Goal: Task Accomplishment & Management: Use online tool/utility

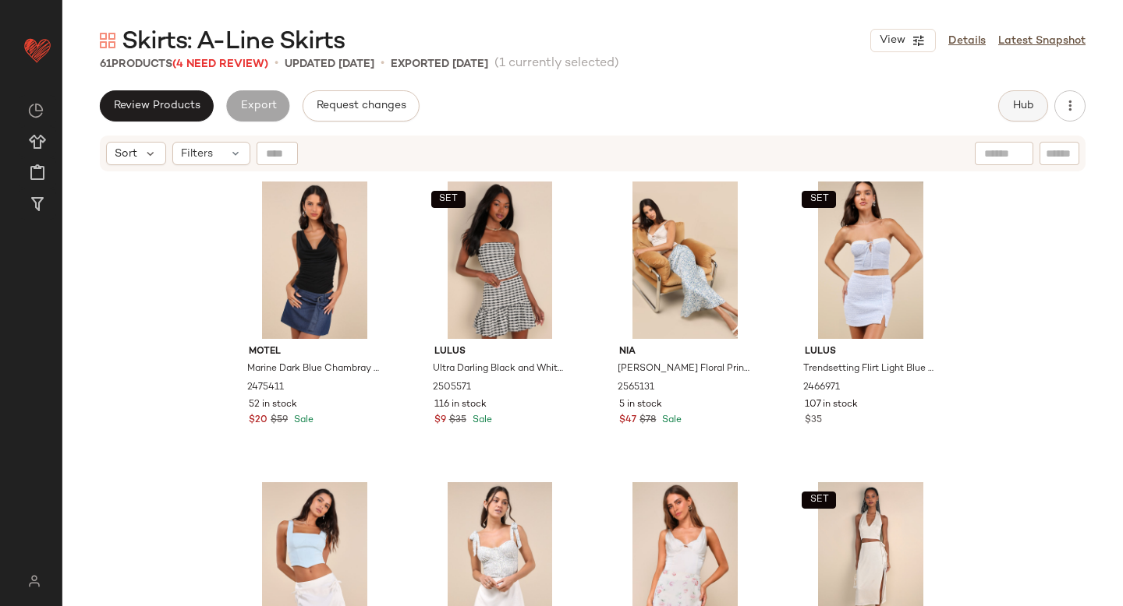
click at [1034, 97] on button "Hub" at bounding box center [1023, 105] width 50 height 31
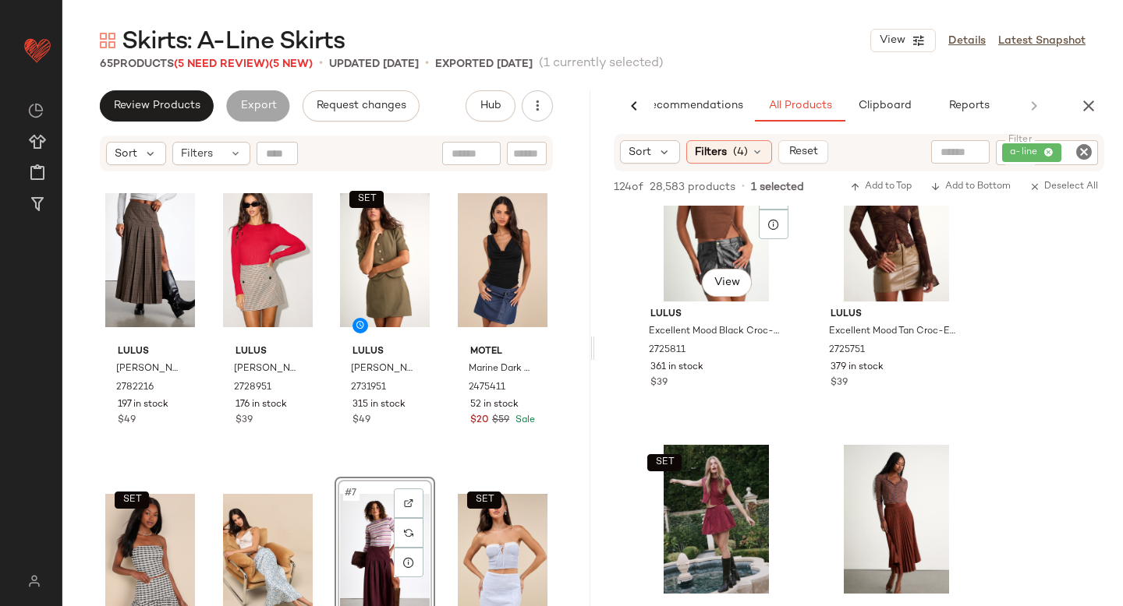
scroll to position [606, 0]
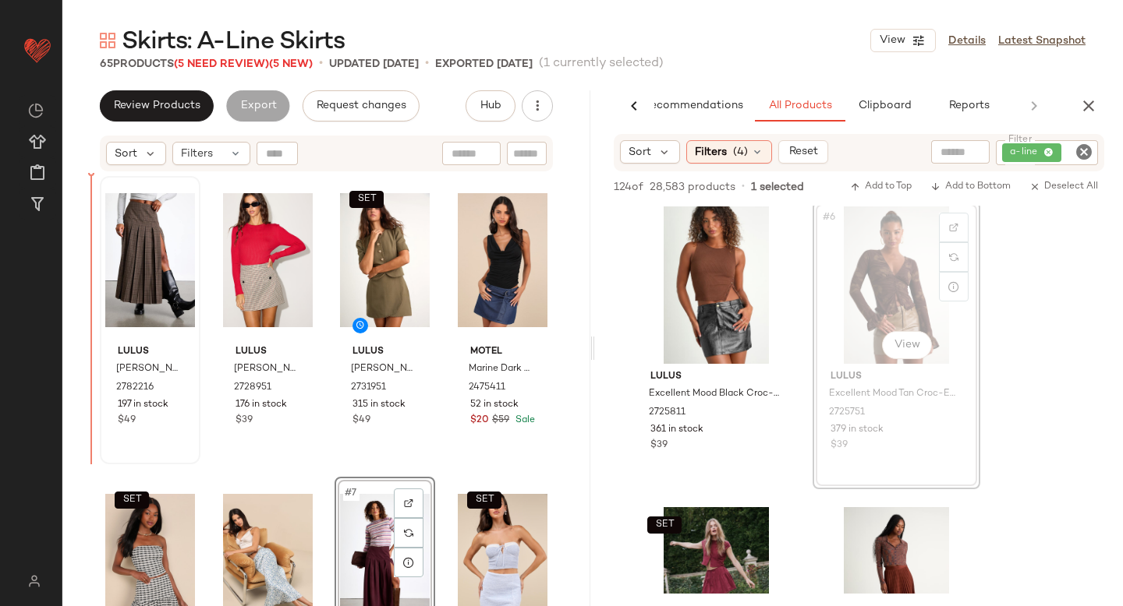
drag, startPoint x: 896, startPoint y: 277, endPoint x: 122, endPoint y: 378, distance: 781.4
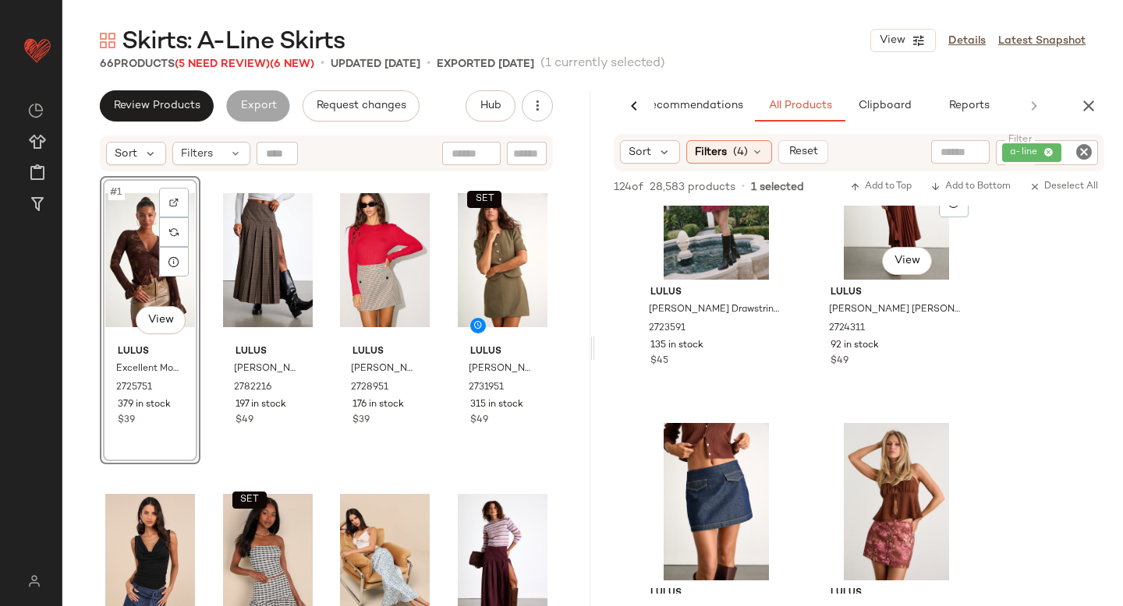
scroll to position [1151, 0]
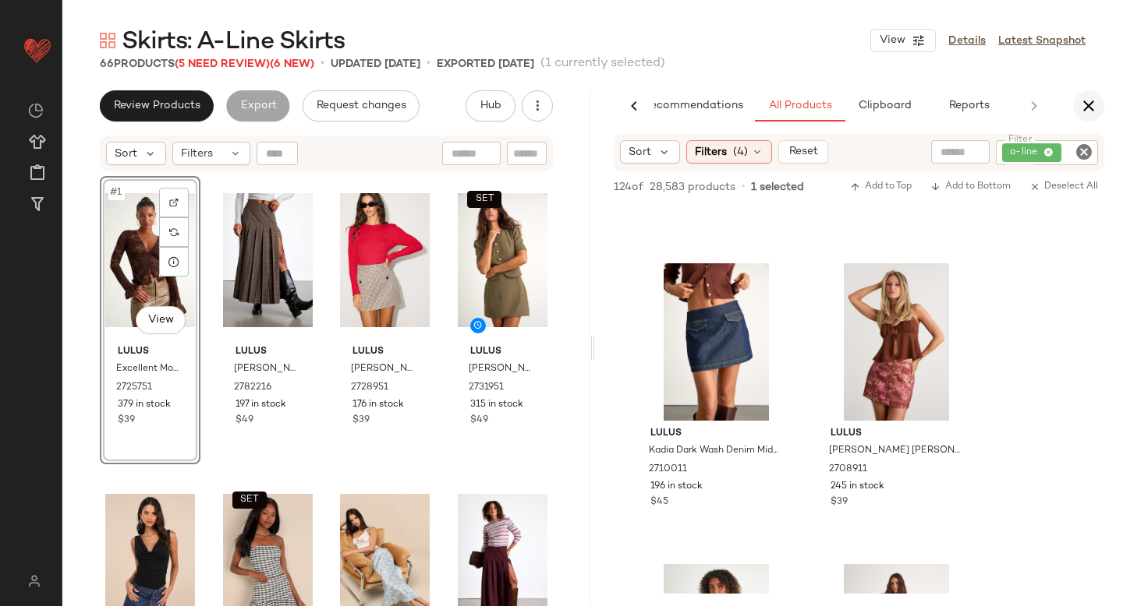
click at [1085, 112] on icon "button" at bounding box center [1088, 106] width 19 height 19
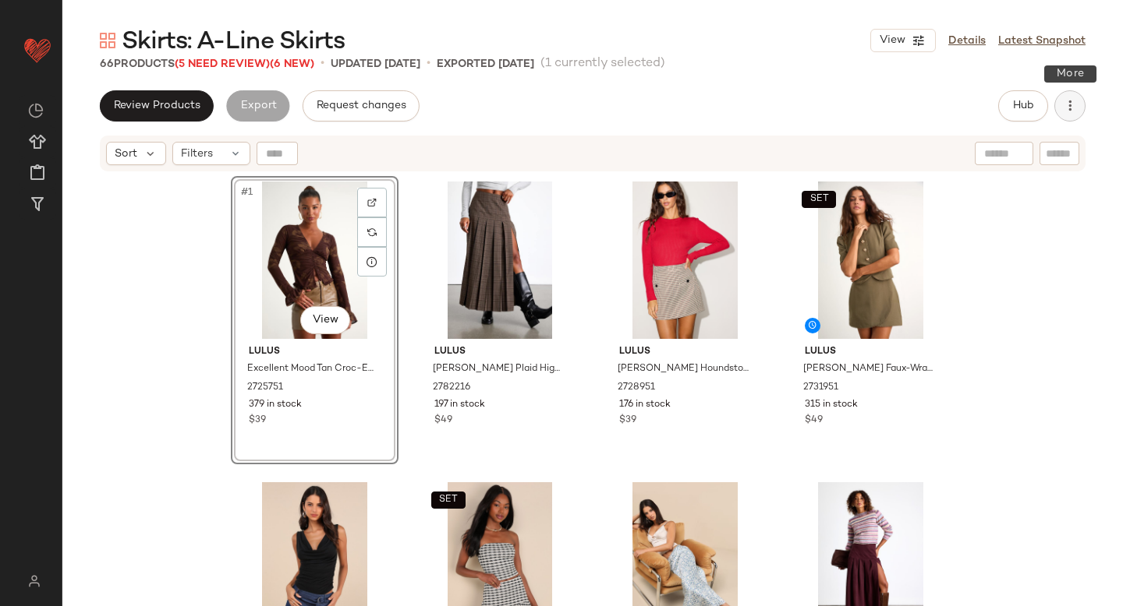
click at [1066, 99] on icon "button" at bounding box center [1070, 106] width 16 height 16
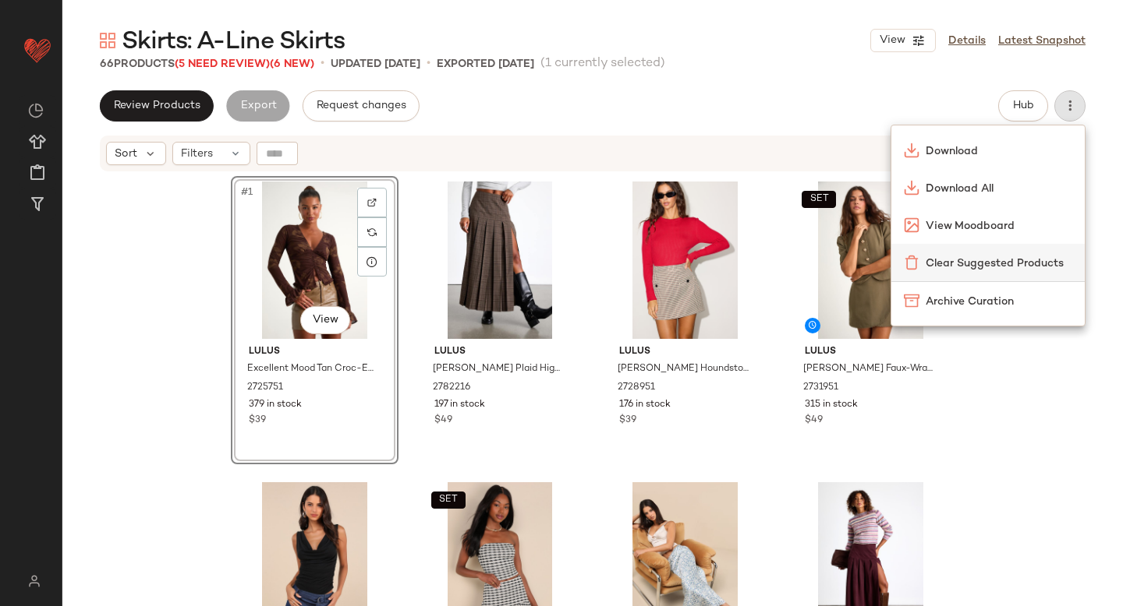
click at [946, 261] on span "Clear Suggested Products" at bounding box center [998, 264] width 147 height 16
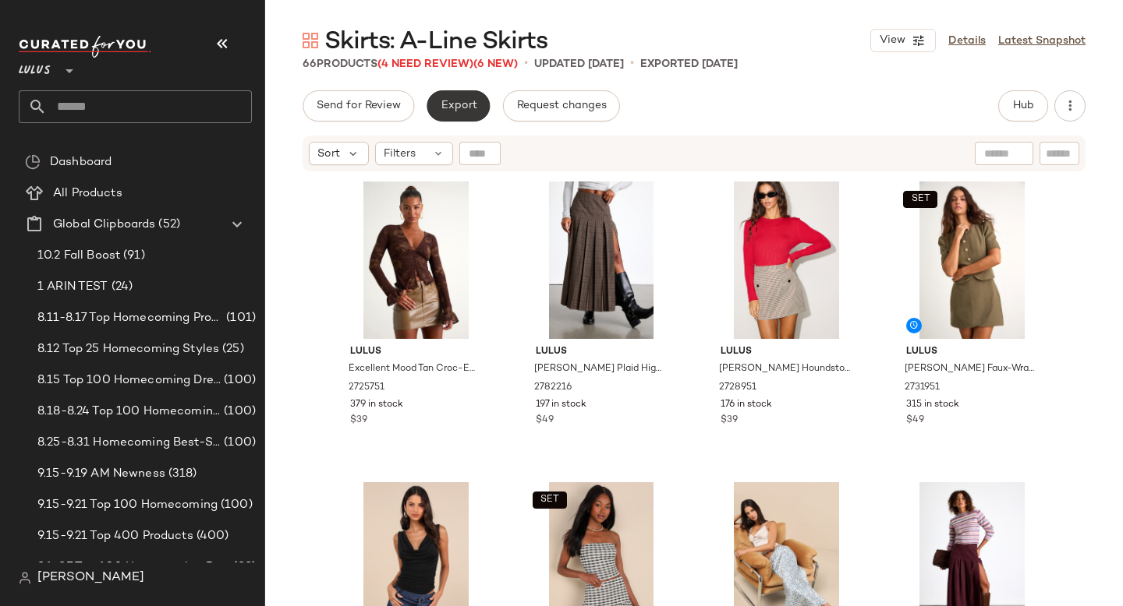
click at [432, 97] on button "Export" at bounding box center [457, 105] width 63 height 31
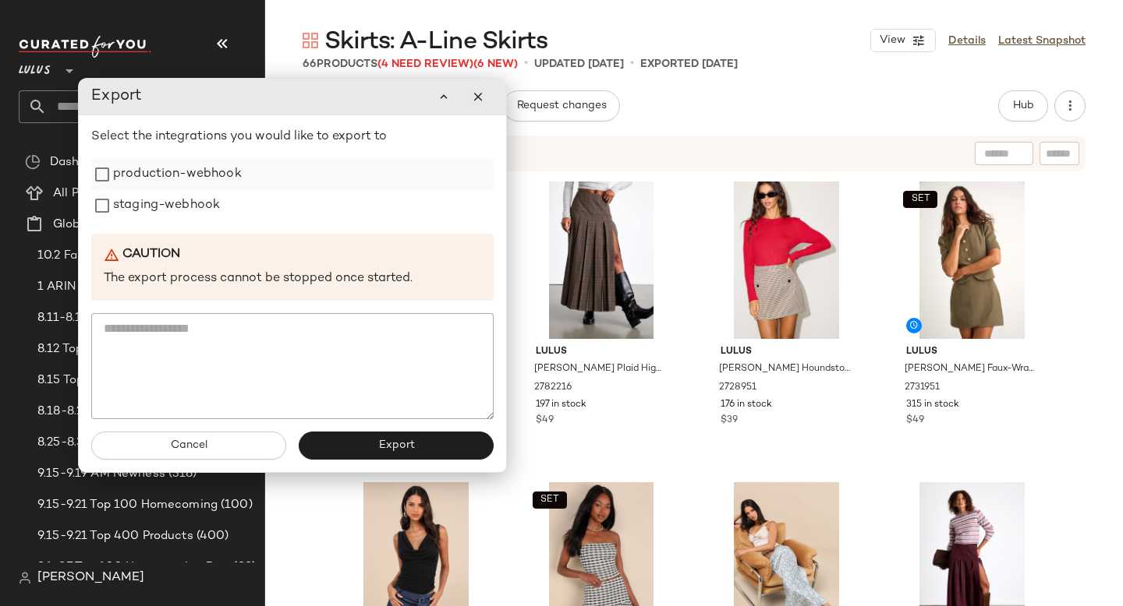
click at [259, 171] on div "production-webhook" at bounding box center [292, 174] width 402 height 31
click at [193, 203] on label "staging-webhook" at bounding box center [166, 205] width 107 height 31
click at [193, 175] on label "production-webhook" at bounding box center [177, 174] width 129 height 31
click at [358, 438] on button "Export" at bounding box center [396, 446] width 195 height 28
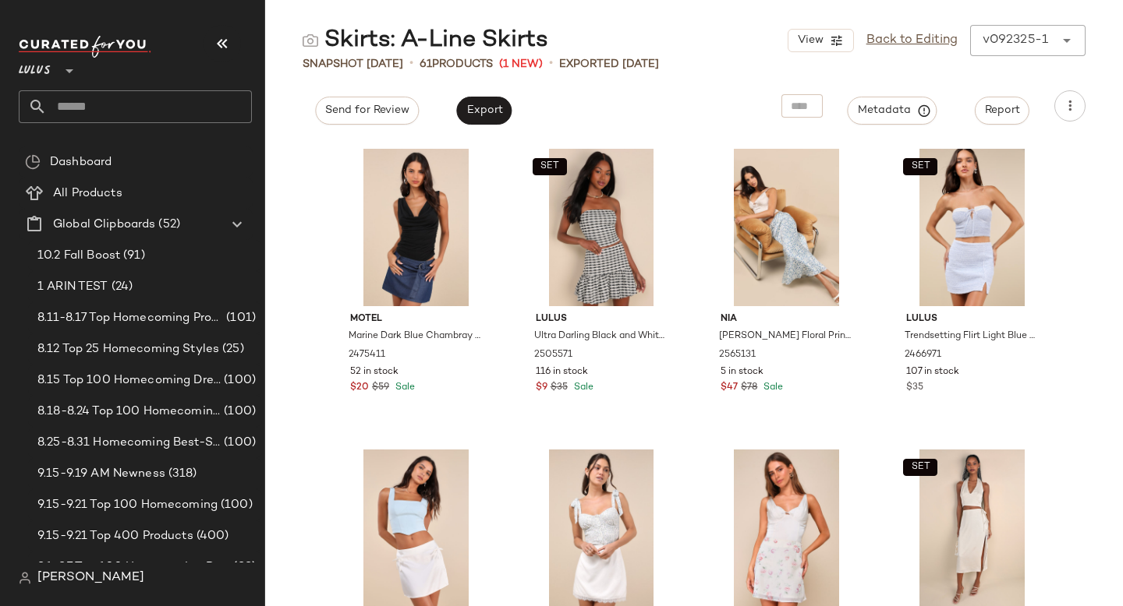
click at [133, 112] on input "text" at bounding box center [149, 106] width 205 height 33
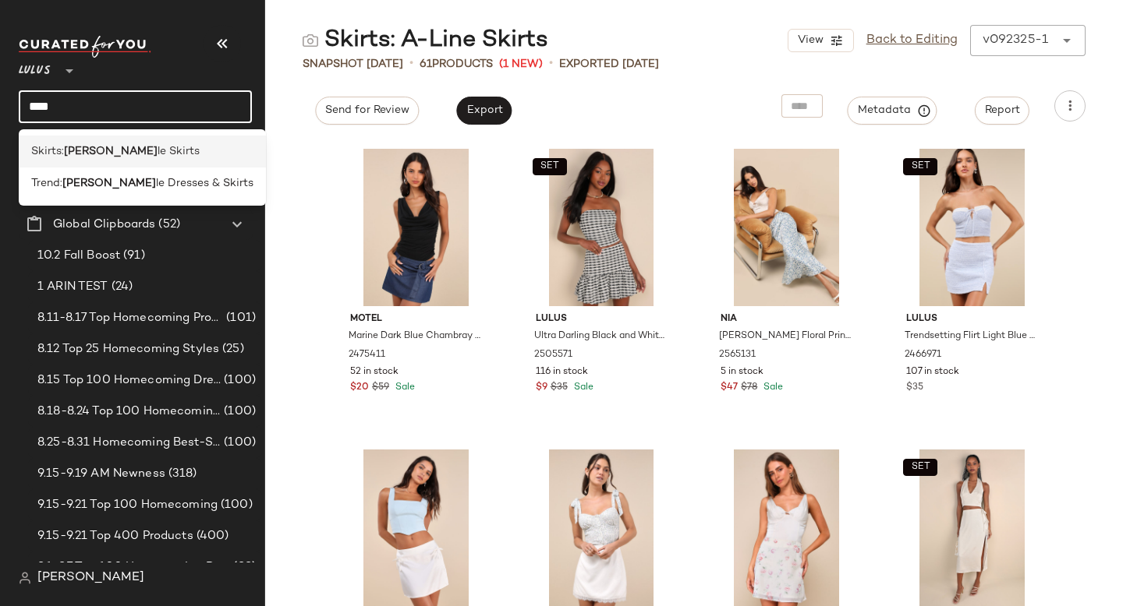
type input "****"
click at [157, 151] on span "le Skirts" at bounding box center [178, 151] width 42 height 16
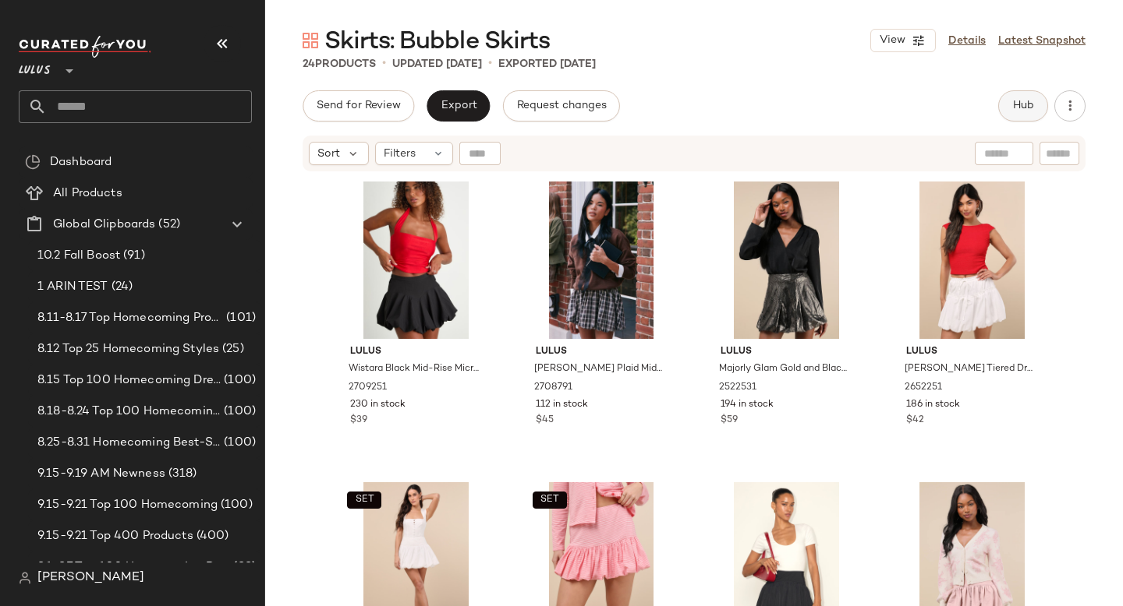
click at [1018, 104] on span "Hub" at bounding box center [1023, 106] width 22 height 12
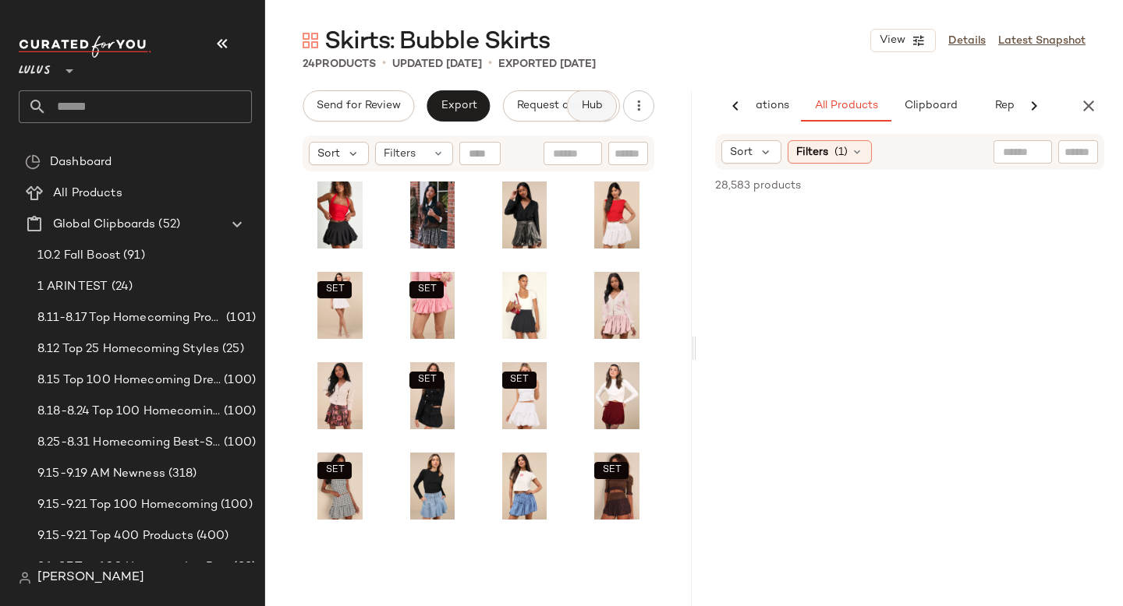
scroll to position [0, 93]
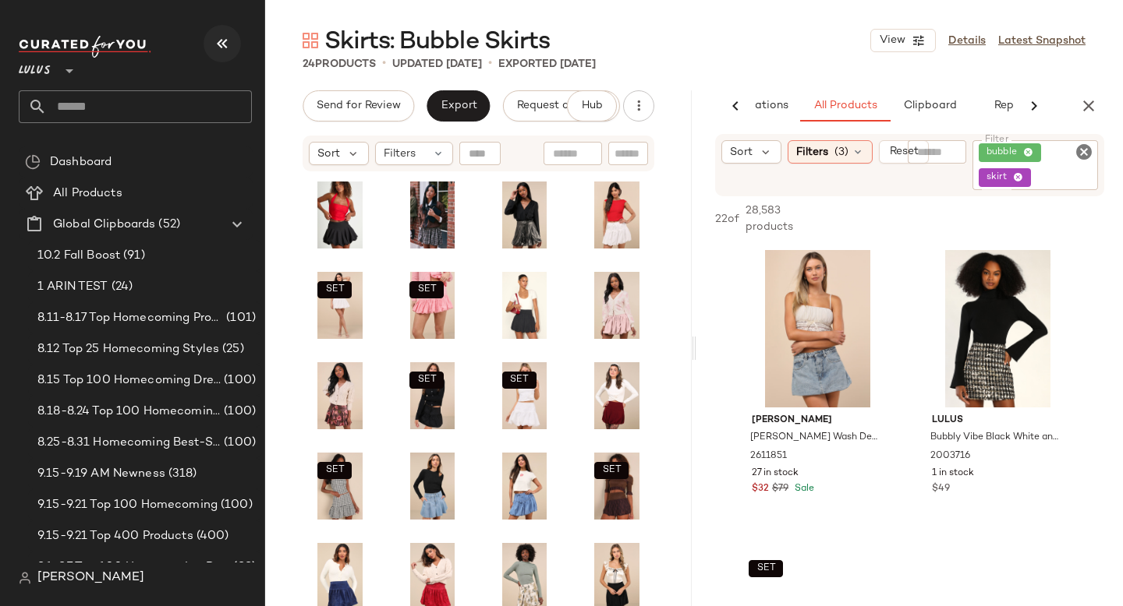
click at [219, 45] on icon "button" at bounding box center [222, 43] width 19 height 19
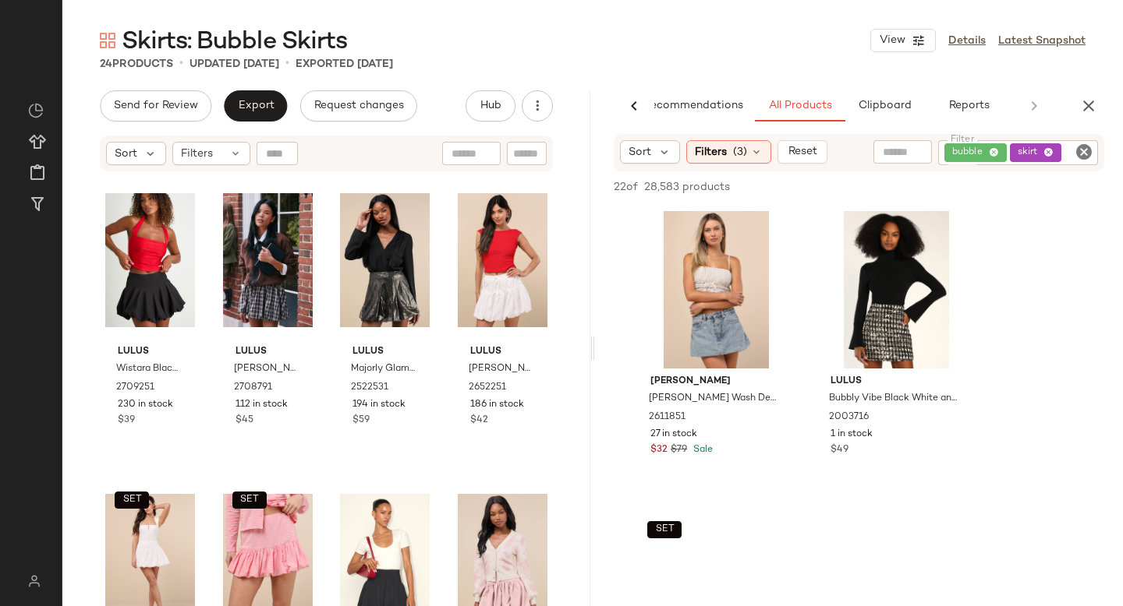
scroll to position [0, 37]
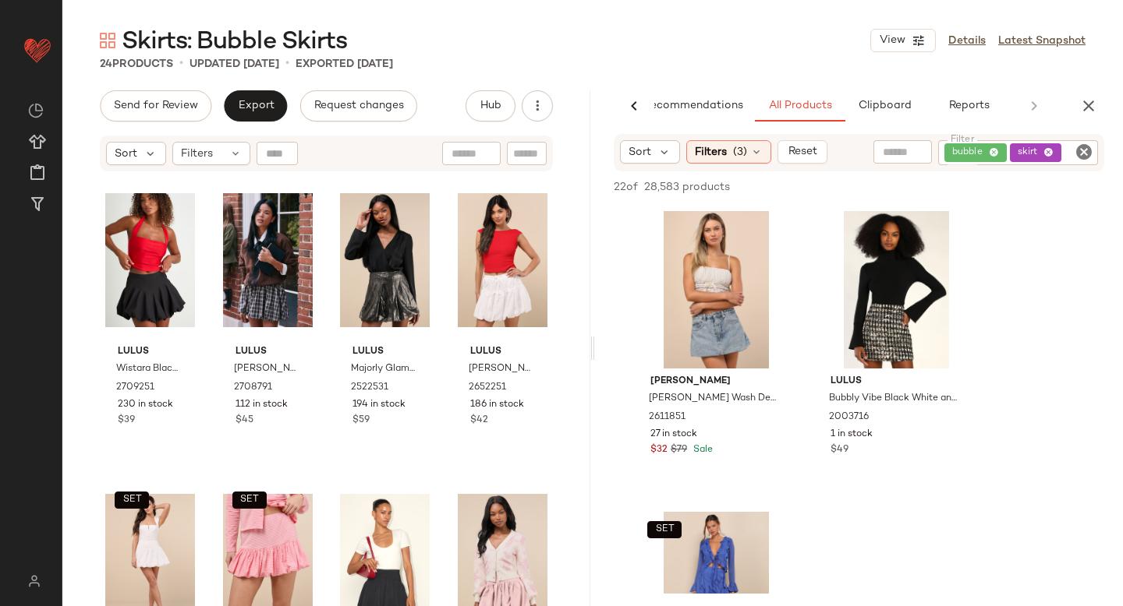
click at [1052, 151] on div "bubble skirt" at bounding box center [1018, 152] width 160 height 25
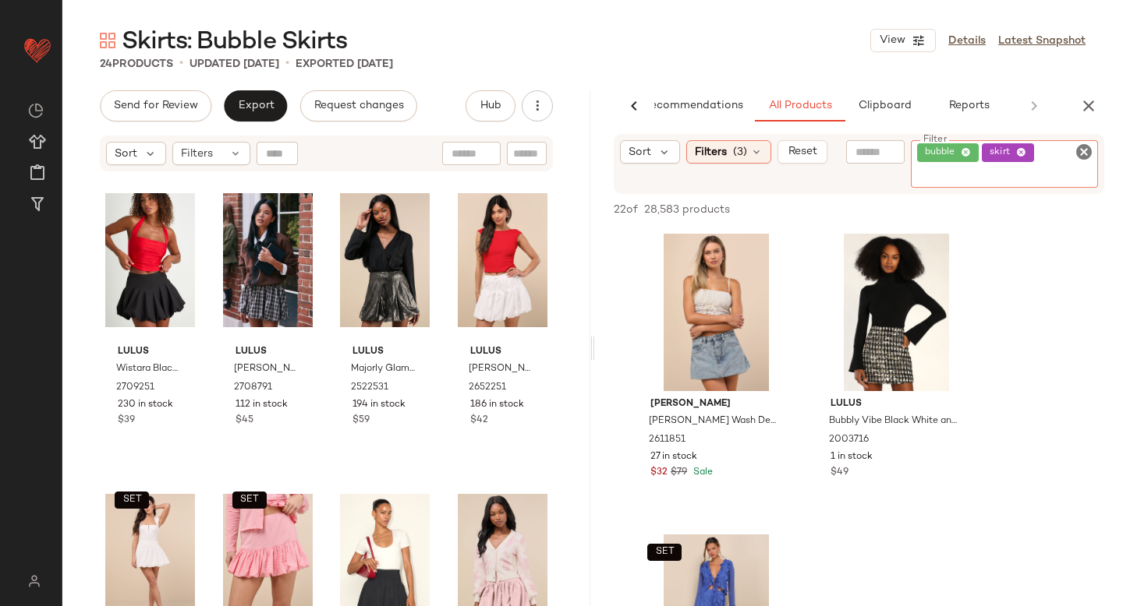
click at [1022, 155] on icon at bounding box center [1021, 153] width 10 height 10
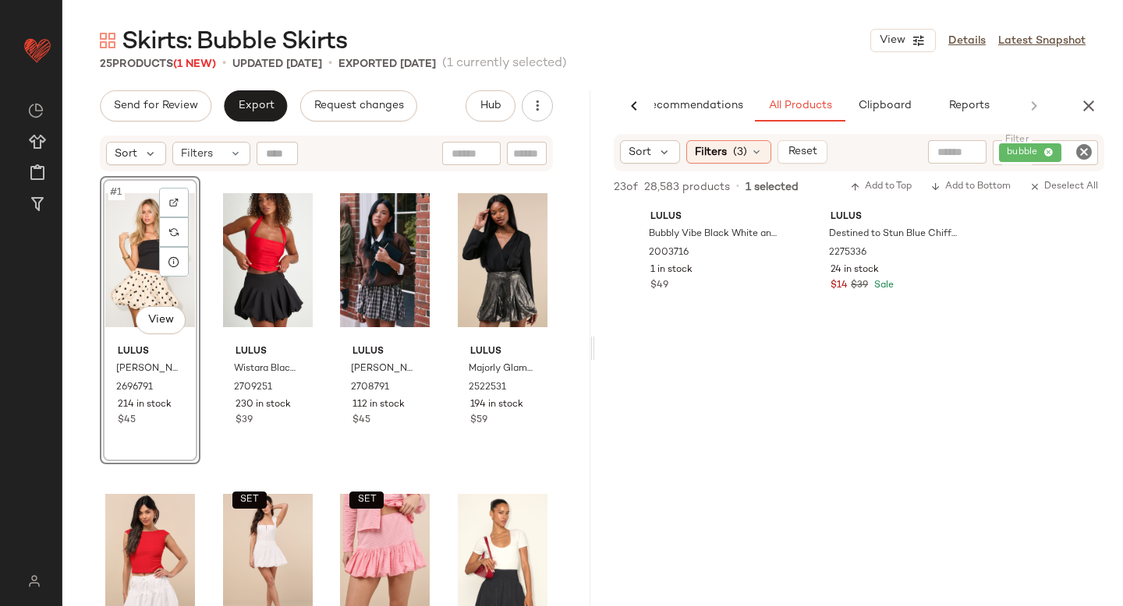
scroll to position [483, 0]
click at [1085, 105] on icon "button" at bounding box center [1088, 106] width 19 height 19
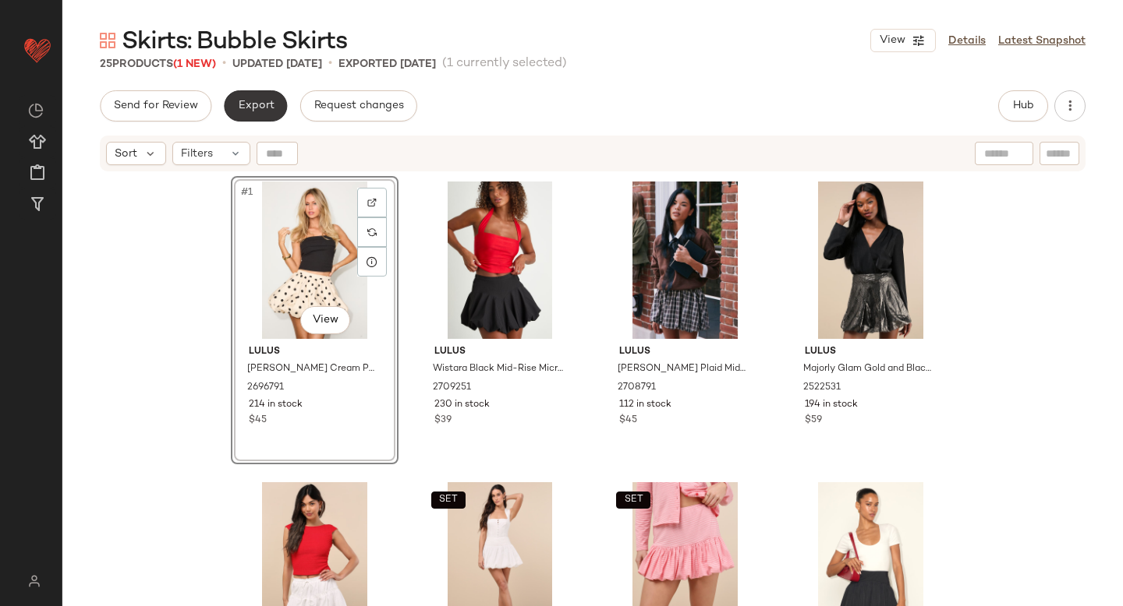
click at [263, 105] on span "Export" at bounding box center [255, 106] width 37 height 12
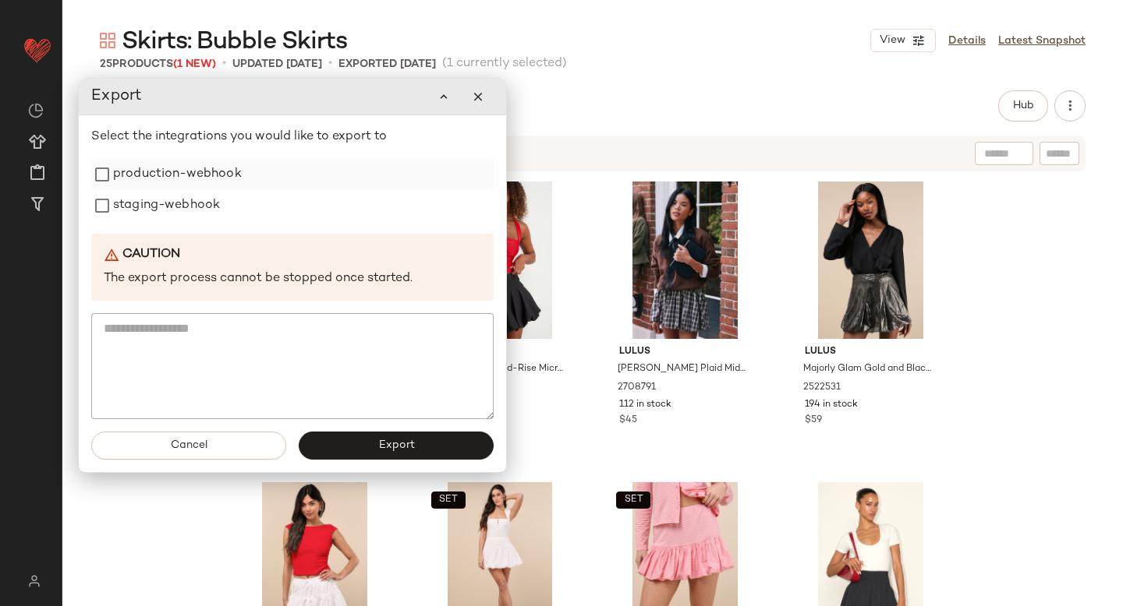
click at [164, 182] on label "production-webhook" at bounding box center [177, 174] width 129 height 31
click at [160, 200] on label "staging-webhook" at bounding box center [166, 205] width 107 height 31
click at [348, 444] on button "Export" at bounding box center [396, 446] width 195 height 28
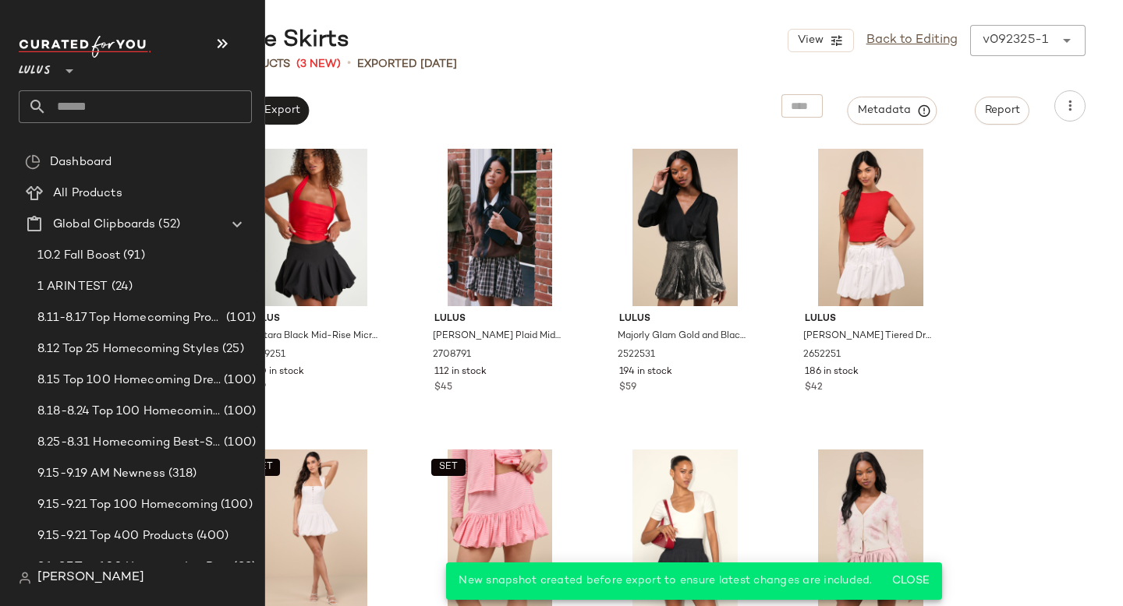
click at [102, 106] on input "text" at bounding box center [149, 106] width 205 height 33
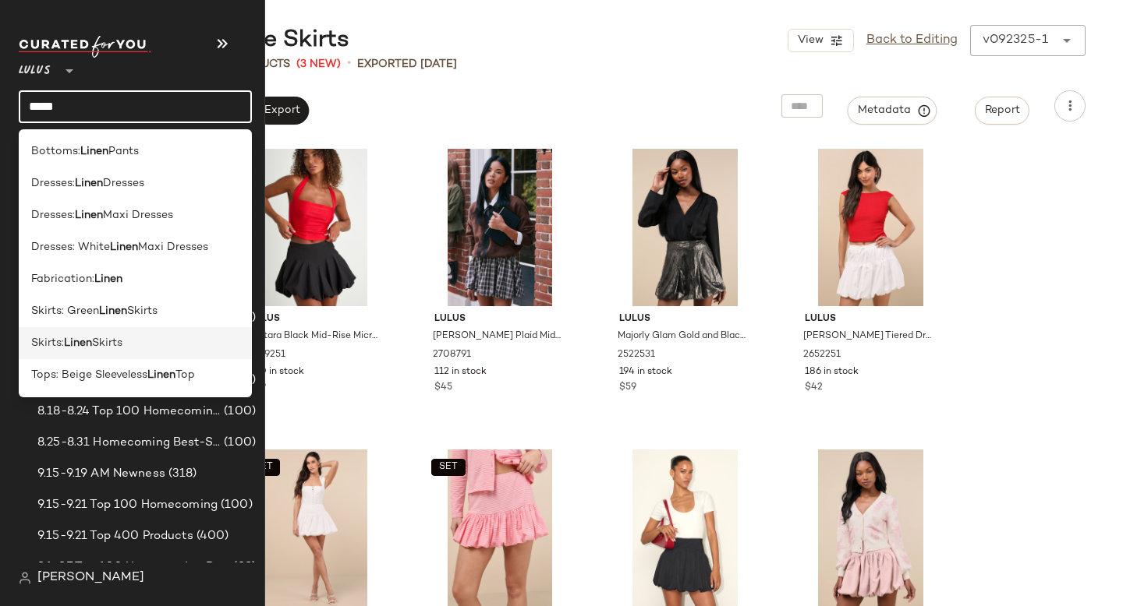
type input "*****"
click at [96, 341] on span "Skirts" at bounding box center [107, 343] width 30 height 16
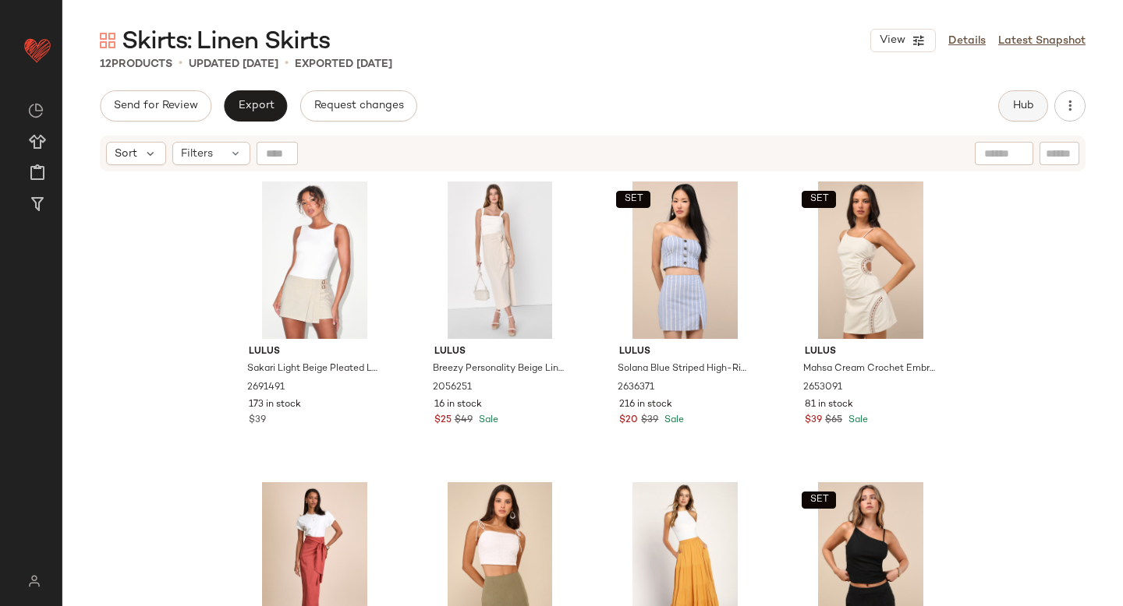
click at [1024, 111] on span "Hub" at bounding box center [1023, 106] width 22 height 12
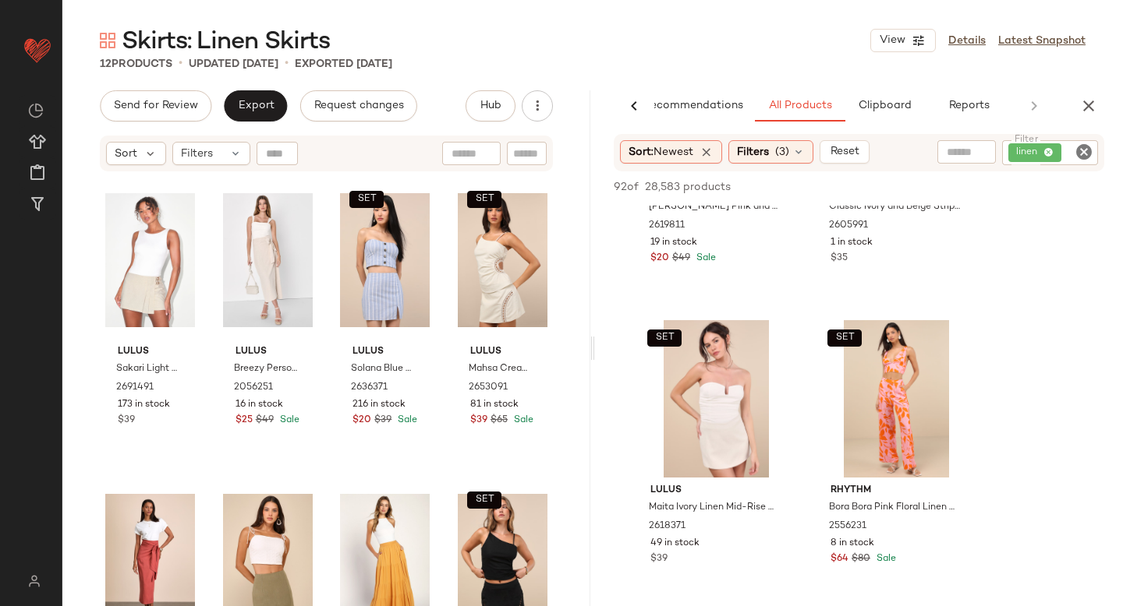
scroll to position [6581, 0]
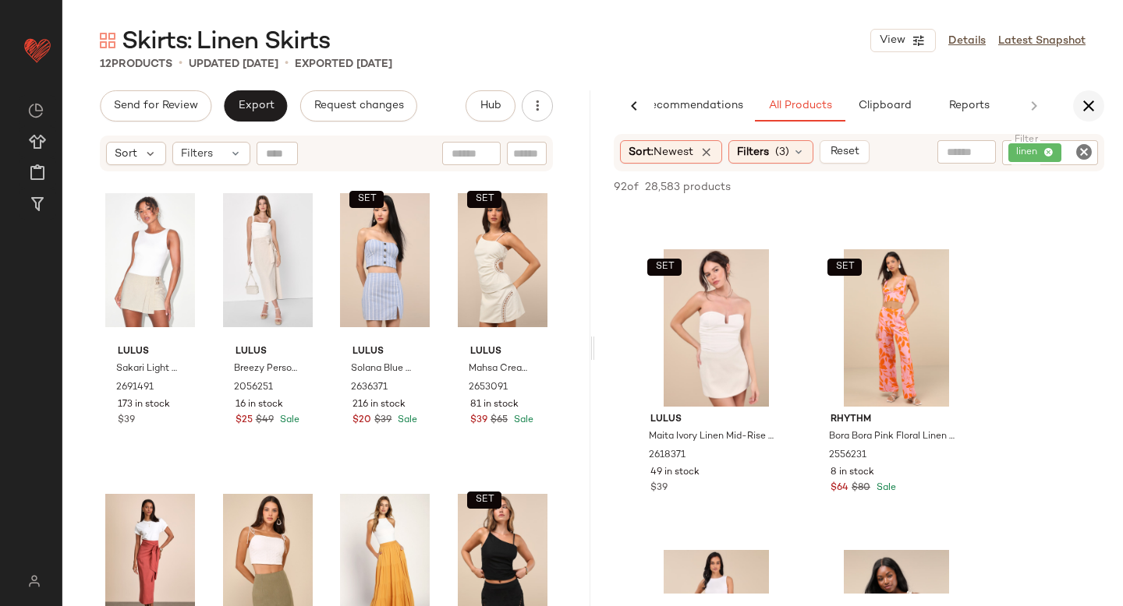
click at [1088, 99] on icon "button" at bounding box center [1088, 106] width 19 height 19
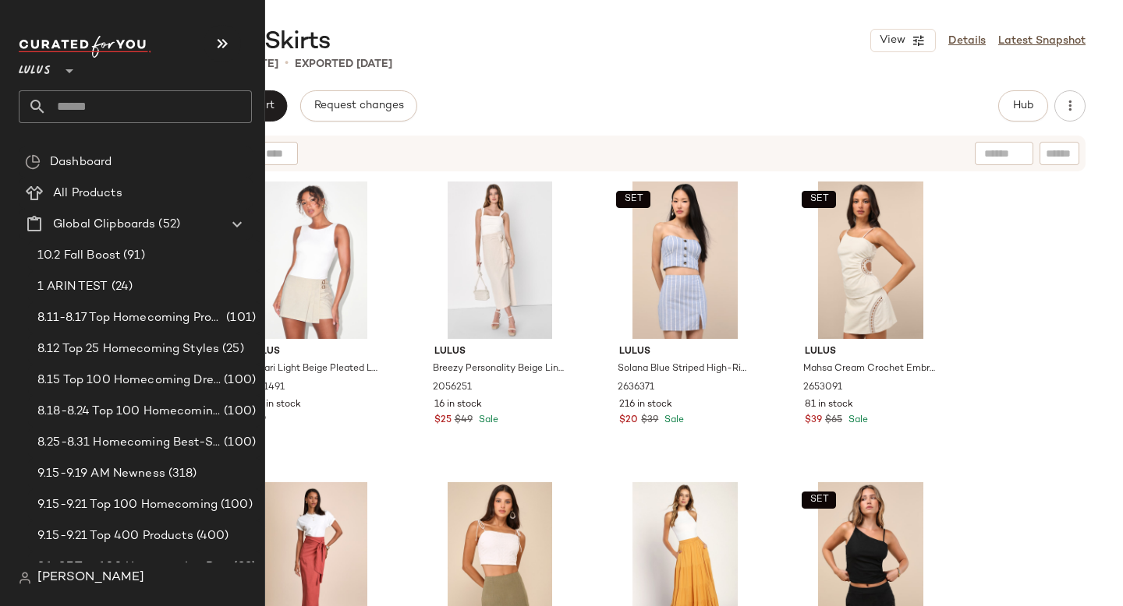
click at [108, 103] on input "text" at bounding box center [149, 106] width 205 height 33
click at [127, 98] on input "text" at bounding box center [149, 106] width 205 height 33
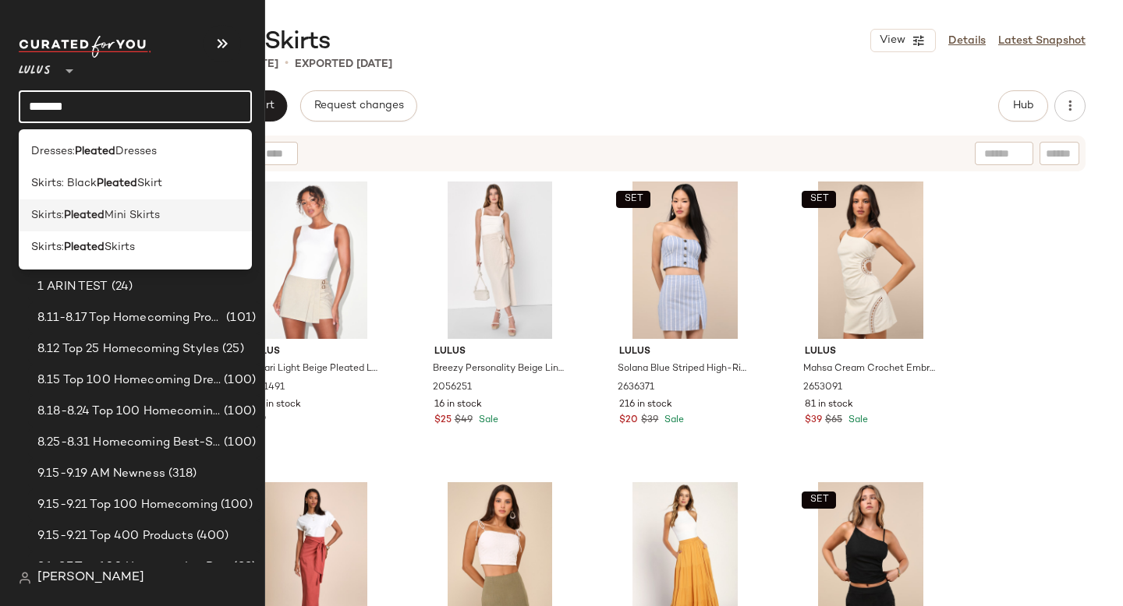
type input "*******"
click at [115, 221] on span "Mini Skirts" at bounding box center [131, 215] width 55 height 16
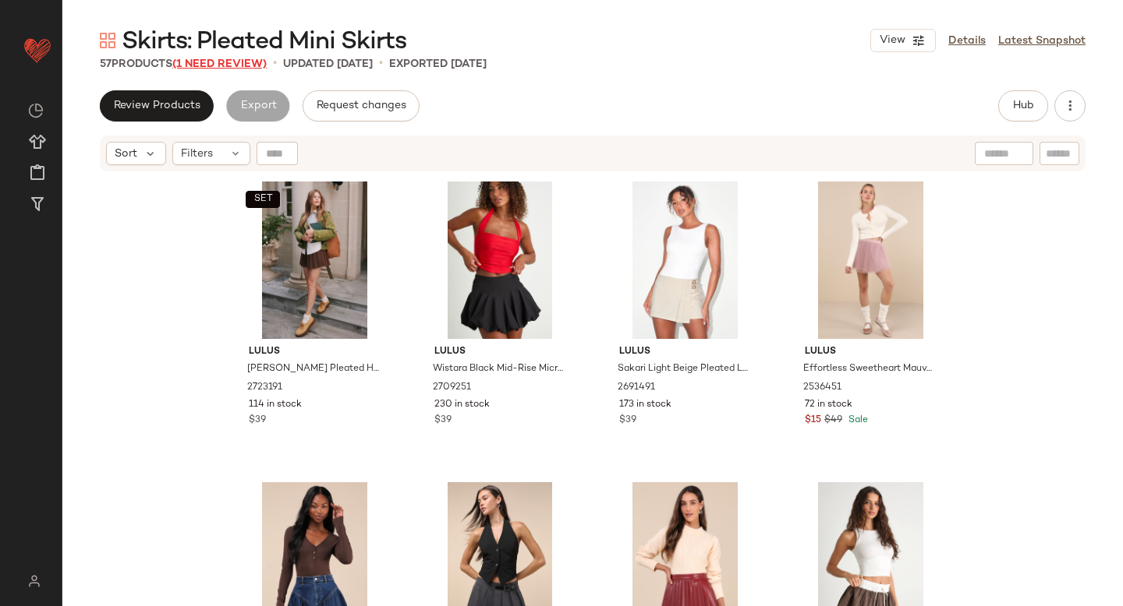
click at [225, 68] on span "(1 Need Review)" at bounding box center [219, 64] width 94 height 12
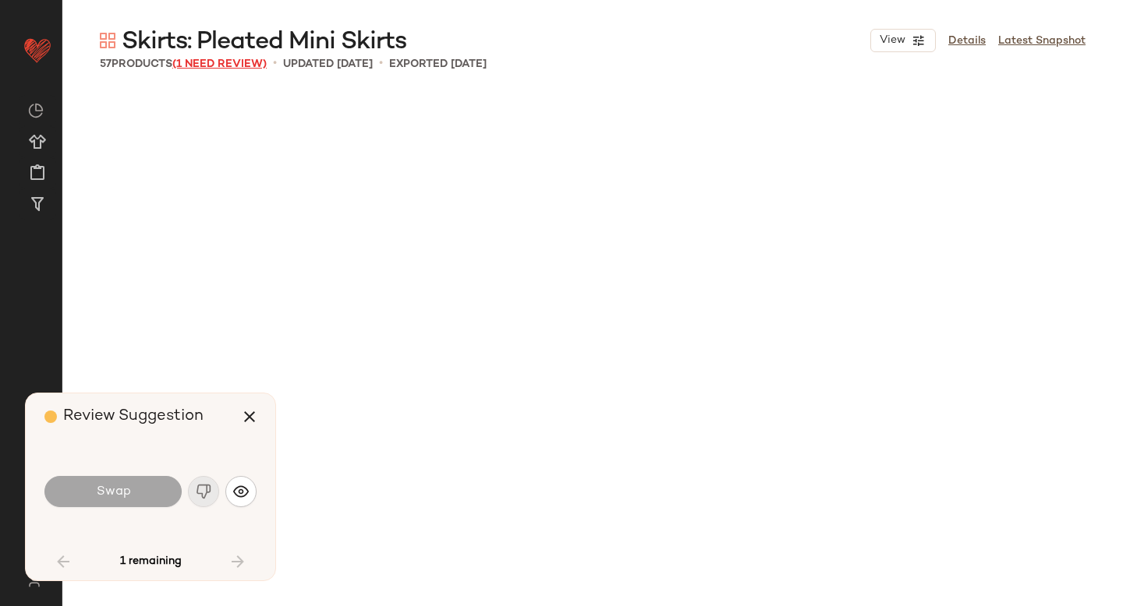
scroll to position [1805, 0]
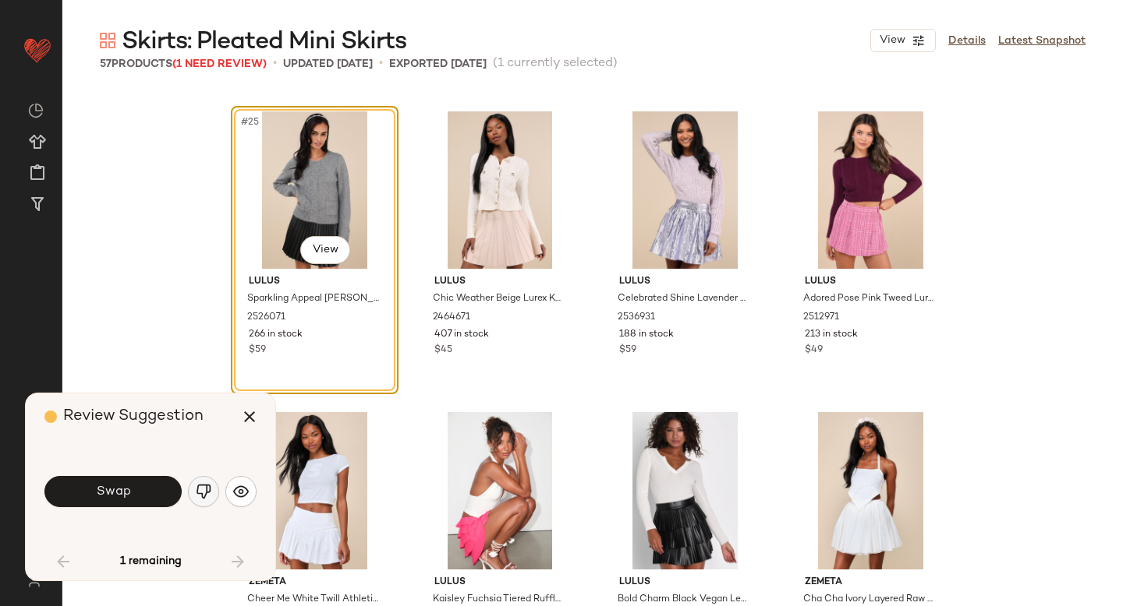
click at [199, 494] on img "button" at bounding box center [204, 492] width 16 height 16
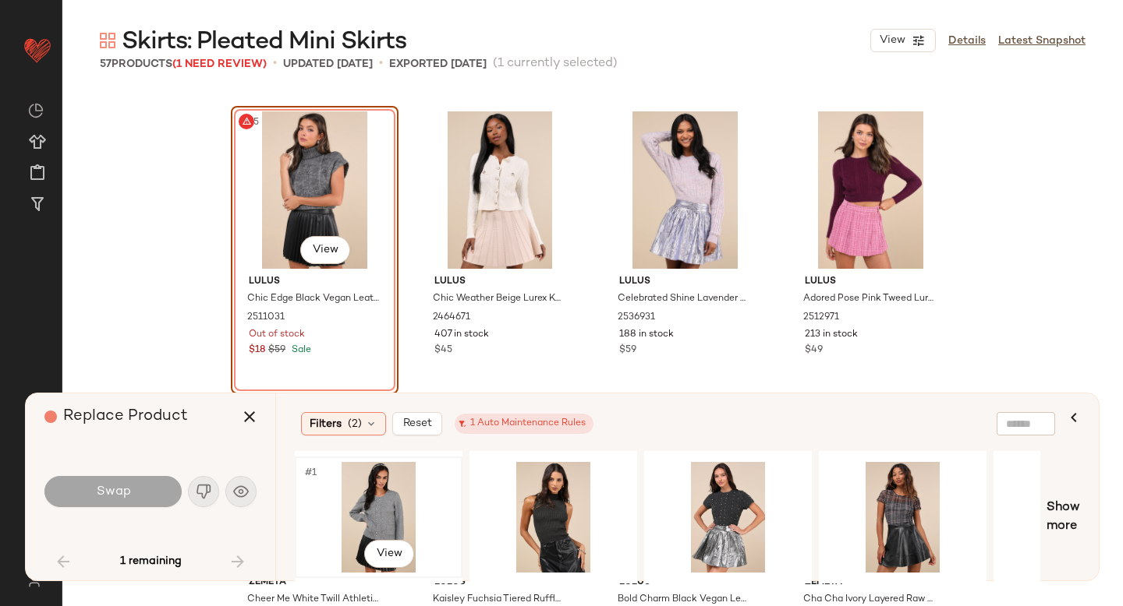
click at [394, 514] on div "#1 View" at bounding box center [378, 517] width 157 height 111
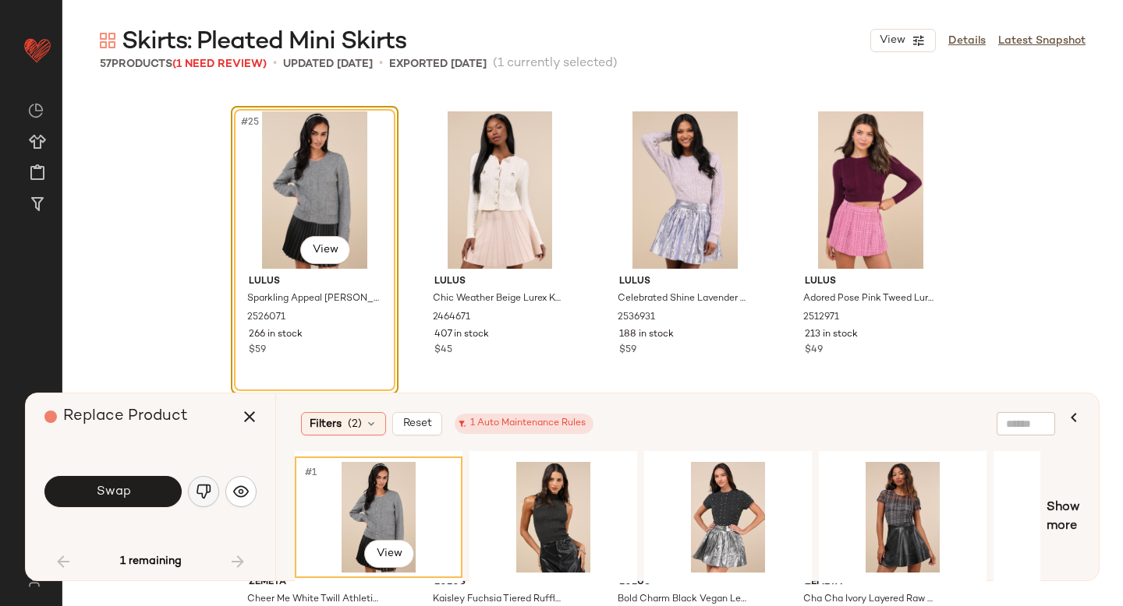
click at [215, 493] on button "button" at bounding box center [203, 491] width 31 height 31
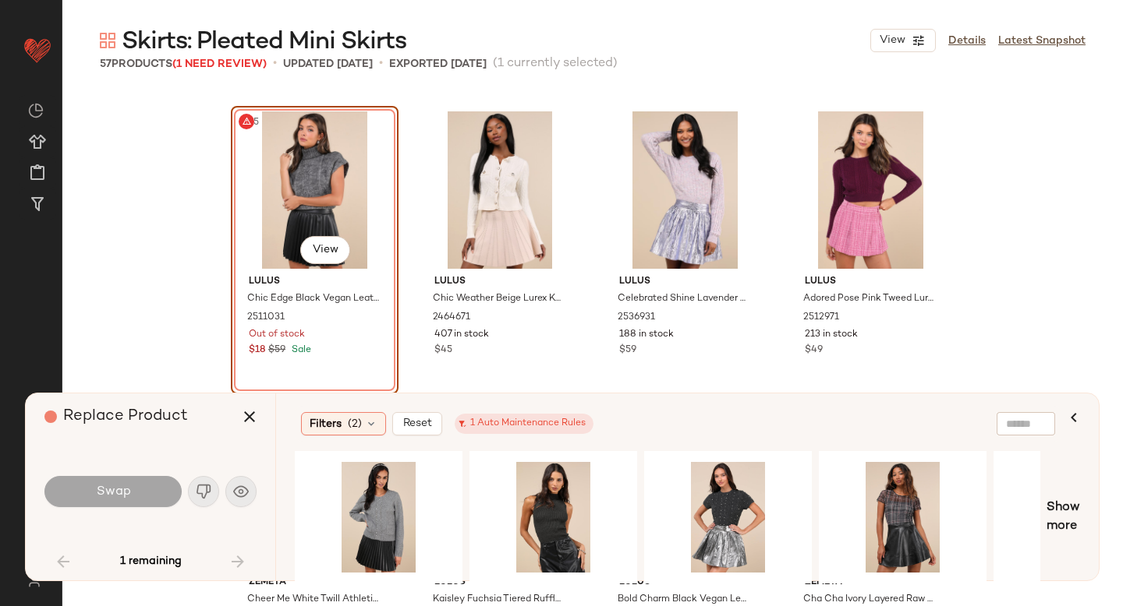
click at [275, 155] on div "#25 View" at bounding box center [314, 189] width 157 height 157
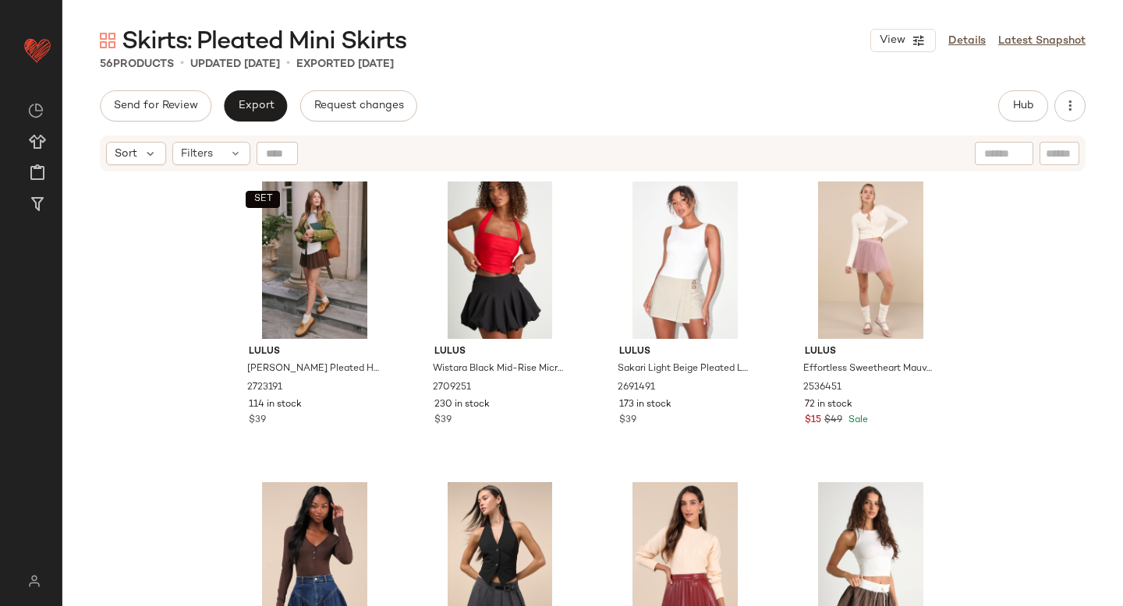
click at [1048, 107] on div "Hub" at bounding box center [1041, 105] width 87 height 31
click at [1031, 104] on span "Hub" at bounding box center [1023, 106] width 22 height 12
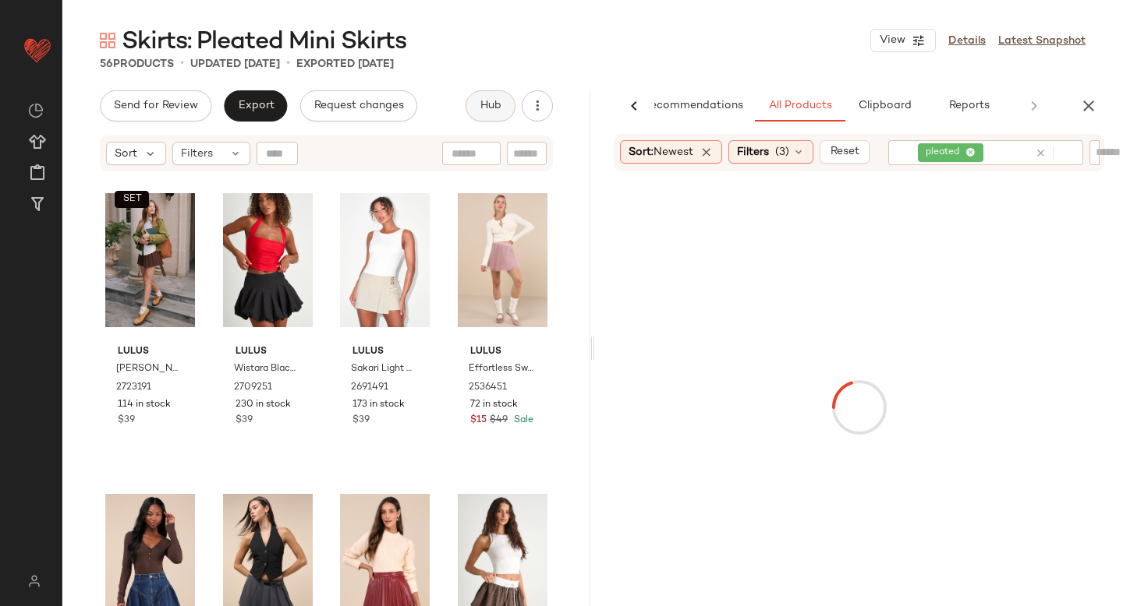
scroll to position [0, 37]
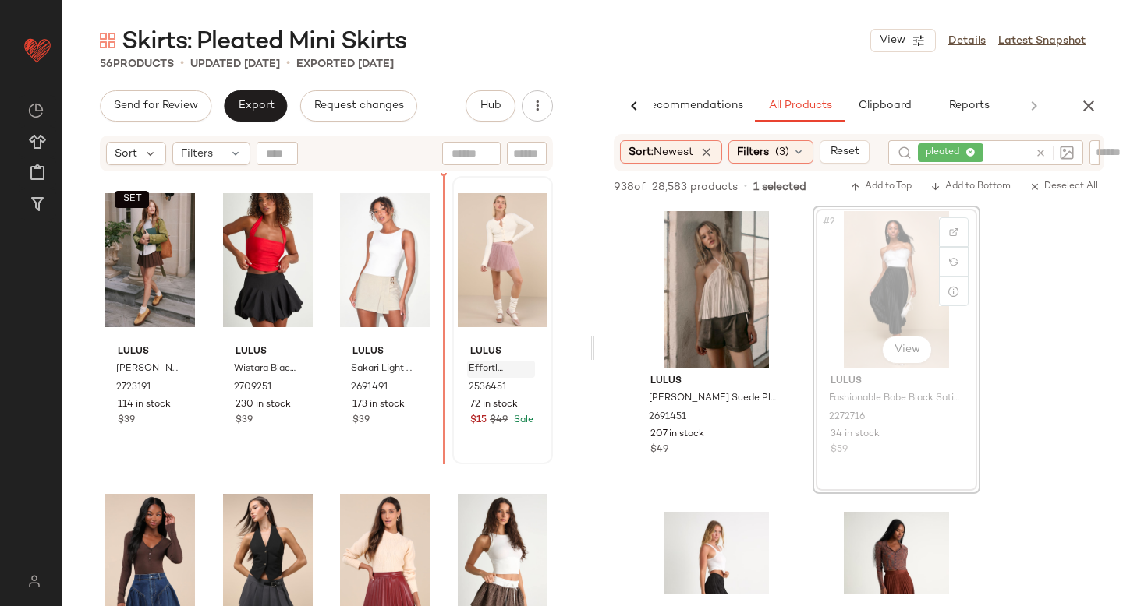
drag, startPoint x: 886, startPoint y: 246, endPoint x: 479, endPoint y: 371, distance: 425.8
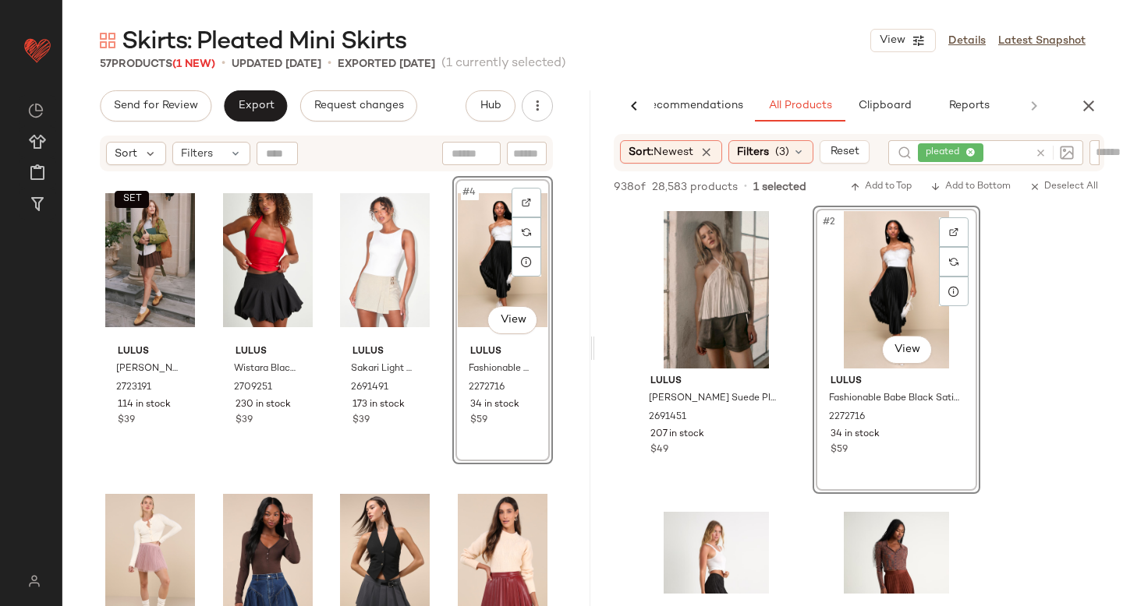
click at [473, 245] on div "#4 View" at bounding box center [503, 260] width 90 height 157
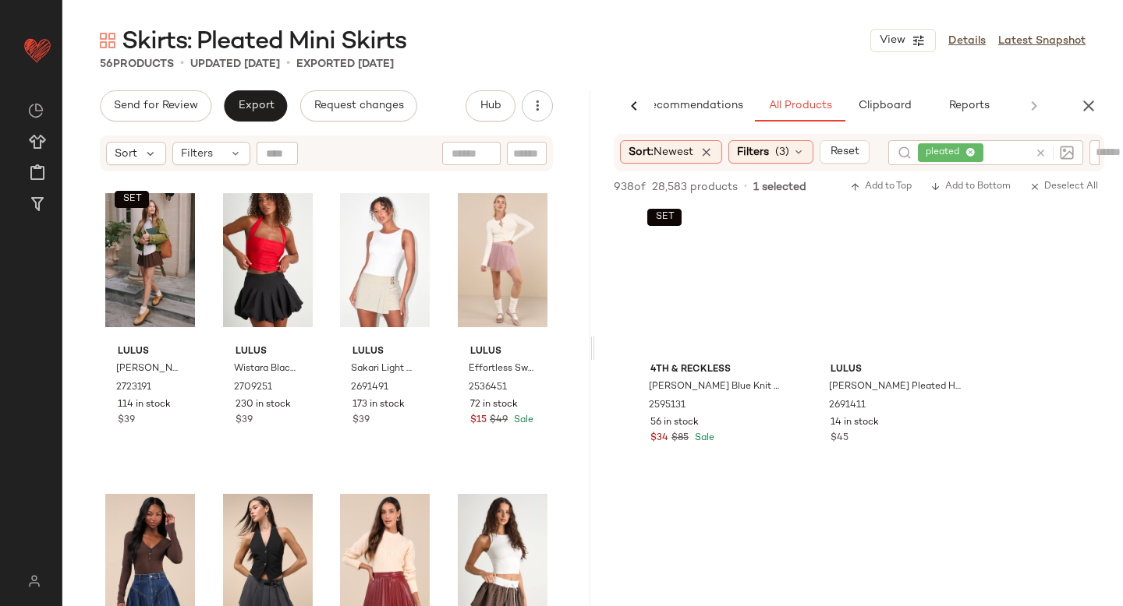
scroll to position [1898, 0]
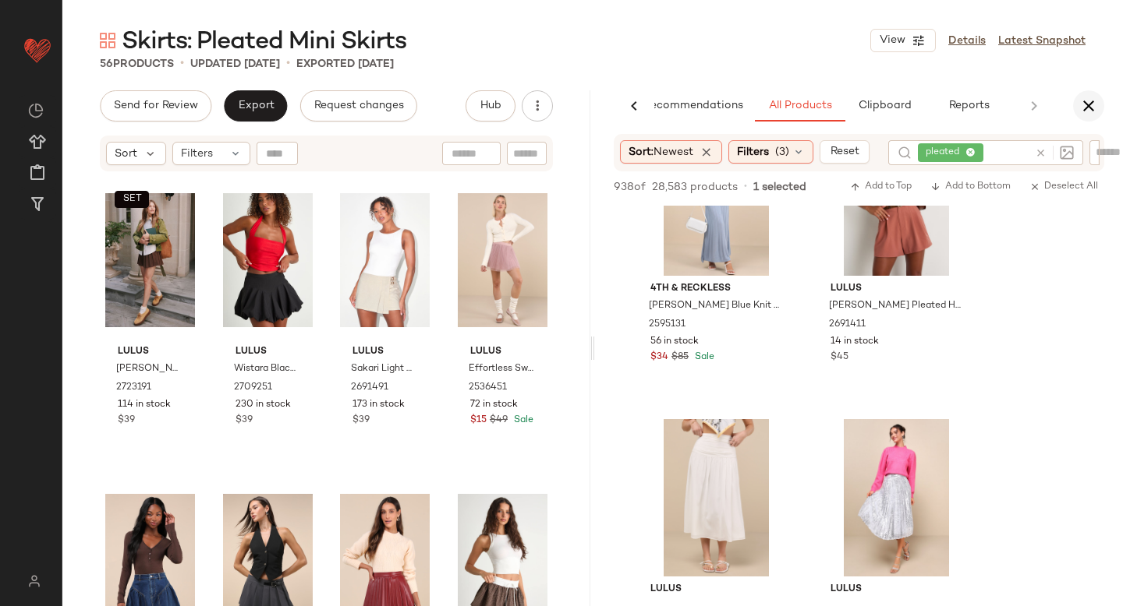
click at [1090, 99] on icon "button" at bounding box center [1088, 106] width 19 height 19
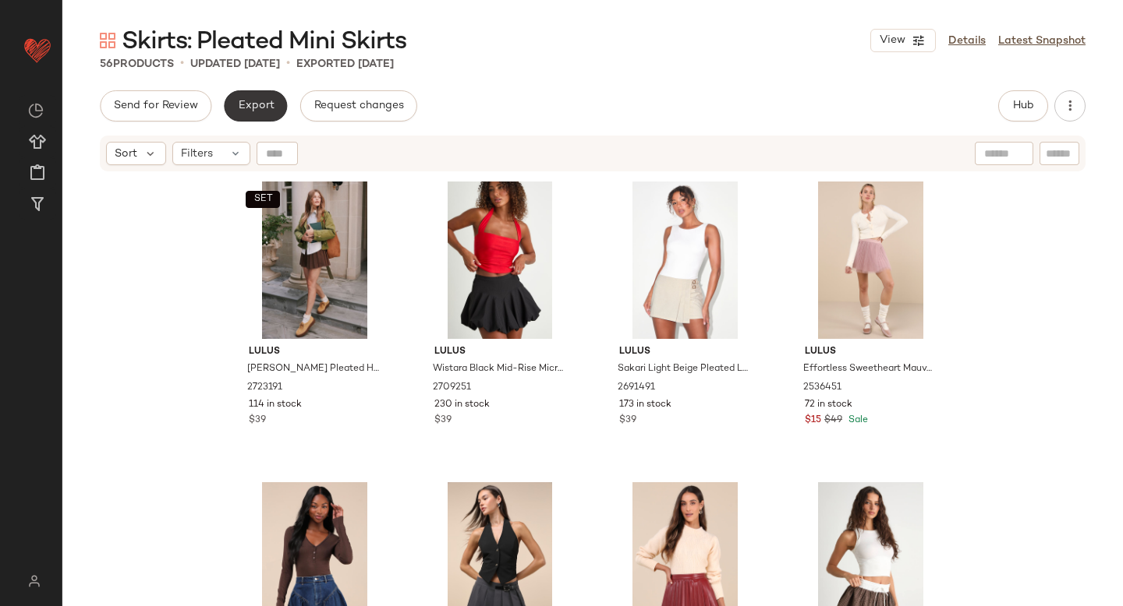
click at [267, 108] on span "Export" at bounding box center [255, 106] width 37 height 12
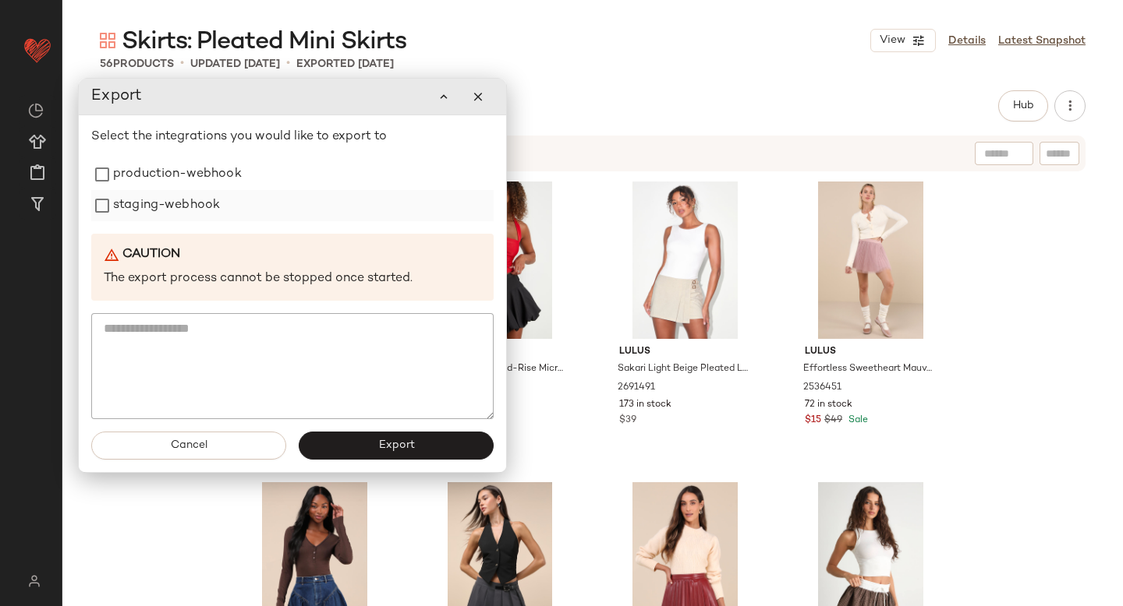
click at [220, 190] on label "staging-webhook" at bounding box center [166, 205] width 107 height 31
click at [213, 179] on label "production-webhook" at bounding box center [177, 174] width 129 height 31
click at [366, 461] on div "Cancel Export" at bounding box center [292, 445] width 427 height 53
click at [361, 454] on button "Export" at bounding box center [396, 446] width 195 height 28
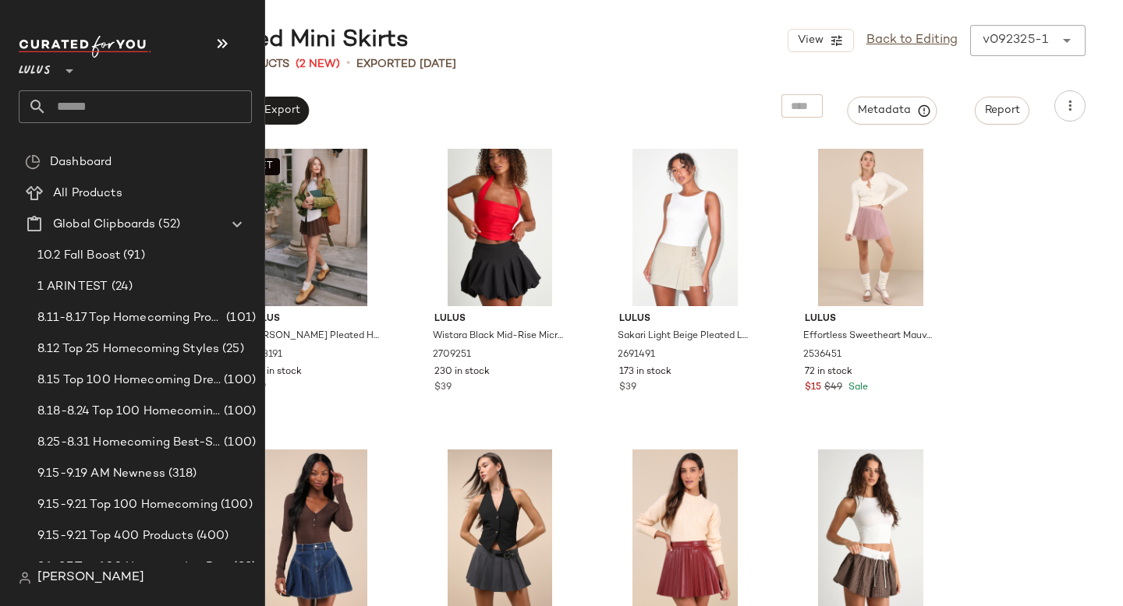
click at [135, 107] on input "text" at bounding box center [149, 106] width 205 height 33
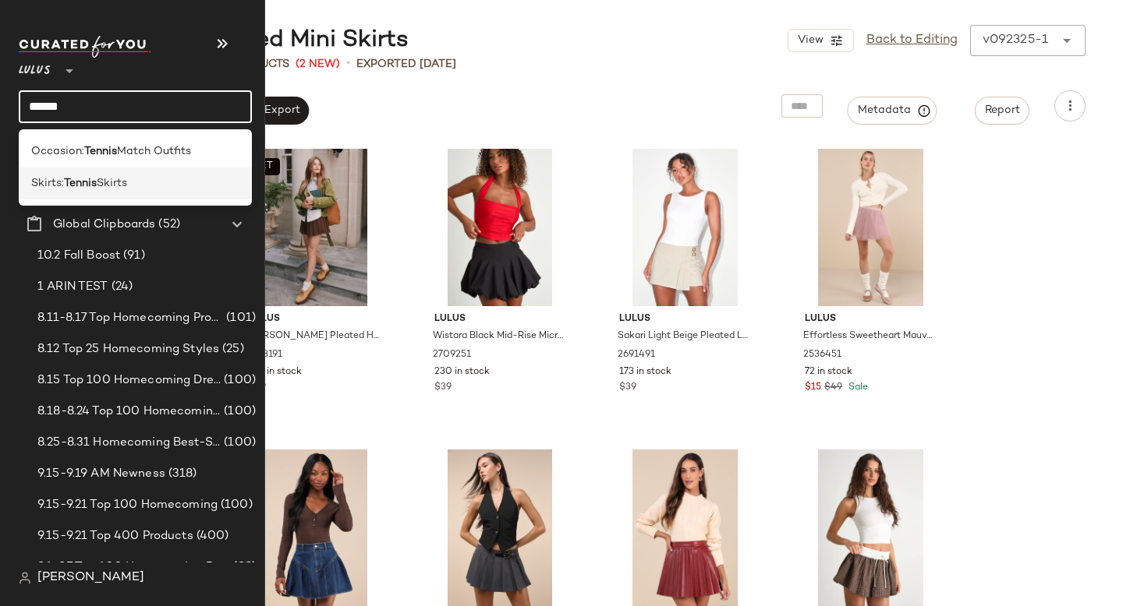
type input "******"
click at [104, 187] on span "Skirts" at bounding box center [112, 183] width 30 height 16
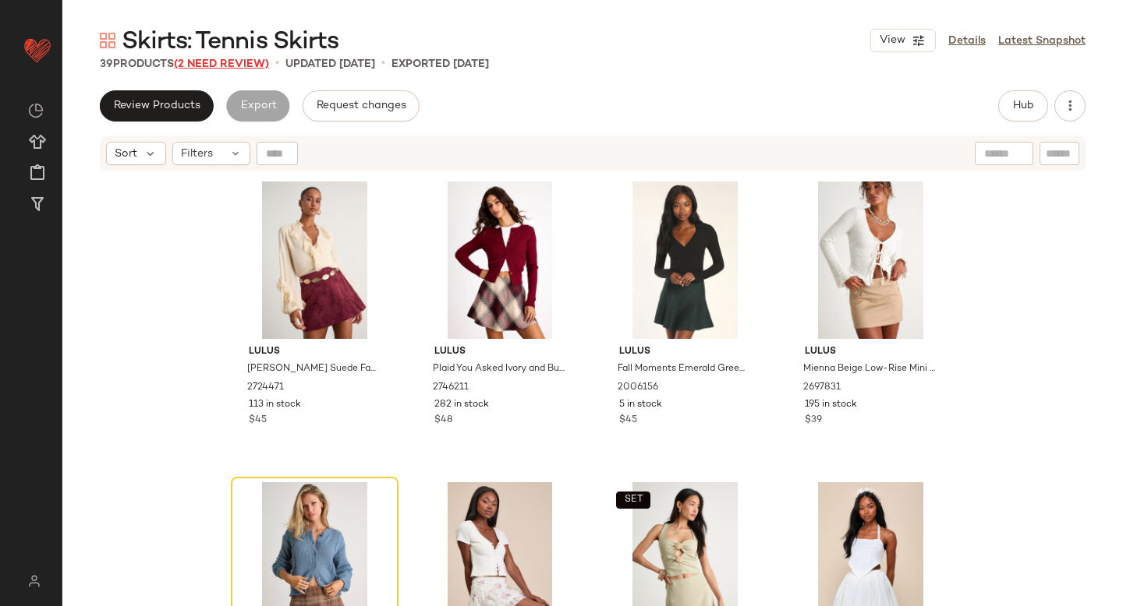
click at [205, 63] on span "(2 Need Review)" at bounding box center [221, 64] width 95 height 12
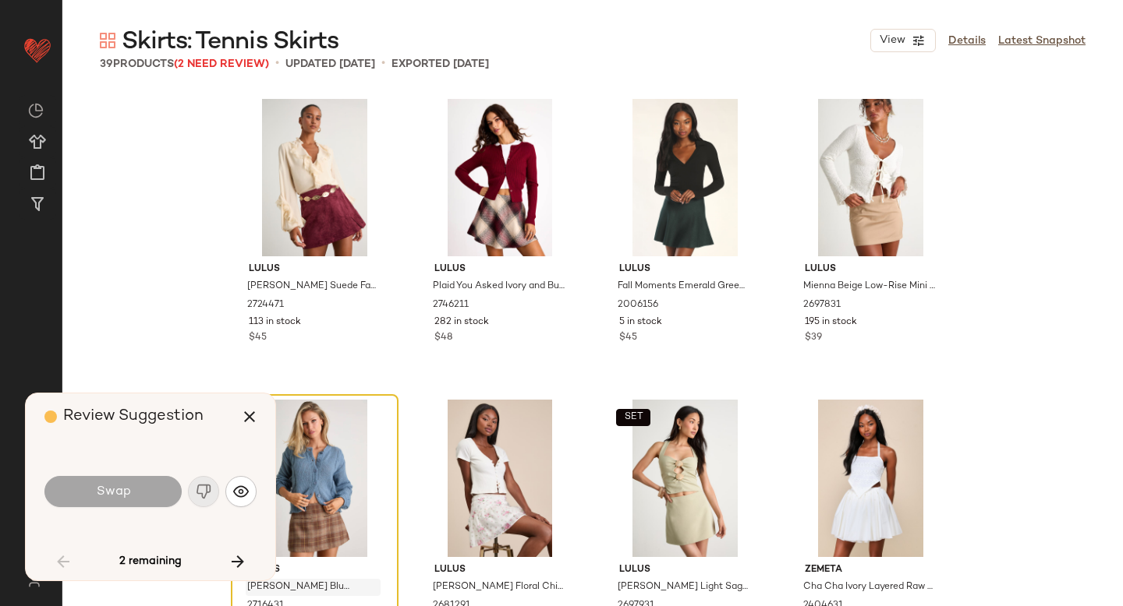
scroll to position [313, 0]
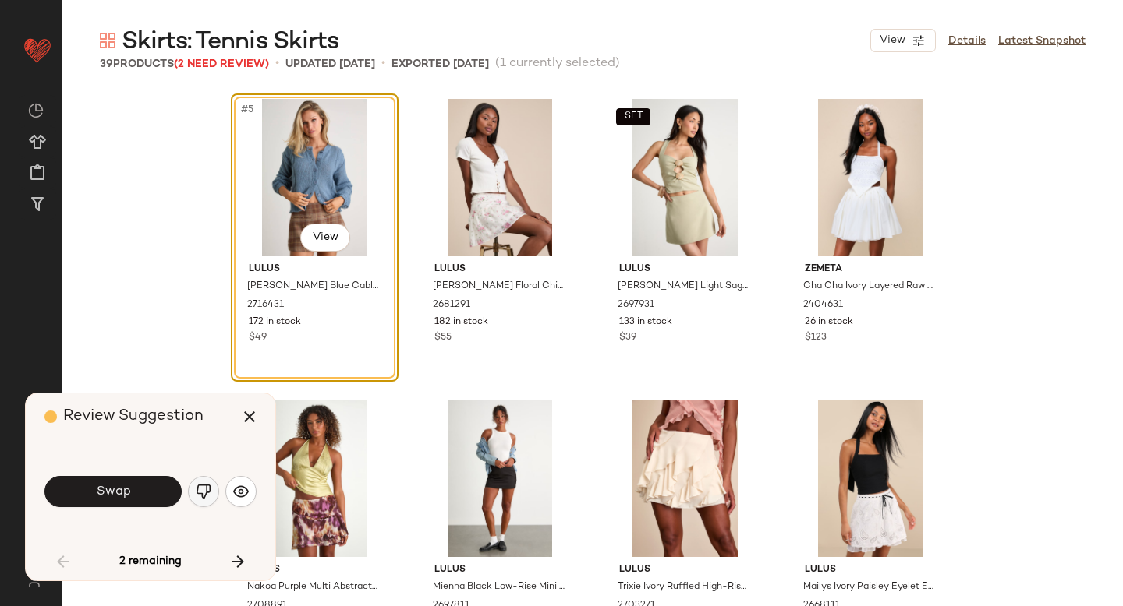
click at [208, 491] on img "button" at bounding box center [204, 492] width 16 height 16
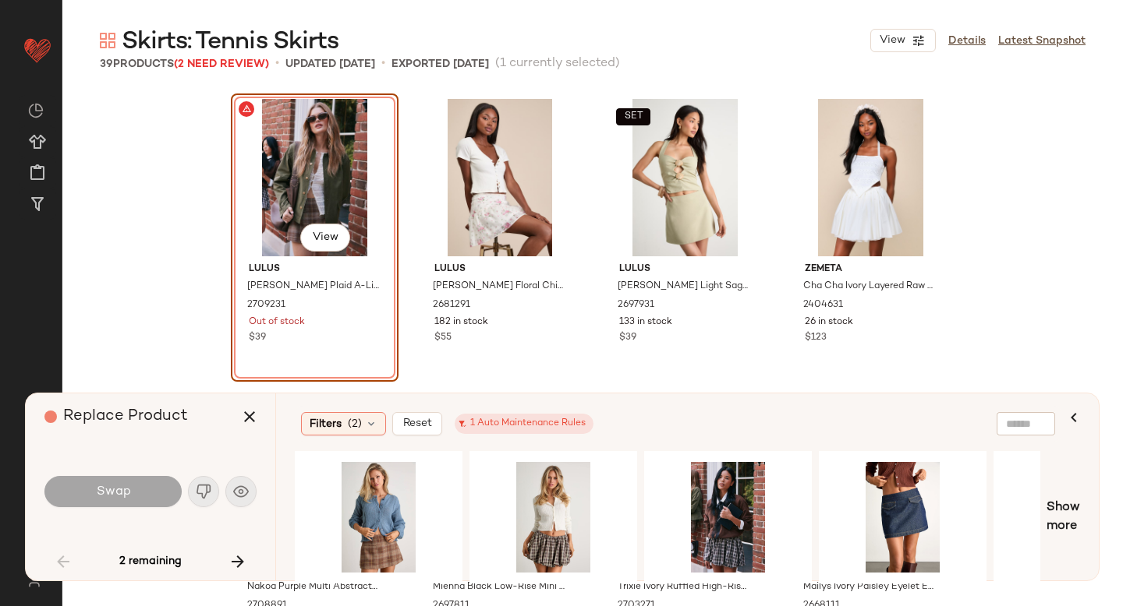
click at [309, 107] on div "#5 View" at bounding box center [314, 177] width 157 height 157
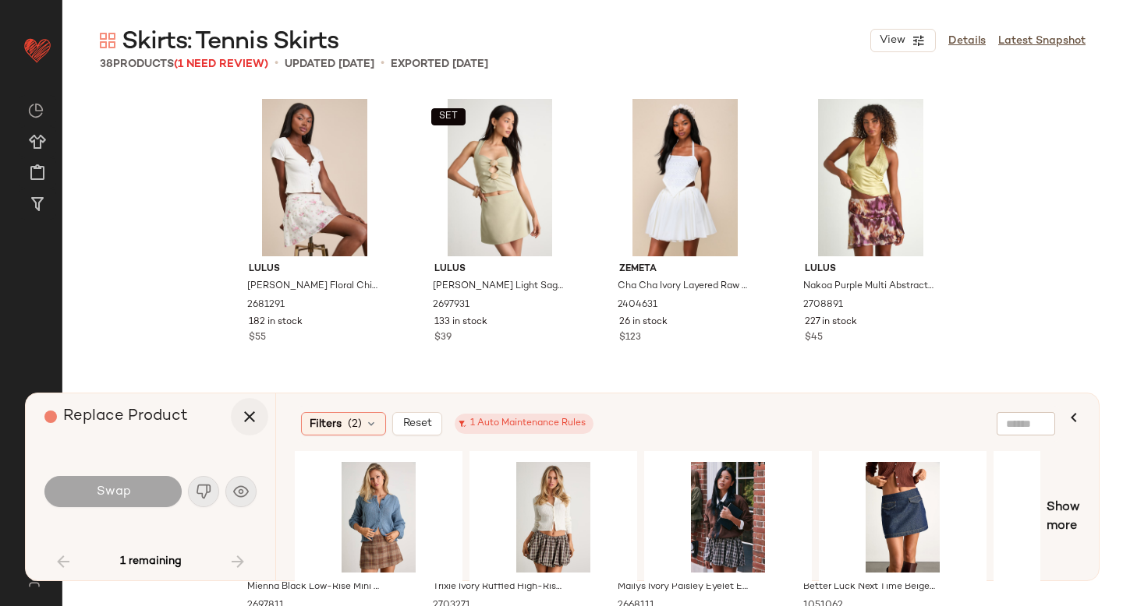
click at [251, 419] on icon "button" at bounding box center [249, 417] width 19 height 19
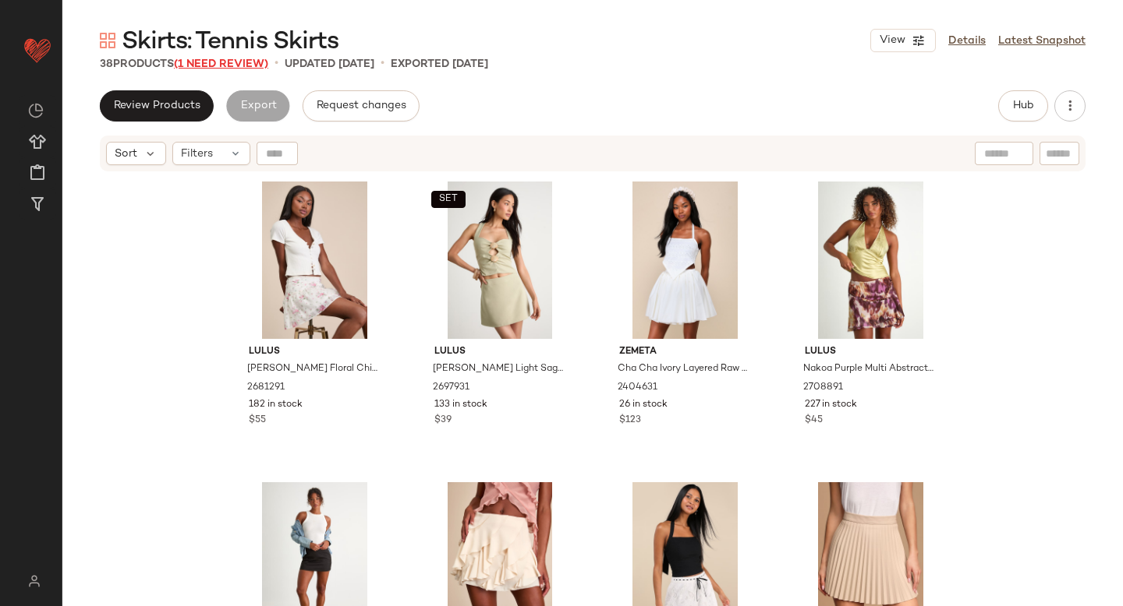
click at [234, 65] on span "(1 Need Review)" at bounding box center [221, 64] width 94 height 12
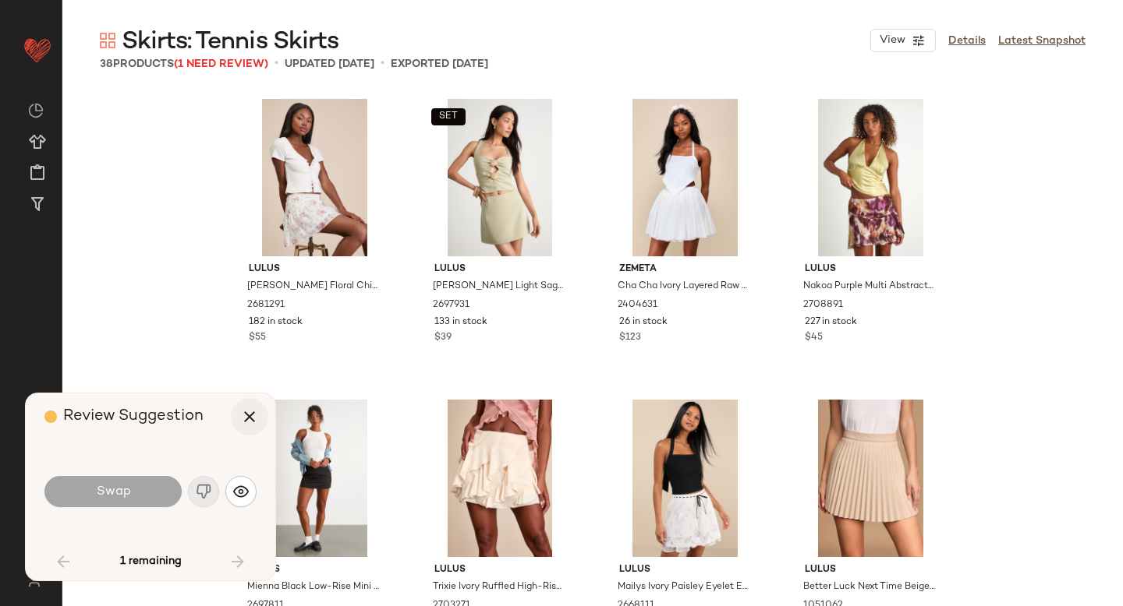
scroll to position [2407, 0]
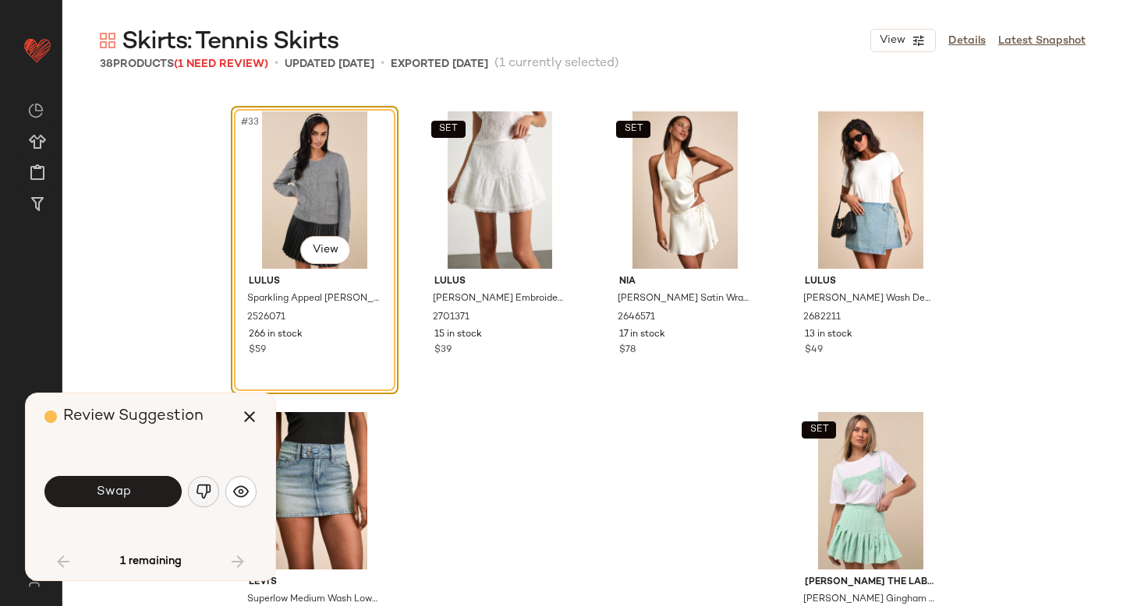
click at [211, 490] on button "button" at bounding box center [203, 491] width 31 height 31
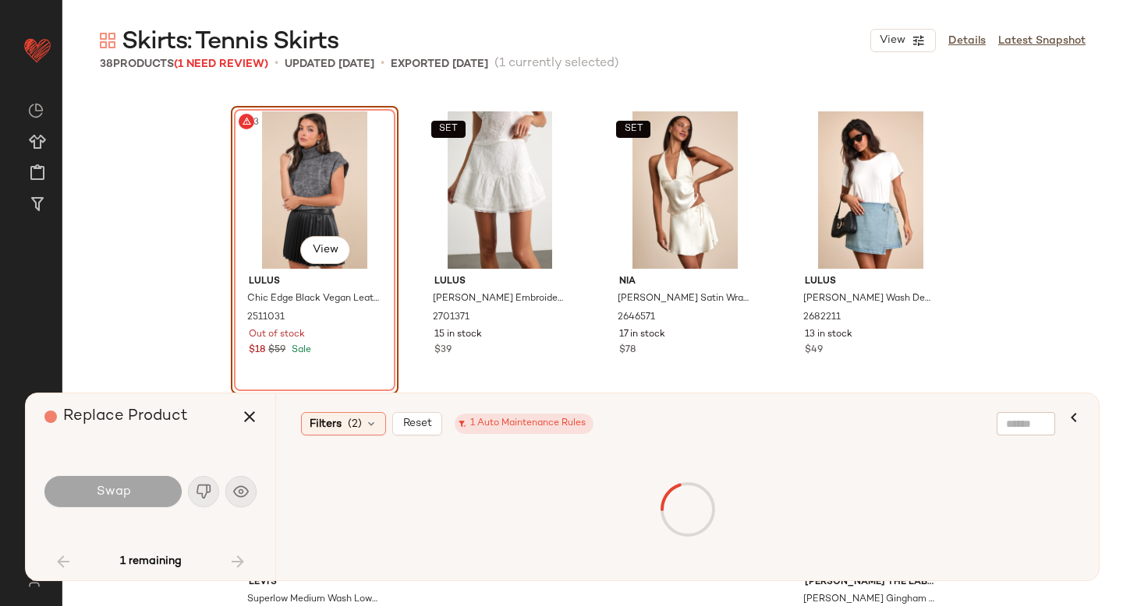
click at [292, 217] on div "#33 View" at bounding box center [314, 189] width 157 height 157
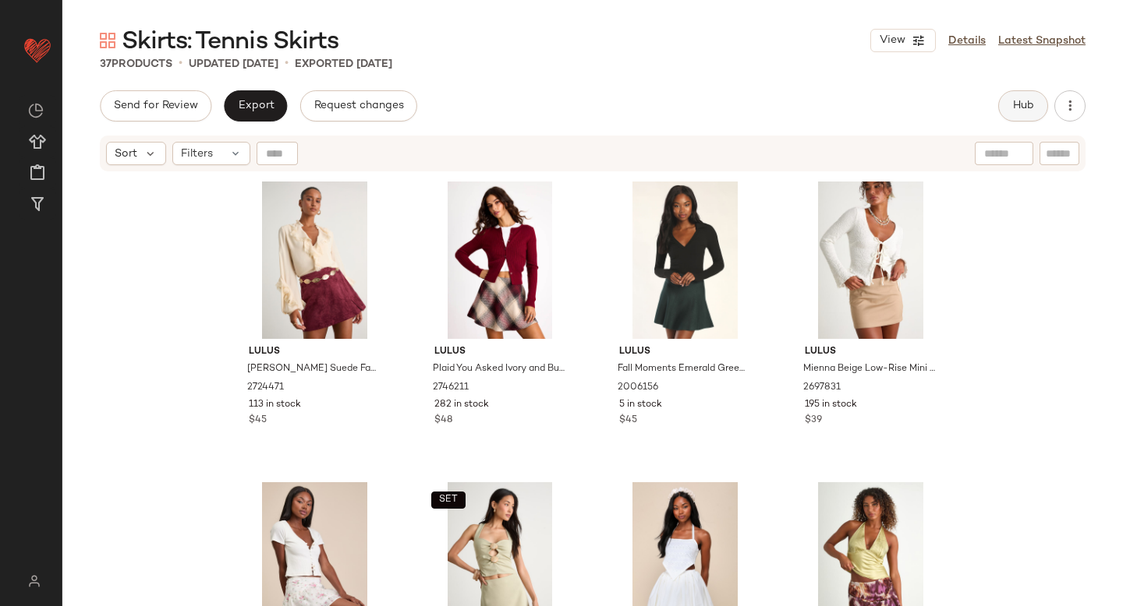
click at [1021, 95] on button "Hub" at bounding box center [1023, 105] width 50 height 31
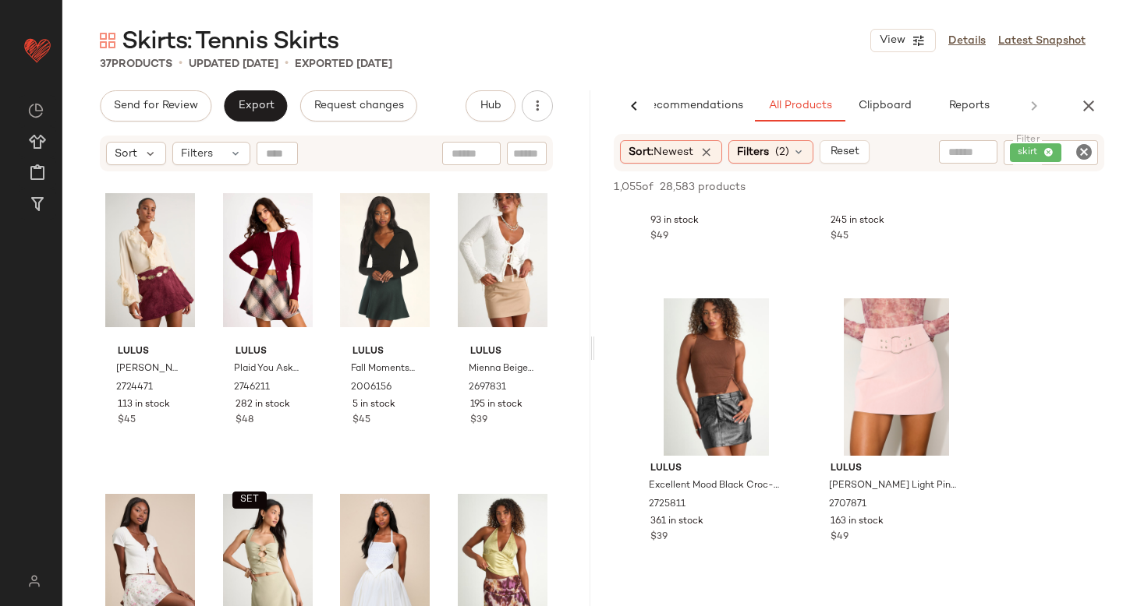
scroll to position [4099, 0]
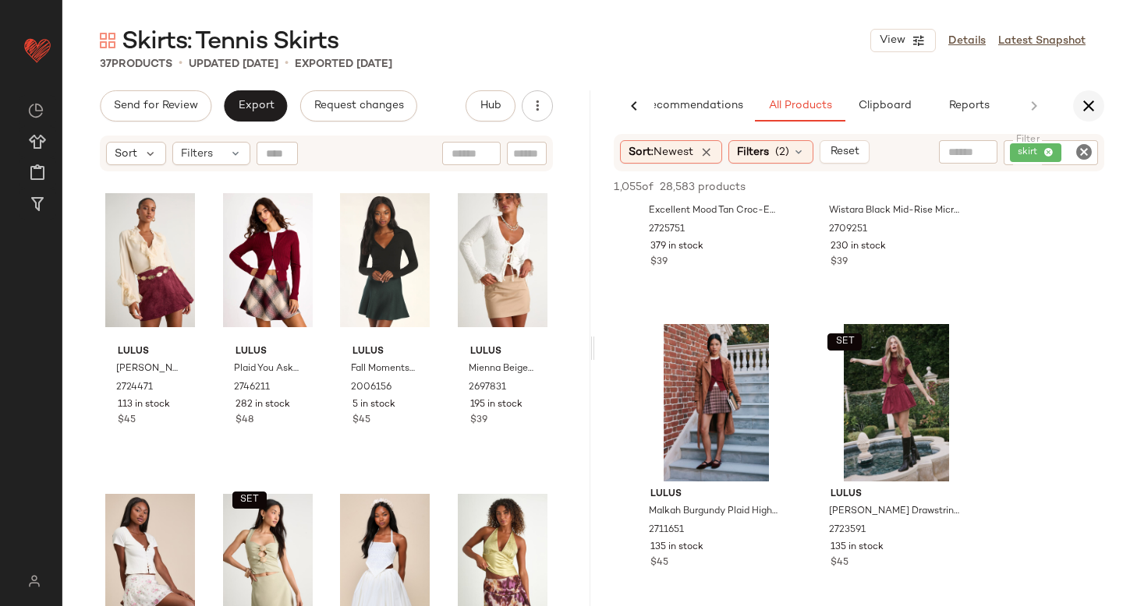
click at [1087, 110] on icon "button" at bounding box center [1088, 106] width 19 height 19
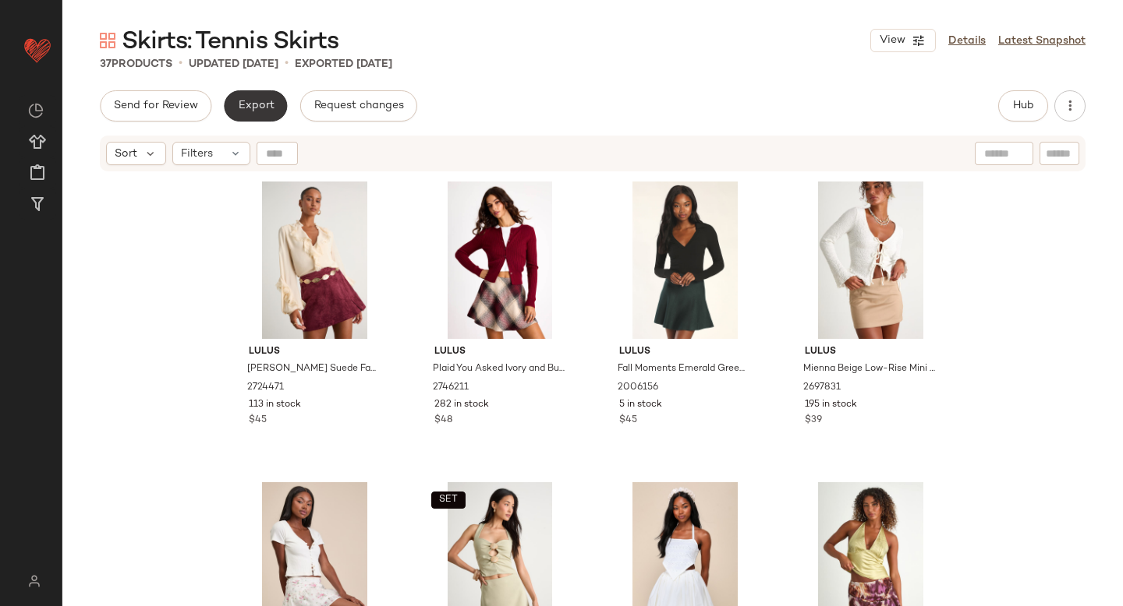
click at [228, 110] on button "Export" at bounding box center [255, 105] width 63 height 31
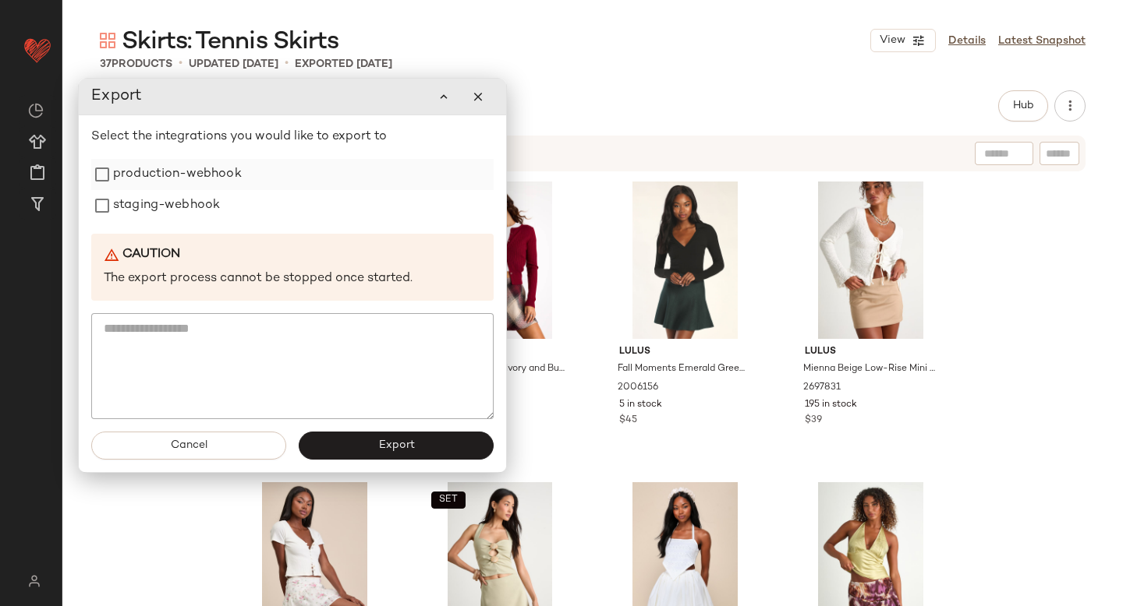
click at [197, 164] on label "production-webhook" at bounding box center [177, 174] width 129 height 31
click at [188, 205] on label "staging-webhook" at bounding box center [166, 205] width 107 height 31
click at [358, 450] on button "Export" at bounding box center [396, 446] width 195 height 28
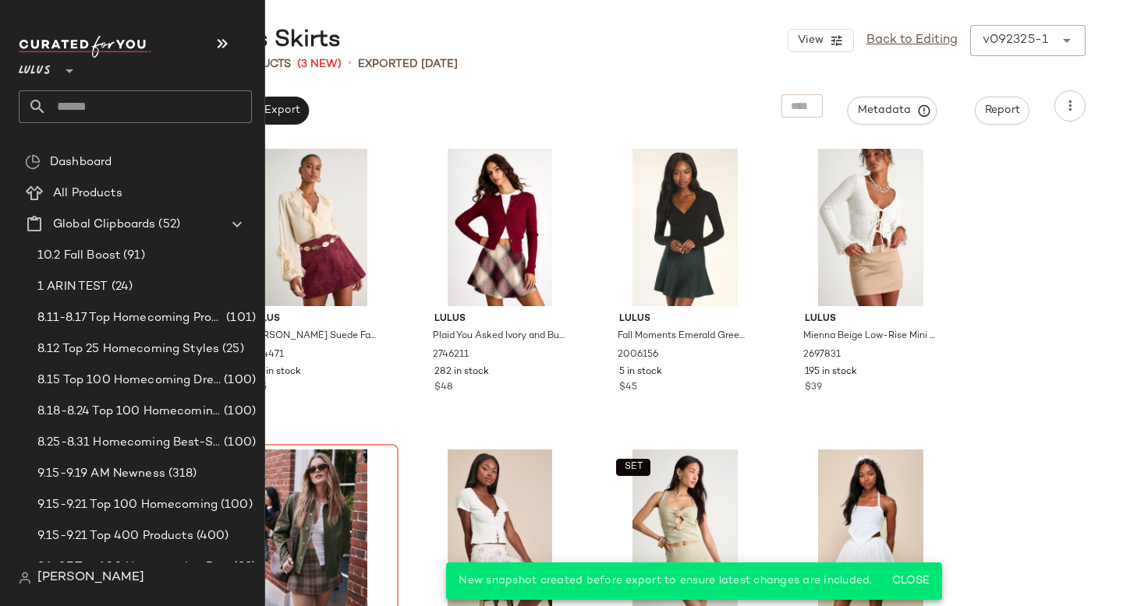
click at [112, 109] on input "text" at bounding box center [149, 106] width 205 height 33
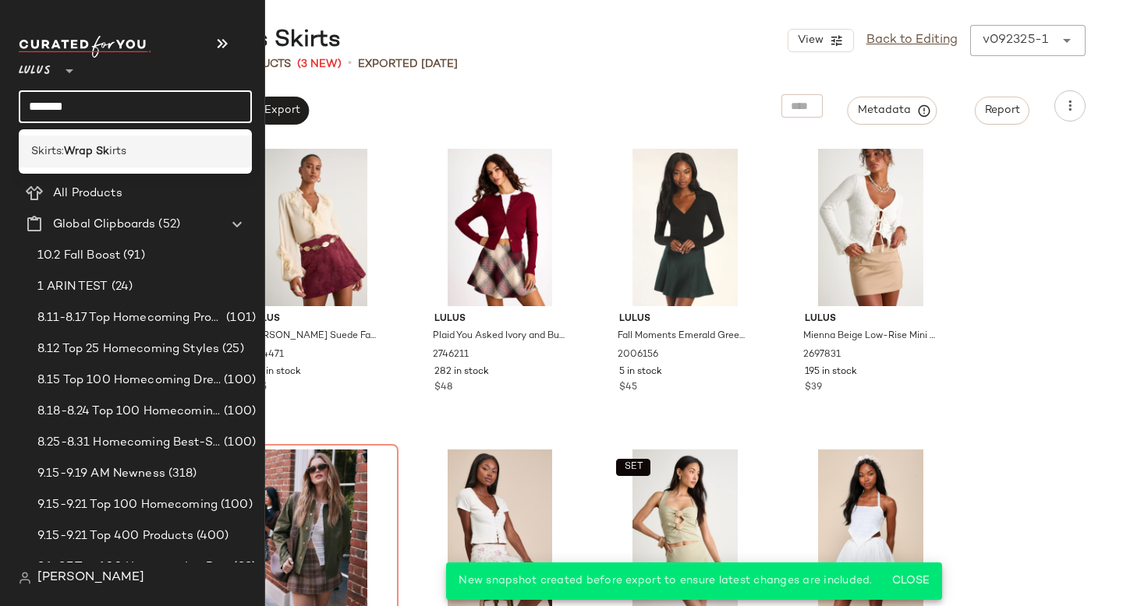
type input "*******"
click at [129, 147] on div "Skirts: Wrap Sk irts" at bounding box center [135, 151] width 208 height 16
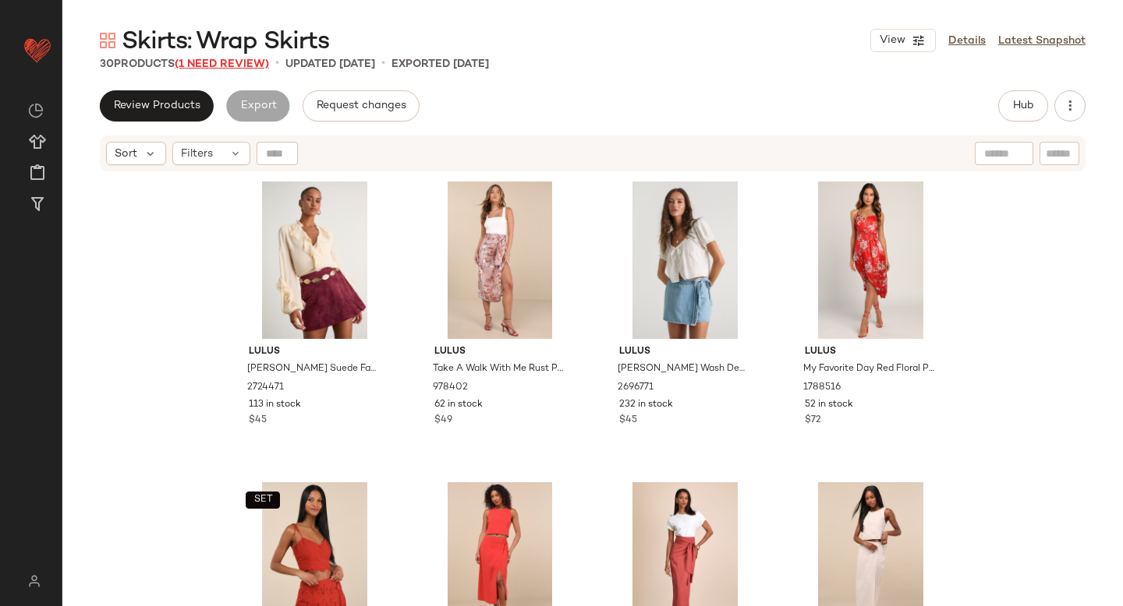
click at [213, 65] on span "(1 Need Review)" at bounding box center [222, 64] width 94 height 12
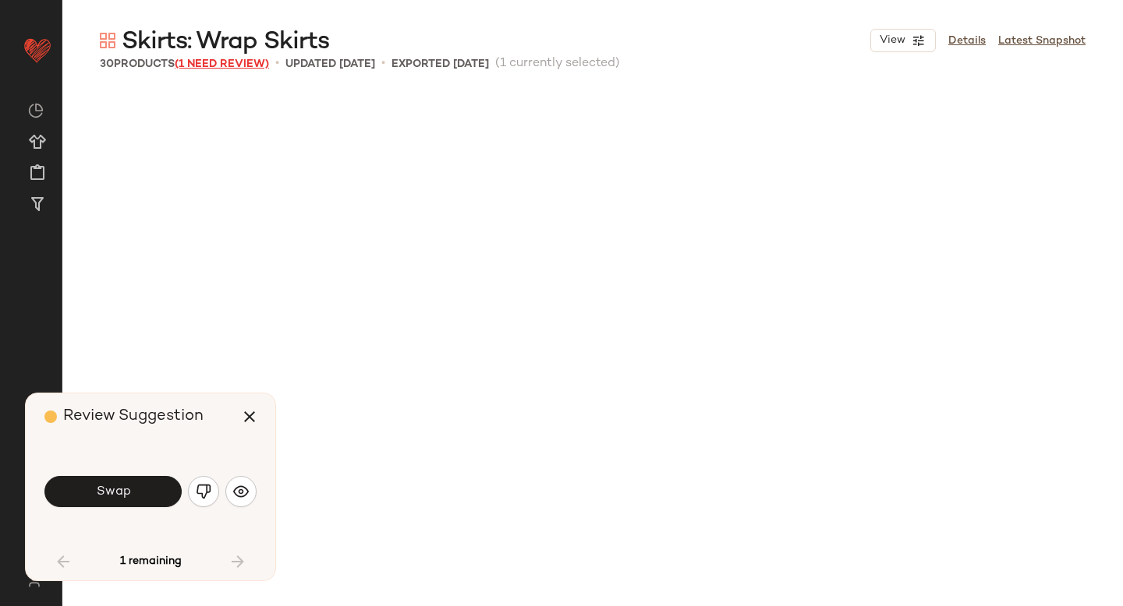
scroll to position [915, 0]
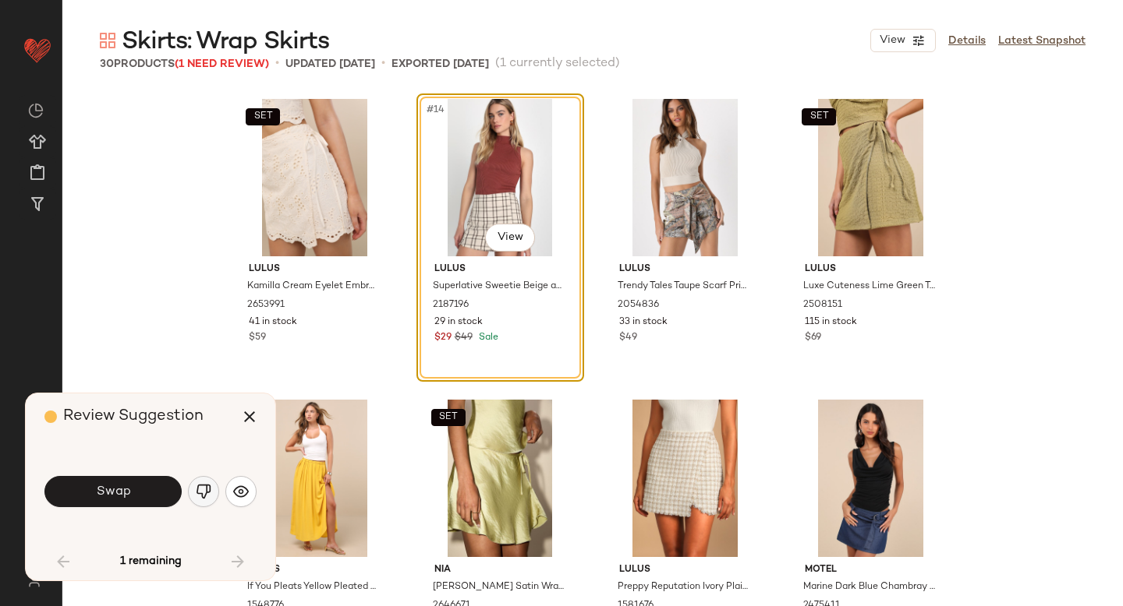
click at [212, 483] on button "button" at bounding box center [203, 491] width 31 height 31
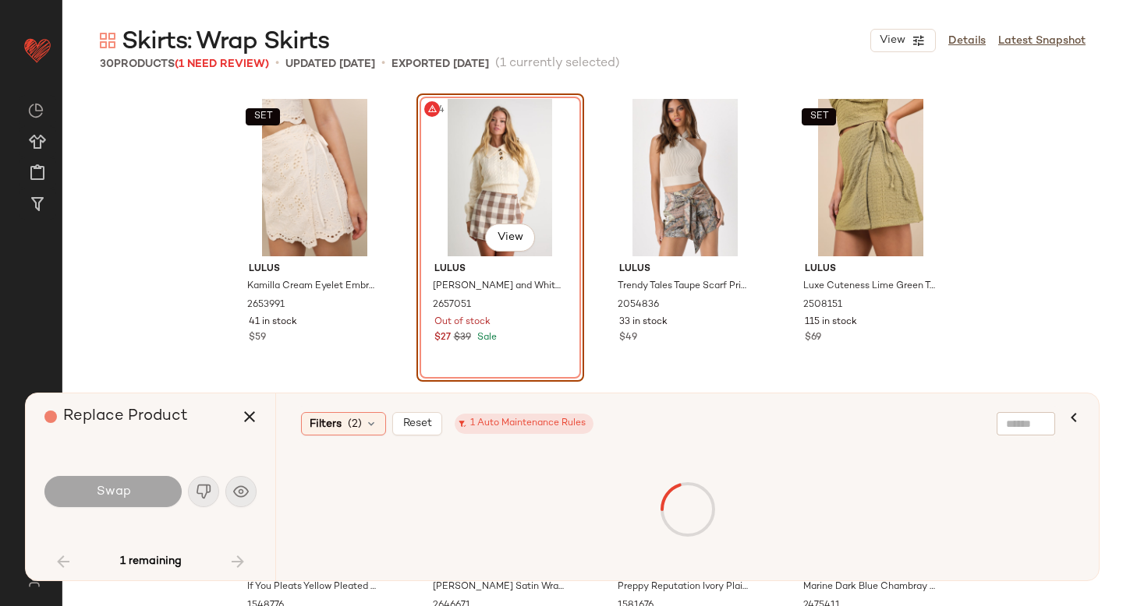
click at [496, 154] on div "#14 View" at bounding box center [500, 177] width 157 height 157
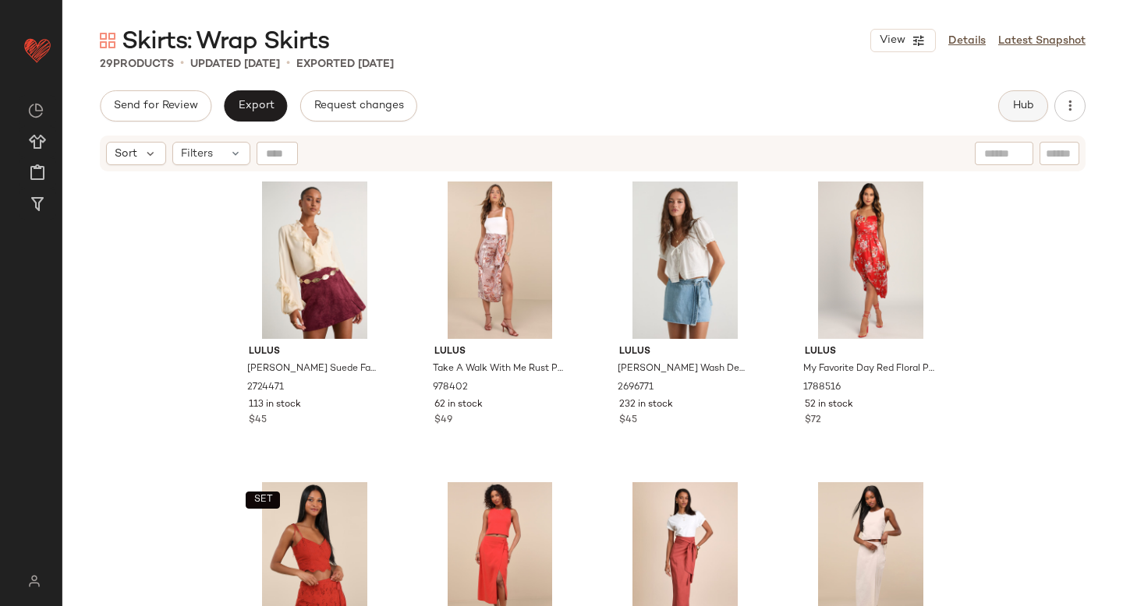
click at [1013, 103] on span "Hub" at bounding box center [1023, 106] width 22 height 12
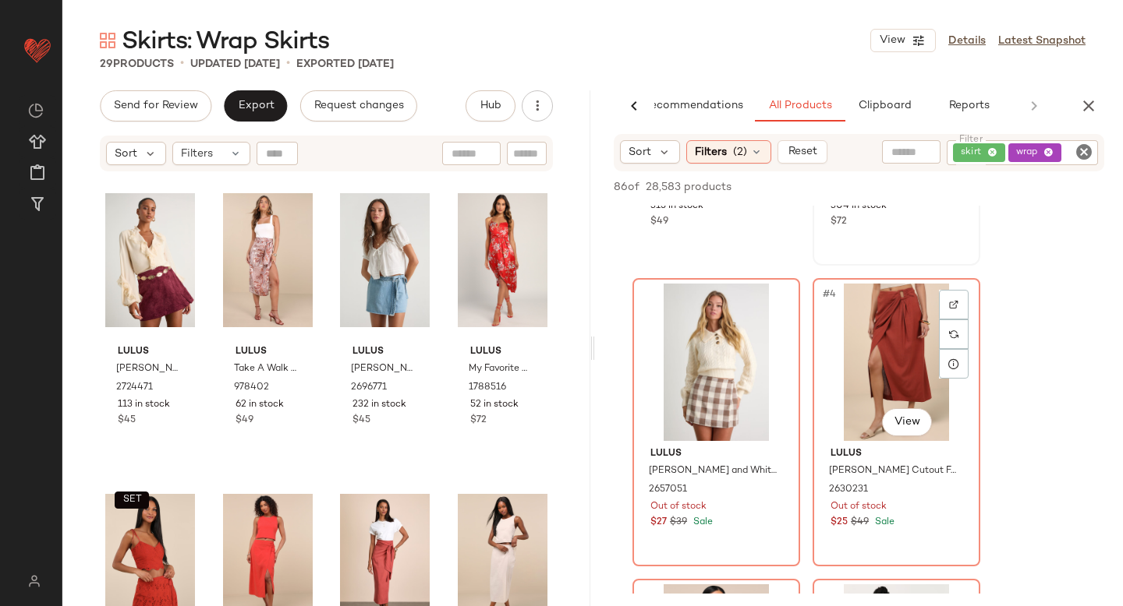
scroll to position [237, 0]
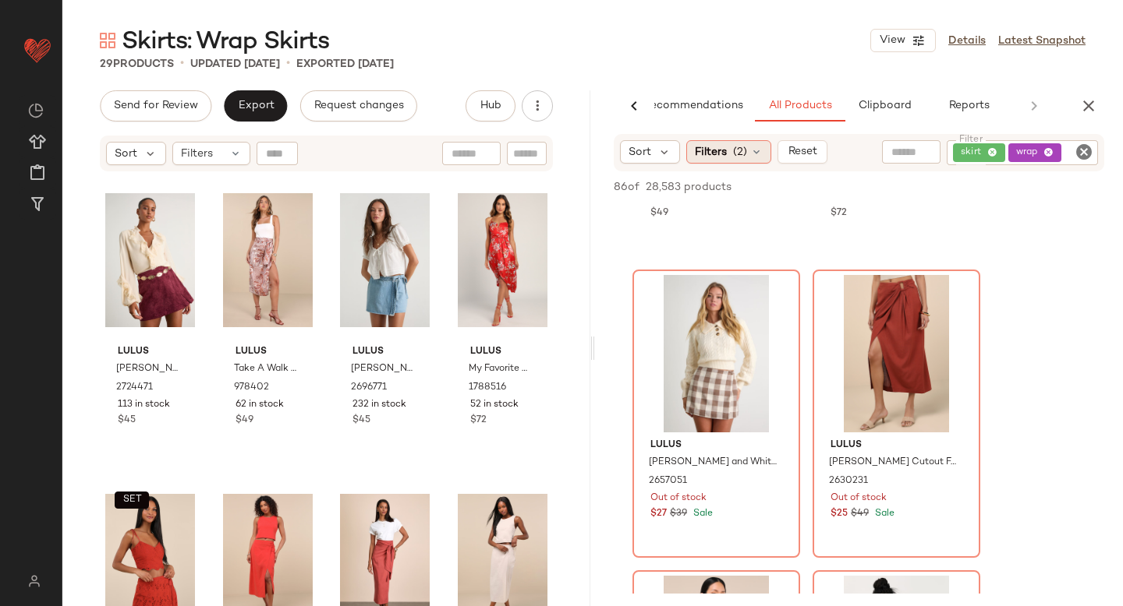
click at [755, 151] on icon at bounding box center [756, 152] width 12 height 12
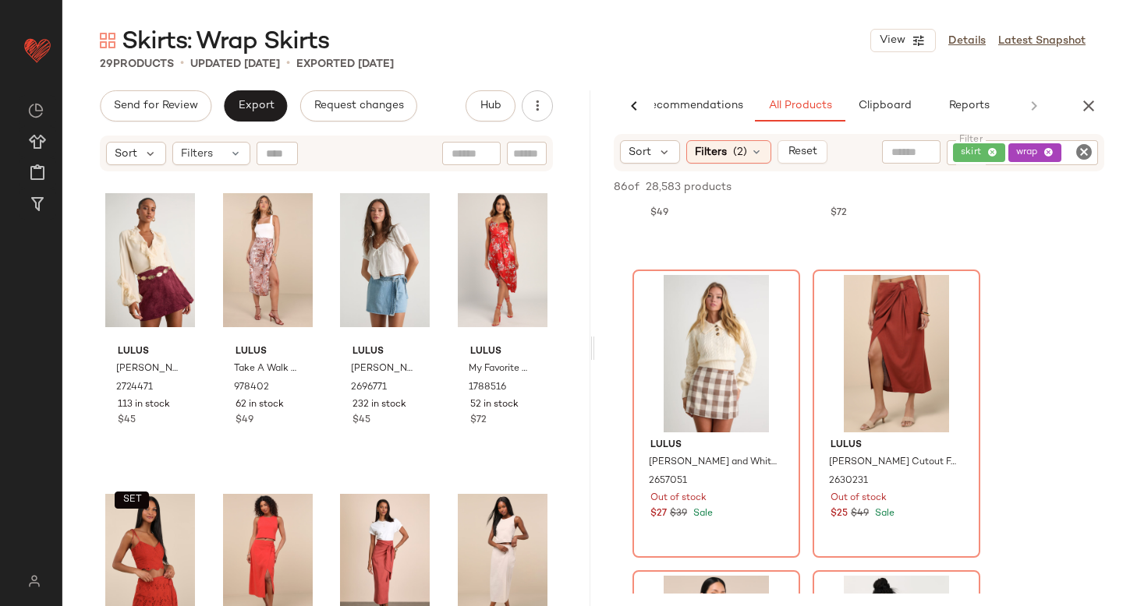
click at [1087, 151] on icon "Clear Filter" at bounding box center [1083, 152] width 19 height 19
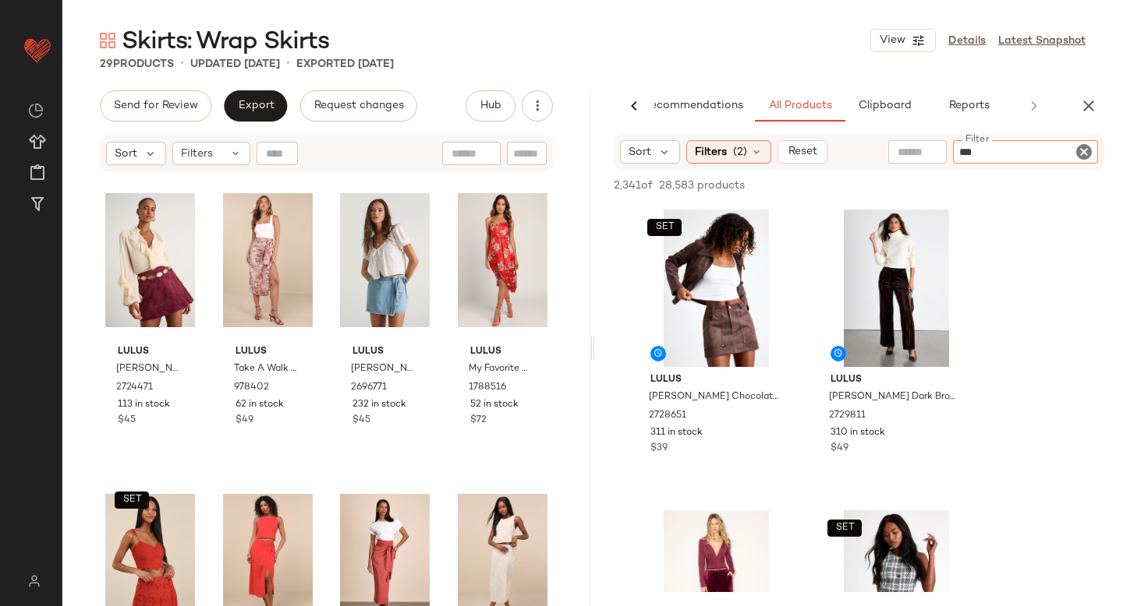
type input "****"
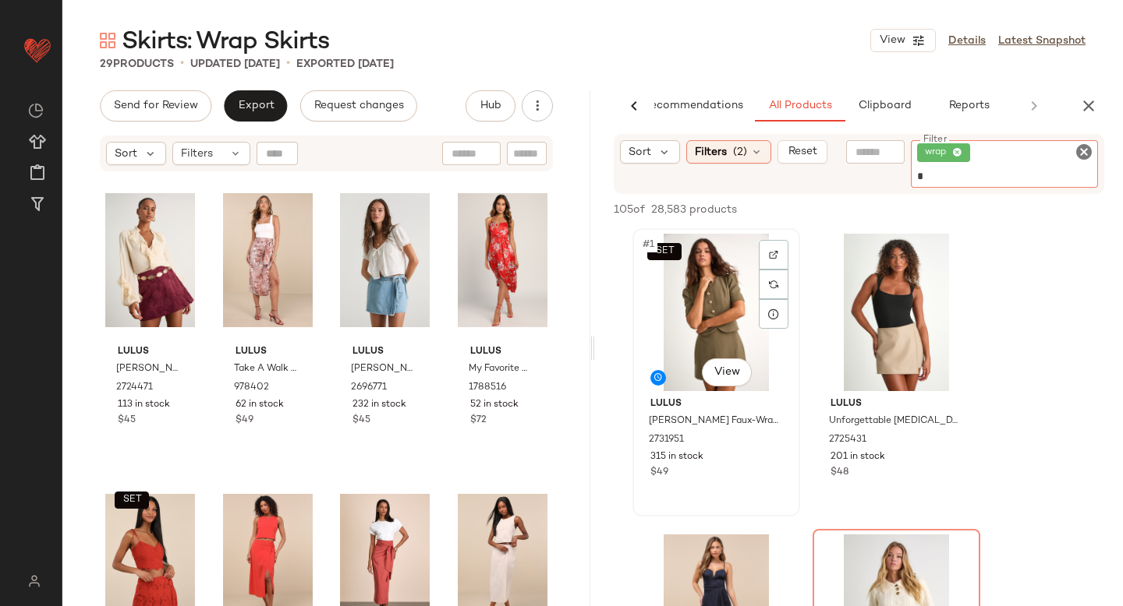
type input "*"
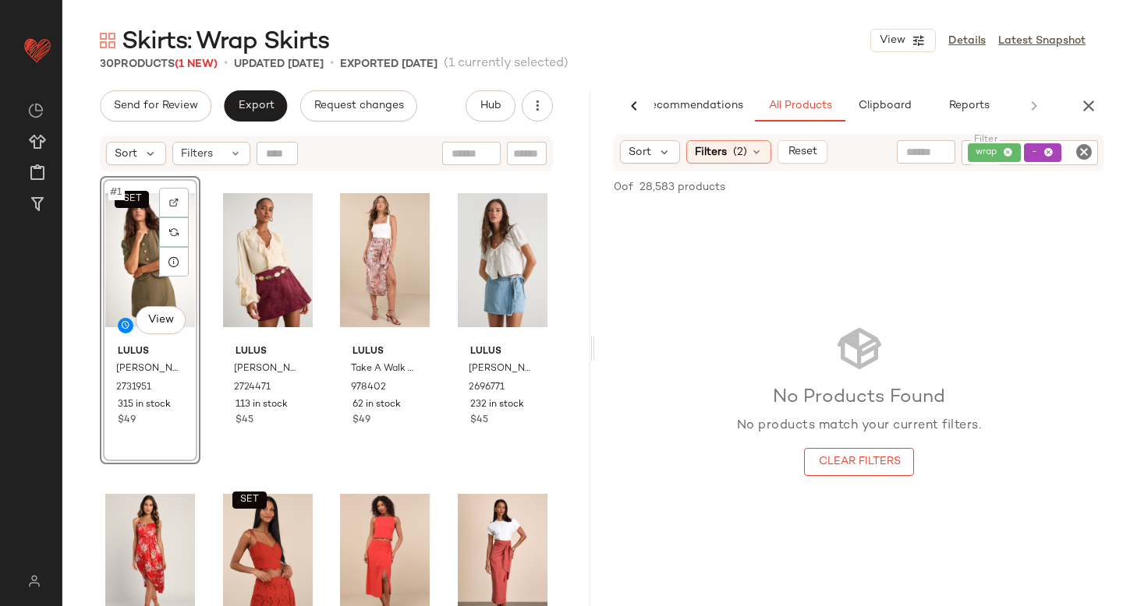
click at [1045, 153] on div "wrap -" at bounding box center [1029, 152] width 136 height 25
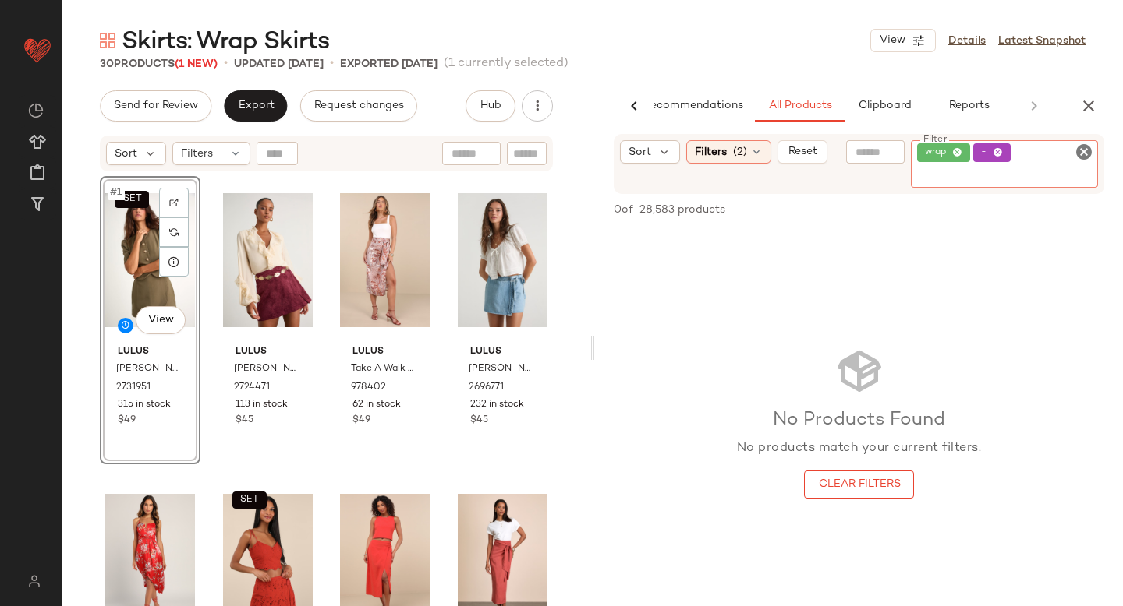
click at [998, 150] on icon at bounding box center [997, 153] width 10 height 10
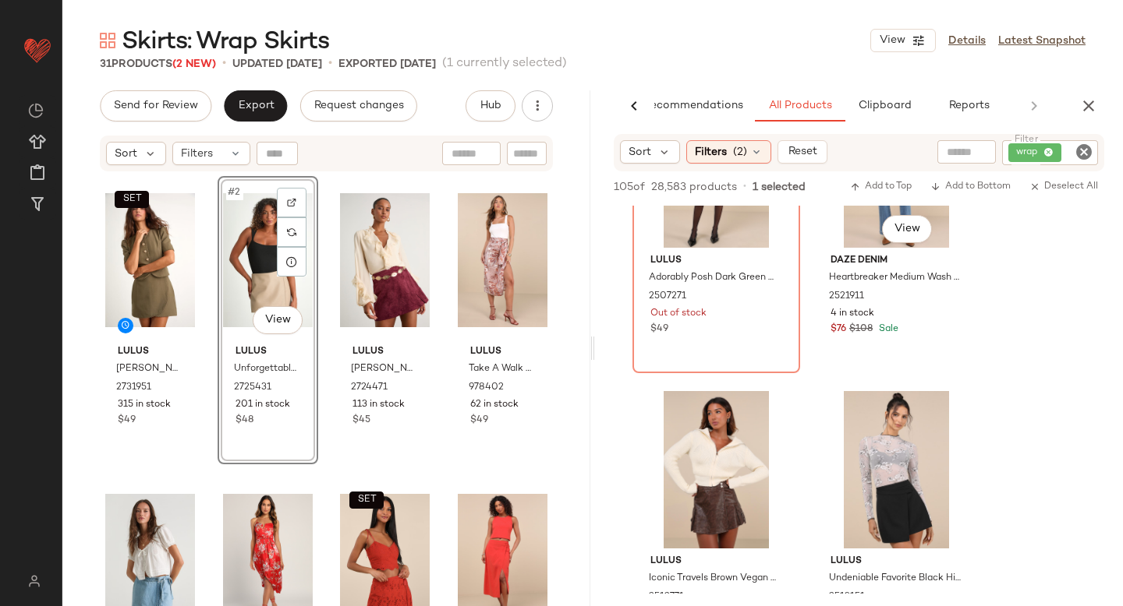
scroll to position [1574, 0]
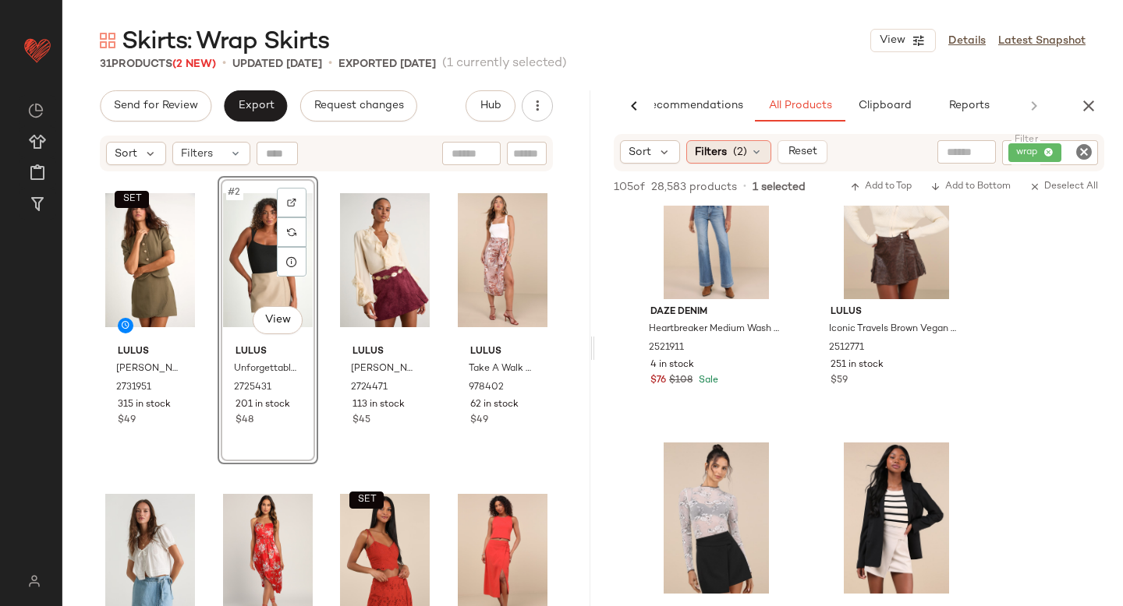
click at [737, 156] on span "(2)" at bounding box center [740, 152] width 14 height 16
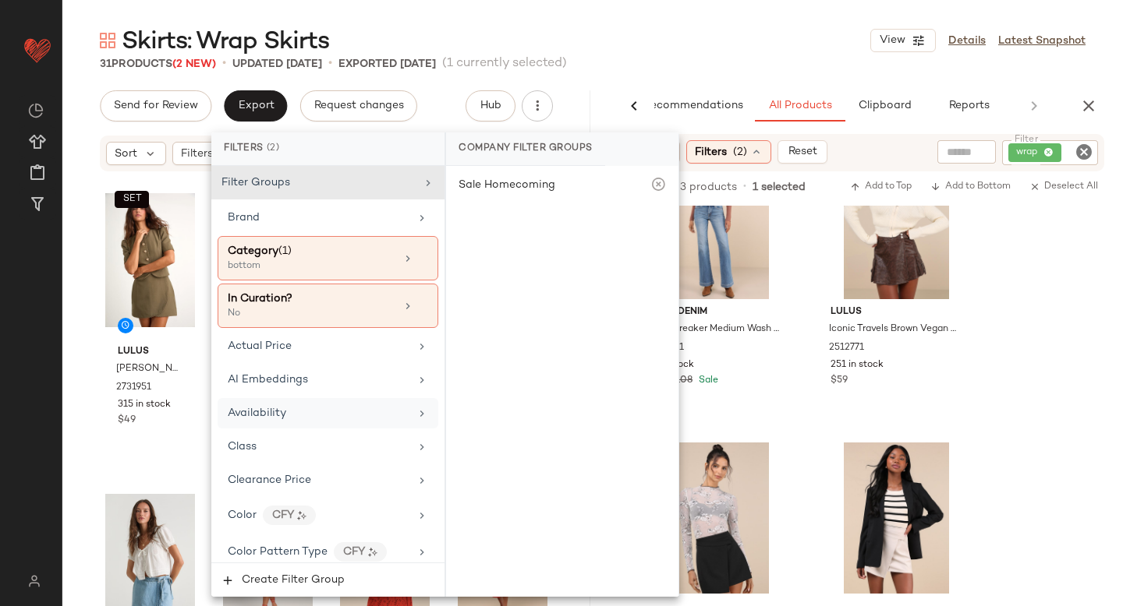
click at [298, 412] on div "Availability" at bounding box center [319, 413] width 182 height 16
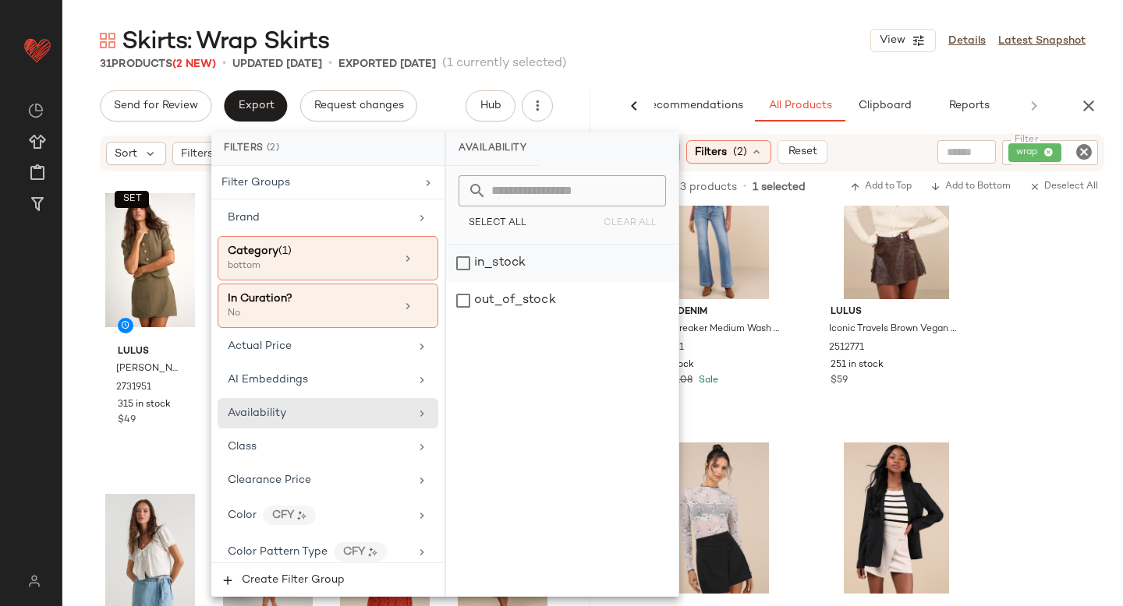
click at [506, 265] on div "in_stock" at bounding box center [562, 263] width 232 height 37
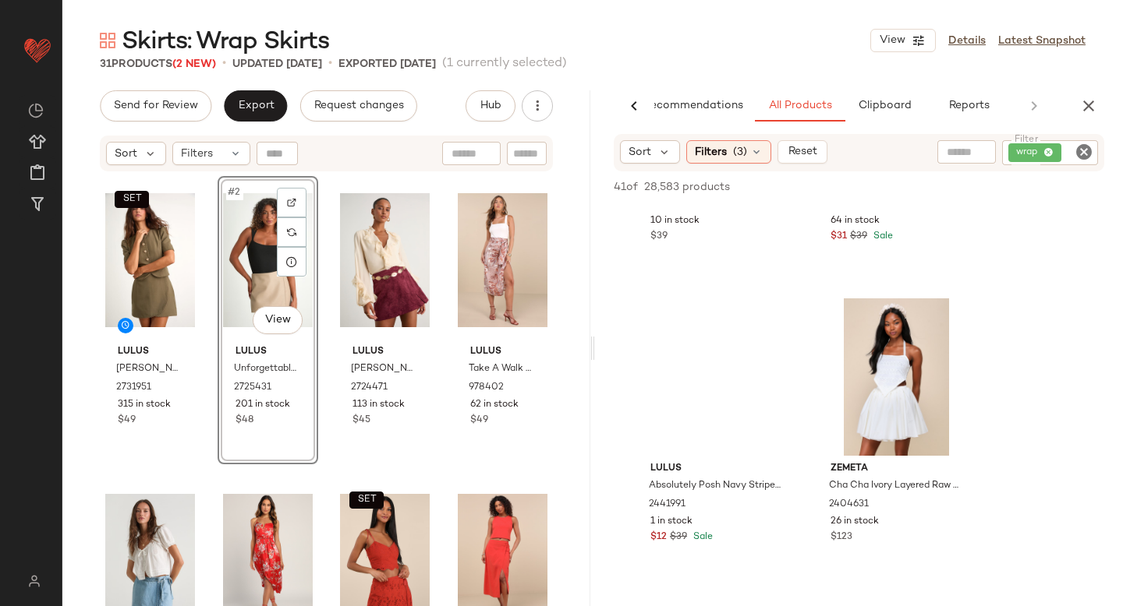
scroll to position [1159, 0]
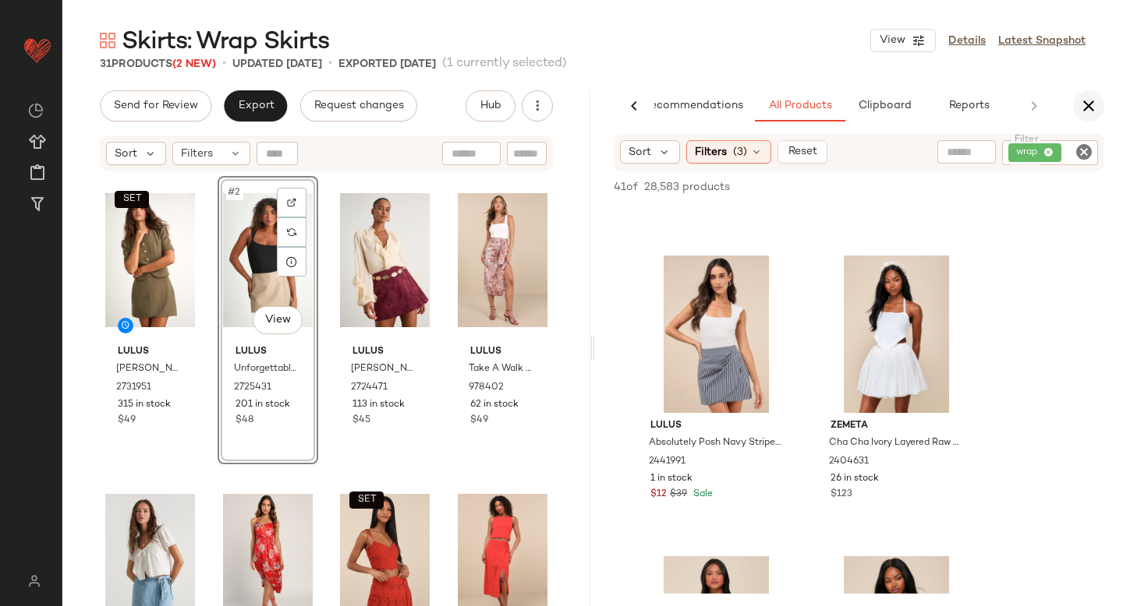
click at [1088, 111] on icon "button" at bounding box center [1088, 106] width 19 height 19
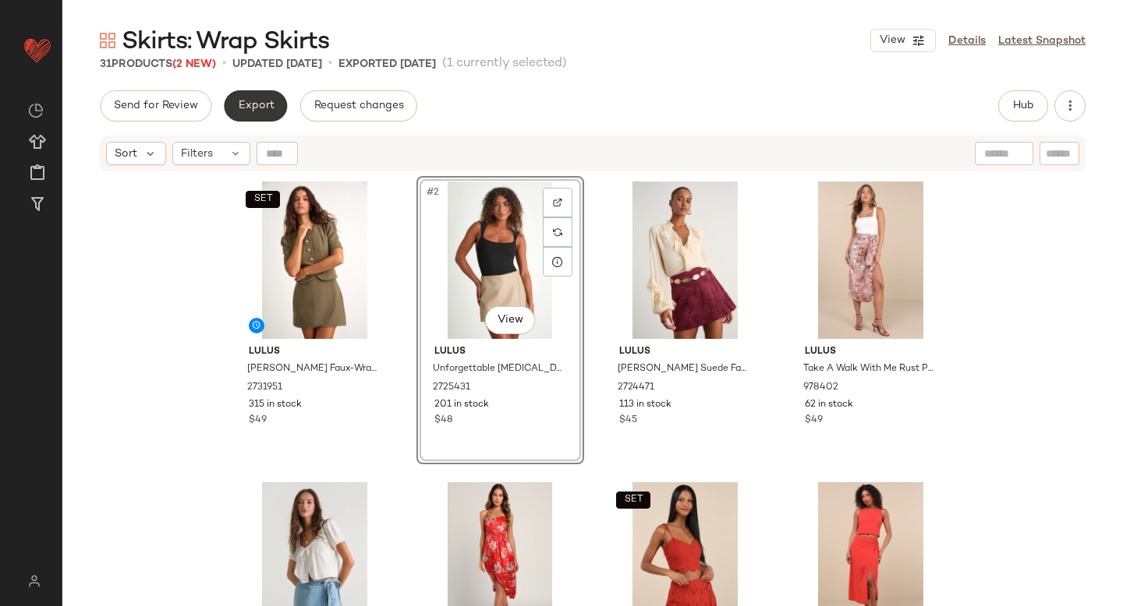
click at [265, 104] on span "Export" at bounding box center [255, 106] width 37 height 12
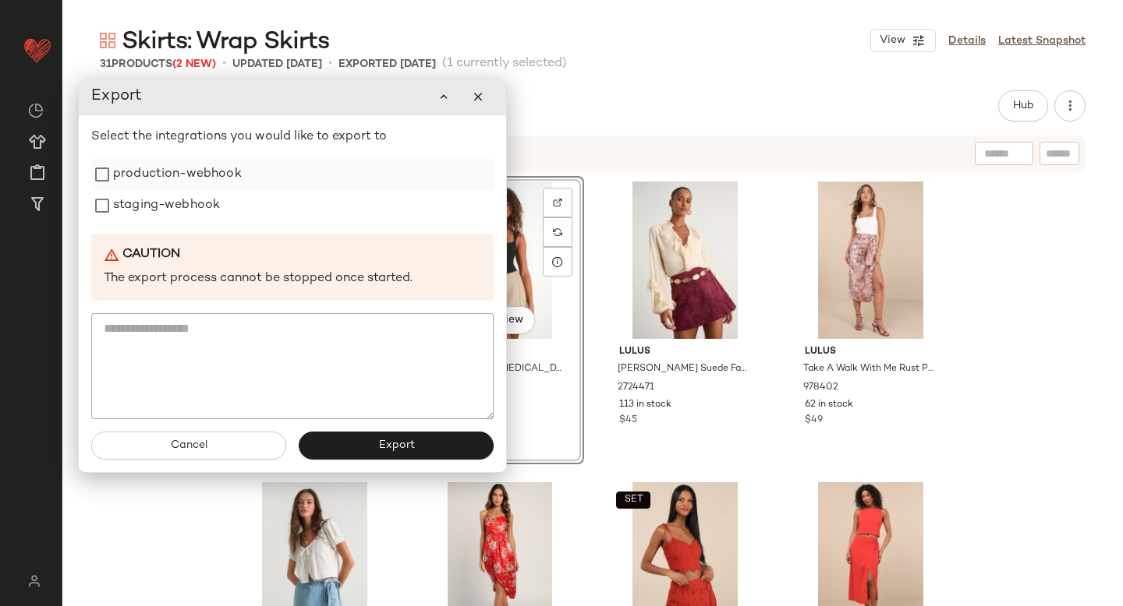
click at [146, 186] on label "production-webhook" at bounding box center [177, 174] width 129 height 31
click at [151, 218] on label "staging-webhook" at bounding box center [166, 205] width 107 height 31
click at [393, 437] on button "Export" at bounding box center [396, 446] width 195 height 28
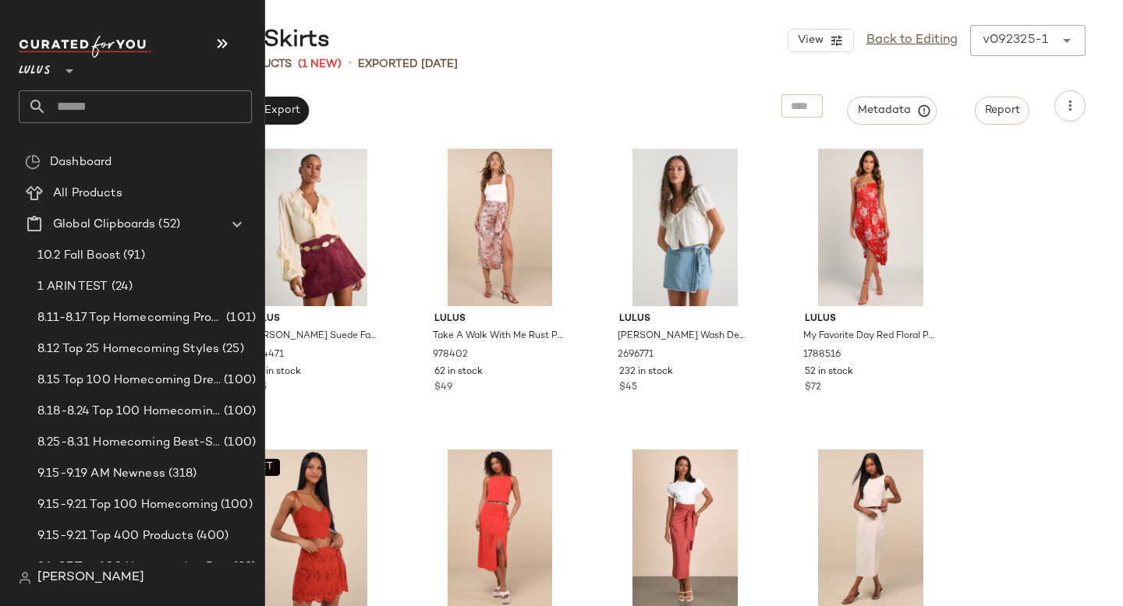
click at [140, 117] on input "text" at bounding box center [149, 106] width 205 height 33
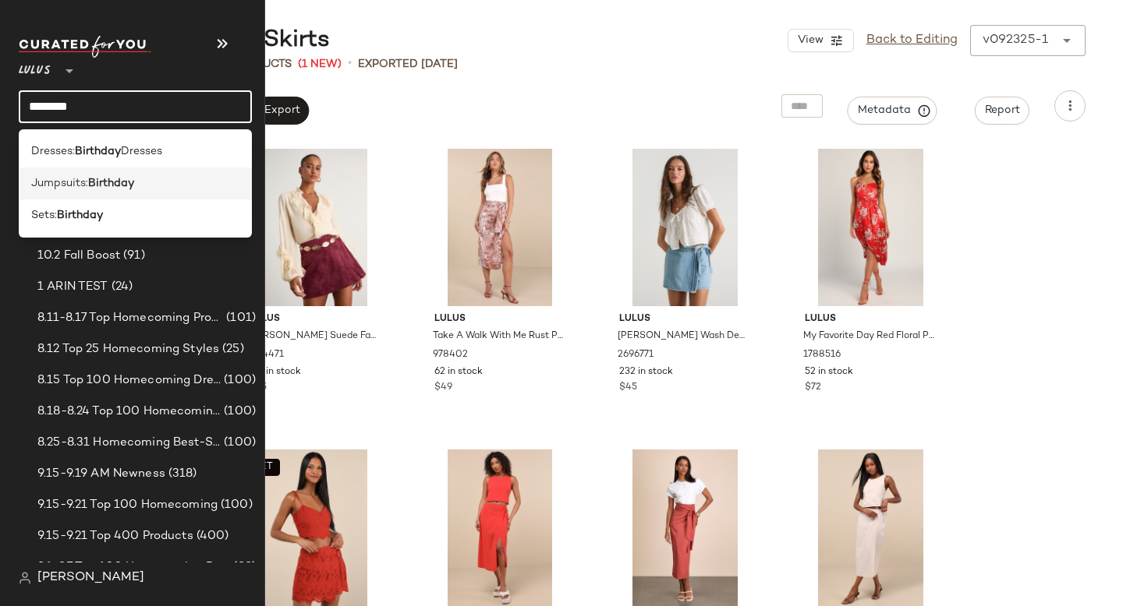
type input "********"
click at [143, 181] on div "Jumpsuits: Birthday" at bounding box center [135, 183] width 208 height 16
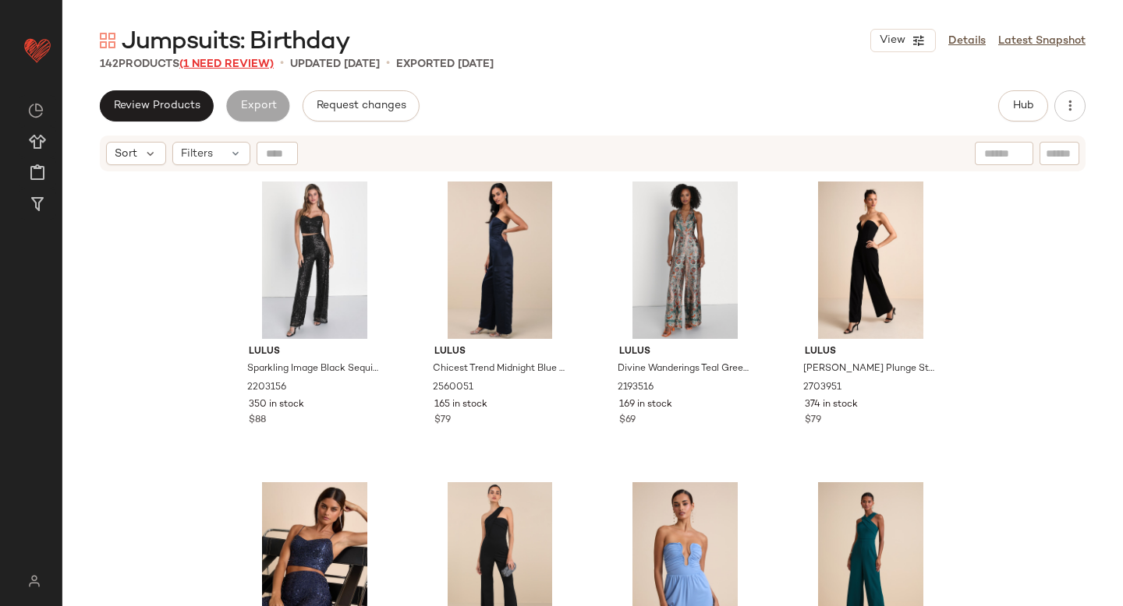
click at [235, 68] on span "(1 Need Review)" at bounding box center [226, 64] width 94 height 12
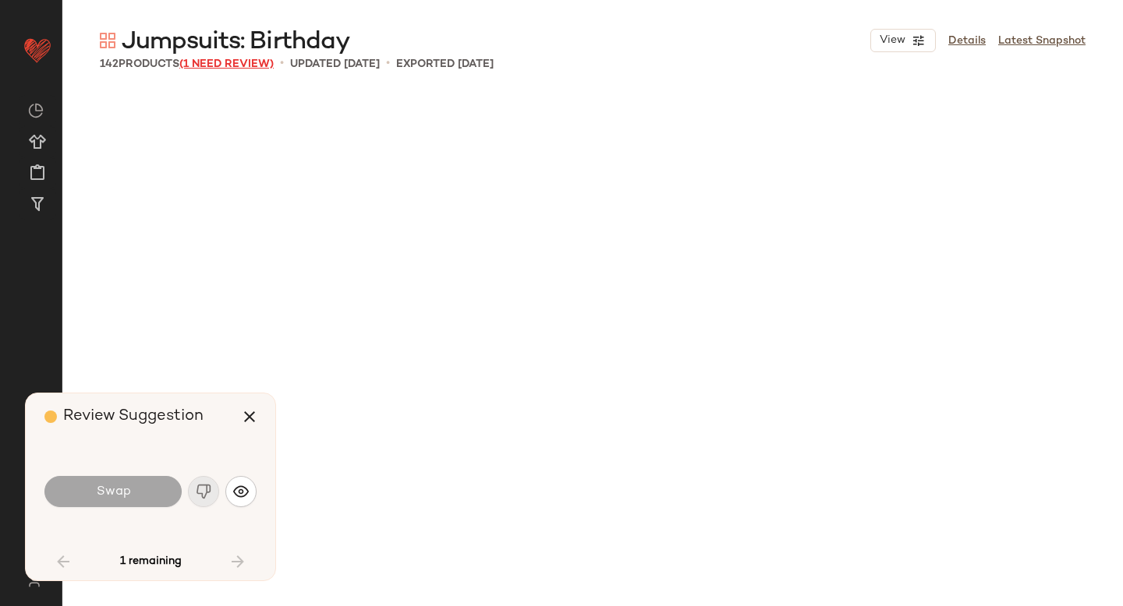
scroll to position [4213, 0]
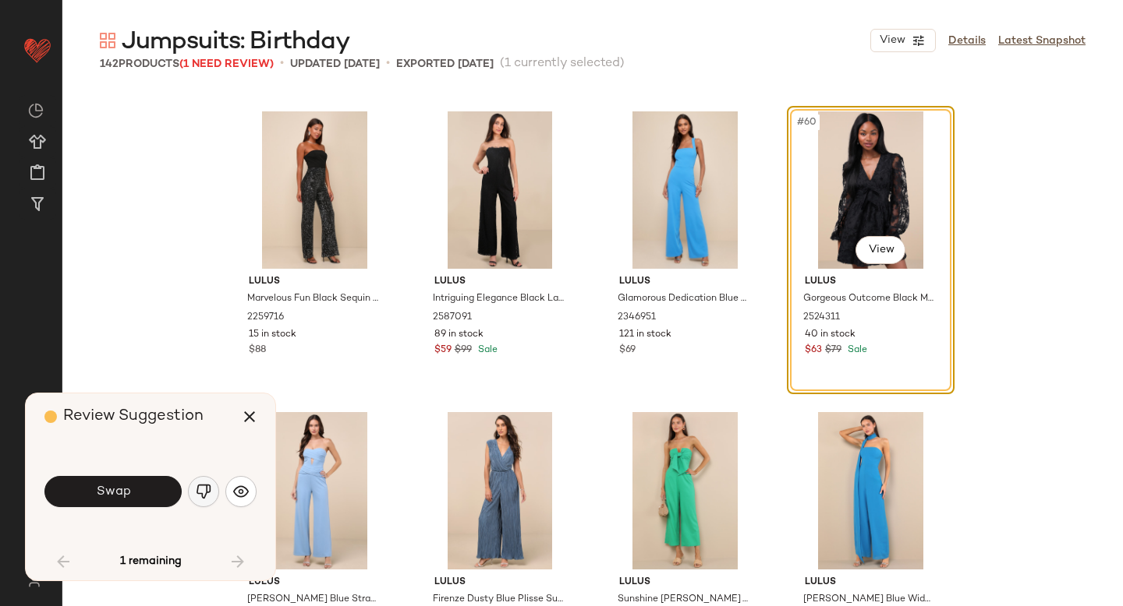
click at [214, 496] on button "button" at bounding box center [203, 491] width 31 height 31
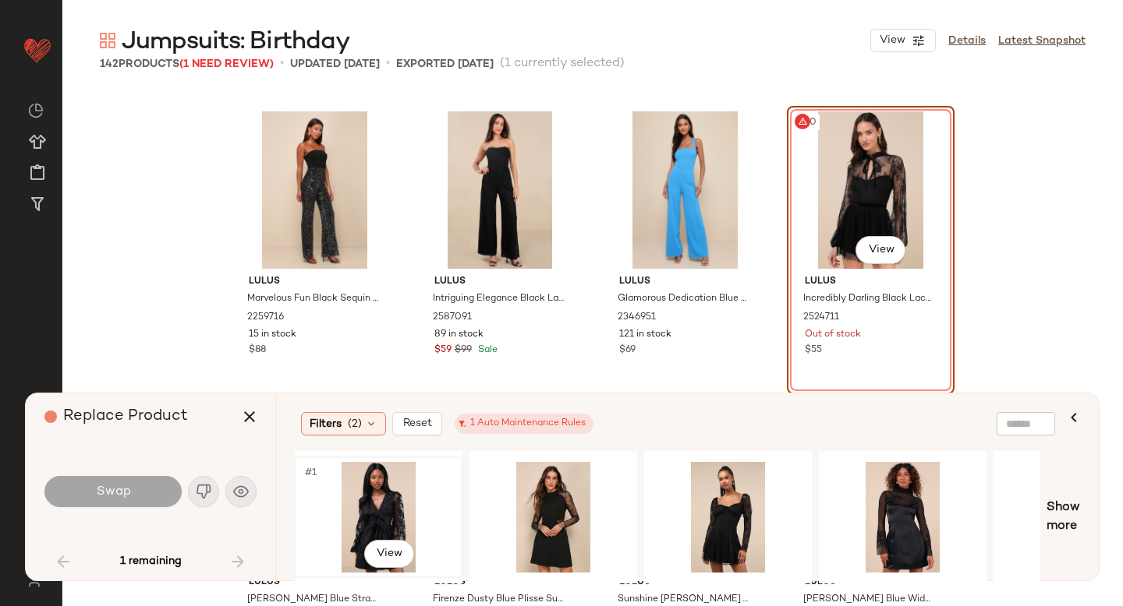
click at [380, 506] on div "#1 View" at bounding box center [378, 517] width 157 height 111
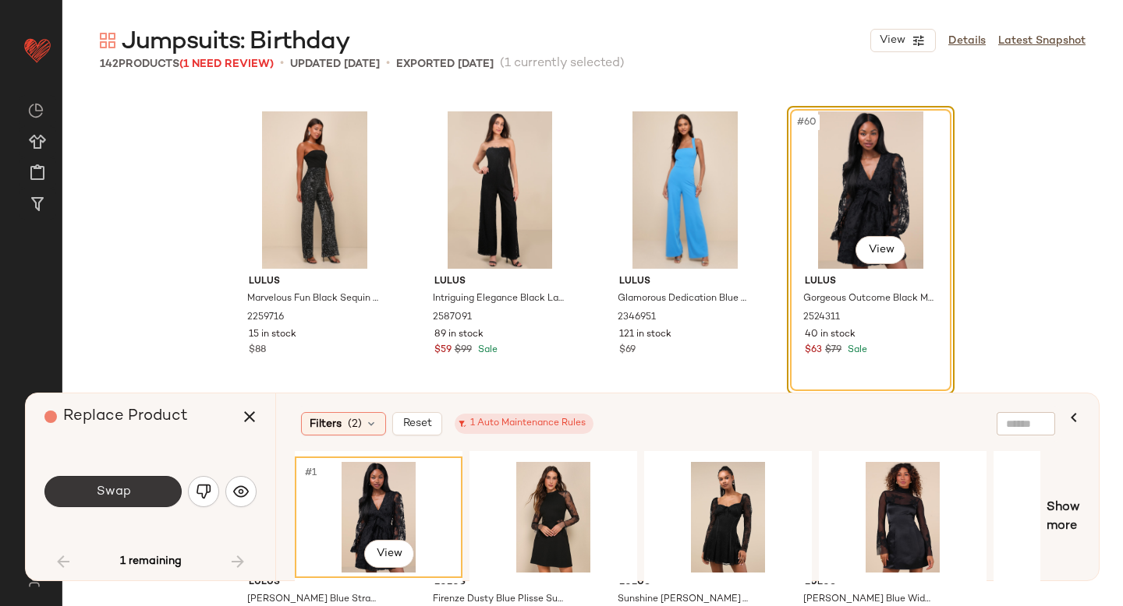
click at [147, 482] on button "Swap" at bounding box center [112, 491] width 137 height 31
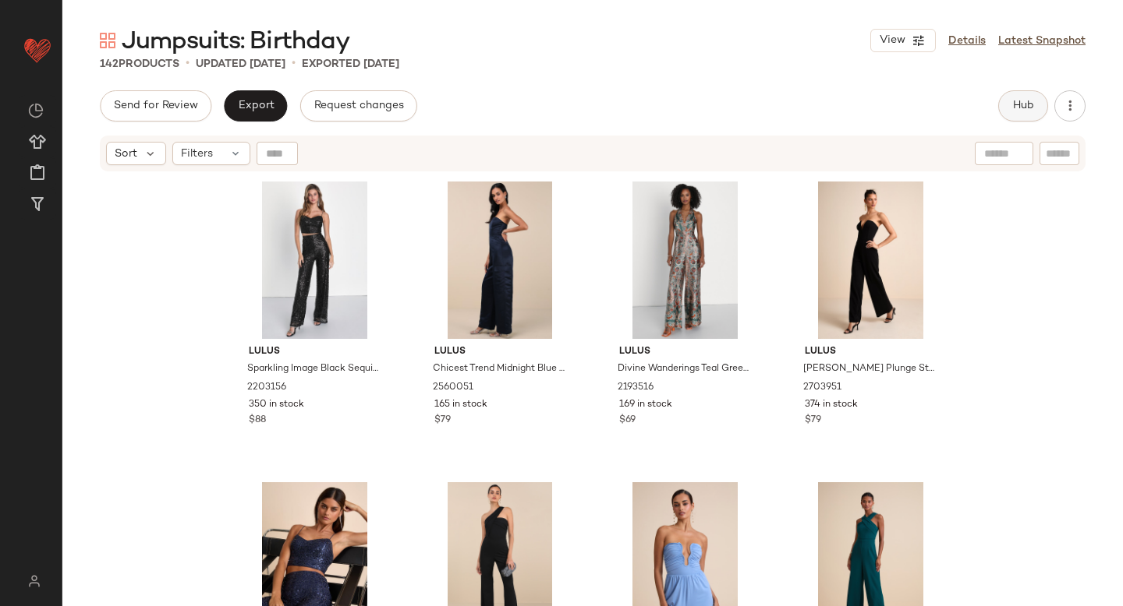
click at [1029, 105] on span "Hub" at bounding box center [1023, 106] width 22 height 12
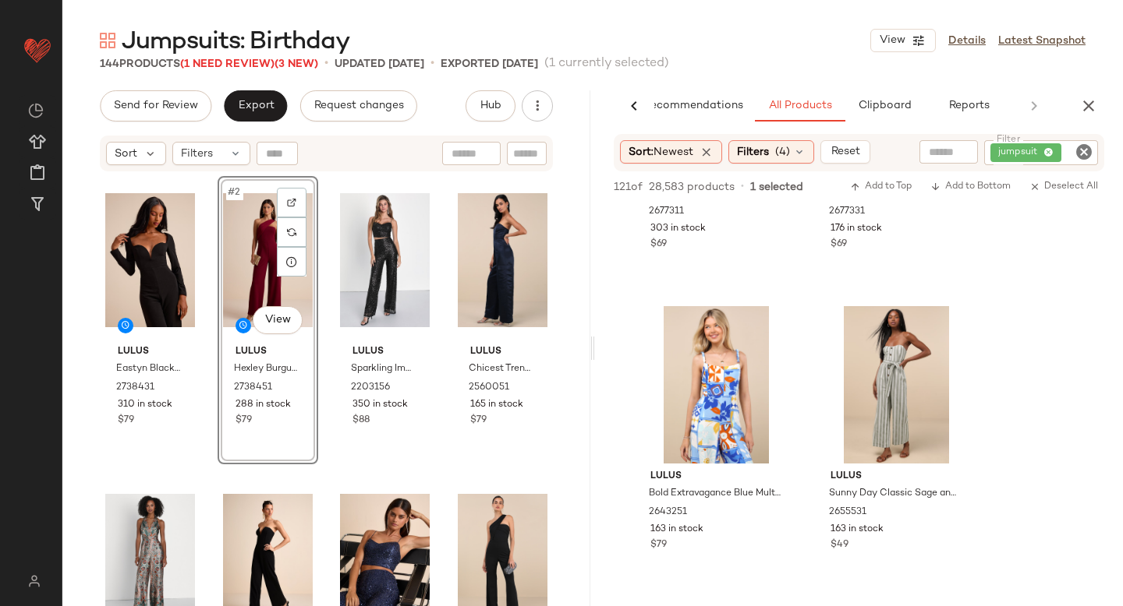
scroll to position [1491, 0]
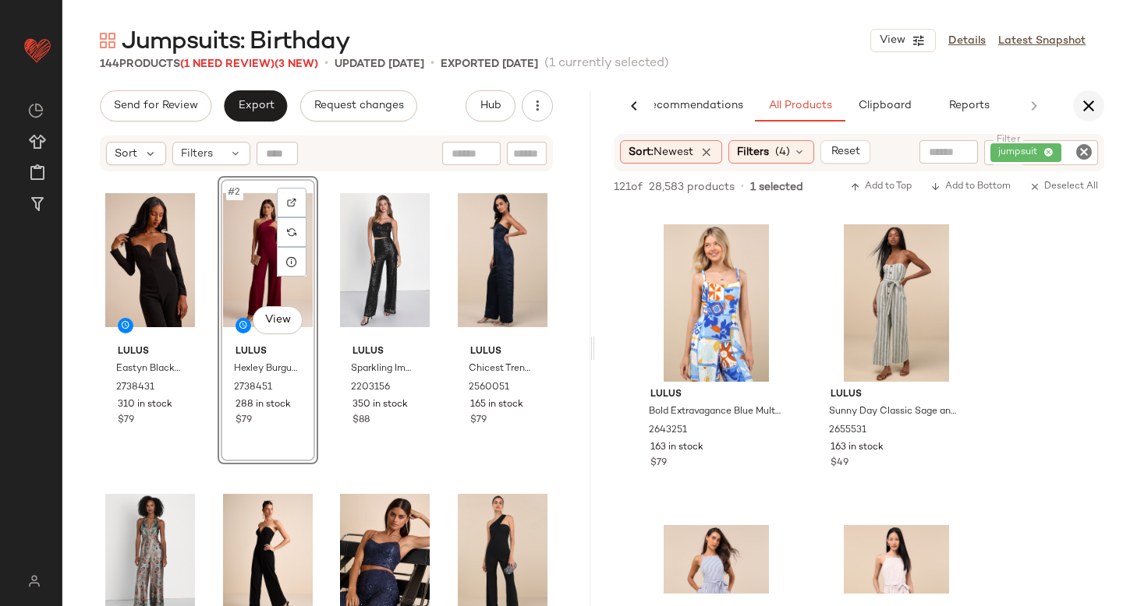
click at [1086, 105] on icon "button" at bounding box center [1088, 106] width 19 height 19
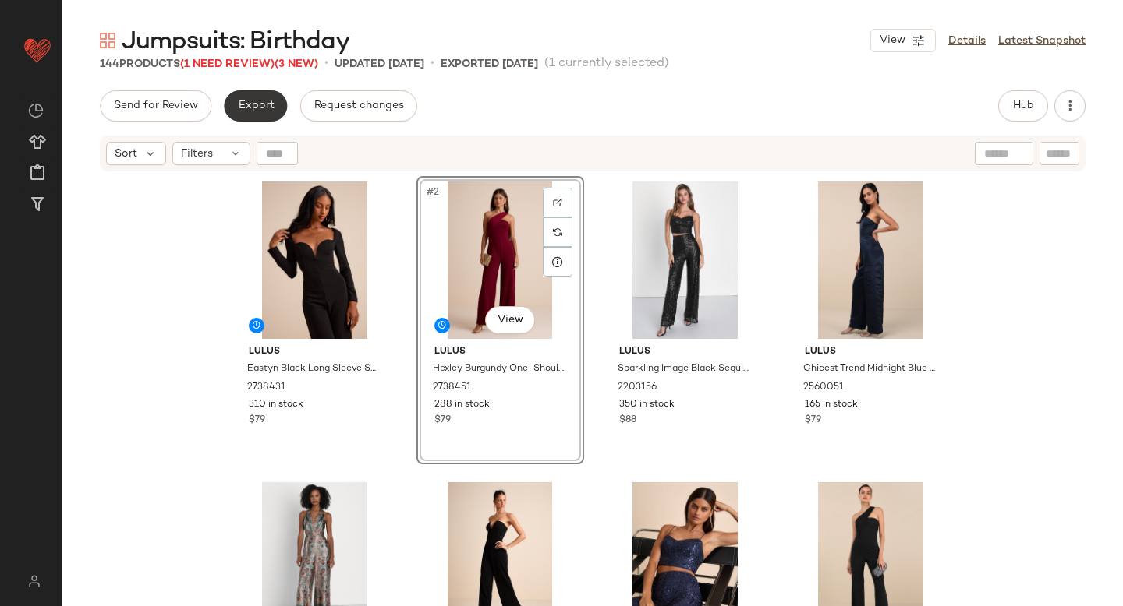
click at [255, 105] on span "Export" at bounding box center [255, 106] width 37 height 12
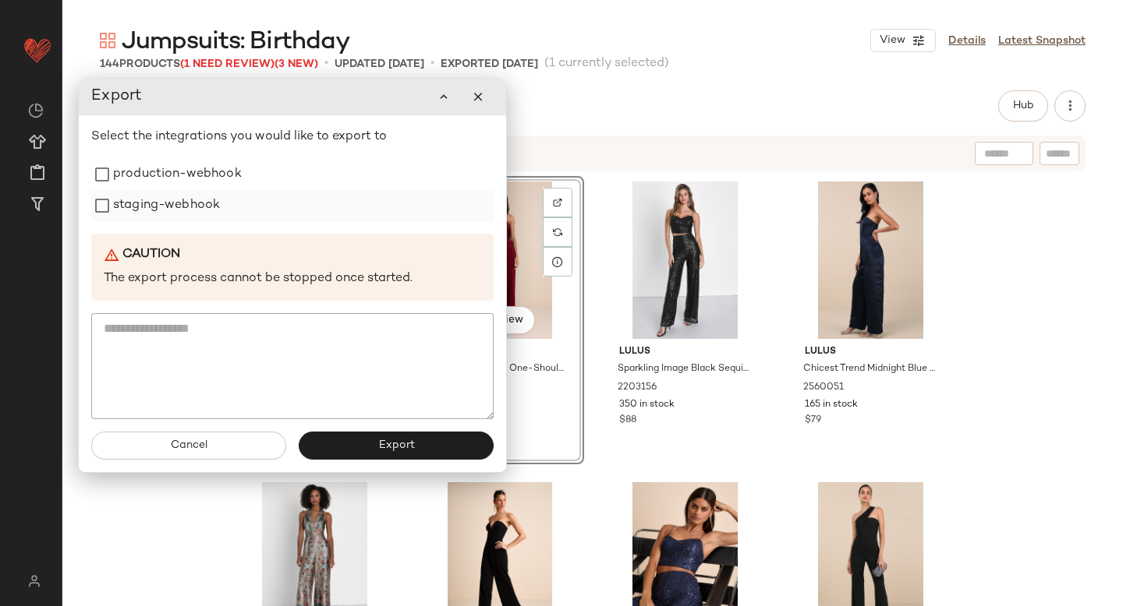
click at [162, 194] on label "staging-webhook" at bounding box center [166, 205] width 107 height 31
click at [161, 169] on label "production-webhook" at bounding box center [177, 174] width 129 height 31
click at [345, 434] on button "Export" at bounding box center [396, 446] width 195 height 28
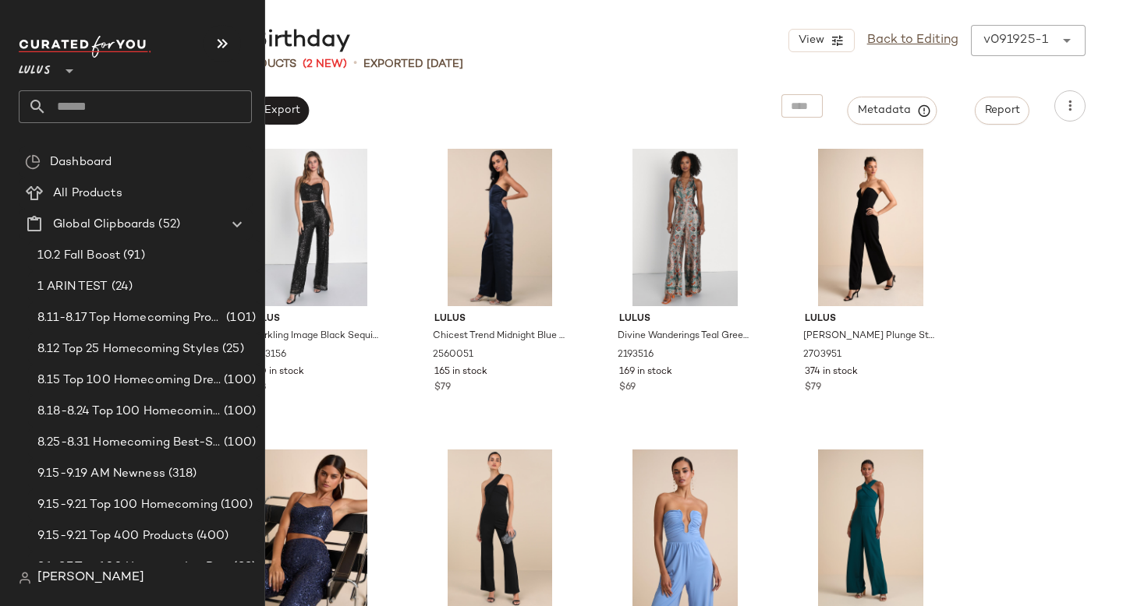
click at [111, 108] on input "text" at bounding box center [149, 106] width 205 height 33
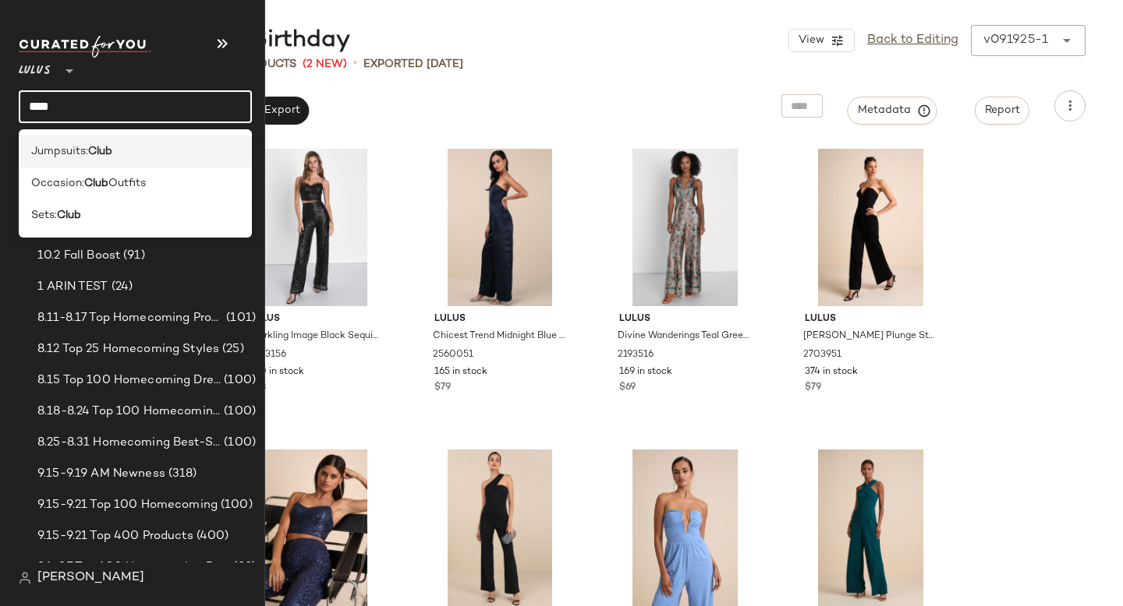
type input "****"
click at [107, 147] on b "Club" at bounding box center [100, 151] width 24 height 16
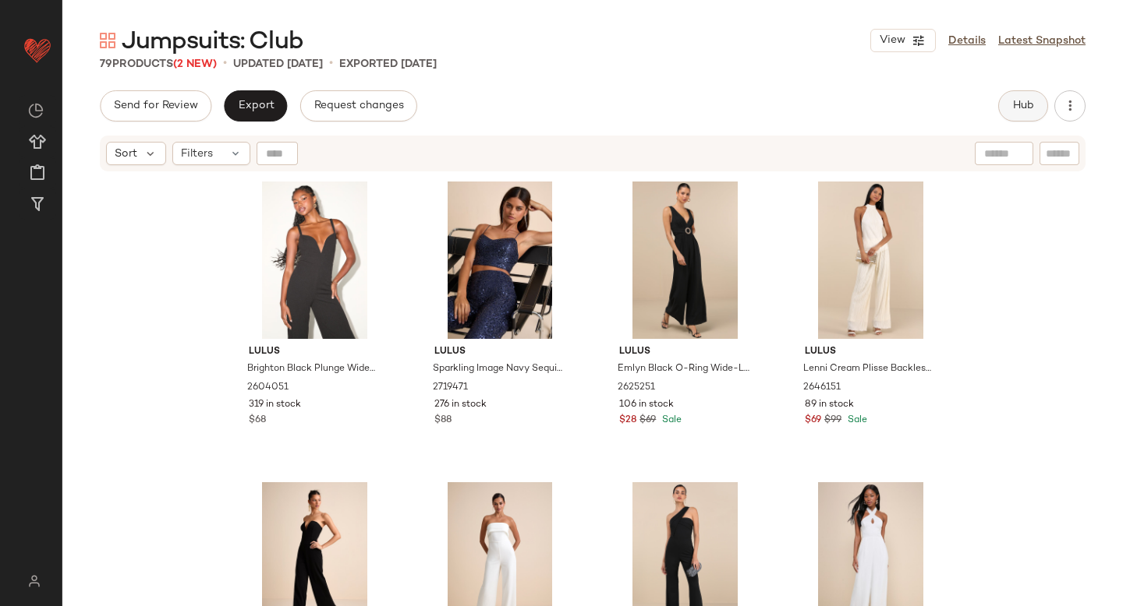
click at [1027, 100] on span "Hub" at bounding box center [1023, 106] width 22 height 12
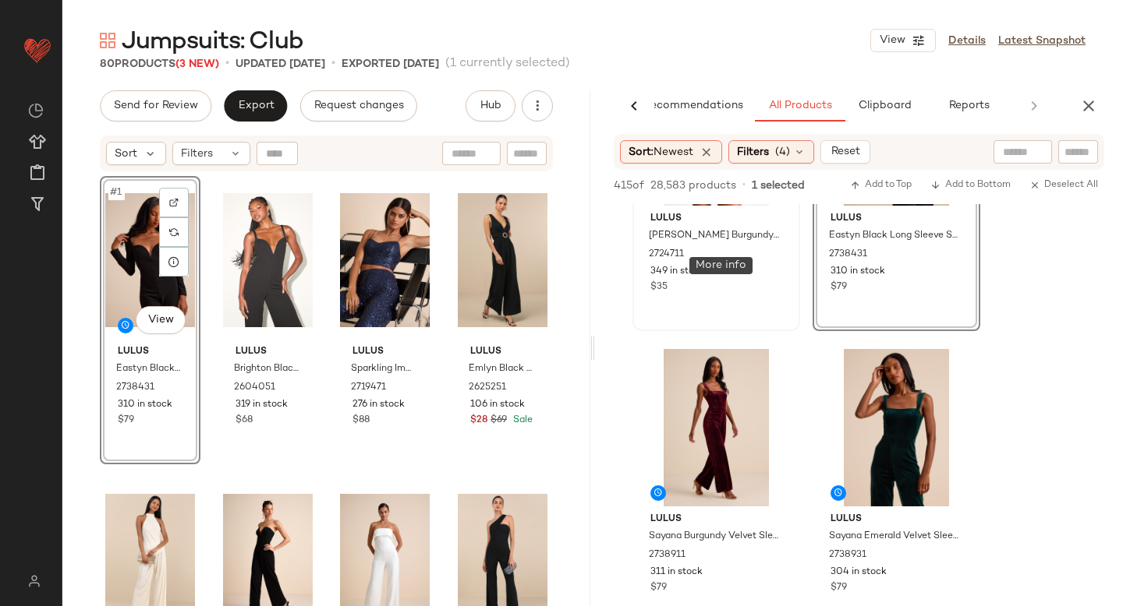
scroll to position [357, 0]
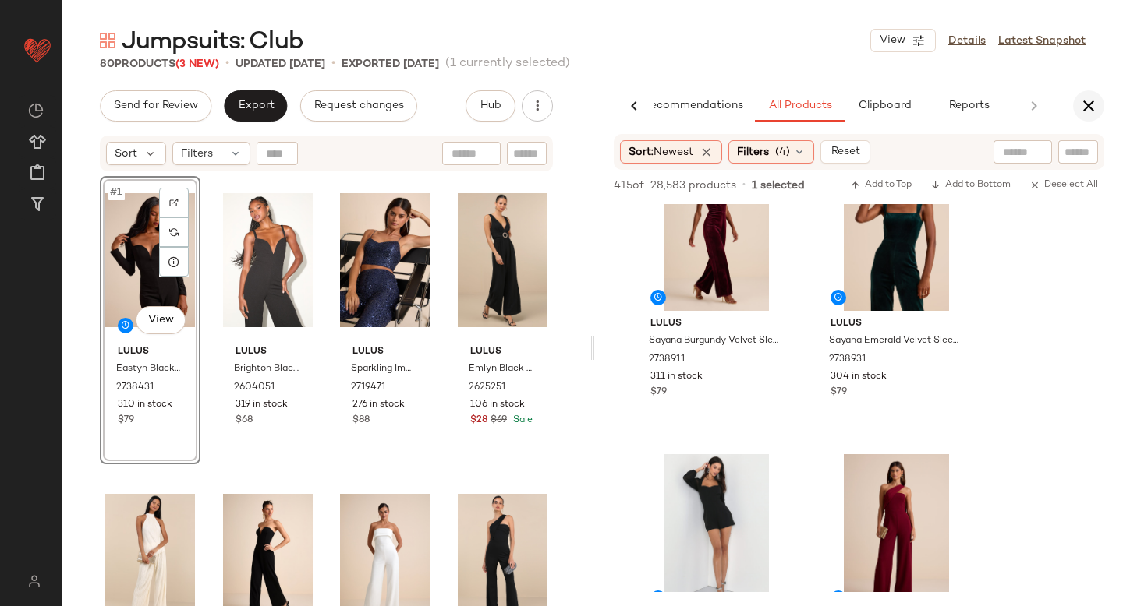
click at [1089, 108] on icon "button" at bounding box center [1088, 106] width 19 height 19
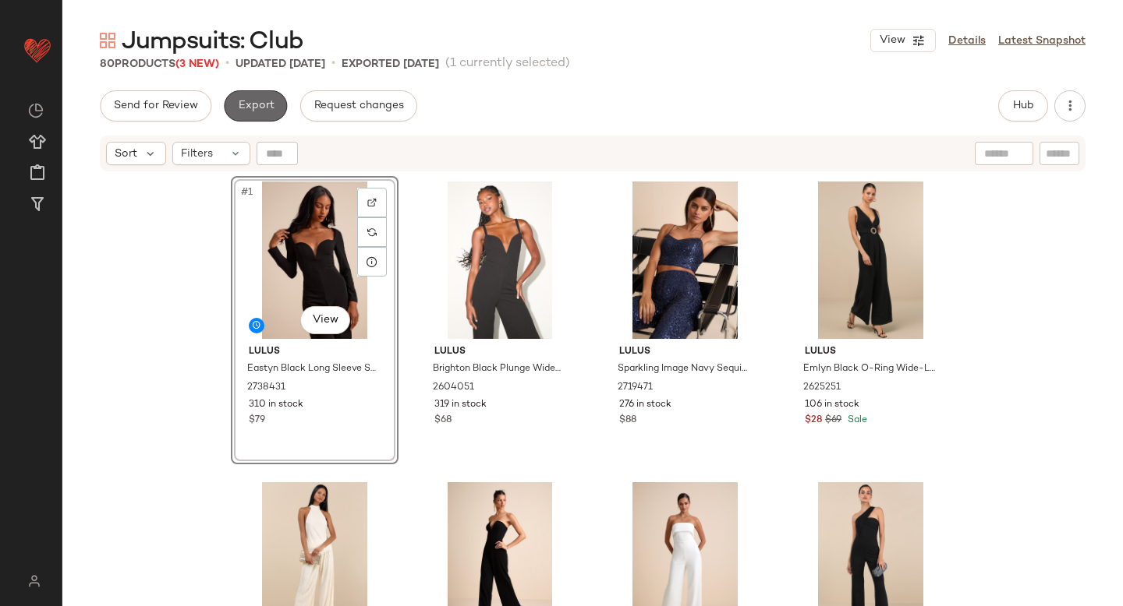
click at [237, 101] on span "Export" at bounding box center [255, 106] width 37 height 12
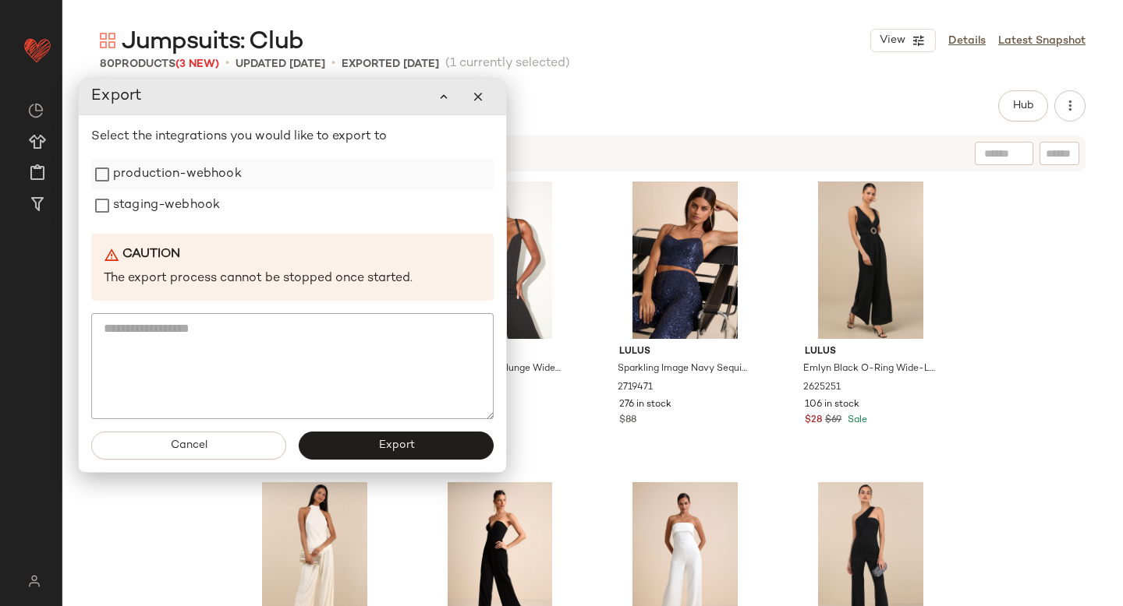
click at [155, 175] on label "production-webhook" at bounding box center [177, 174] width 129 height 31
click at [154, 210] on label "staging-webhook" at bounding box center [166, 205] width 107 height 31
click at [376, 437] on button "Export" at bounding box center [396, 446] width 195 height 28
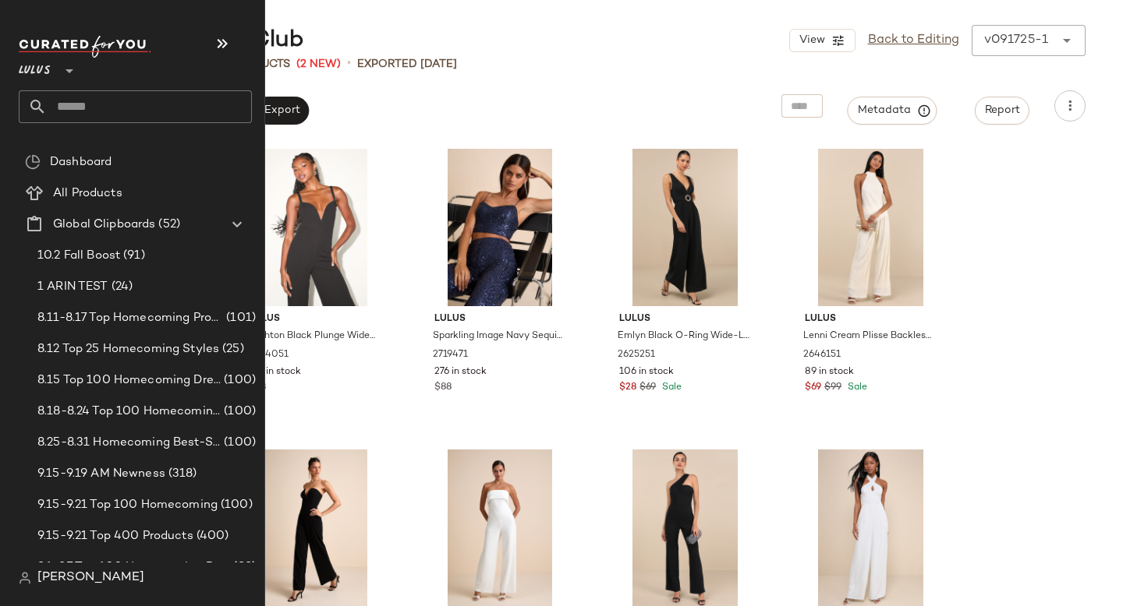
click at [121, 111] on input "text" at bounding box center [149, 106] width 205 height 33
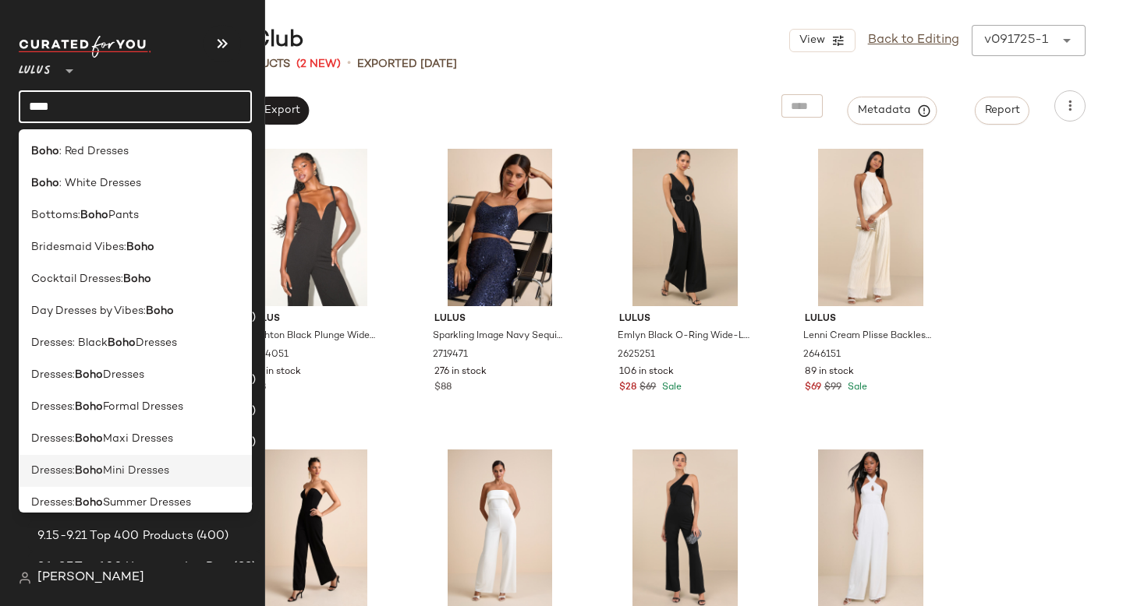
scroll to position [524, 0]
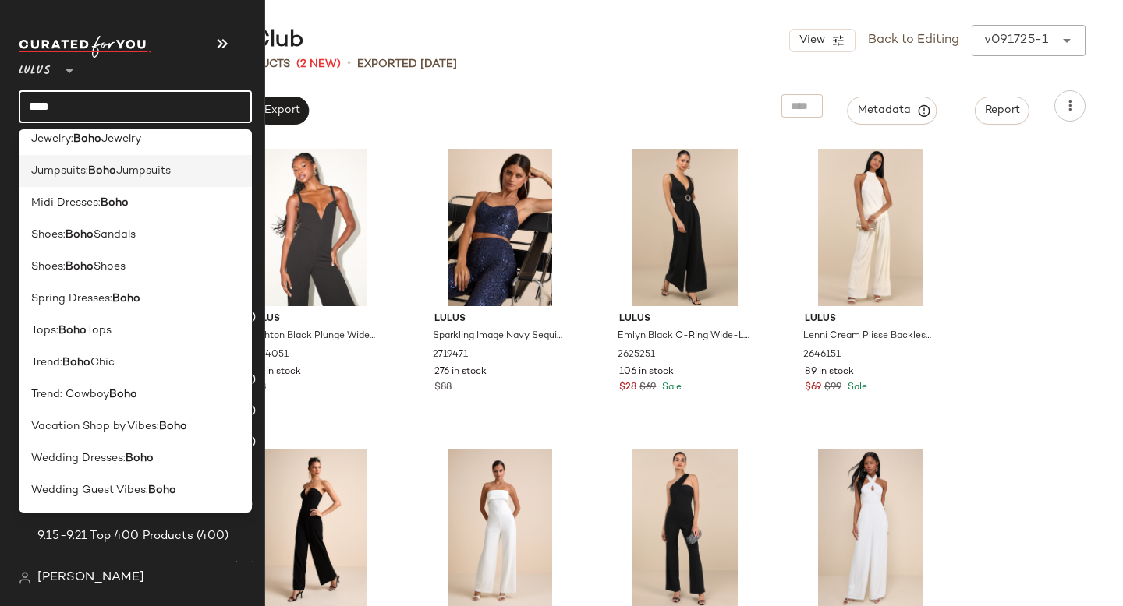
type input "****"
click at [134, 171] on span "Jumpsuits" at bounding box center [143, 171] width 55 height 16
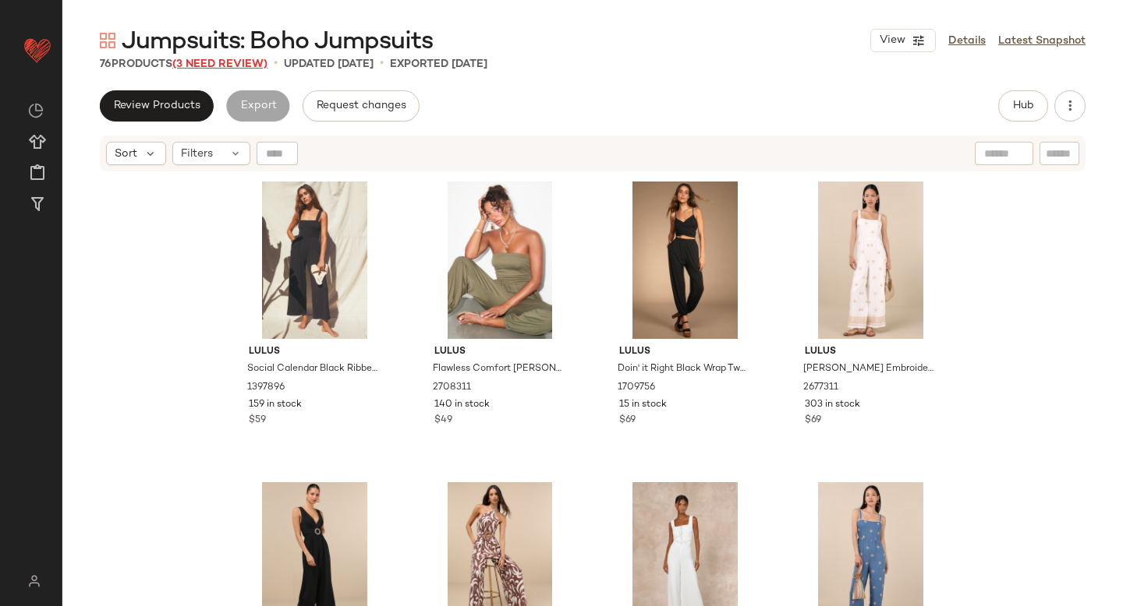
click at [245, 65] on span "(3 Need Review)" at bounding box center [219, 64] width 95 height 12
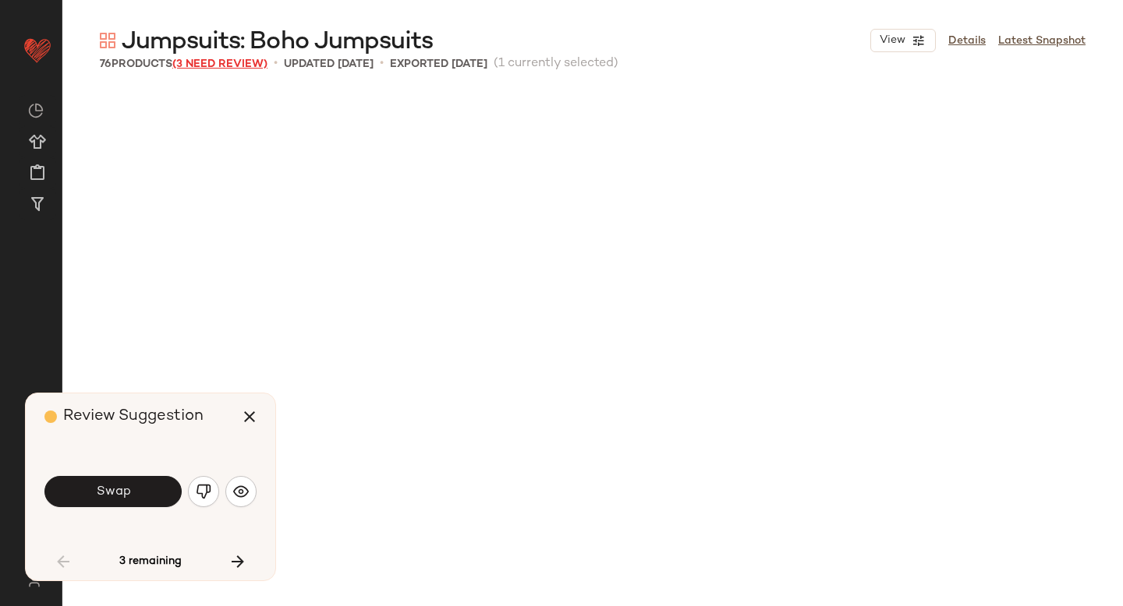
scroll to position [614, 0]
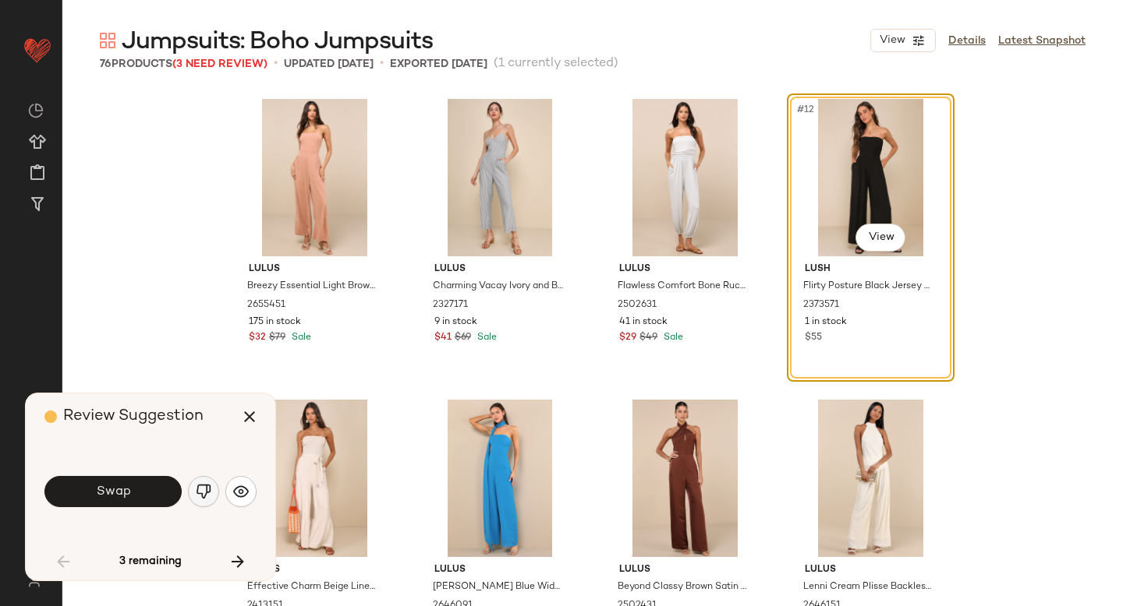
click at [198, 489] on img "button" at bounding box center [204, 492] width 16 height 16
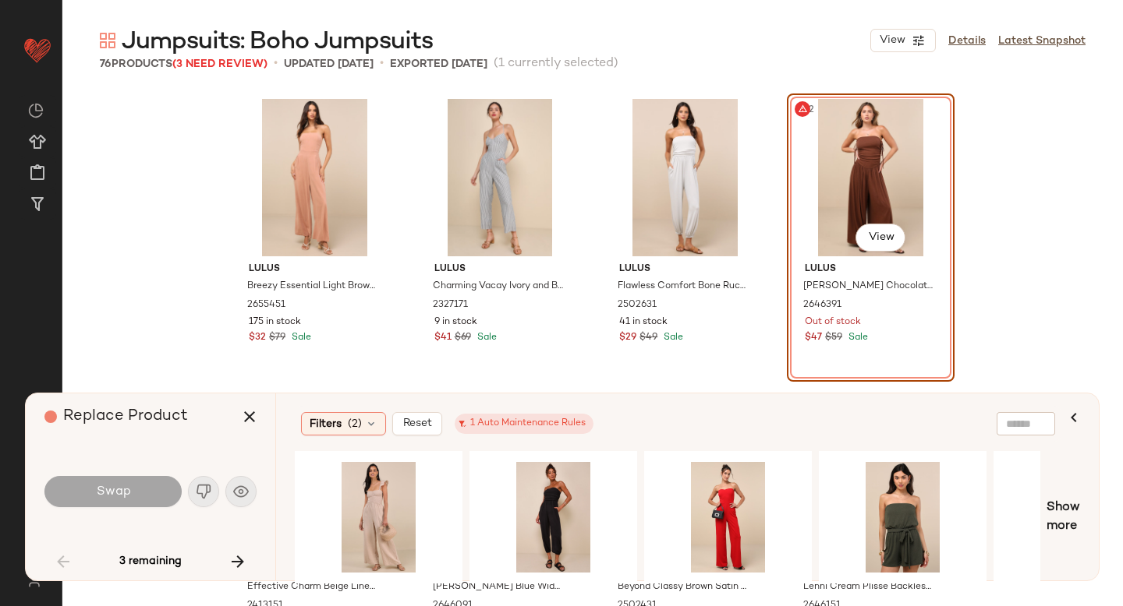
click at [863, 143] on div "#12 View" at bounding box center [870, 177] width 157 height 157
click at [388, 517] on div "#1 View" at bounding box center [378, 517] width 157 height 111
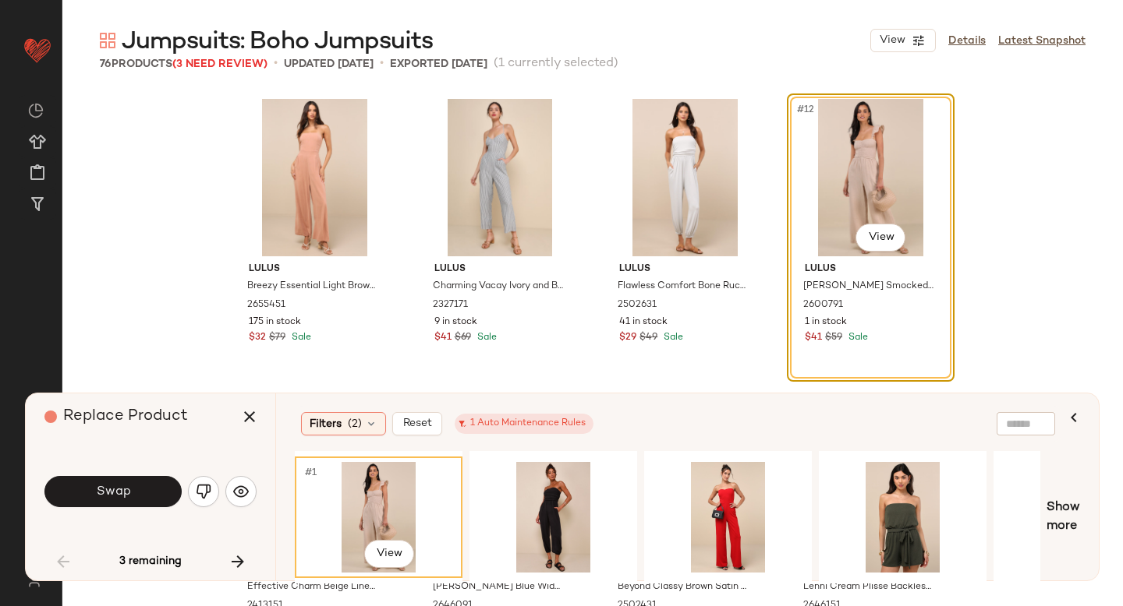
click at [218, 483] on div "Swap" at bounding box center [150, 491] width 212 height 37
click at [204, 504] on button "button" at bounding box center [203, 491] width 31 height 31
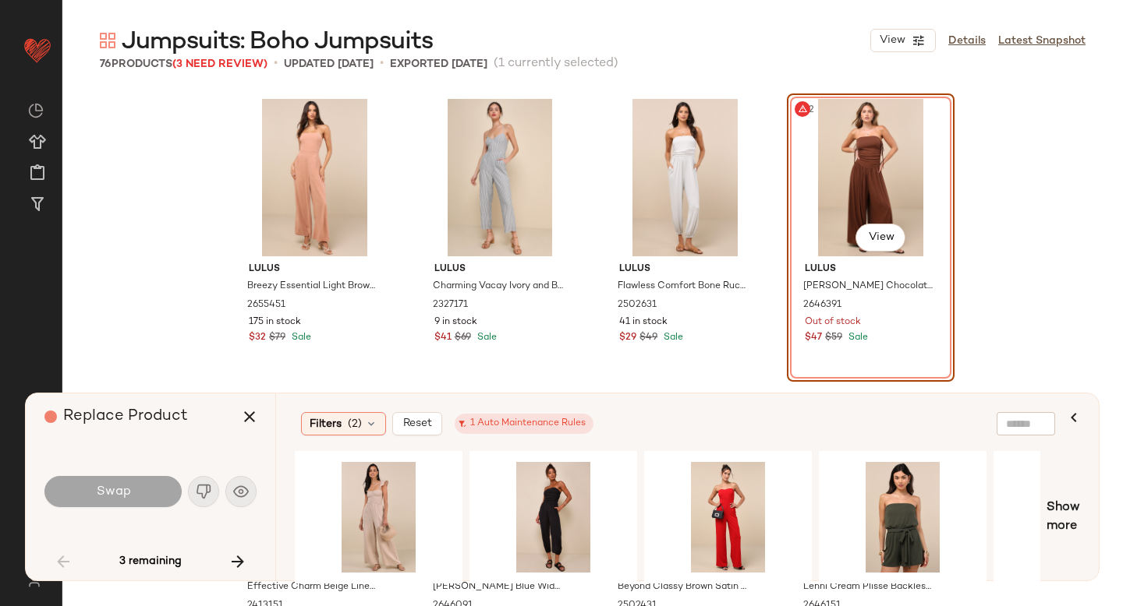
click at [835, 178] on div "#12 View" at bounding box center [870, 177] width 157 height 157
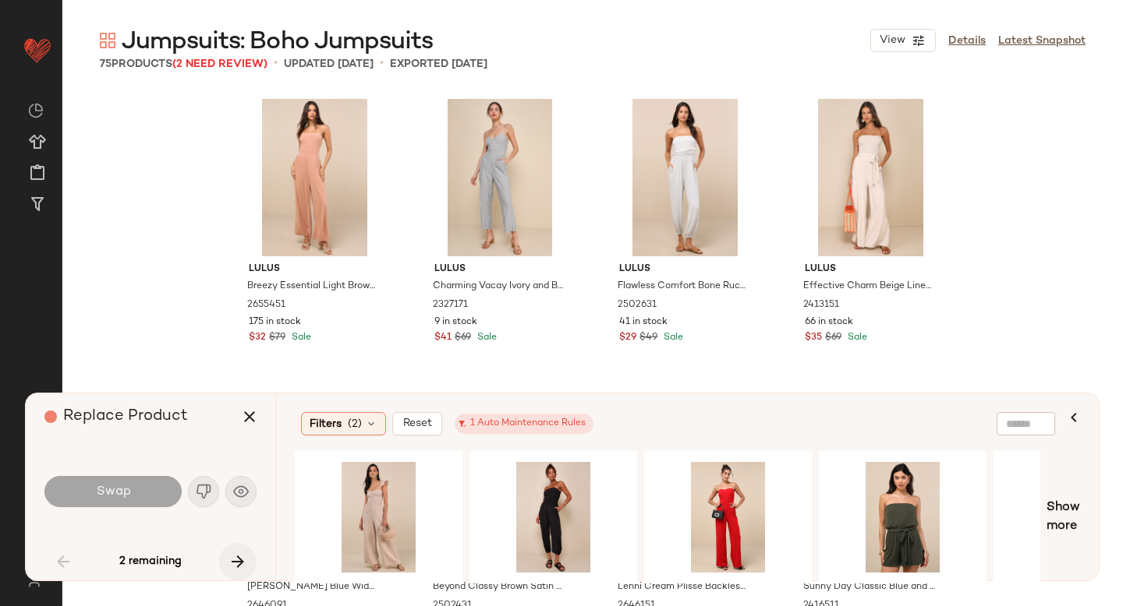
click at [235, 559] on icon "button" at bounding box center [237, 562] width 19 height 19
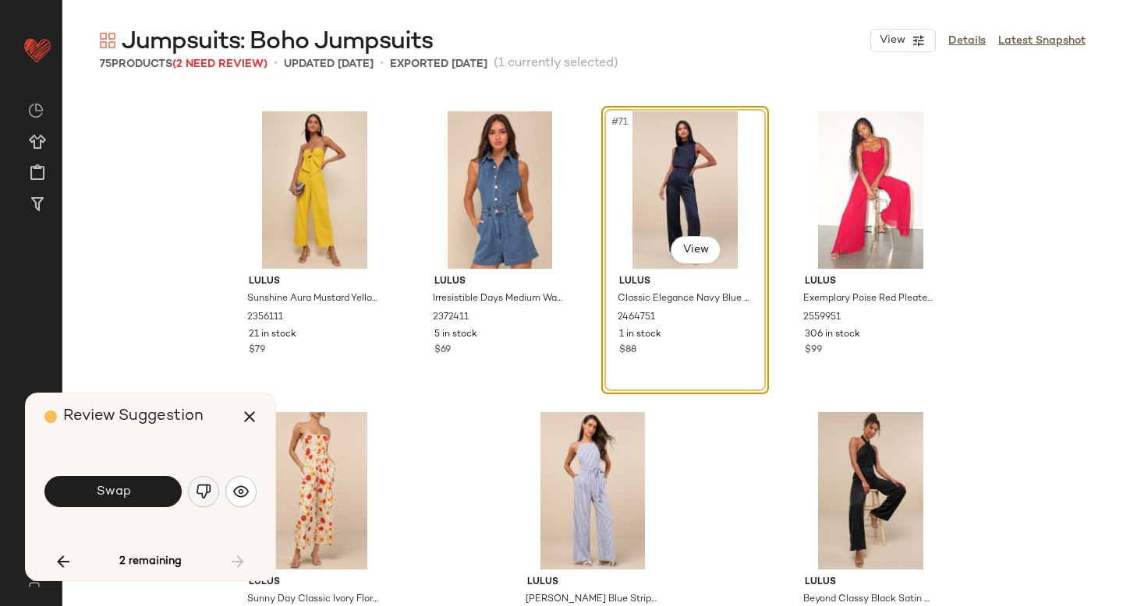
click at [195, 486] on button "button" at bounding box center [203, 491] width 31 height 31
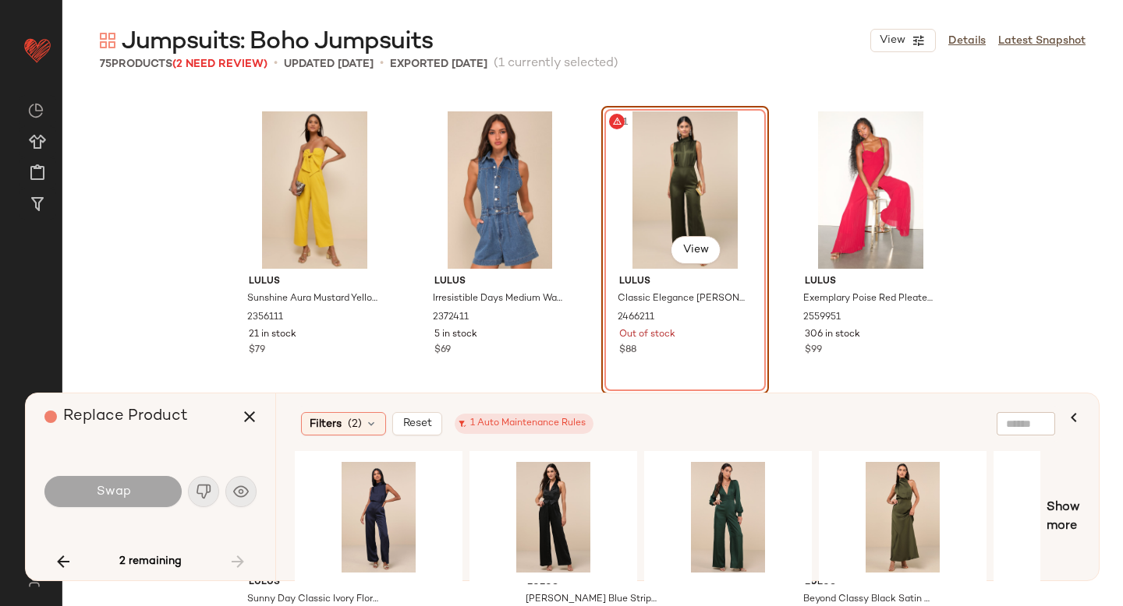
click at [692, 151] on div "#71 View" at bounding box center [684, 189] width 157 height 157
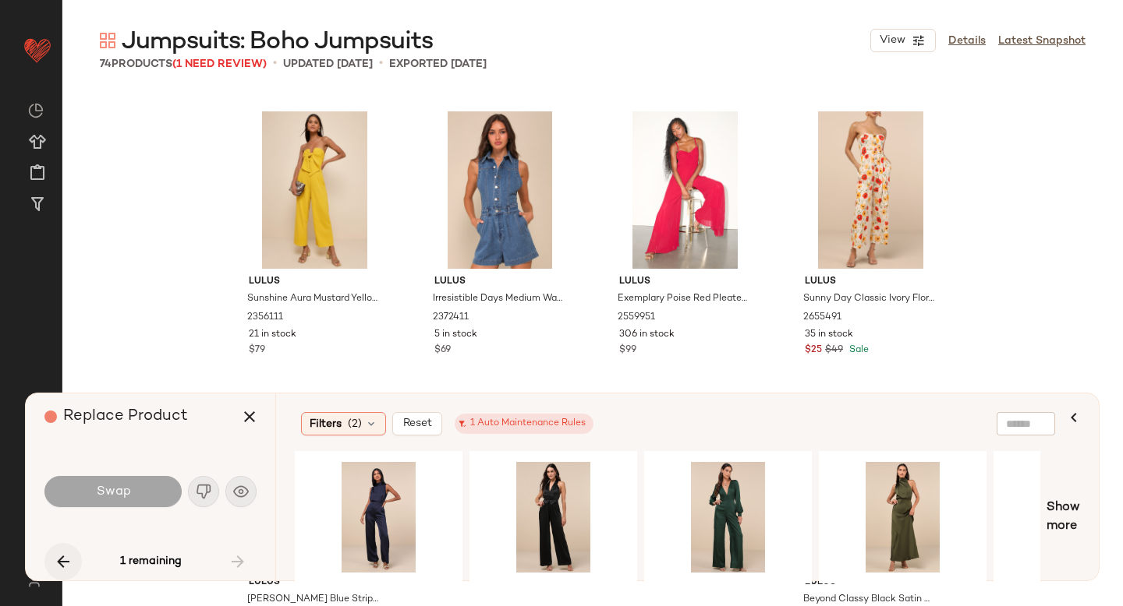
click at [66, 570] on icon "button" at bounding box center [63, 562] width 19 height 19
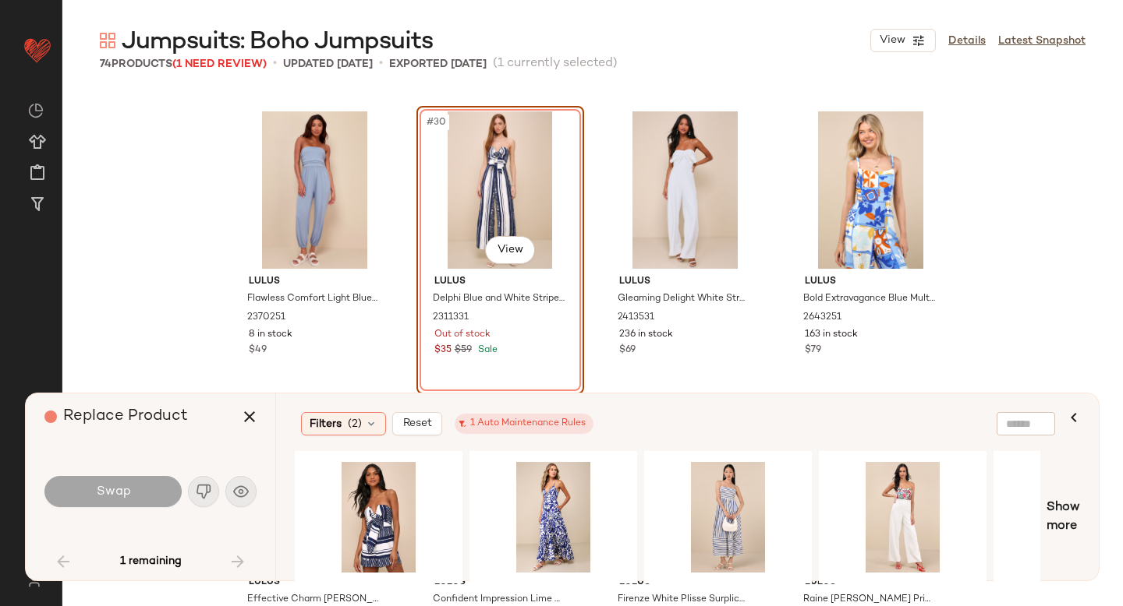
click at [465, 207] on div "#30 View" at bounding box center [500, 189] width 157 height 157
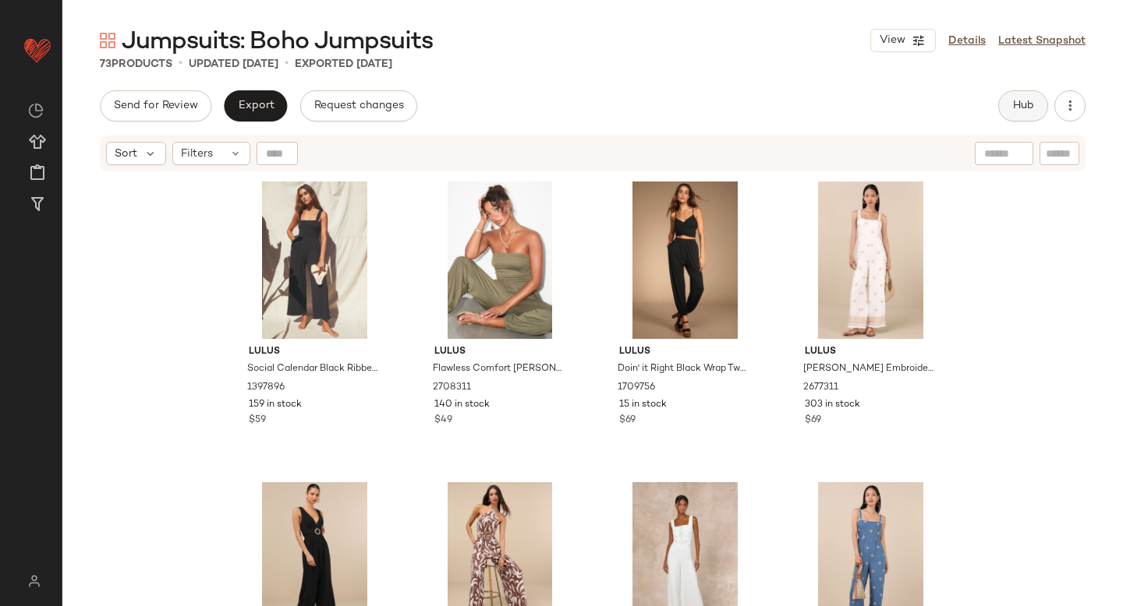
click at [1005, 103] on button "Hub" at bounding box center [1023, 105] width 50 height 31
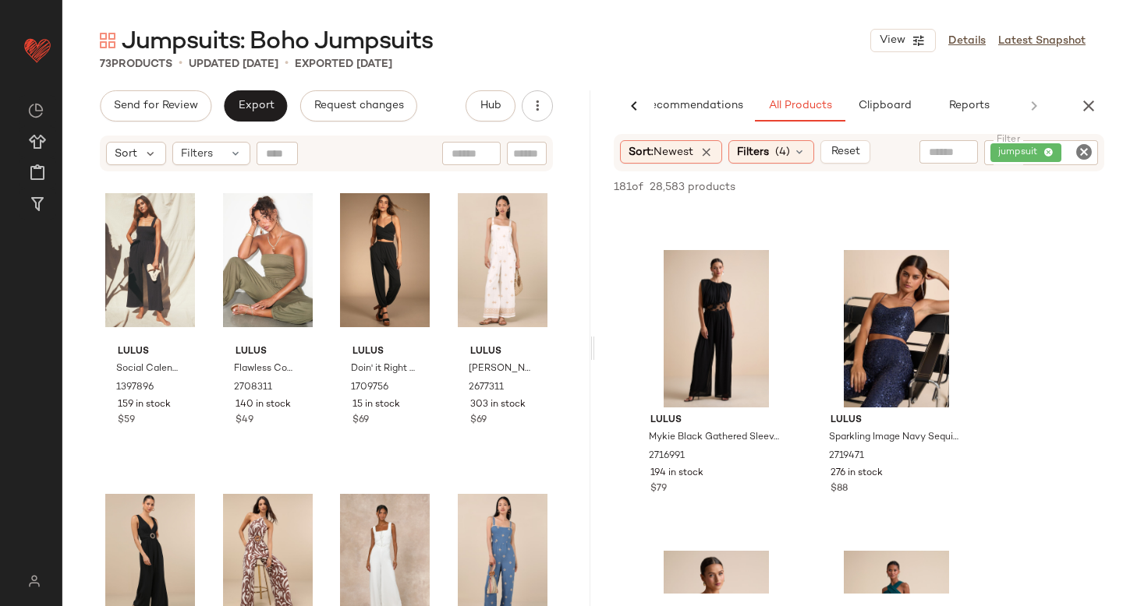
scroll to position [866, 0]
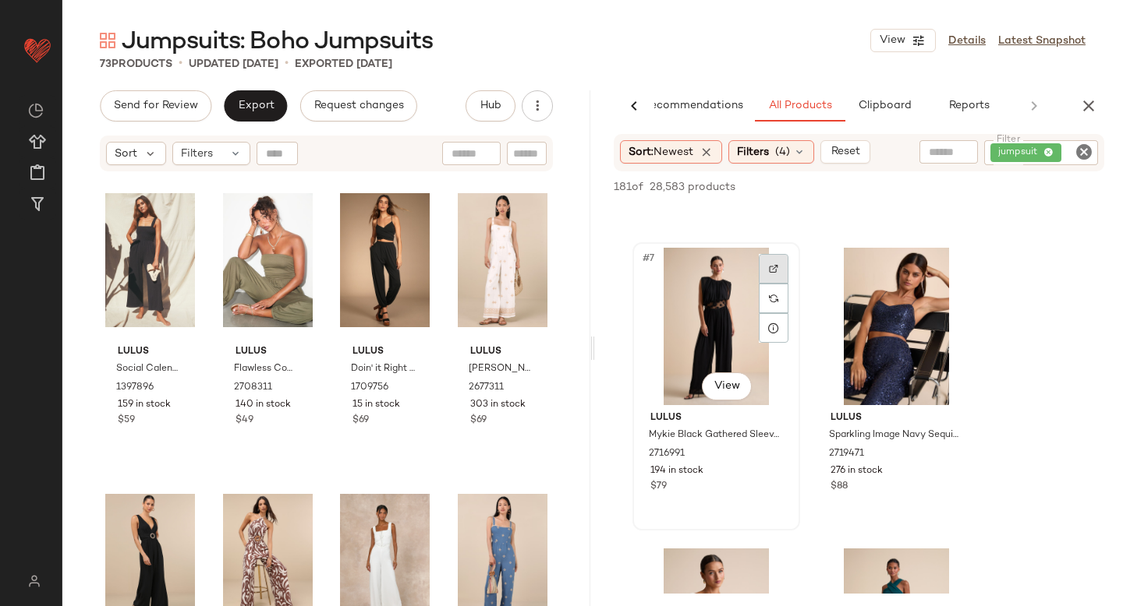
click at [765, 275] on div at bounding box center [773, 269] width 30 height 30
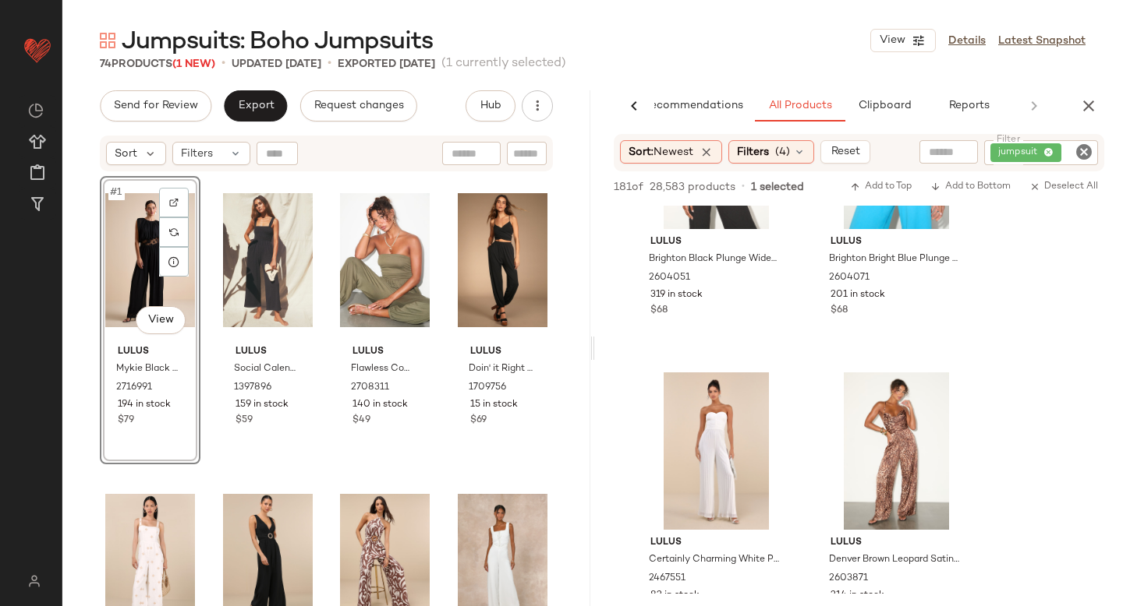
scroll to position [2900, 0]
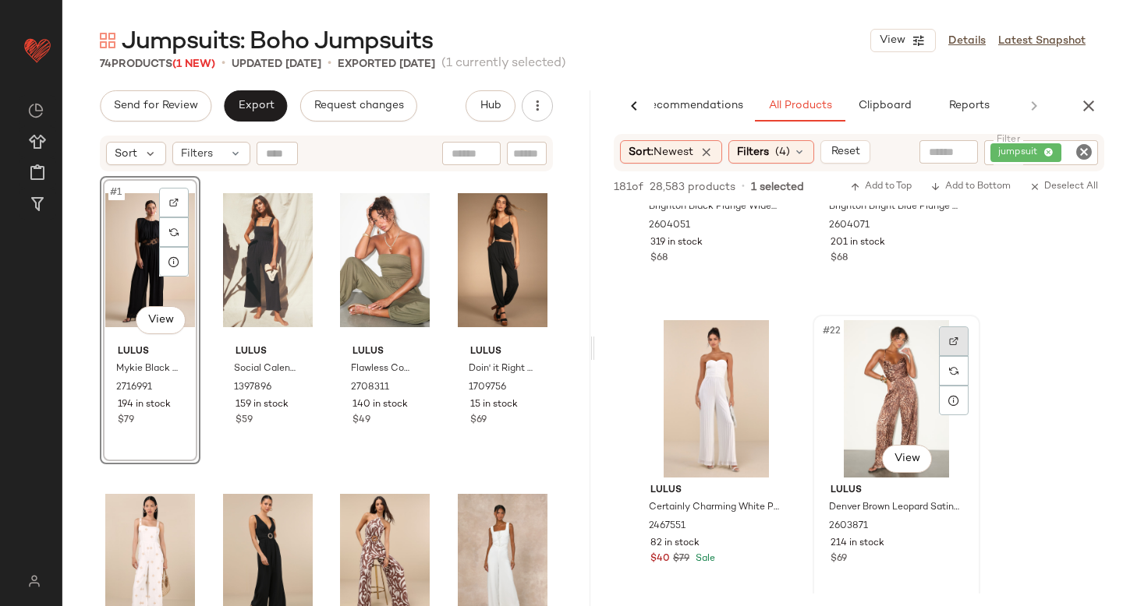
click at [945, 336] on div at bounding box center [954, 342] width 30 height 30
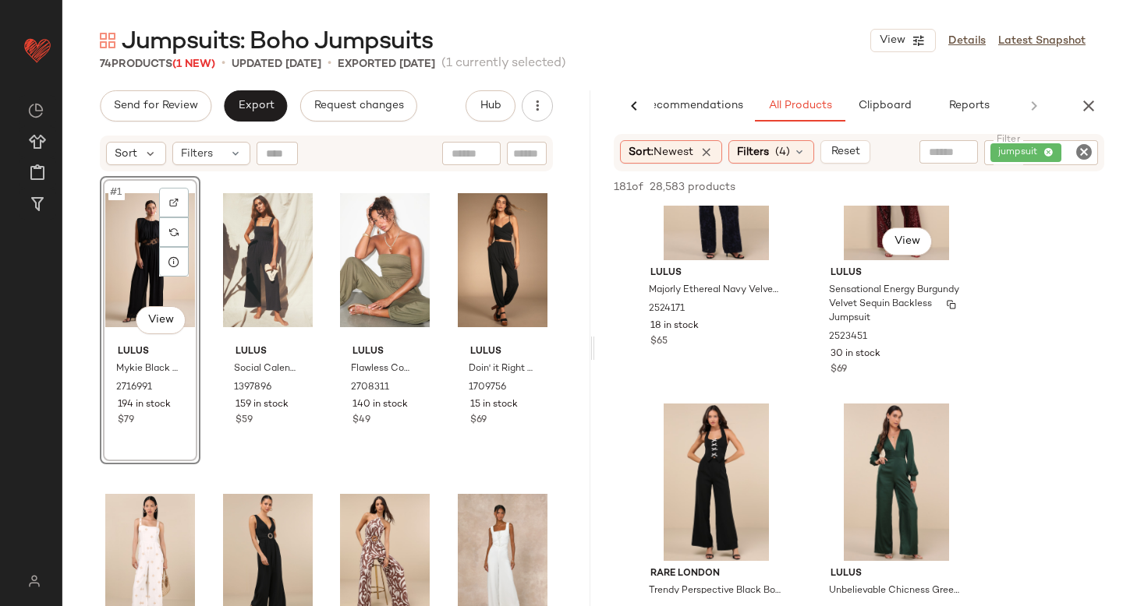
scroll to position [7416, 0]
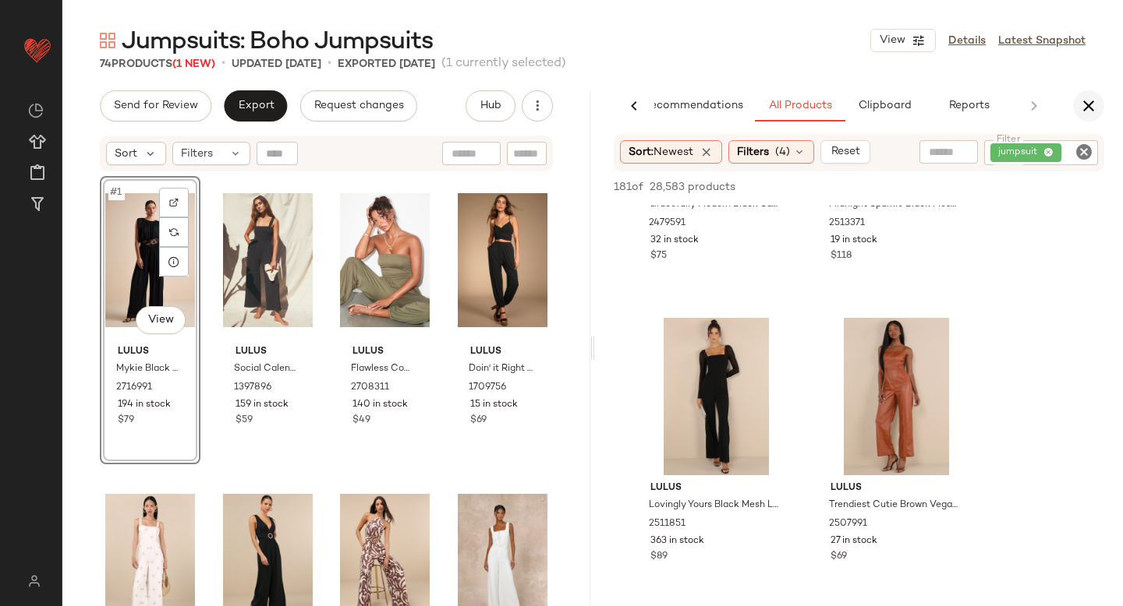
click at [1087, 102] on icon "button" at bounding box center [1088, 106] width 19 height 19
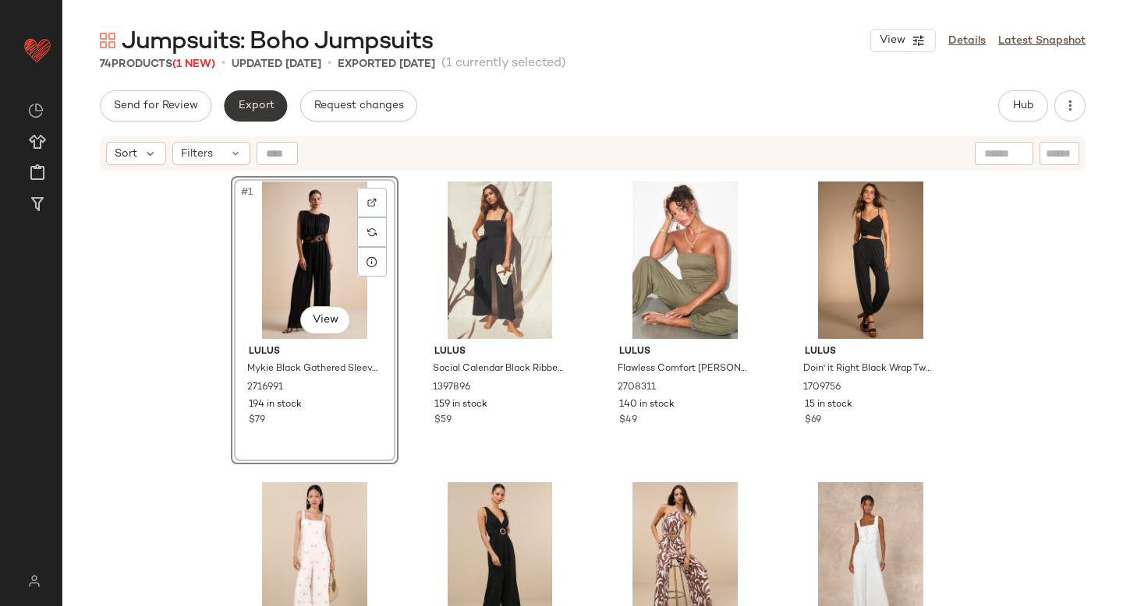
click at [236, 114] on button "Export" at bounding box center [255, 105] width 63 height 31
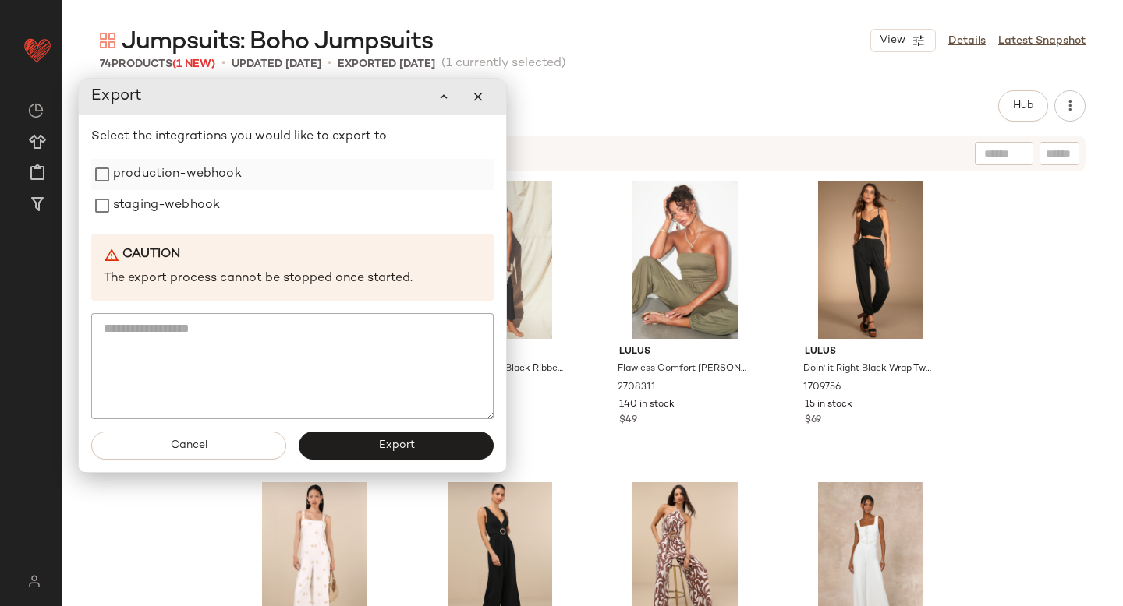
click at [180, 179] on label "production-webhook" at bounding box center [177, 174] width 129 height 31
click at [170, 205] on label "staging-webhook" at bounding box center [166, 205] width 107 height 31
click at [347, 461] on div "Cancel Export" at bounding box center [292, 445] width 427 height 53
click at [359, 433] on button "Export" at bounding box center [396, 446] width 195 height 28
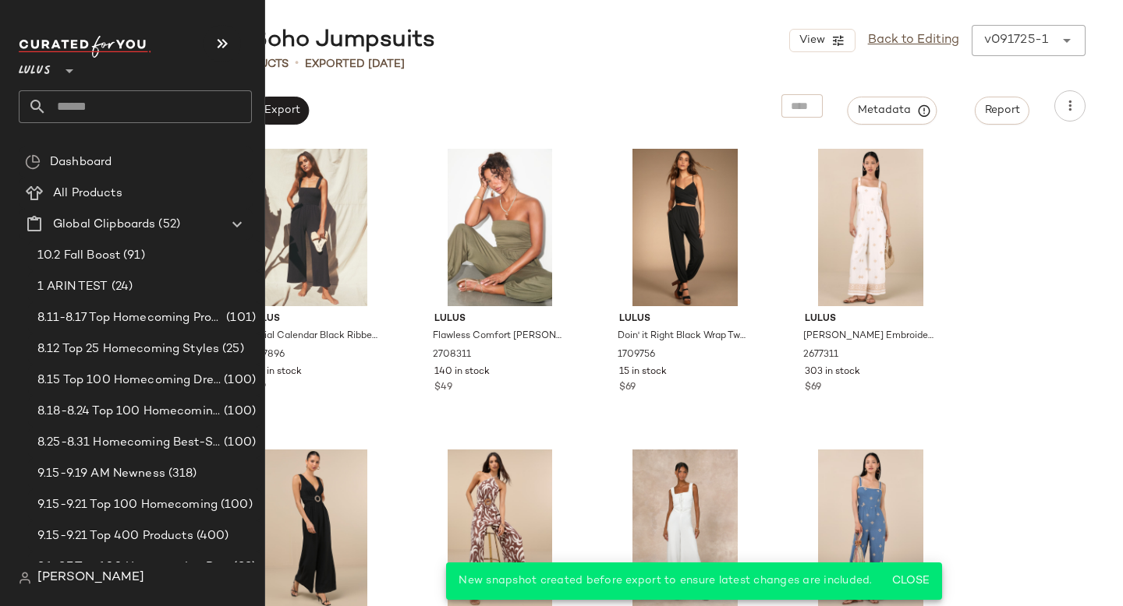
click at [92, 115] on input "text" at bounding box center [149, 106] width 205 height 33
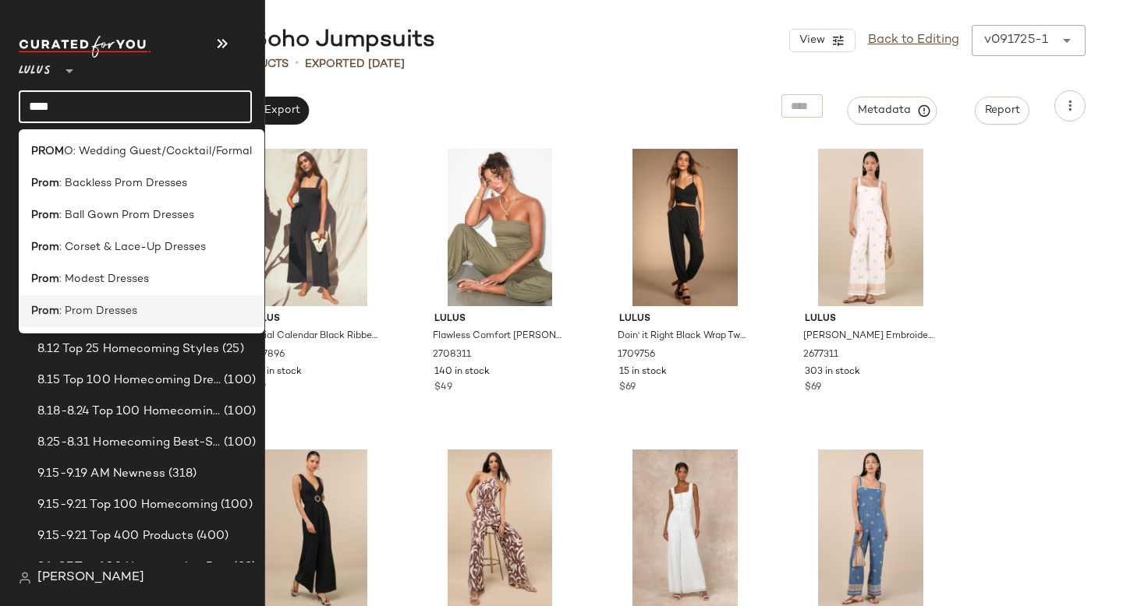
type input "****"
click at [95, 306] on span ": Prom Dresses" at bounding box center [98, 311] width 78 height 16
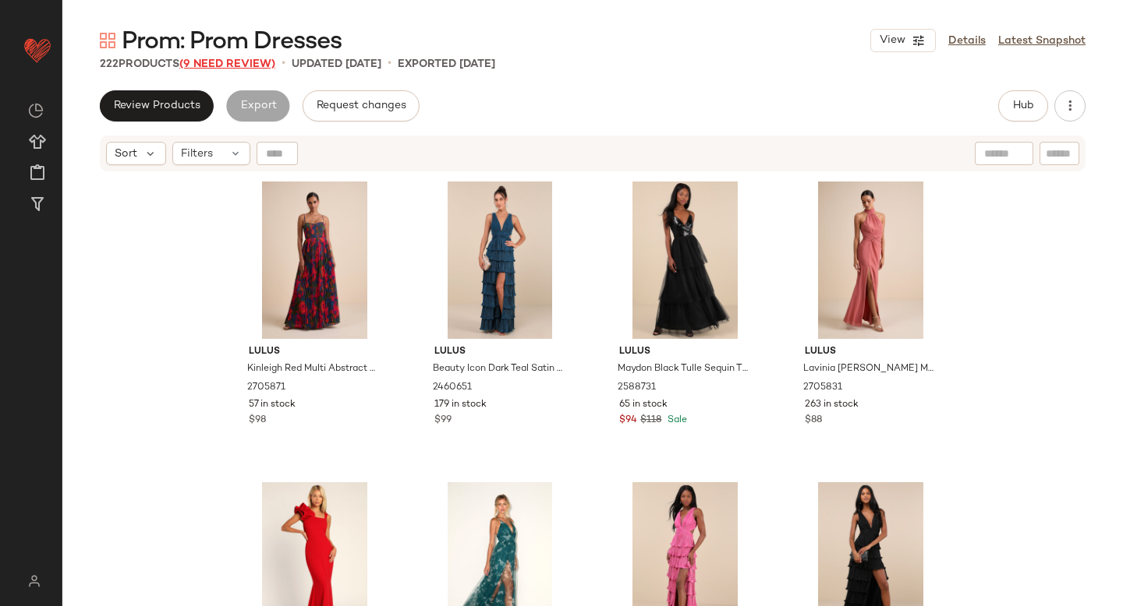
click at [258, 62] on span "(9 Need Review)" at bounding box center [227, 64] width 96 height 12
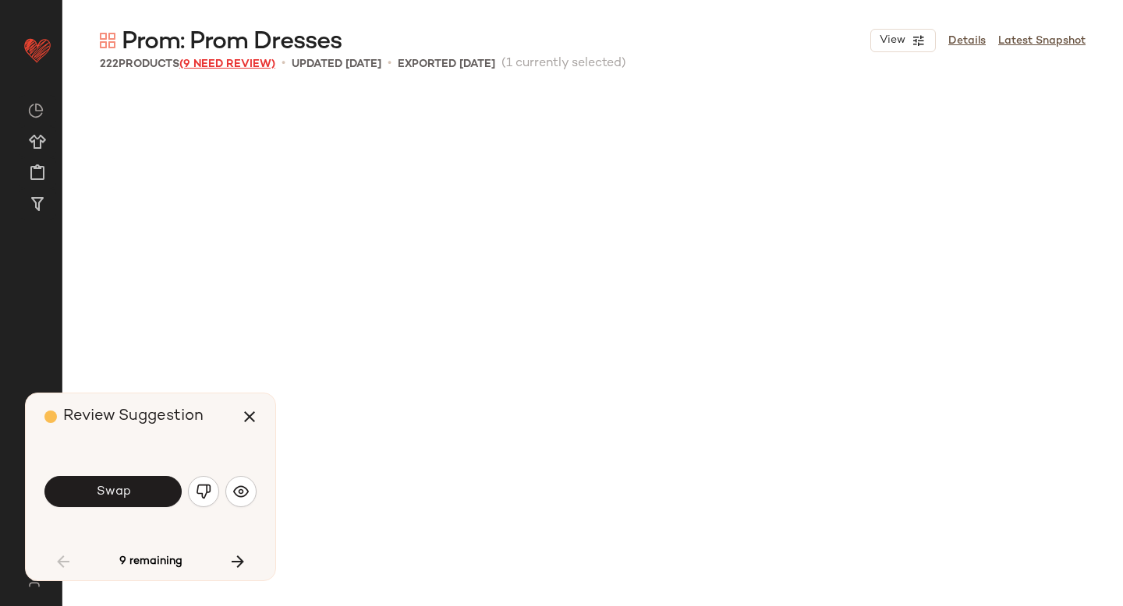
scroll to position [915, 0]
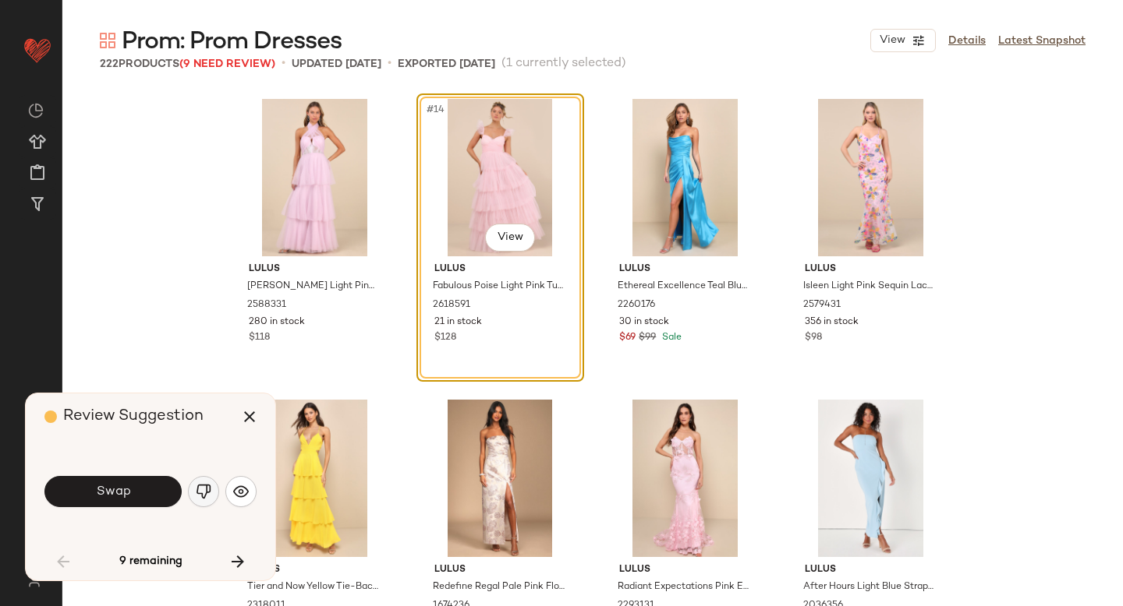
click at [196, 481] on button "button" at bounding box center [203, 491] width 31 height 31
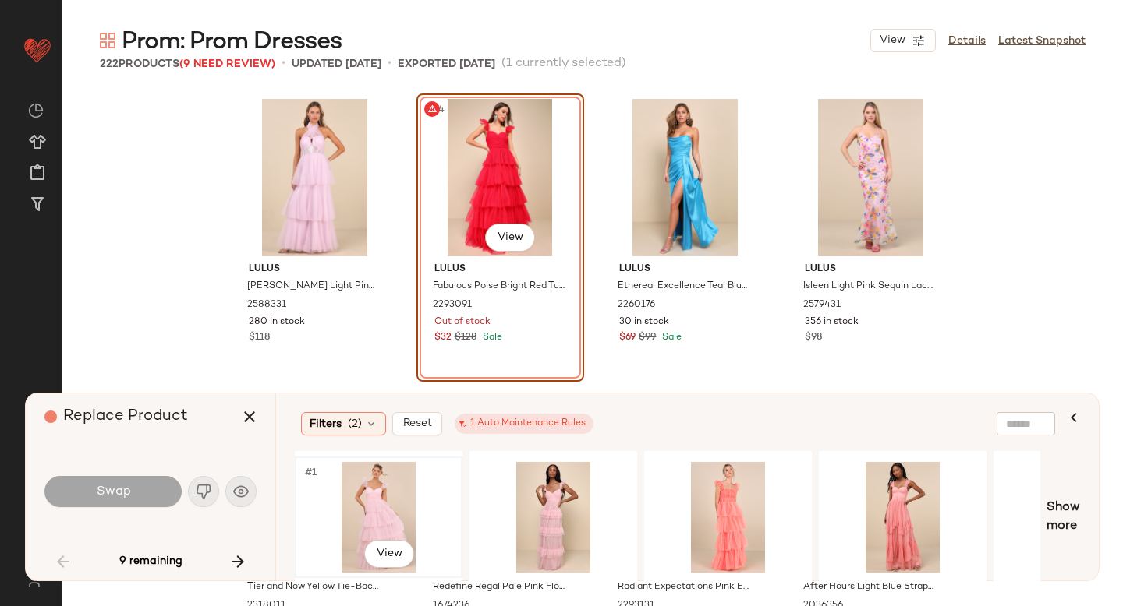
click at [357, 490] on div "#1 View" at bounding box center [378, 517] width 157 height 111
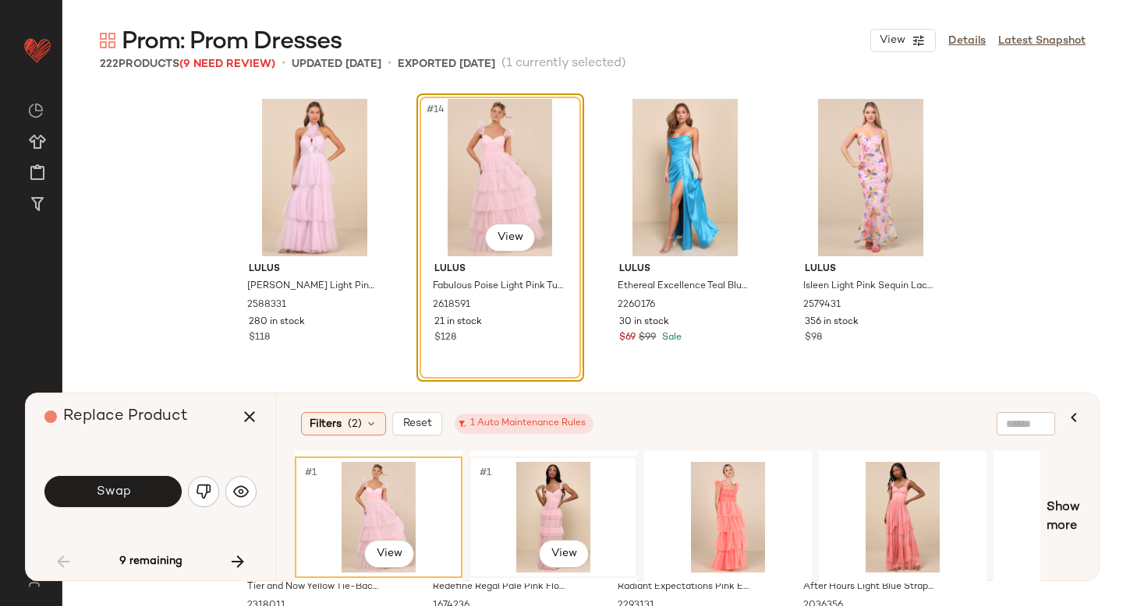
click at [529, 472] on div "#1 View" at bounding box center [553, 517] width 157 height 111
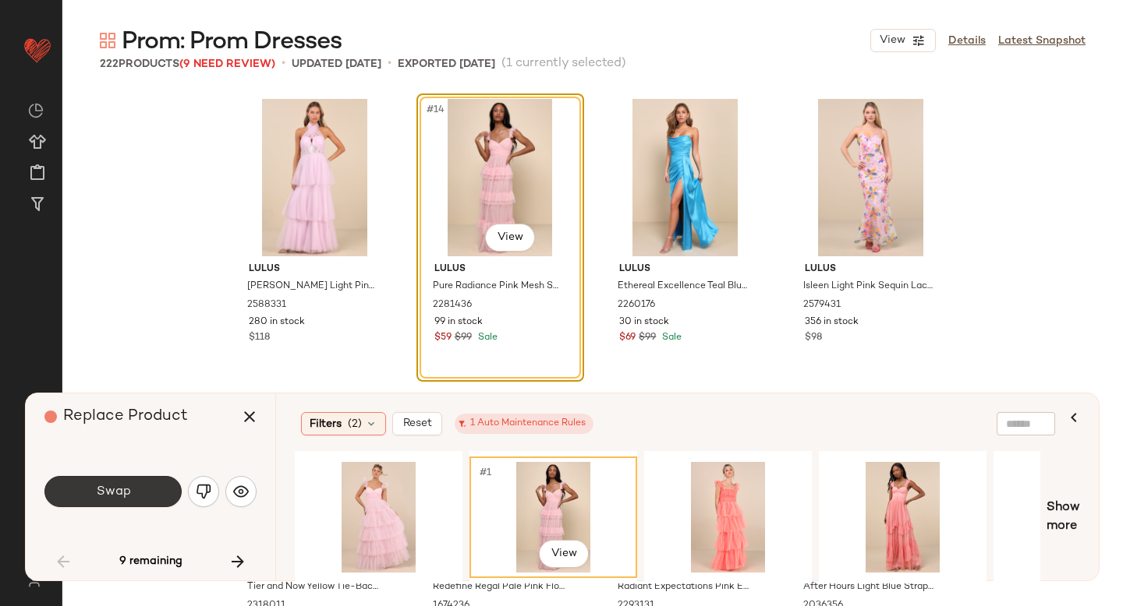
click at [96, 483] on button "Swap" at bounding box center [112, 491] width 137 height 31
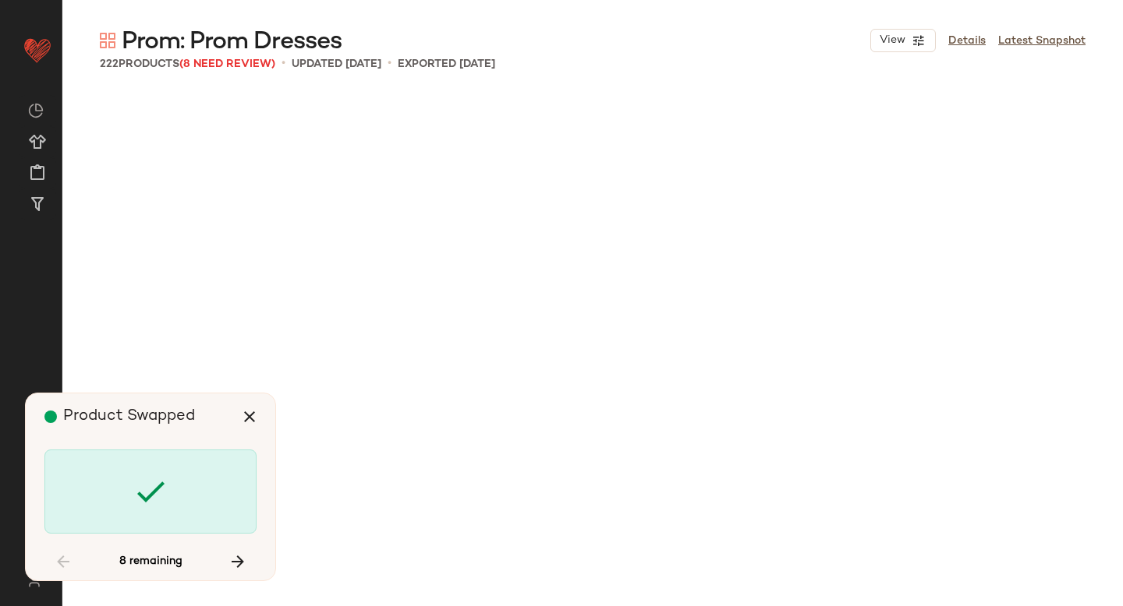
scroll to position [3009, 0]
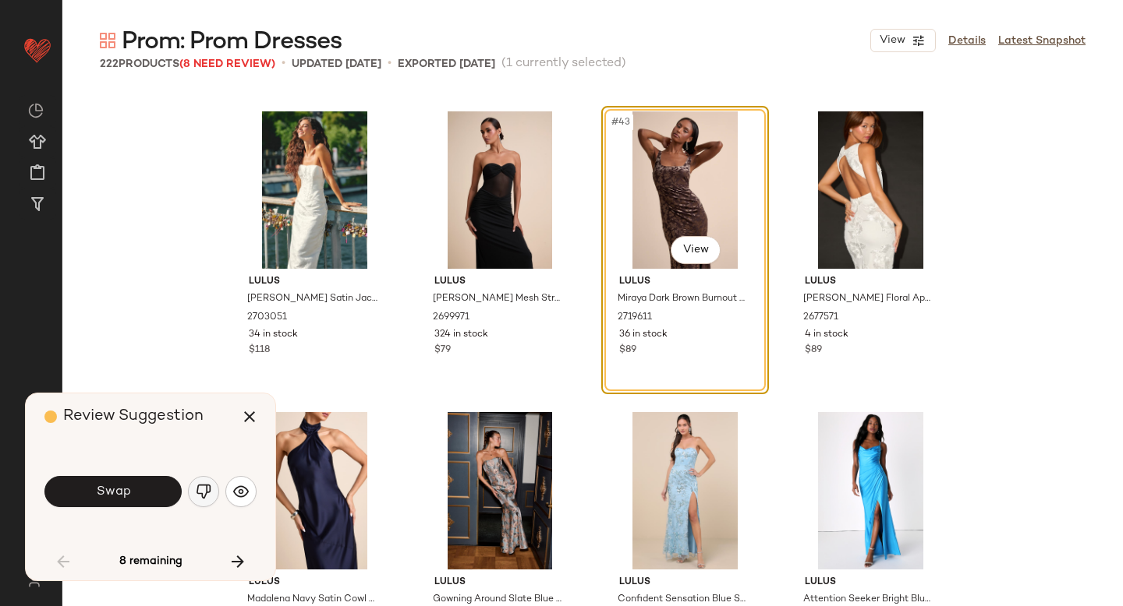
click at [193, 498] on button "button" at bounding box center [203, 491] width 31 height 31
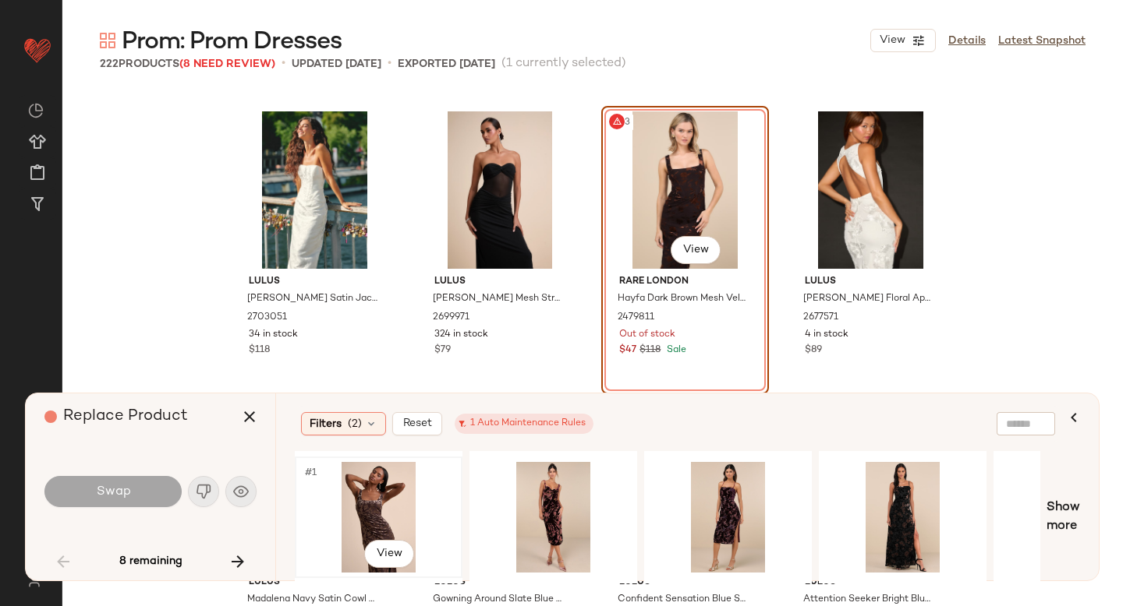
click at [348, 495] on div "#1 View" at bounding box center [378, 517] width 157 height 111
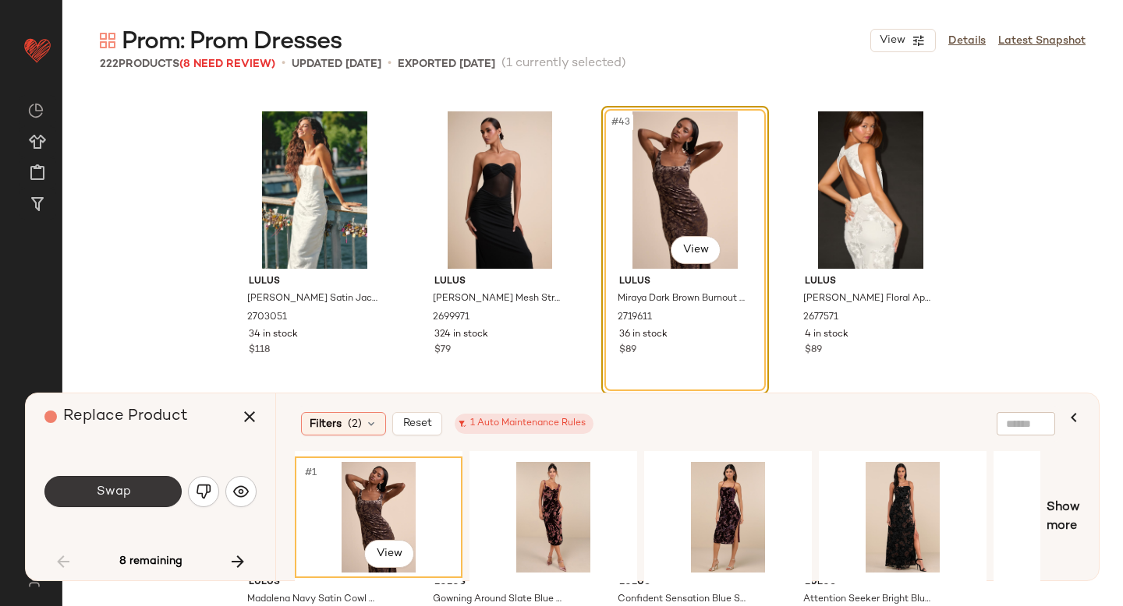
click at [136, 500] on button "Swap" at bounding box center [112, 491] width 137 height 31
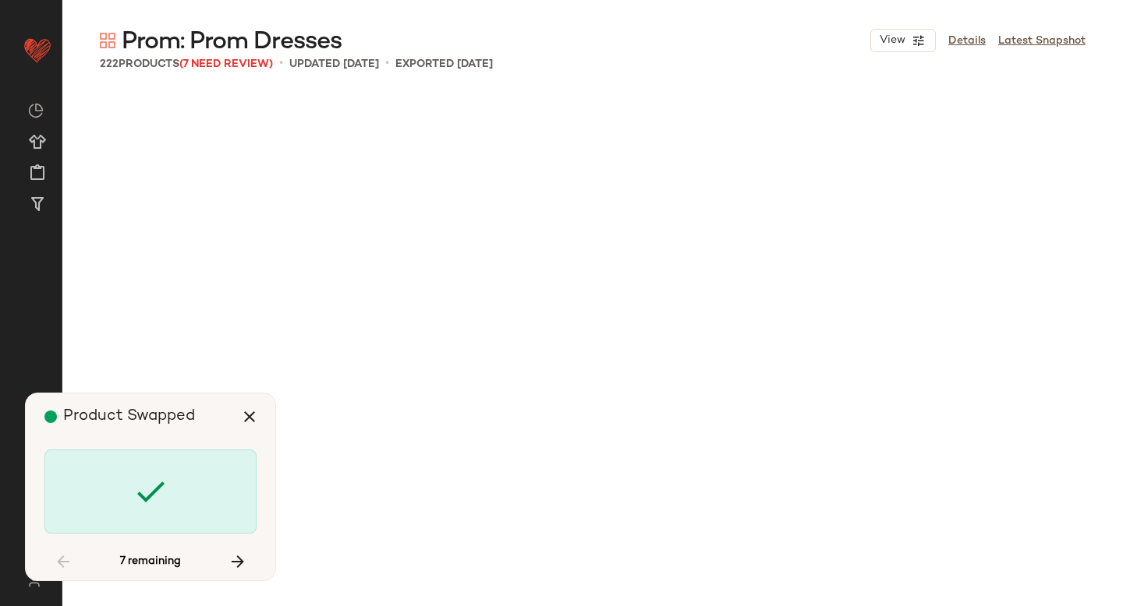
scroll to position [4814, 0]
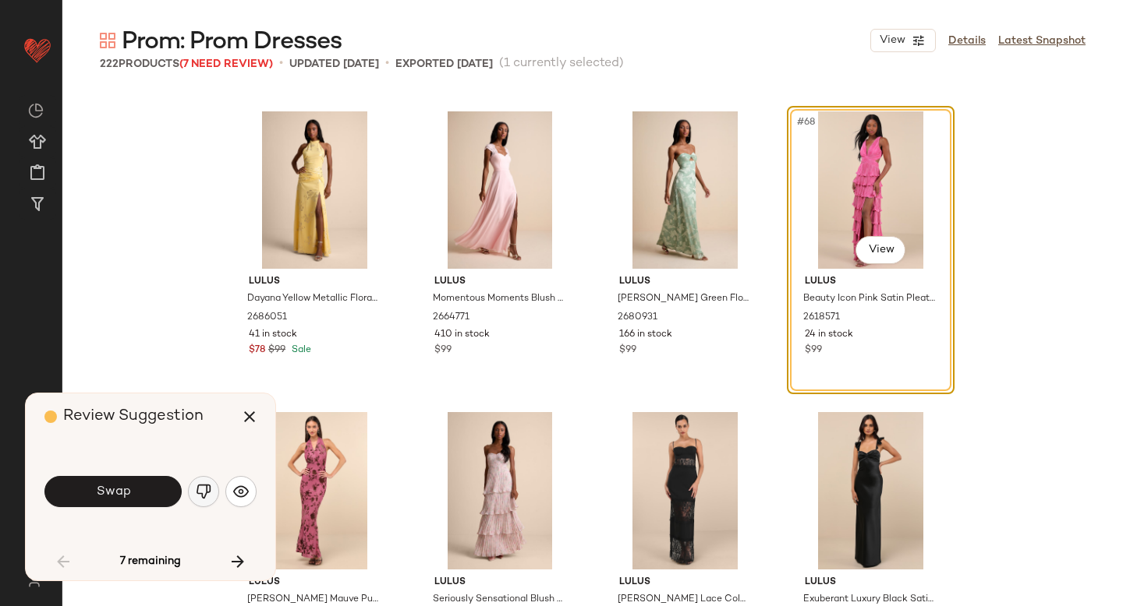
click at [204, 487] on img "button" at bounding box center [204, 492] width 16 height 16
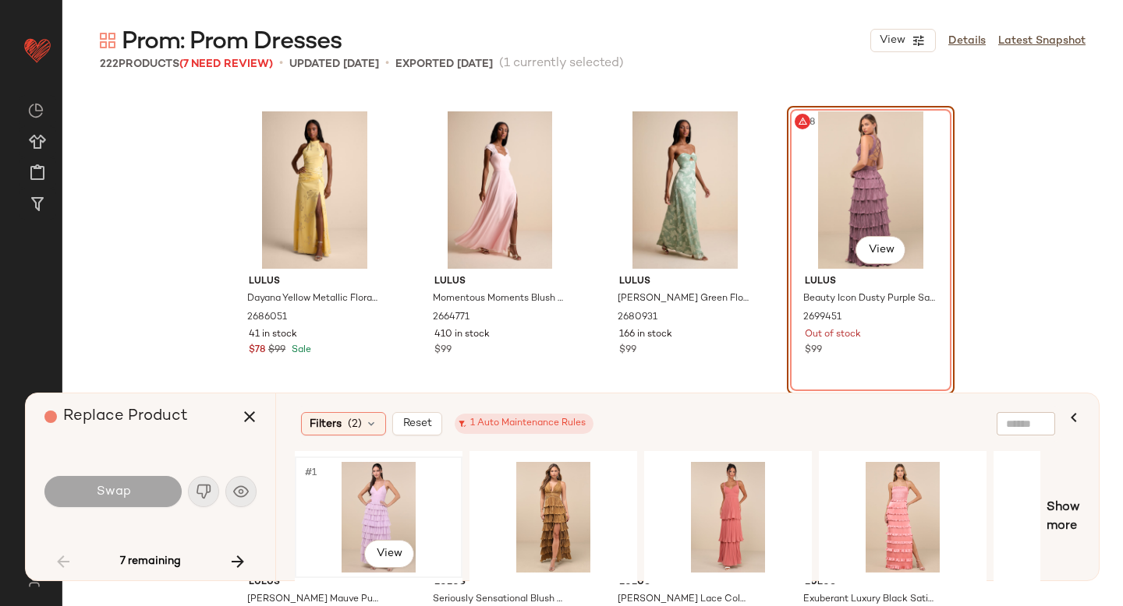
click at [384, 493] on div "#1 View" at bounding box center [378, 517] width 157 height 111
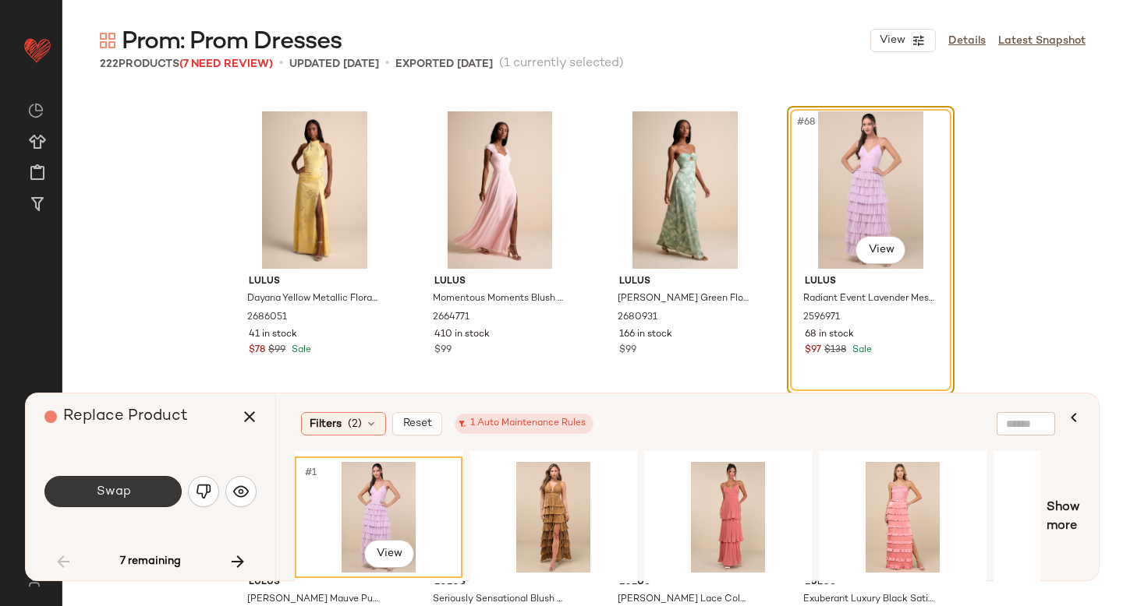
click at [135, 494] on button "Swap" at bounding box center [112, 491] width 137 height 31
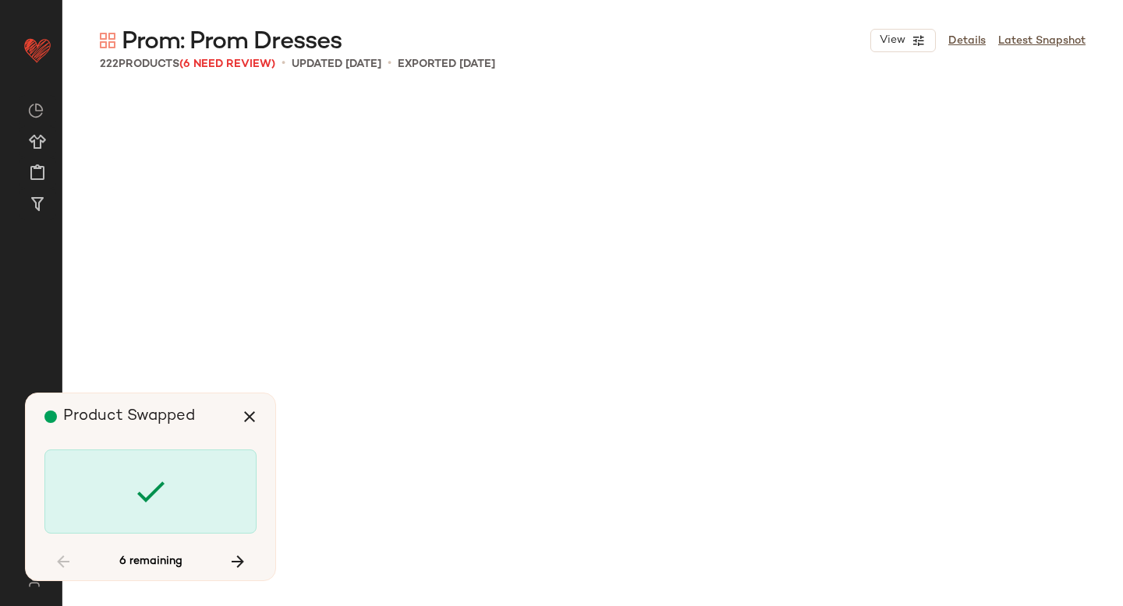
scroll to position [7823, 0]
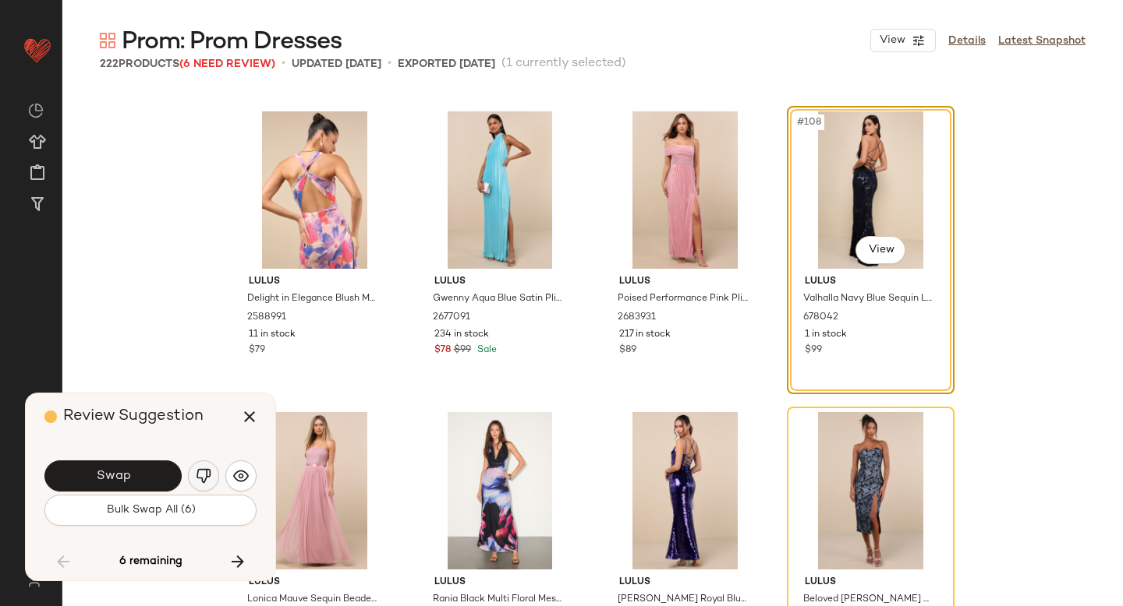
click at [196, 476] on img "button" at bounding box center [204, 476] width 16 height 16
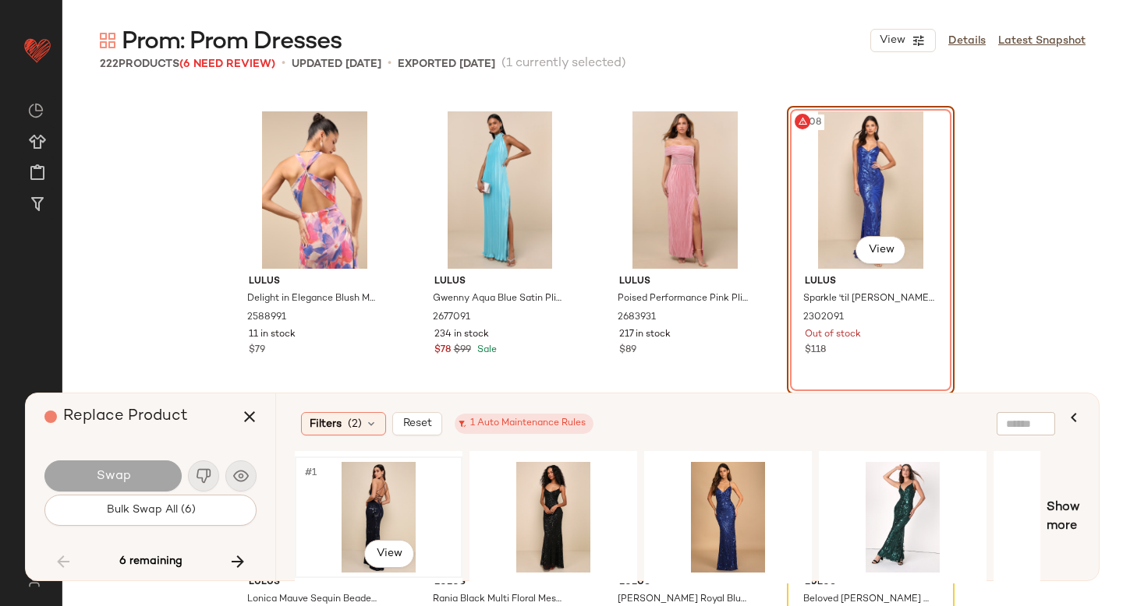
click at [407, 502] on div "#1 View" at bounding box center [378, 517] width 157 height 111
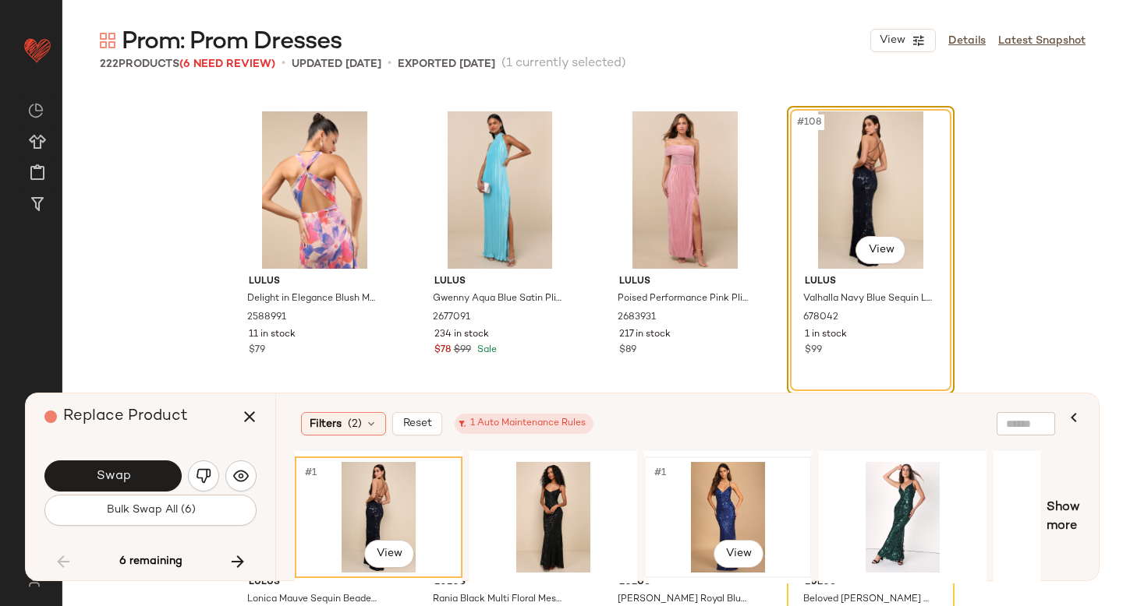
click at [703, 504] on div "#1 View" at bounding box center [727, 517] width 157 height 111
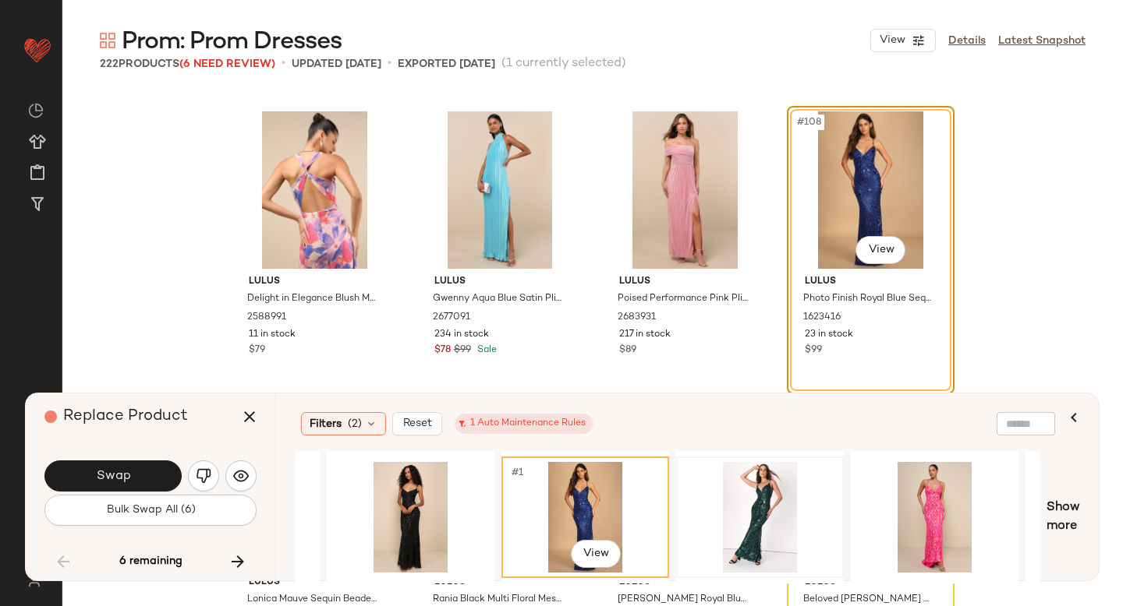
scroll to position [0, 156]
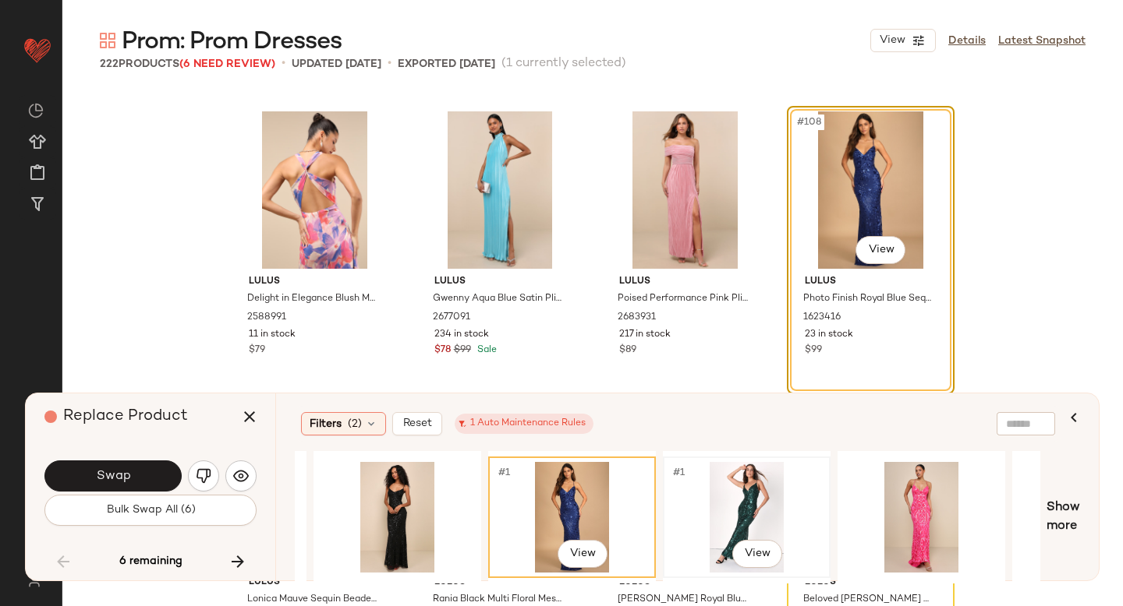
click at [721, 497] on div "#1 View" at bounding box center [746, 517] width 157 height 111
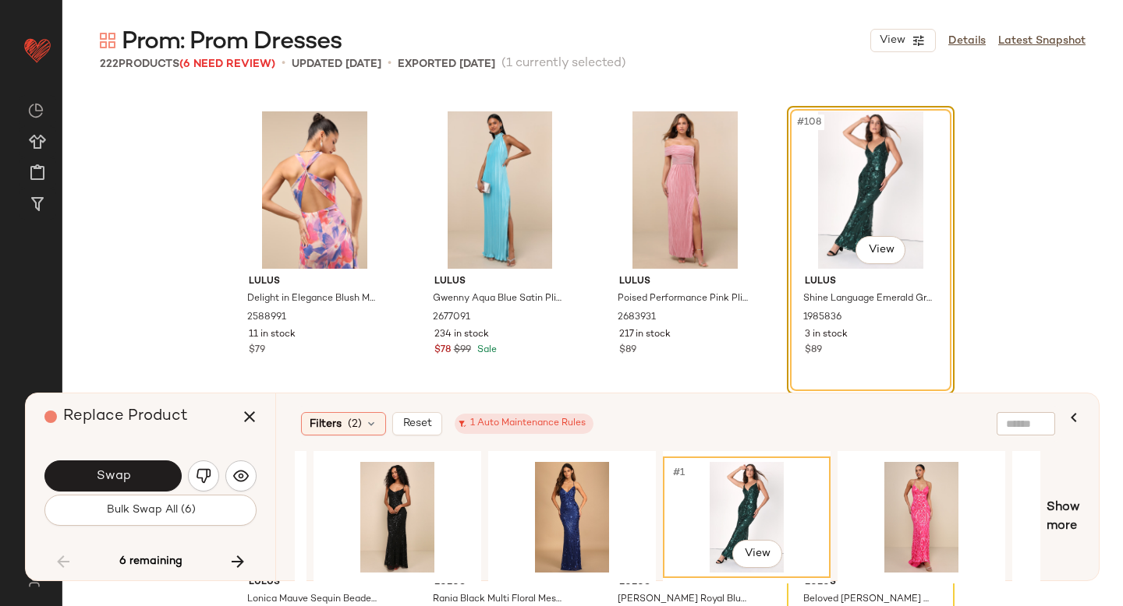
scroll to position [0, 380]
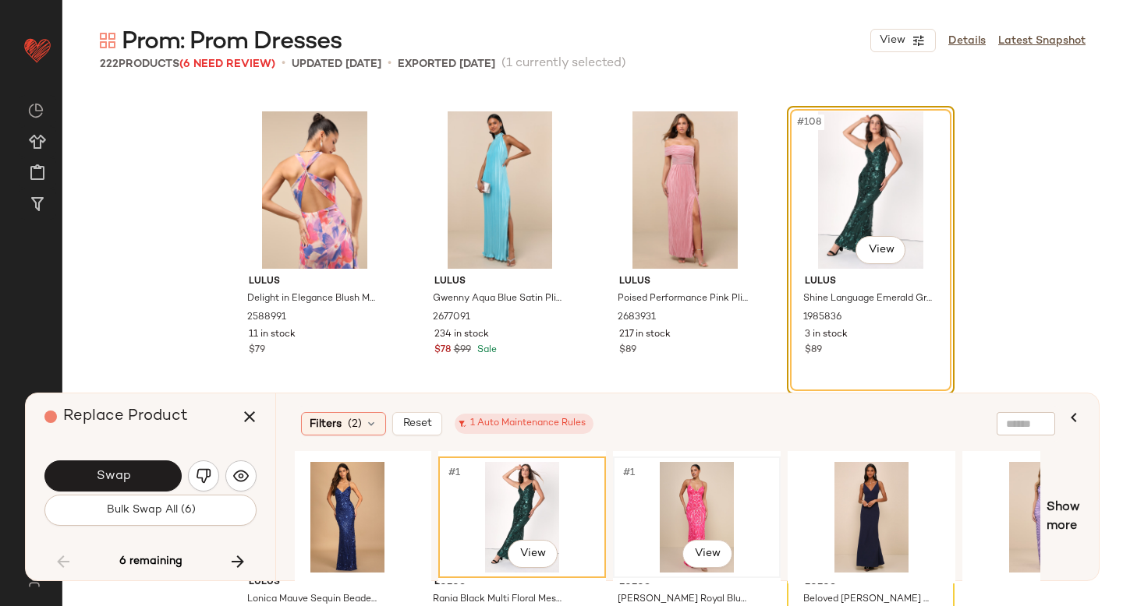
click at [717, 500] on div "#1 View" at bounding box center [696, 517] width 157 height 111
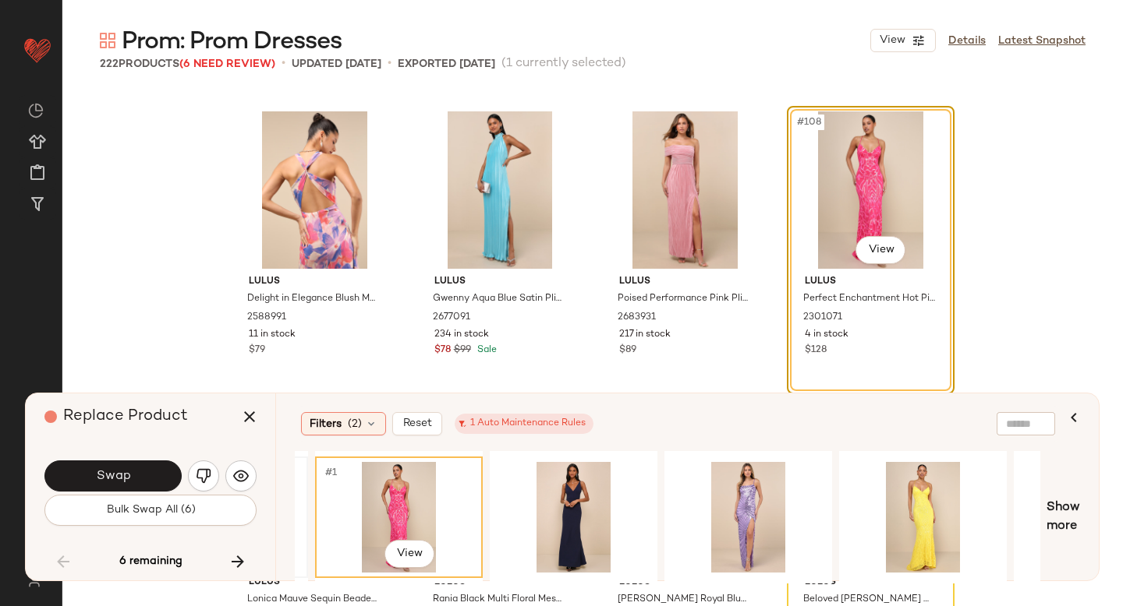
scroll to position [0, 821]
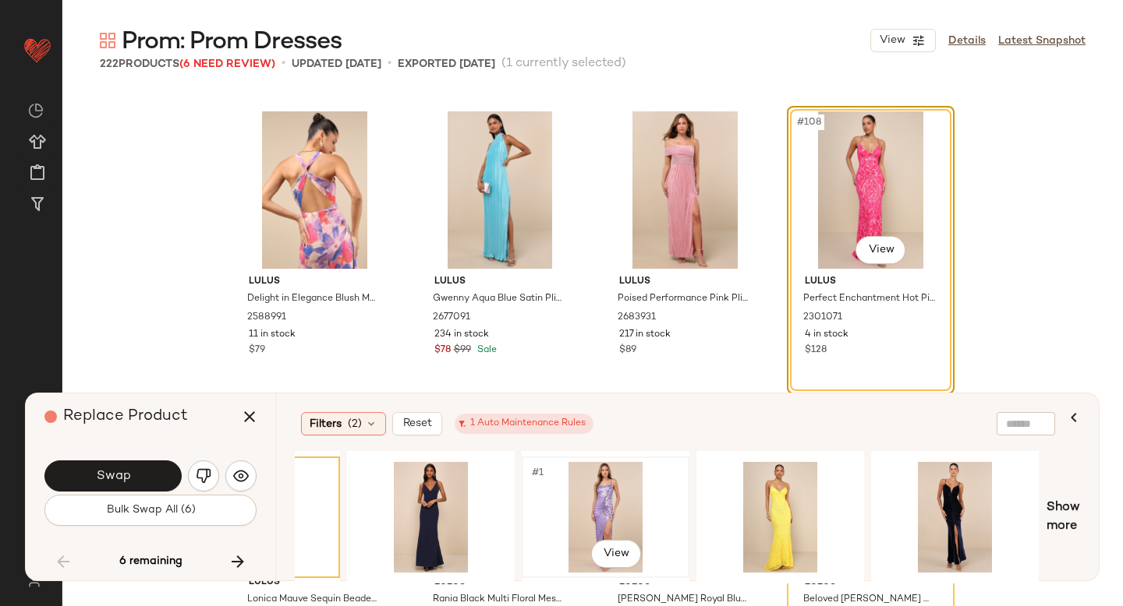
click at [623, 481] on div "#1 View" at bounding box center [605, 517] width 157 height 111
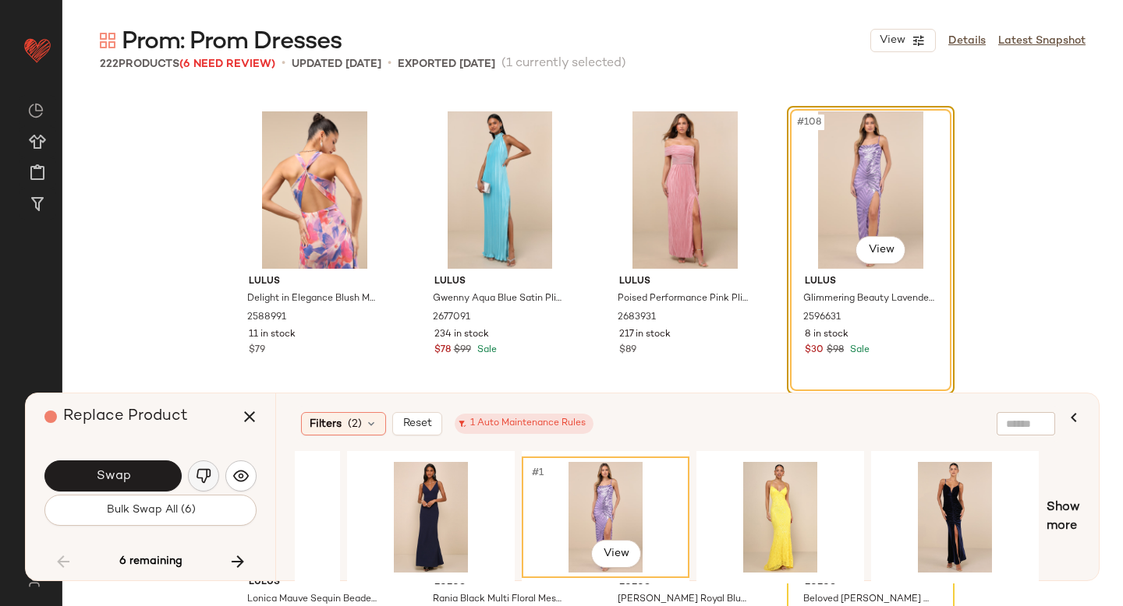
click at [208, 471] on img "button" at bounding box center [204, 476] width 16 height 16
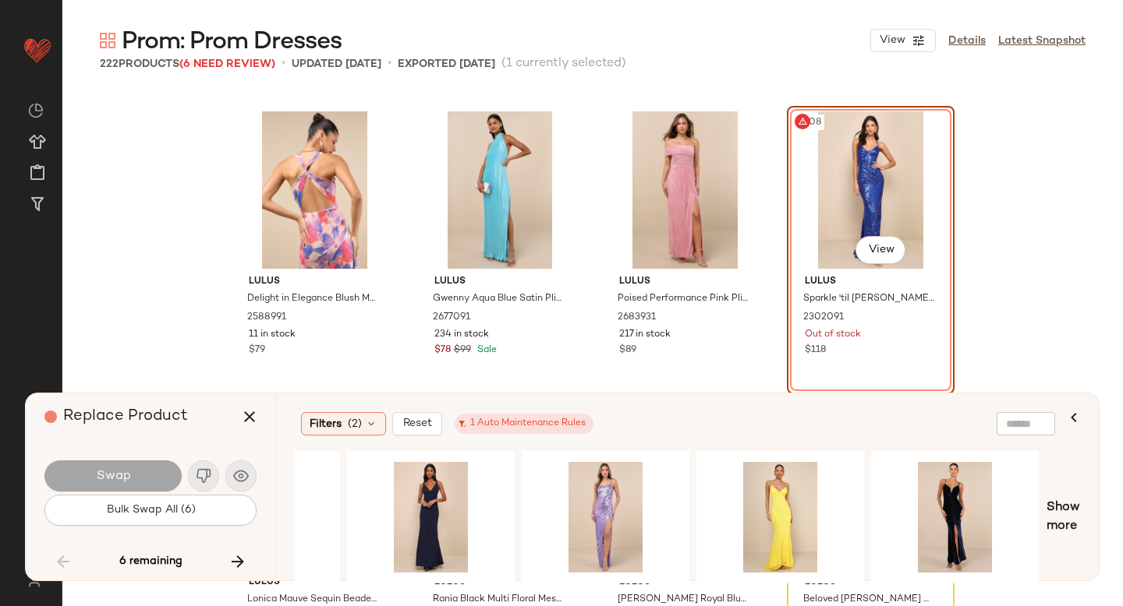
click at [876, 163] on div "#108 View" at bounding box center [870, 189] width 157 height 157
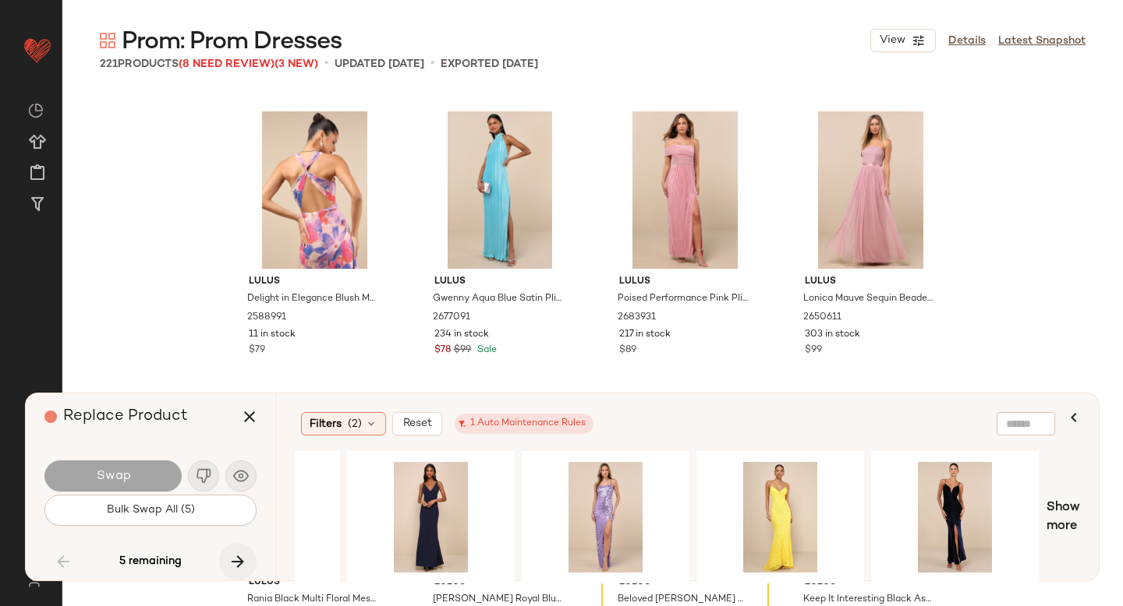
click at [239, 559] on icon "button" at bounding box center [237, 562] width 19 height 19
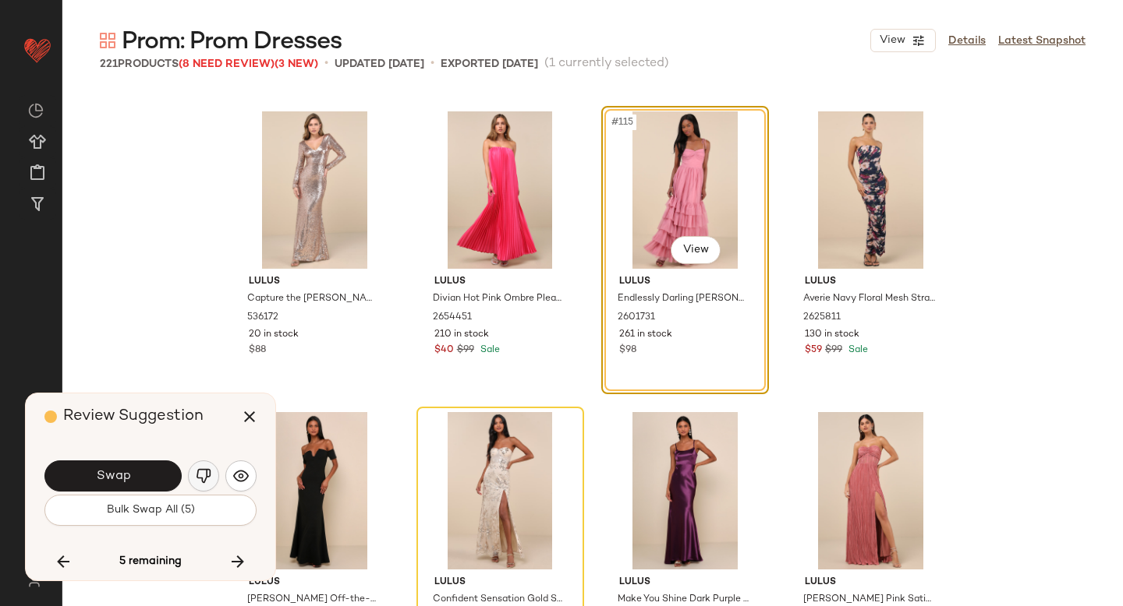
click at [203, 467] on button "button" at bounding box center [203, 476] width 31 height 31
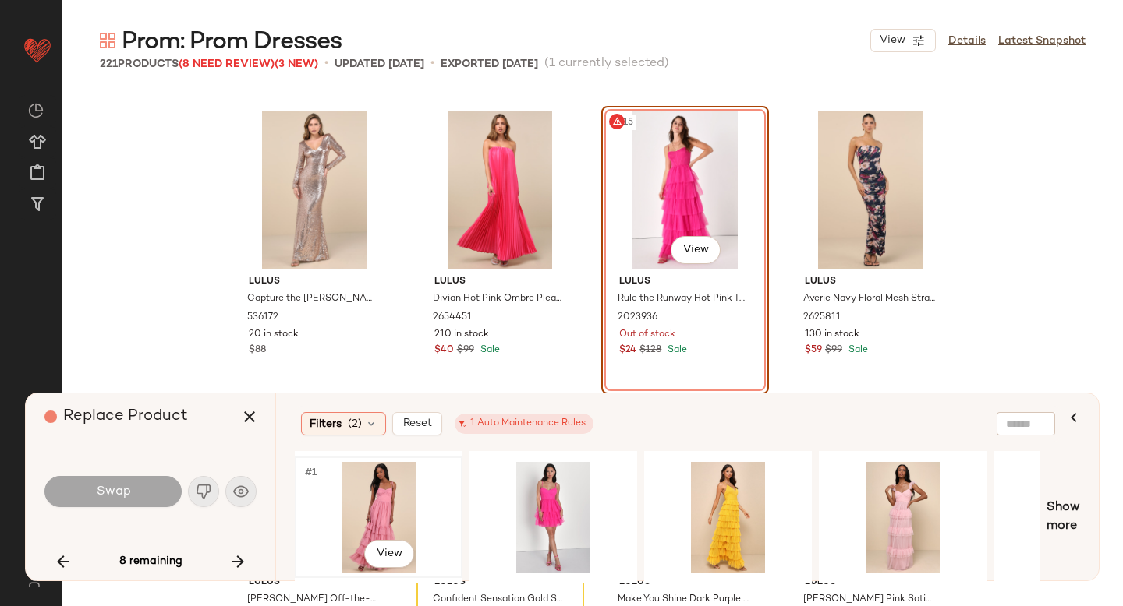
click at [422, 497] on div "#1 View" at bounding box center [378, 517] width 157 height 111
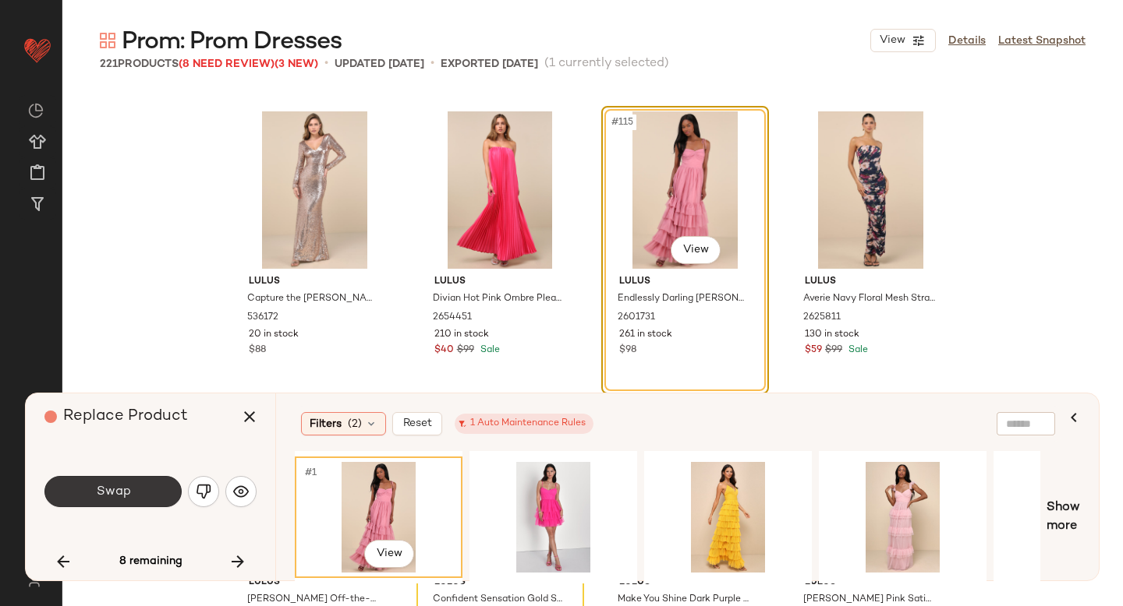
click at [94, 494] on button "Swap" at bounding box center [112, 491] width 137 height 31
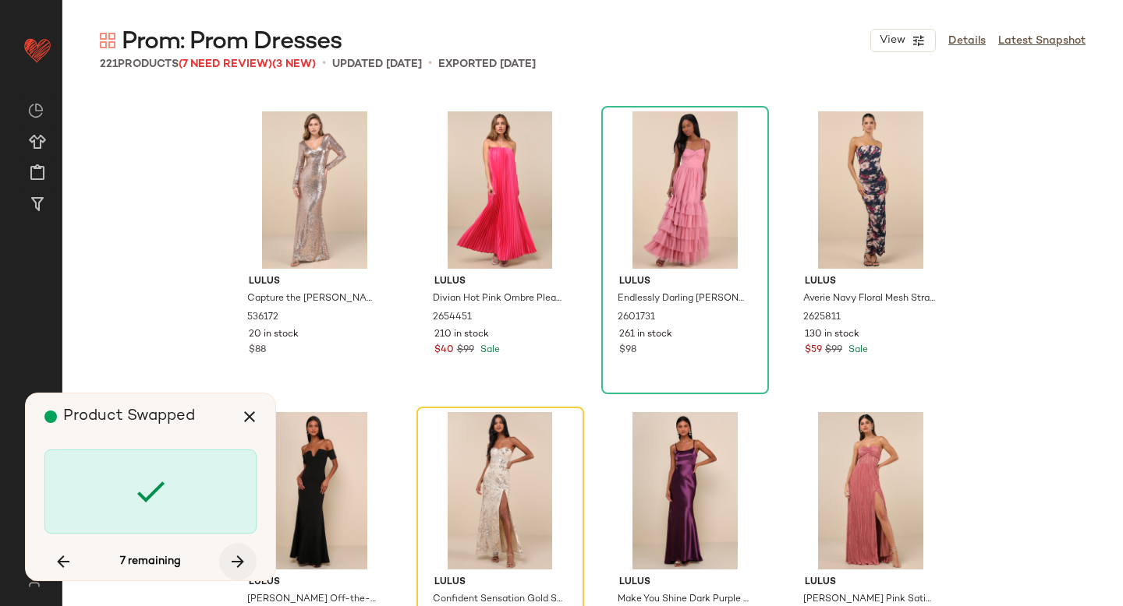
click at [238, 556] on icon "button" at bounding box center [237, 562] width 19 height 19
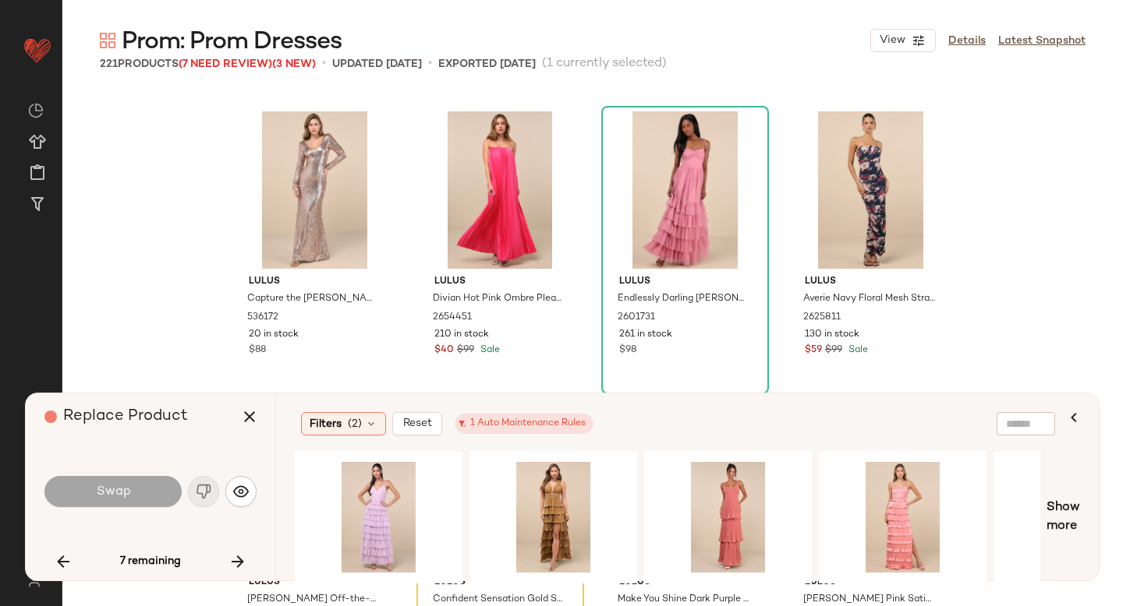
click at [206, 490] on div "Swap" at bounding box center [150, 491] width 212 height 37
click at [233, 564] on icon "button" at bounding box center [237, 562] width 19 height 19
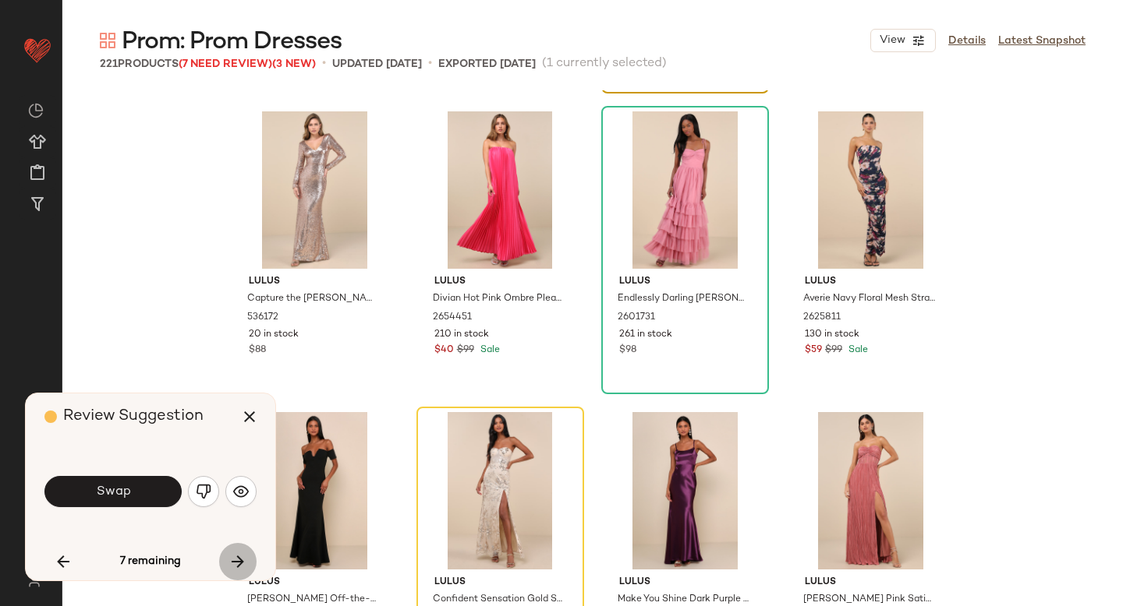
scroll to position [8124, 0]
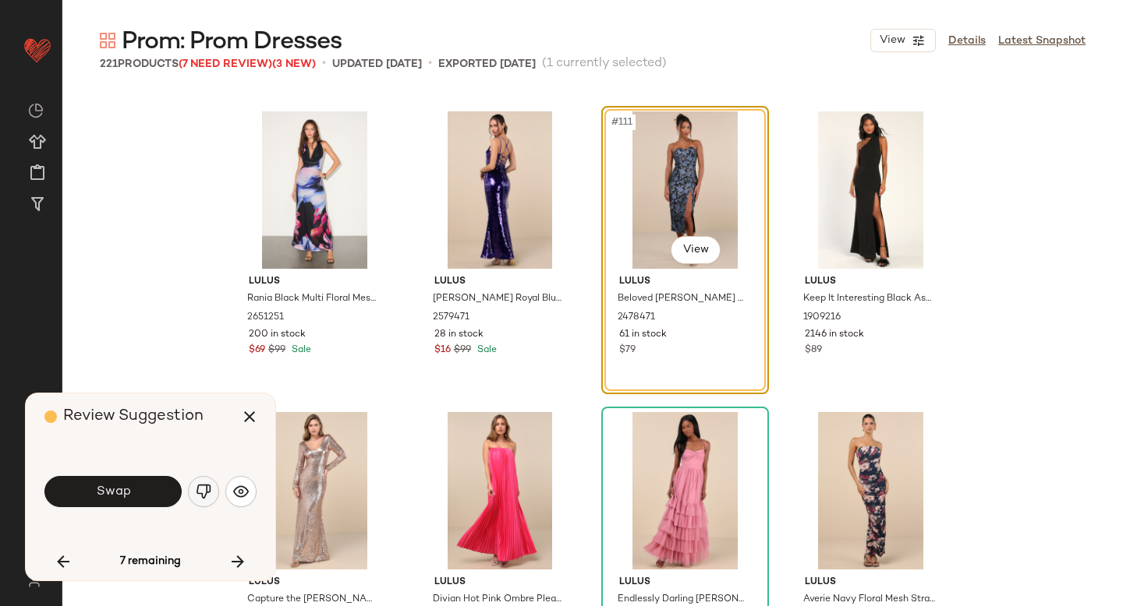
click at [203, 497] on img "button" at bounding box center [204, 492] width 16 height 16
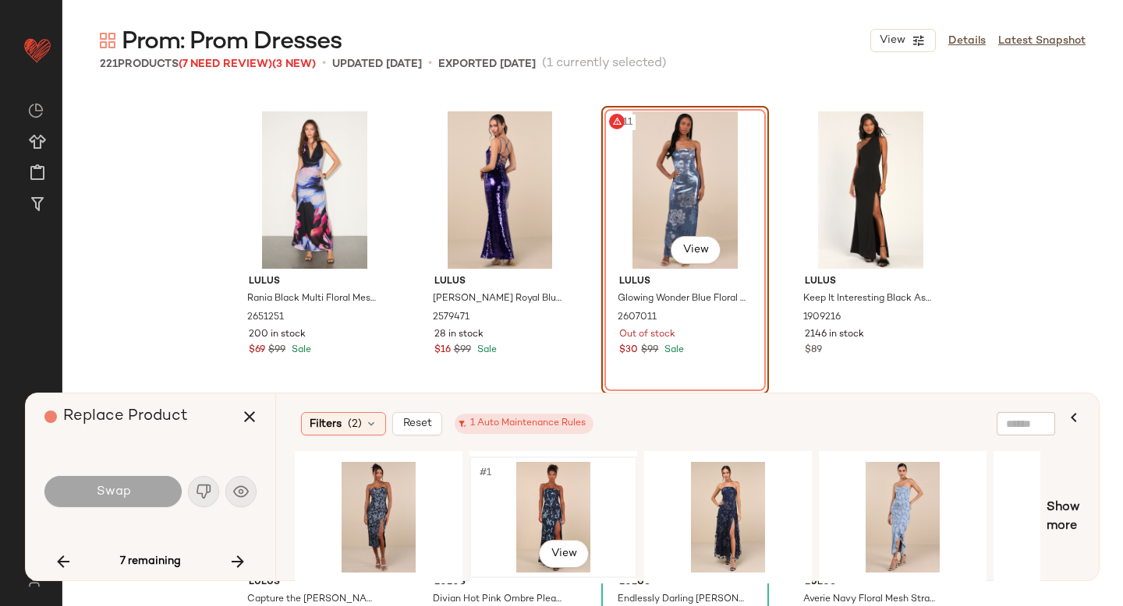
click at [563, 488] on div "#1 View" at bounding box center [553, 517] width 157 height 111
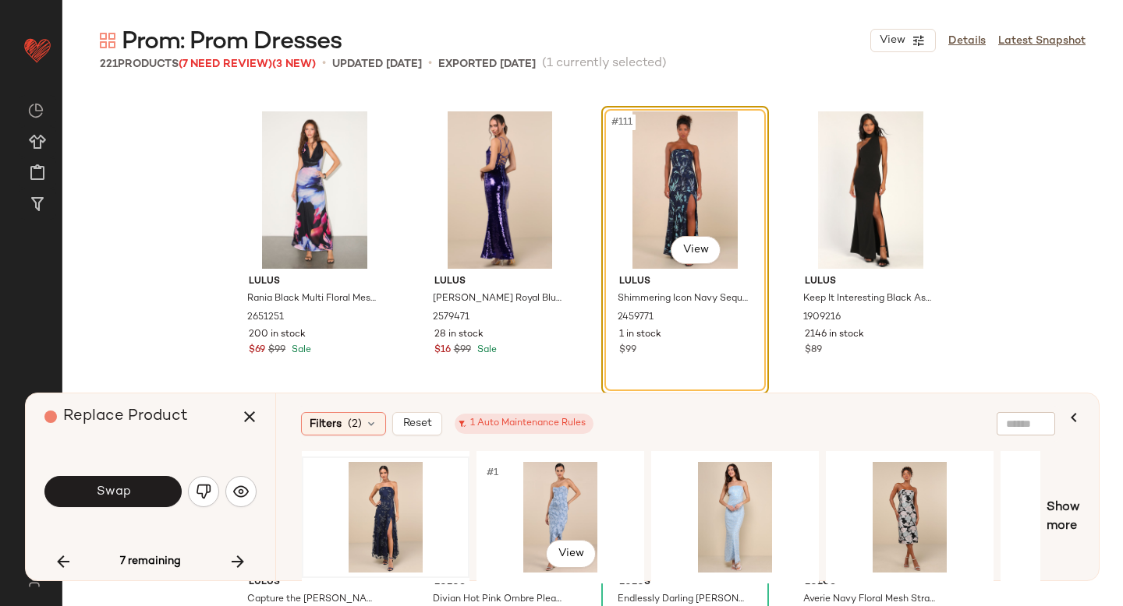
scroll to position [0, 341]
click at [383, 510] on div "#1 View" at bounding box center [387, 517] width 157 height 111
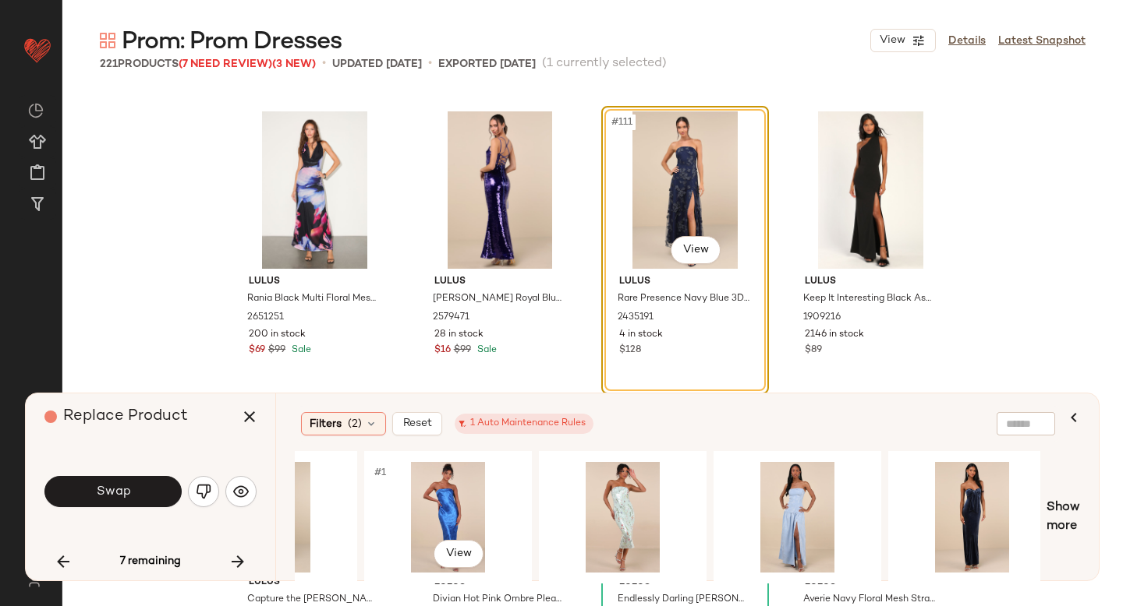
scroll to position [0, 1075]
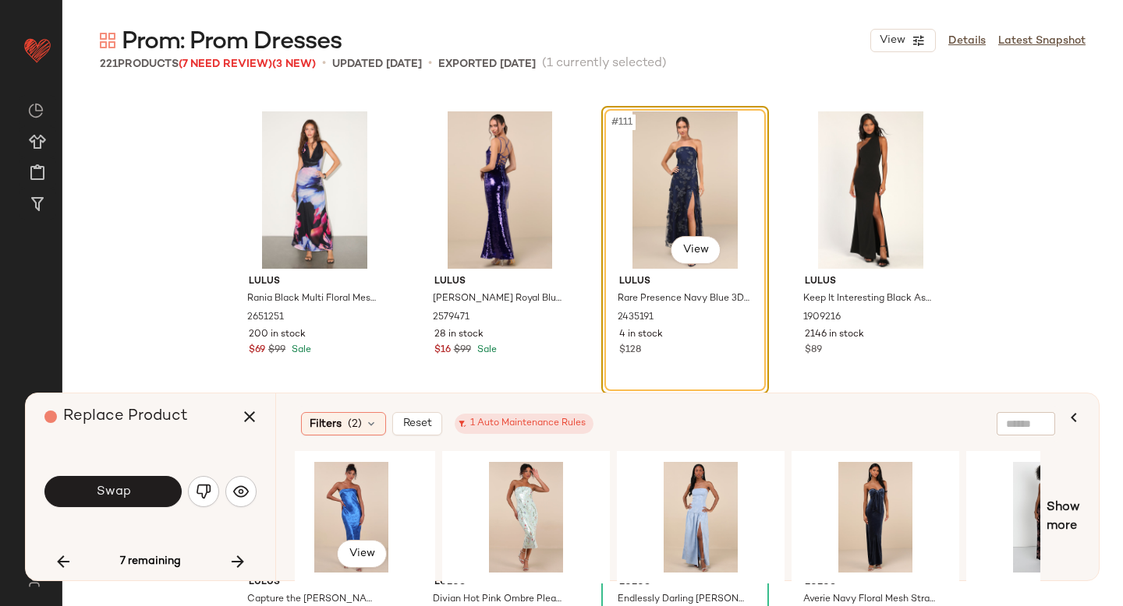
click at [383, 510] on div "#1 View" at bounding box center [351, 517] width 157 height 111
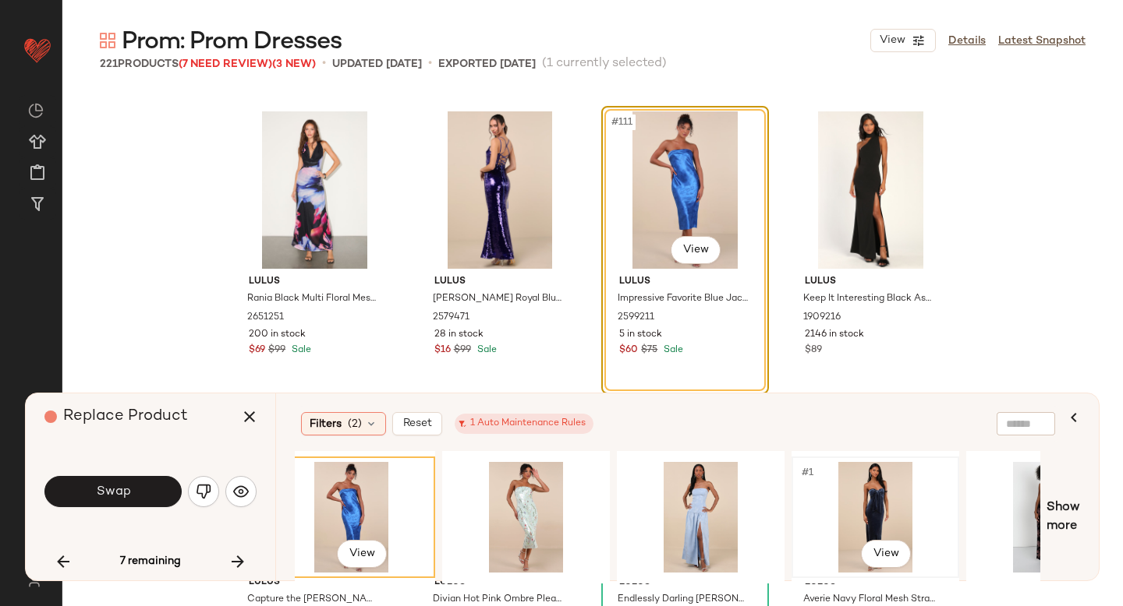
click at [828, 497] on div "#1 View" at bounding box center [875, 517] width 157 height 111
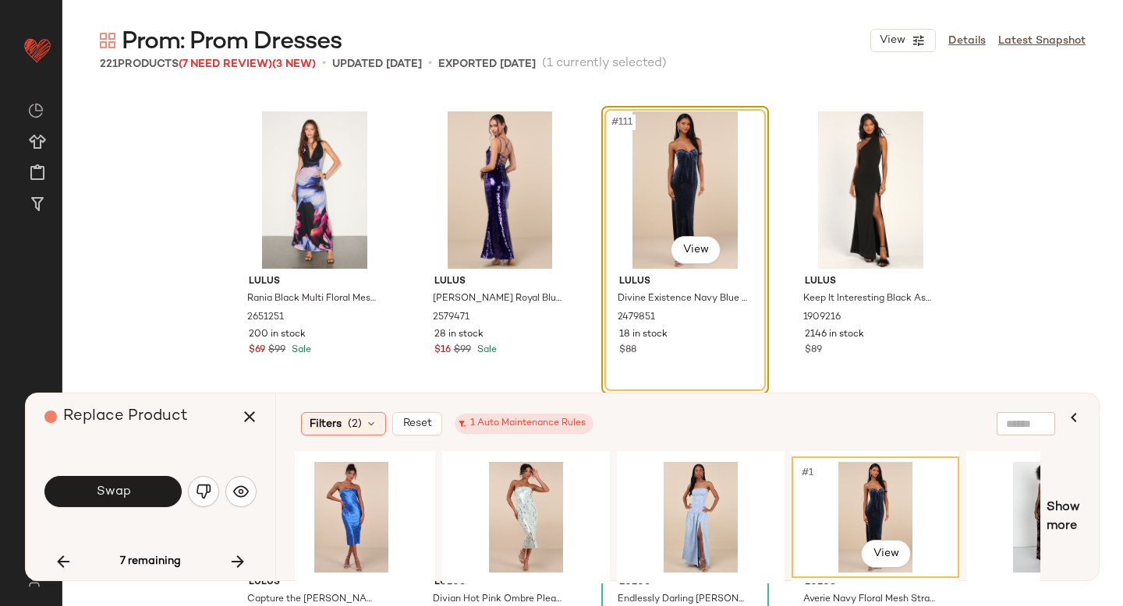
scroll to position [0, 1167]
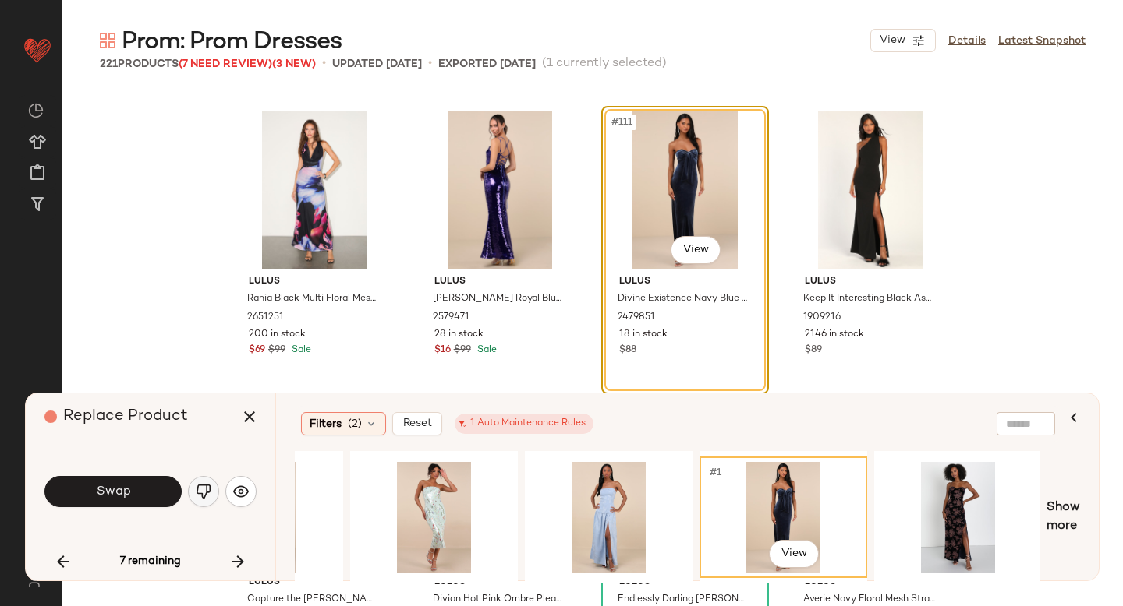
click at [200, 501] on button "button" at bounding box center [203, 491] width 31 height 31
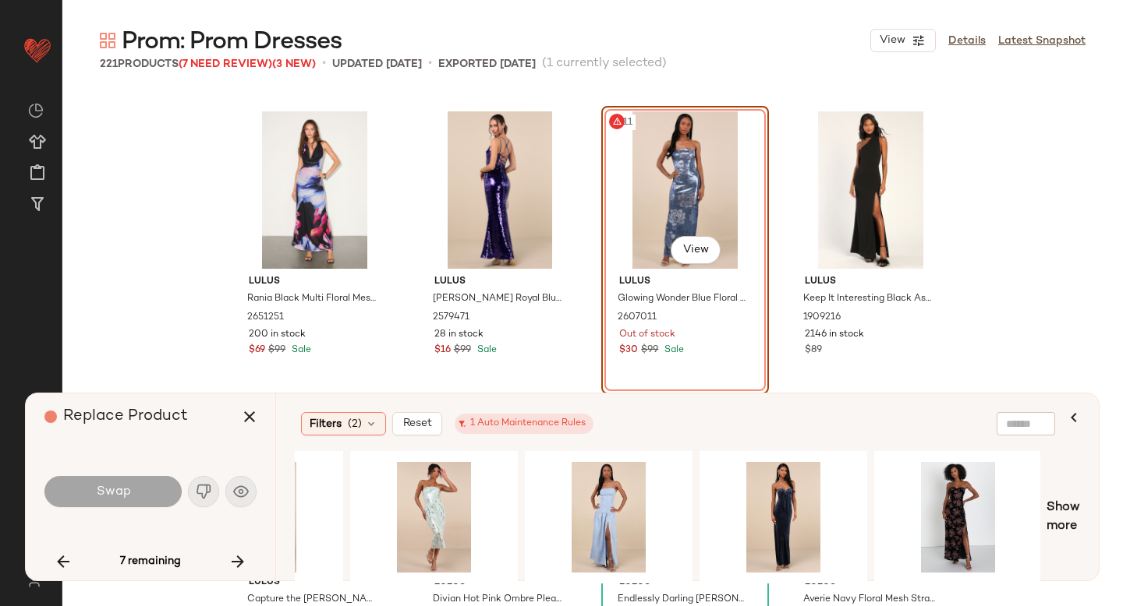
click at [666, 193] on div "#111 View" at bounding box center [684, 189] width 157 height 157
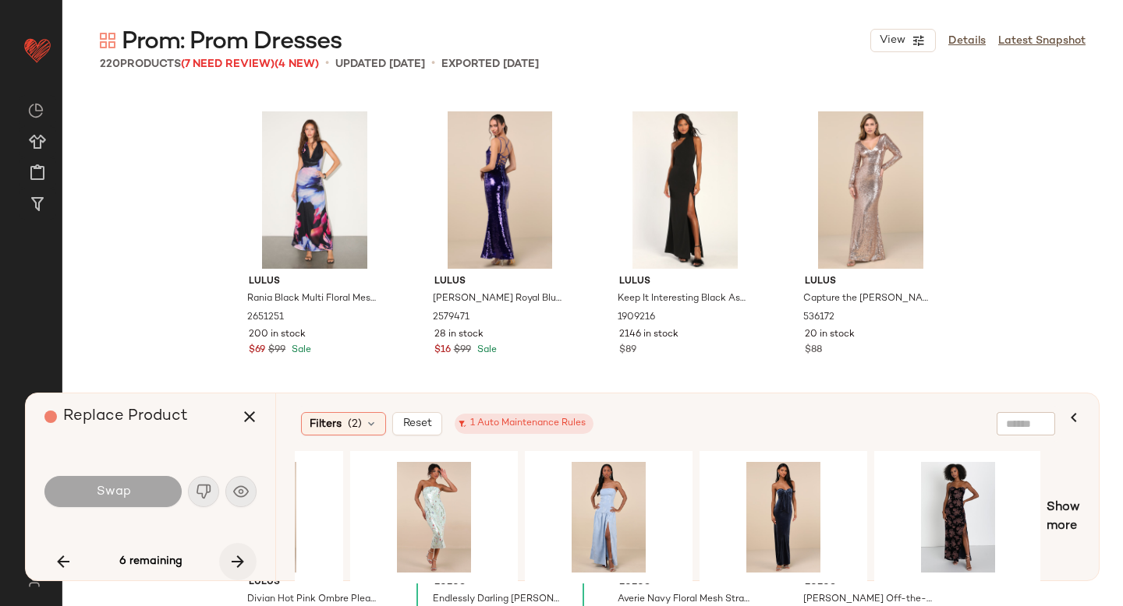
click at [233, 553] on icon "button" at bounding box center [237, 562] width 19 height 19
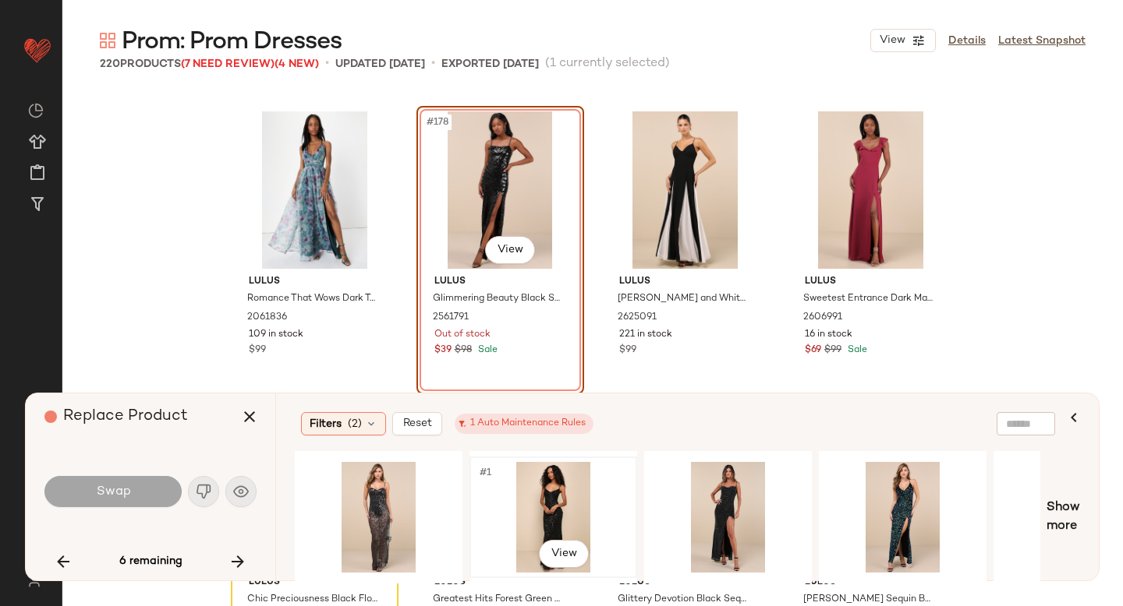
click at [548, 496] on div "#1 View" at bounding box center [553, 517] width 157 height 111
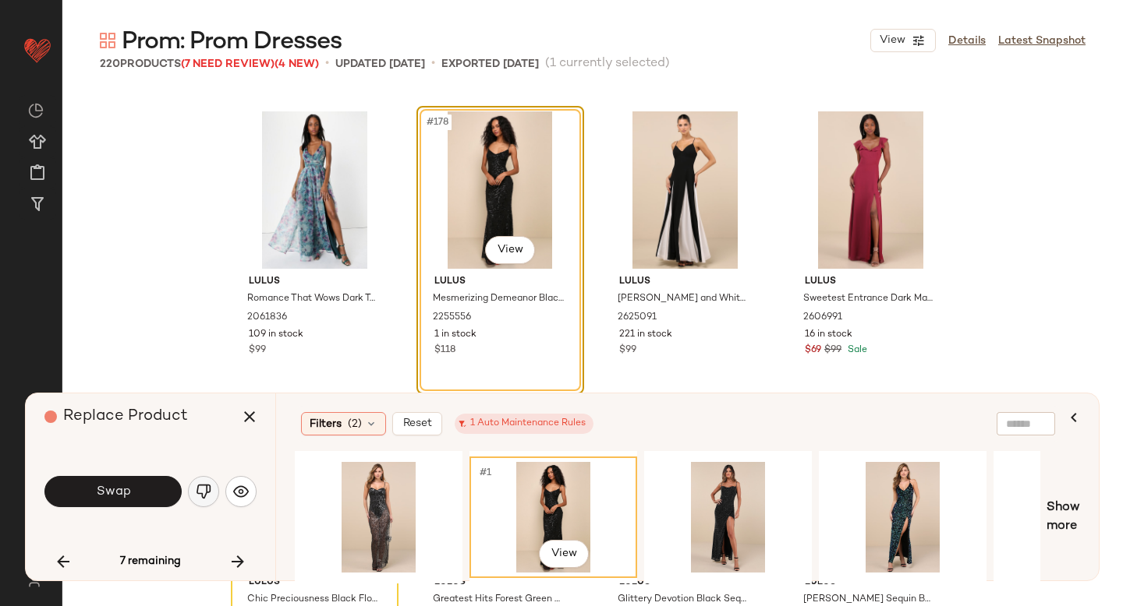
click at [205, 497] on img "button" at bounding box center [204, 492] width 16 height 16
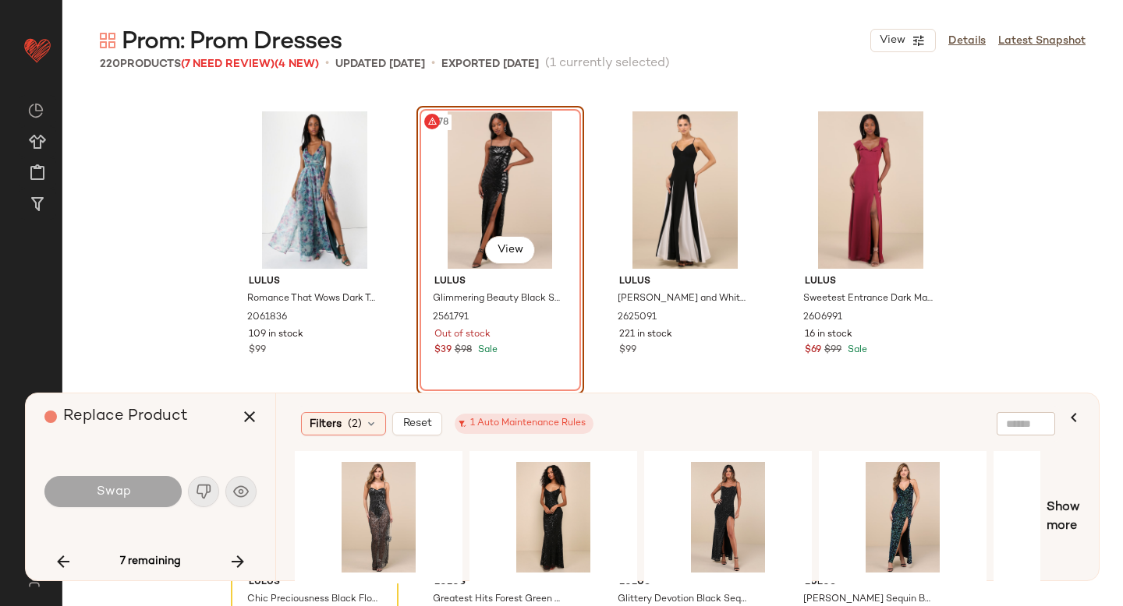
click at [506, 190] on div "#178 View" at bounding box center [500, 189] width 157 height 157
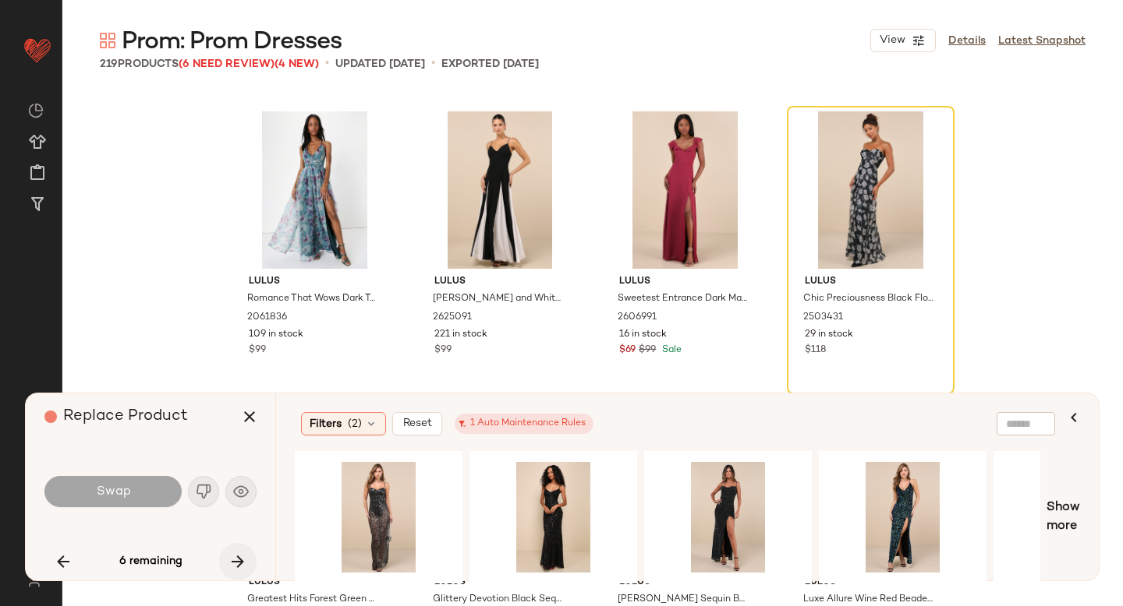
click at [236, 558] on icon "button" at bounding box center [237, 562] width 19 height 19
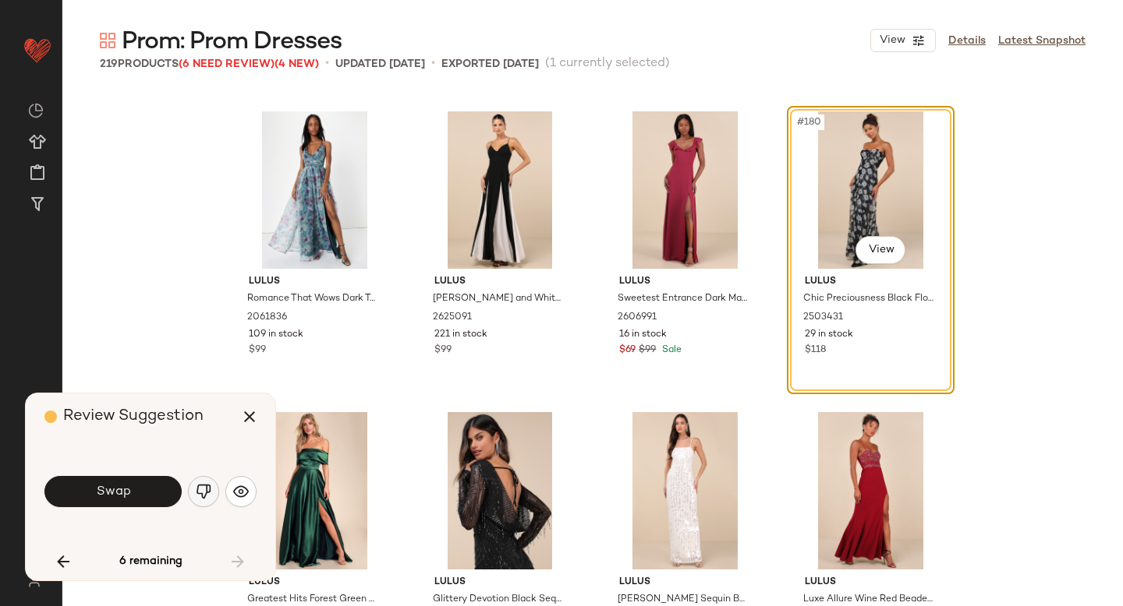
click at [198, 494] on img "button" at bounding box center [204, 492] width 16 height 16
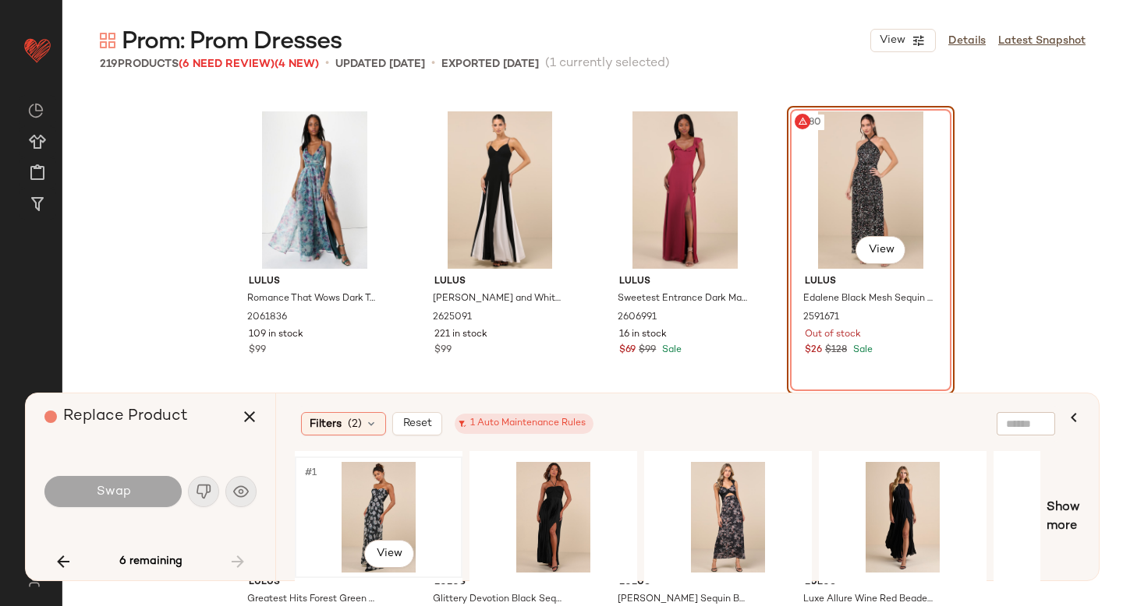
click at [366, 511] on div "#1 View" at bounding box center [378, 517] width 157 height 111
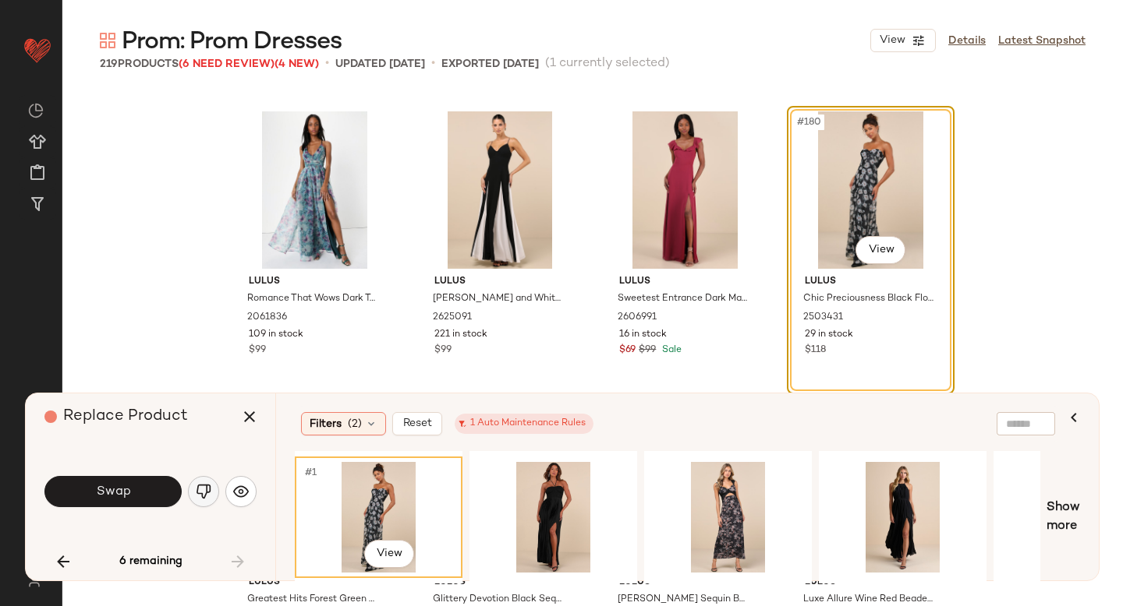
click at [203, 492] on img "button" at bounding box center [204, 492] width 16 height 16
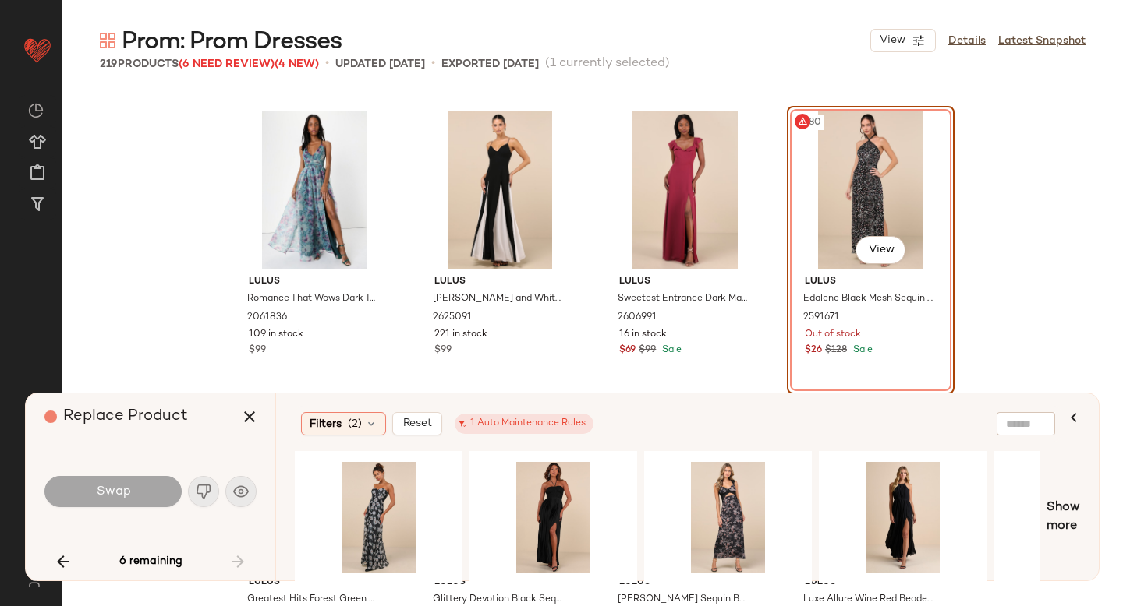
click at [826, 193] on div "#180 View" at bounding box center [870, 189] width 157 height 157
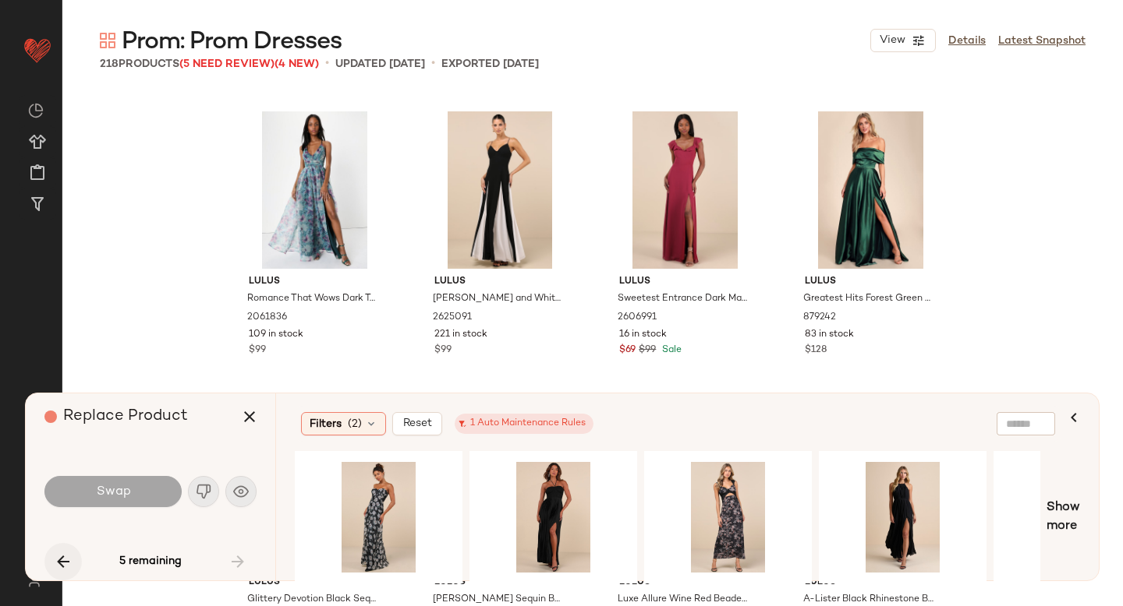
click at [55, 560] on icon "button" at bounding box center [63, 562] width 19 height 19
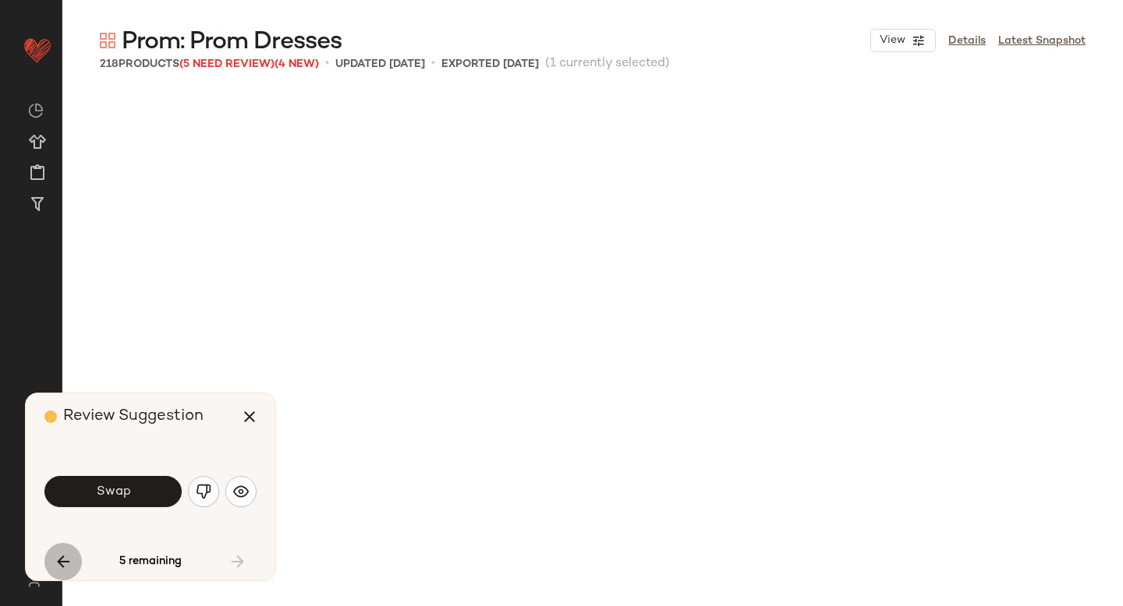
scroll to position [8726, 0]
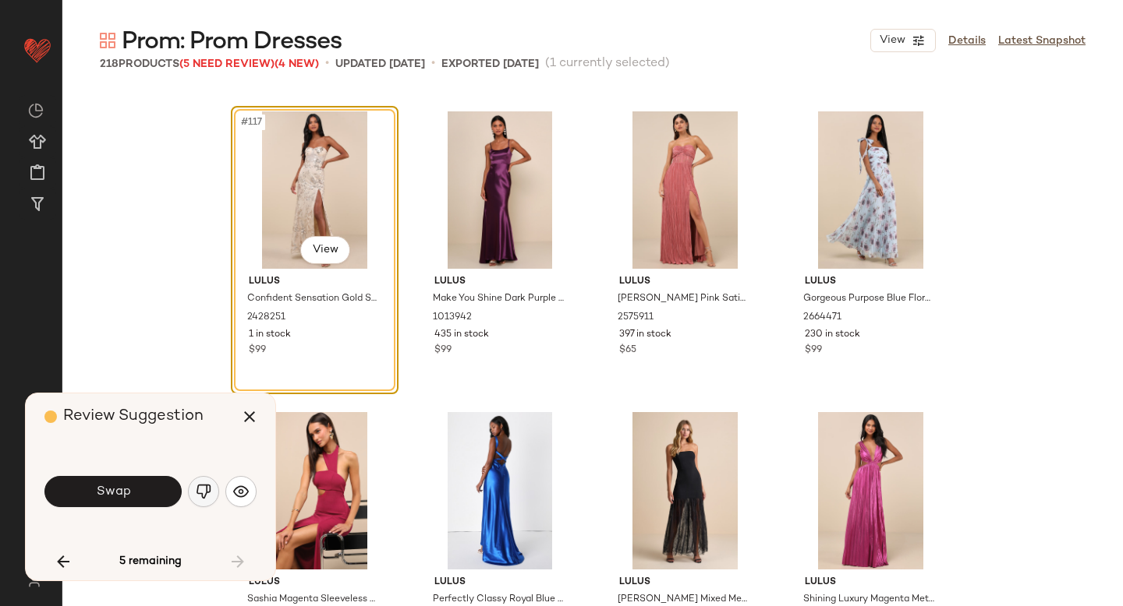
click at [211, 489] on button "button" at bounding box center [203, 491] width 31 height 31
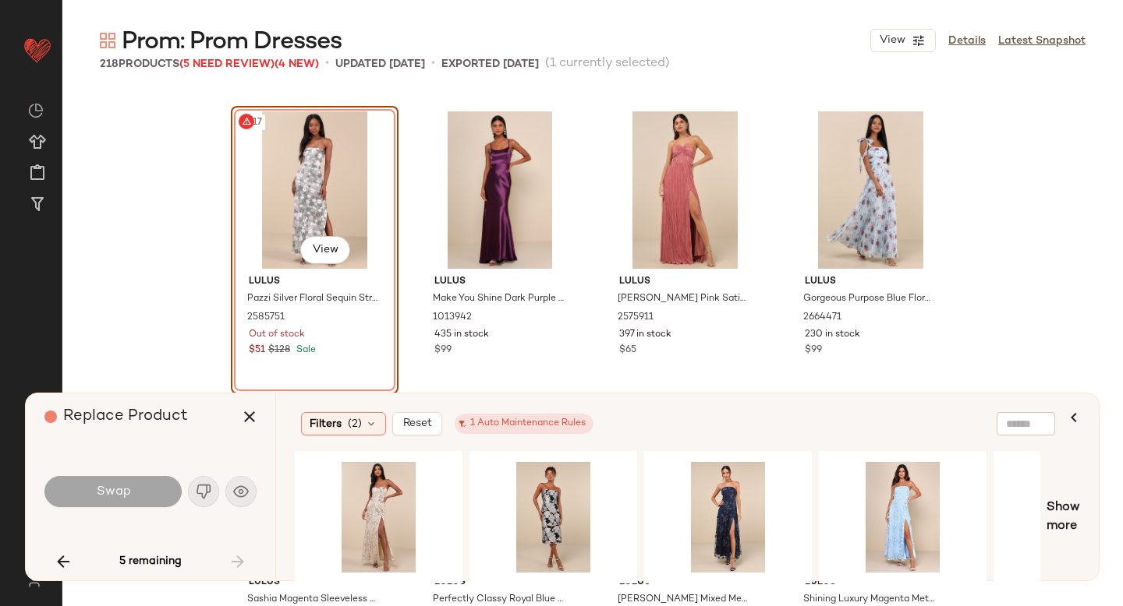
click at [292, 228] on div "#117 View" at bounding box center [314, 189] width 157 height 157
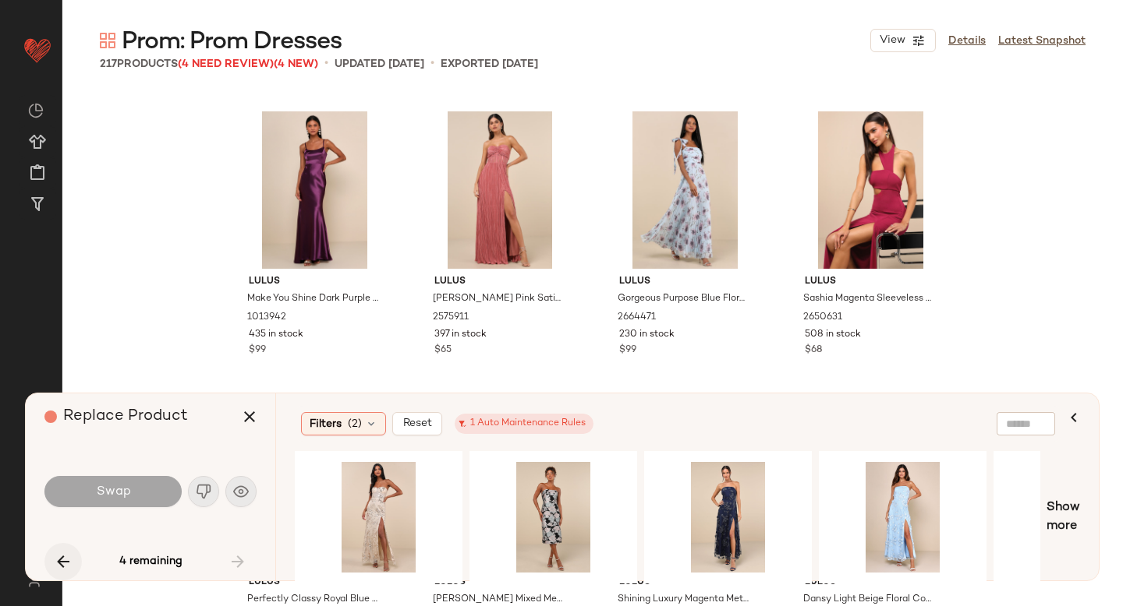
click at [78, 556] on button "button" at bounding box center [62, 561] width 37 height 37
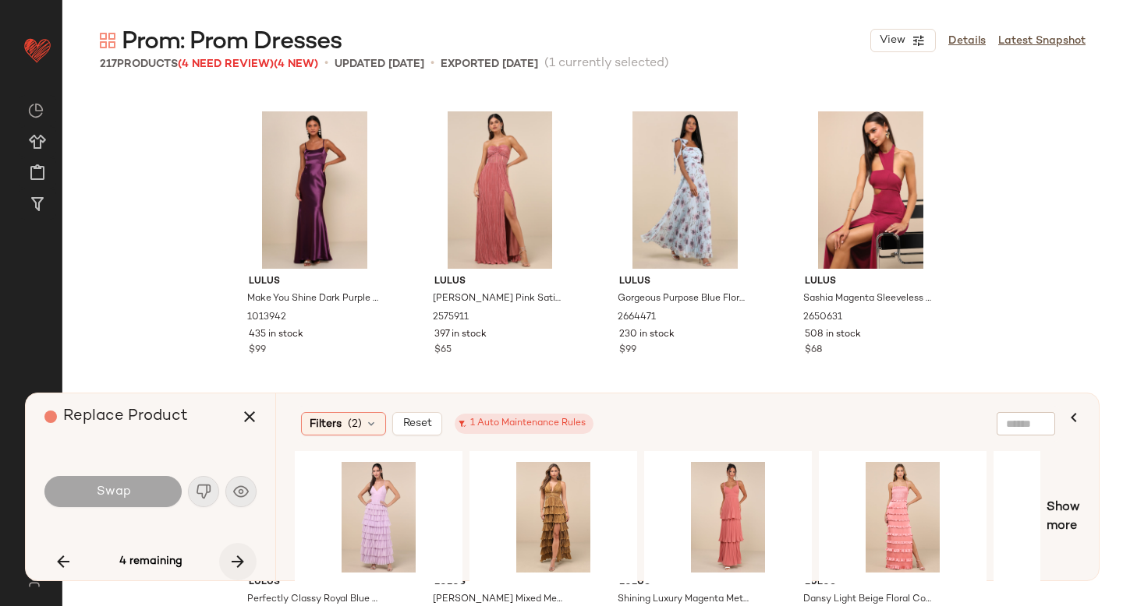
click at [246, 560] on icon "button" at bounding box center [237, 562] width 19 height 19
click at [246, 560] on div "4 remaining" at bounding box center [150, 561] width 212 height 37
click at [261, 424] on button "button" at bounding box center [249, 416] width 37 height 37
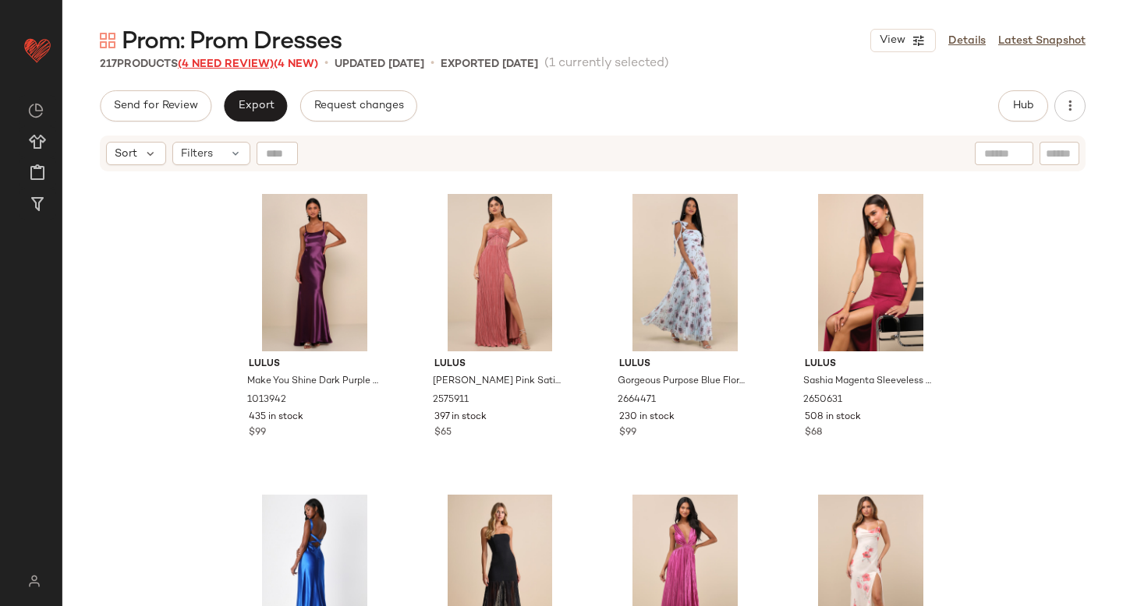
click at [231, 65] on span "(4 Need Review)" at bounding box center [226, 64] width 96 height 12
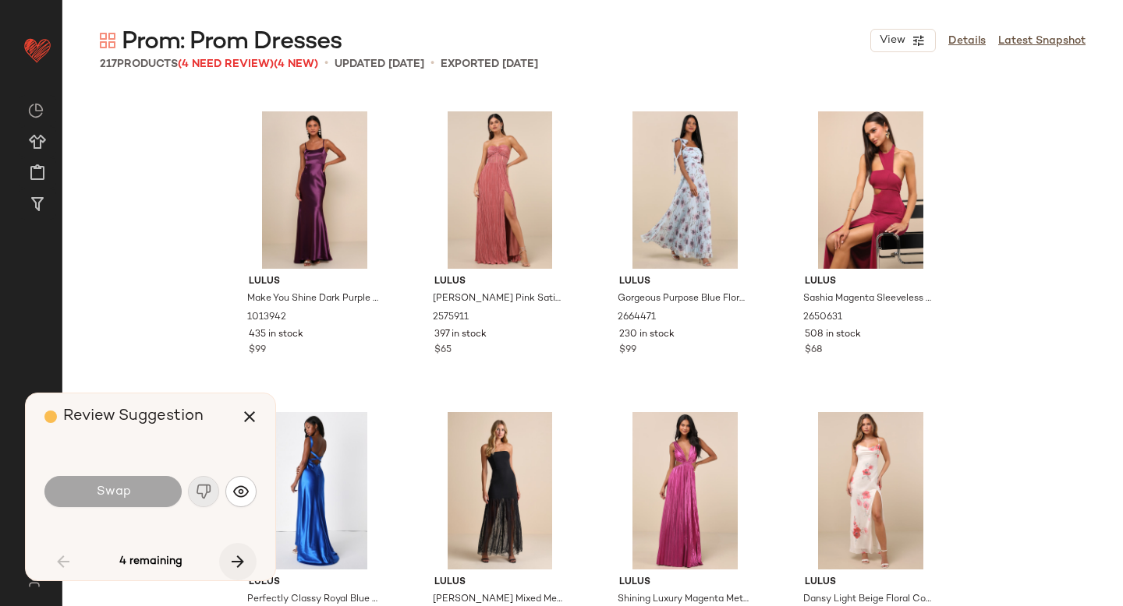
click at [244, 549] on button "button" at bounding box center [237, 561] width 37 height 37
click at [251, 412] on icon "button" at bounding box center [249, 417] width 19 height 19
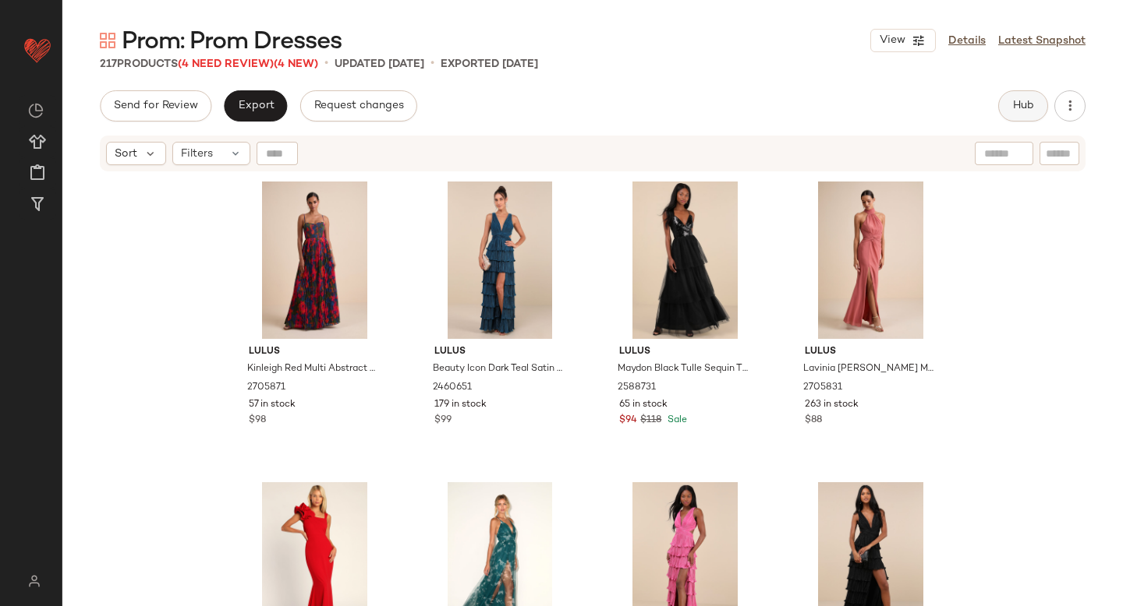
click at [1030, 95] on button "Hub" at bounding box center [1023, 105] width 50 height 31
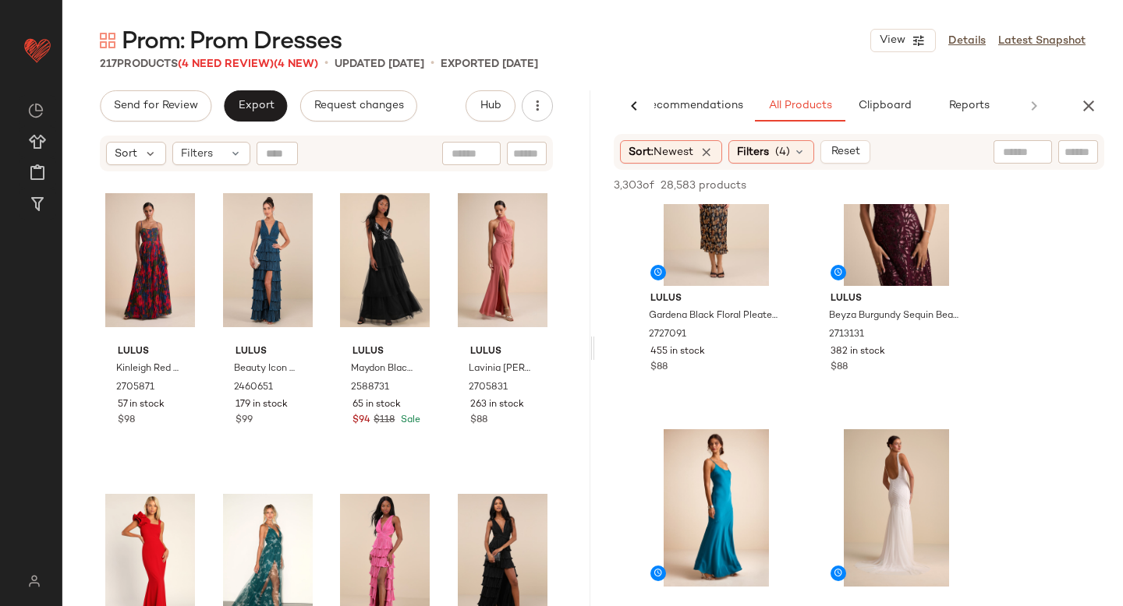
scroll to position [164, 0]
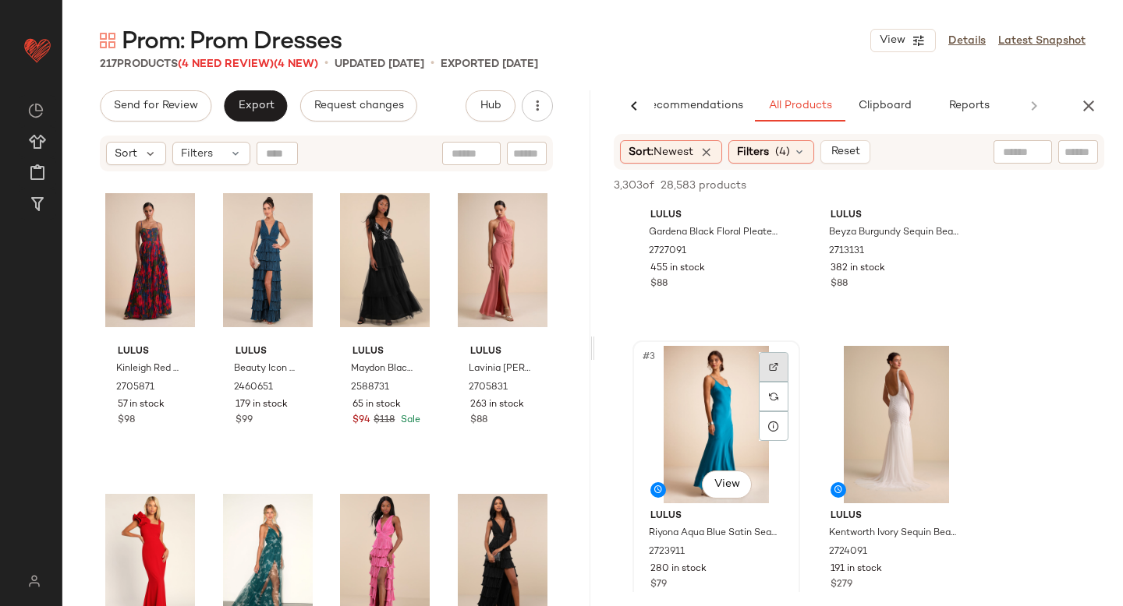
click at [764, 373] on div at bounding box center [773, 367] width 30 height 30
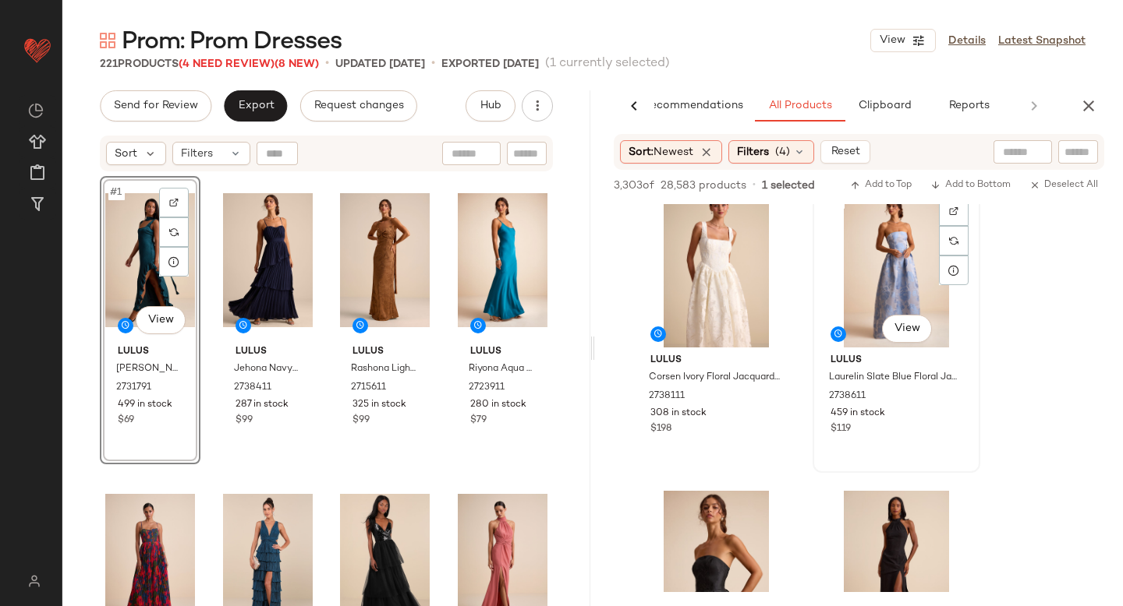
scroll to position [5999, 0]
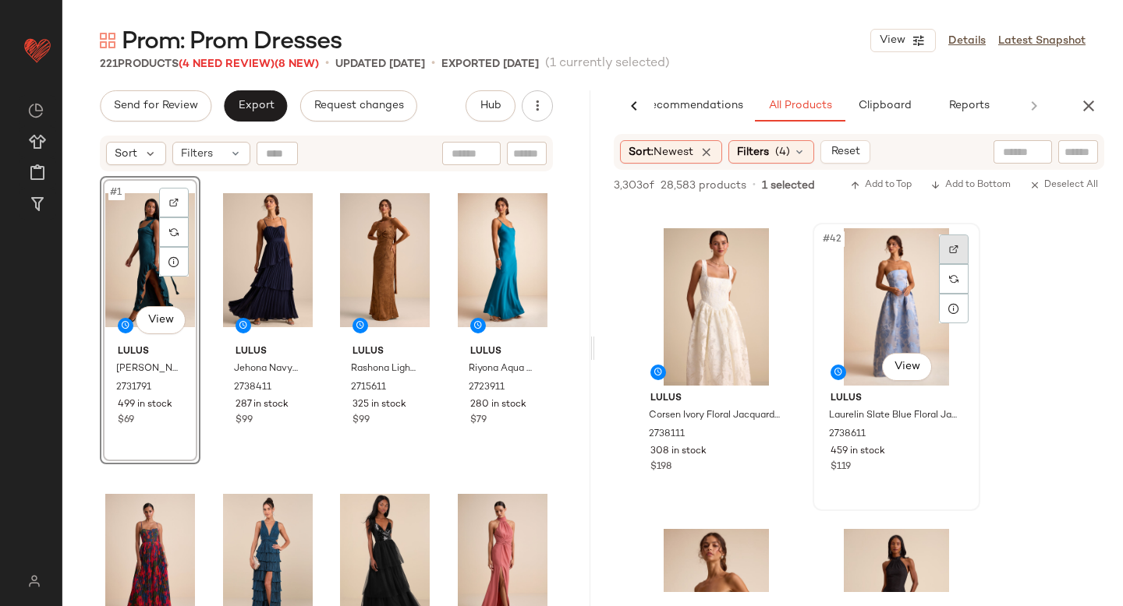
click at [947, 246] on div at bounding box center [954, 250] width 30 height 30
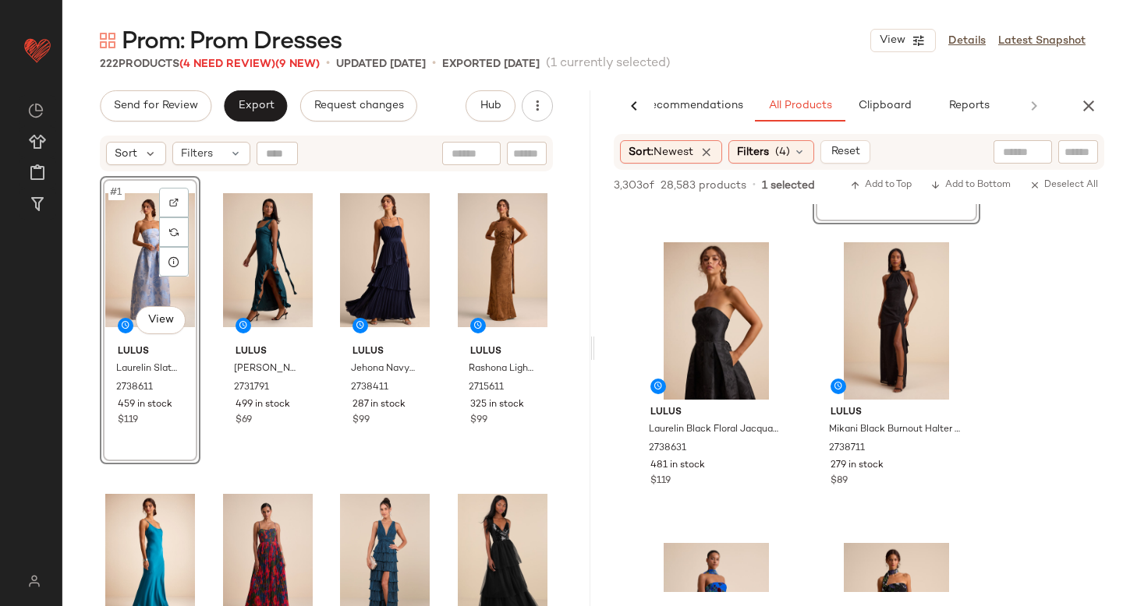
scroll to position [6277, 0]
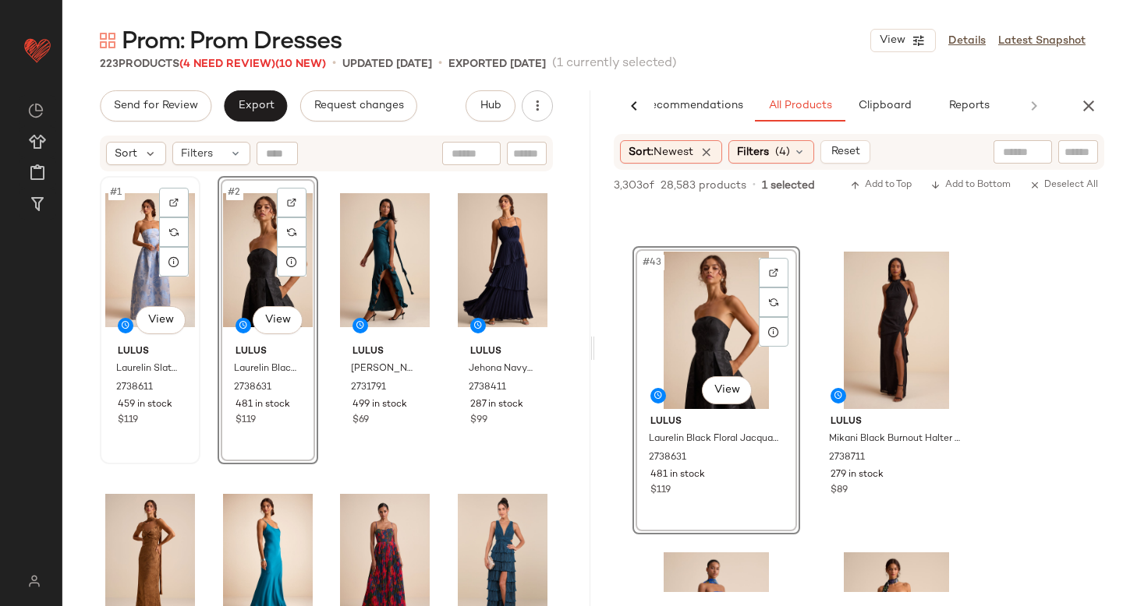
click at [139, 283] on div "#1 View" at bounding box center [150, 260] width 90 height 157
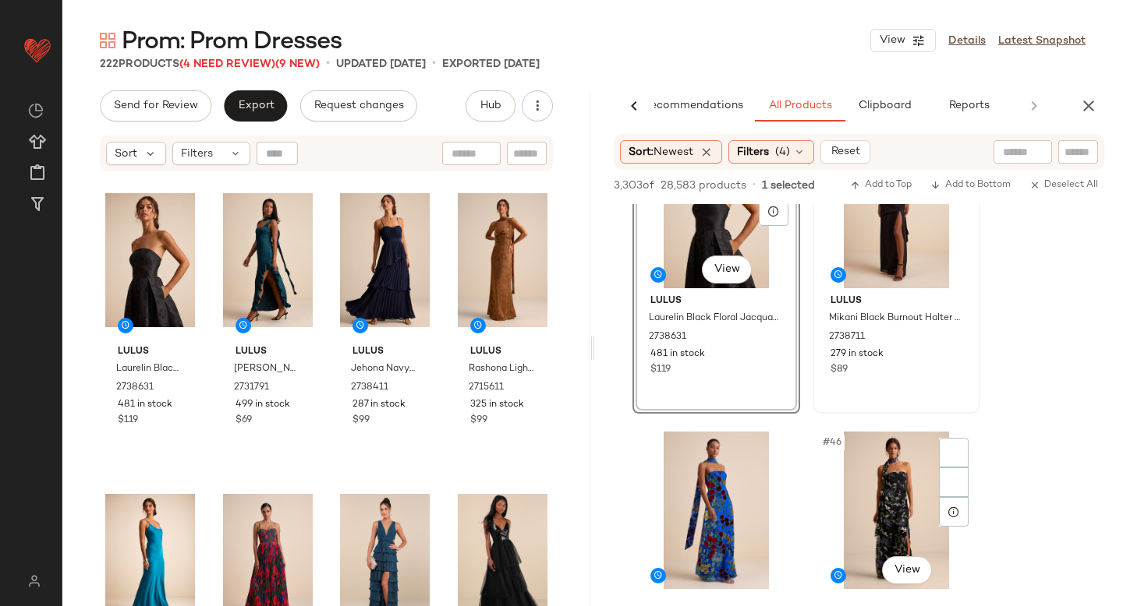
scroll to position [6532, 0]
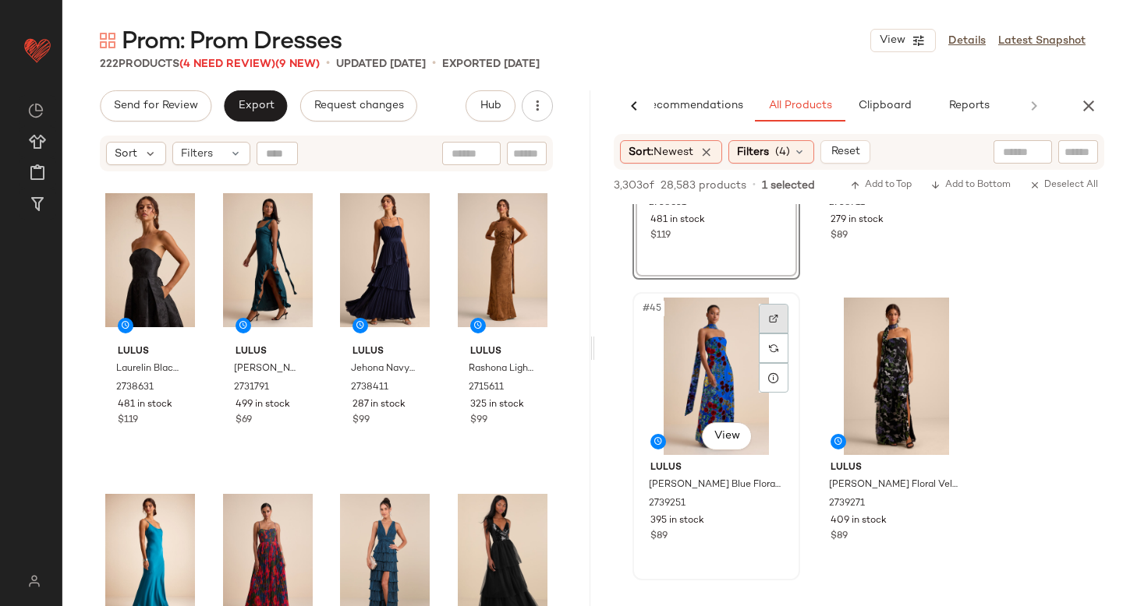
click at [766, 322] on div at bounding box center [773, 319] width 30 height 30
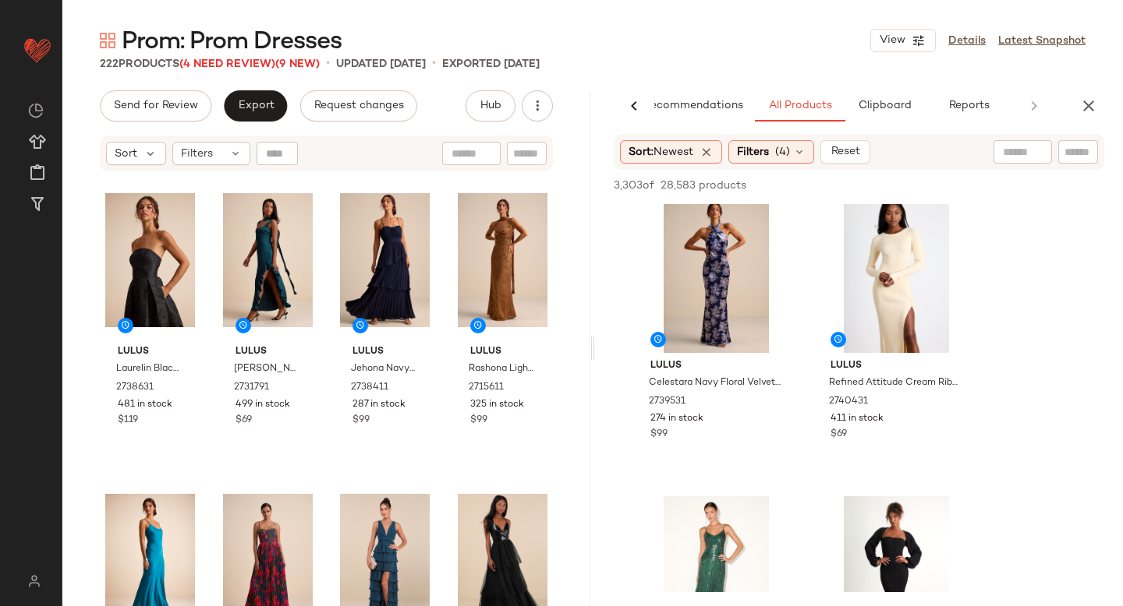
scroll to position [6854, 0]
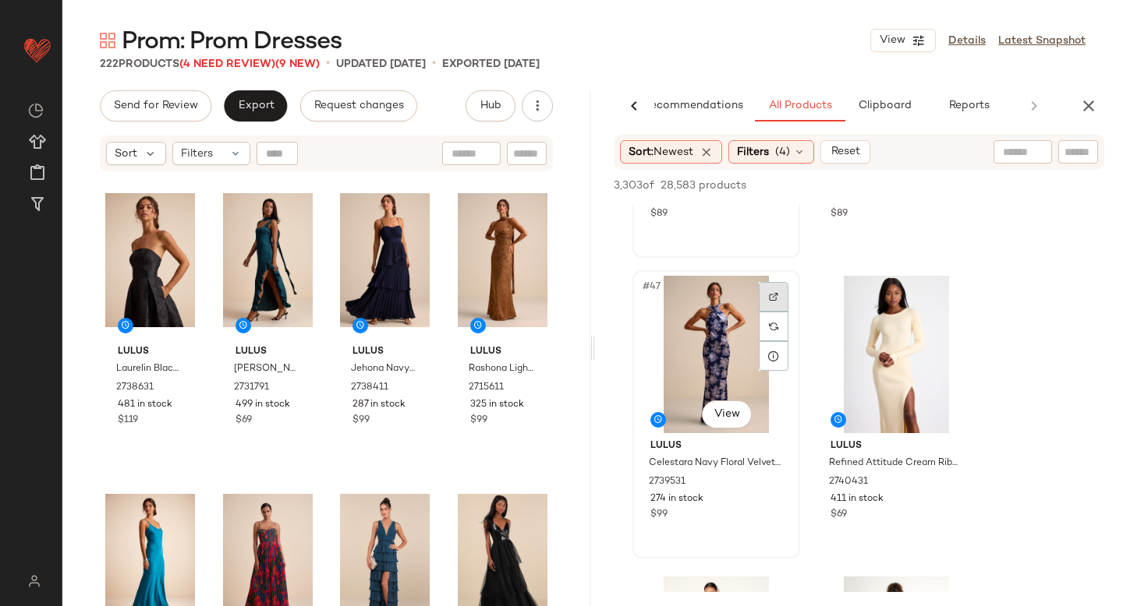
click at [775, 289] on div at bounding box center [773, 297] width 30 height 30
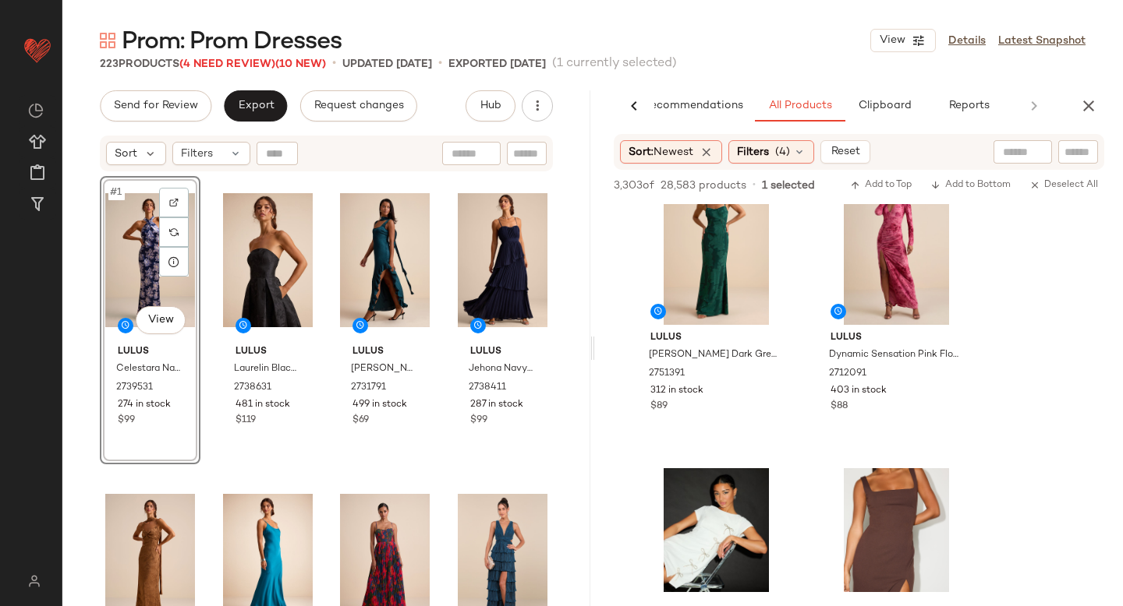
scroll to position [7413, 0]
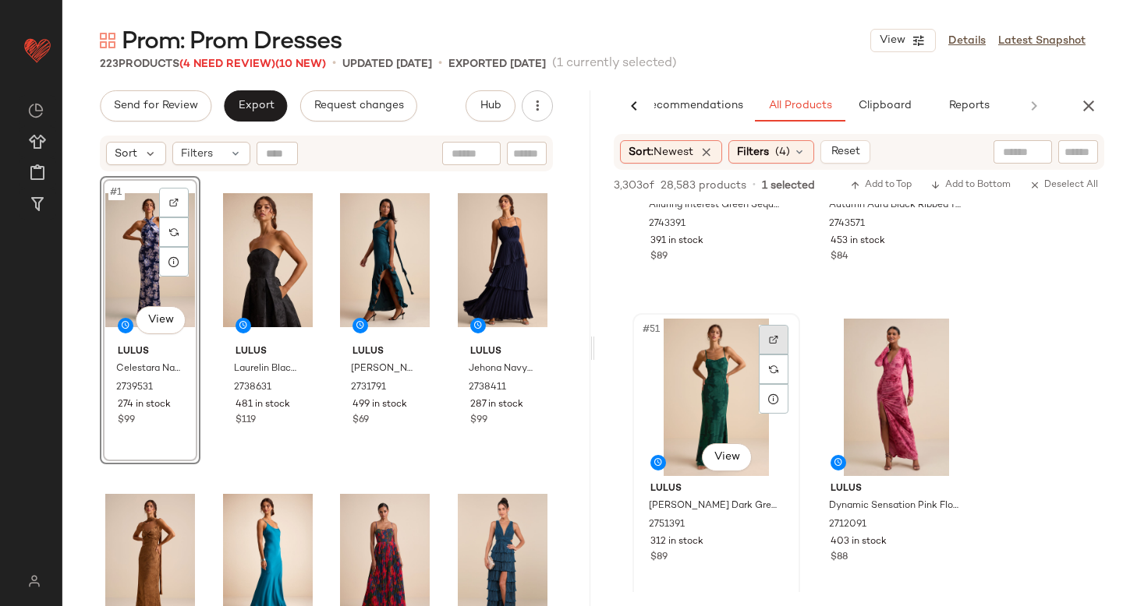
click at [777, 341] on img at bounding box center [773, 339] width 9 height 9
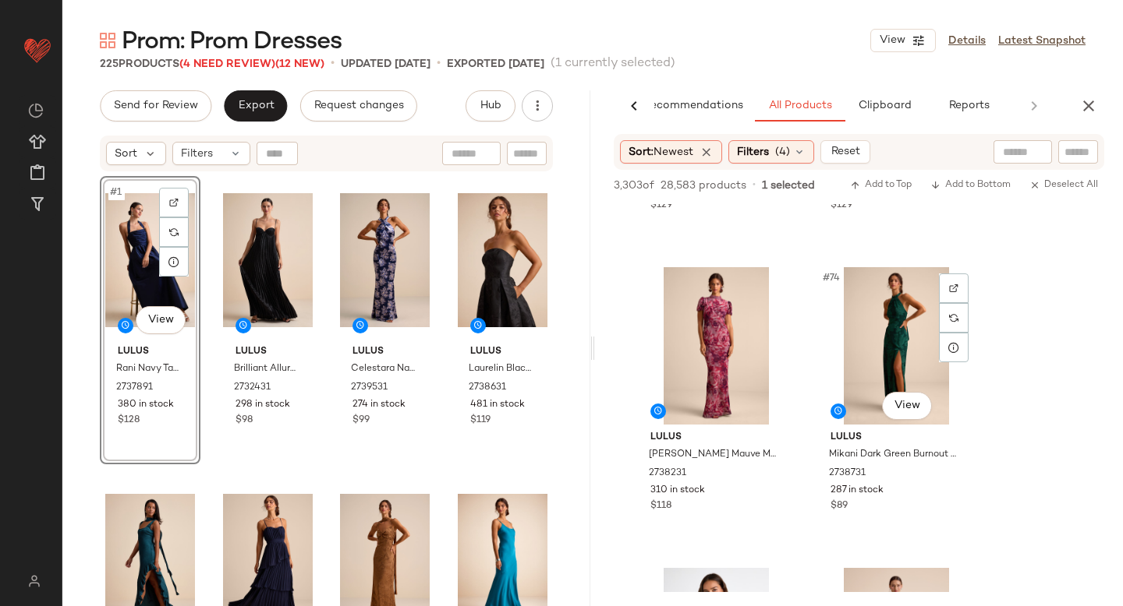
scroll to position [11182, 0]
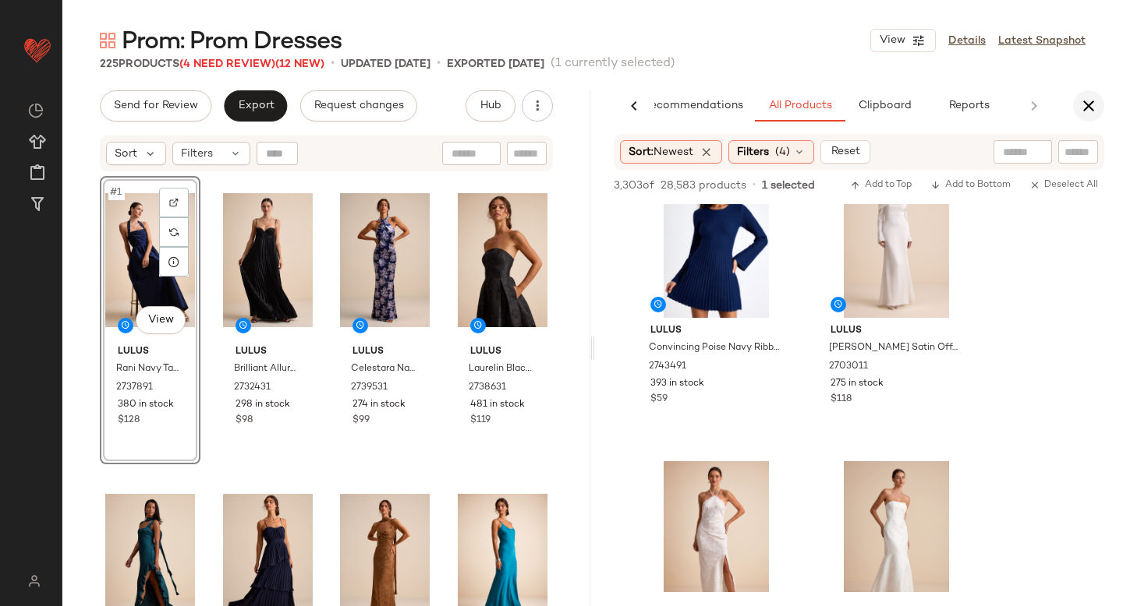
click at [1089, 106] on icon "button" at bounding box center [1088, 106] width 19 height 19
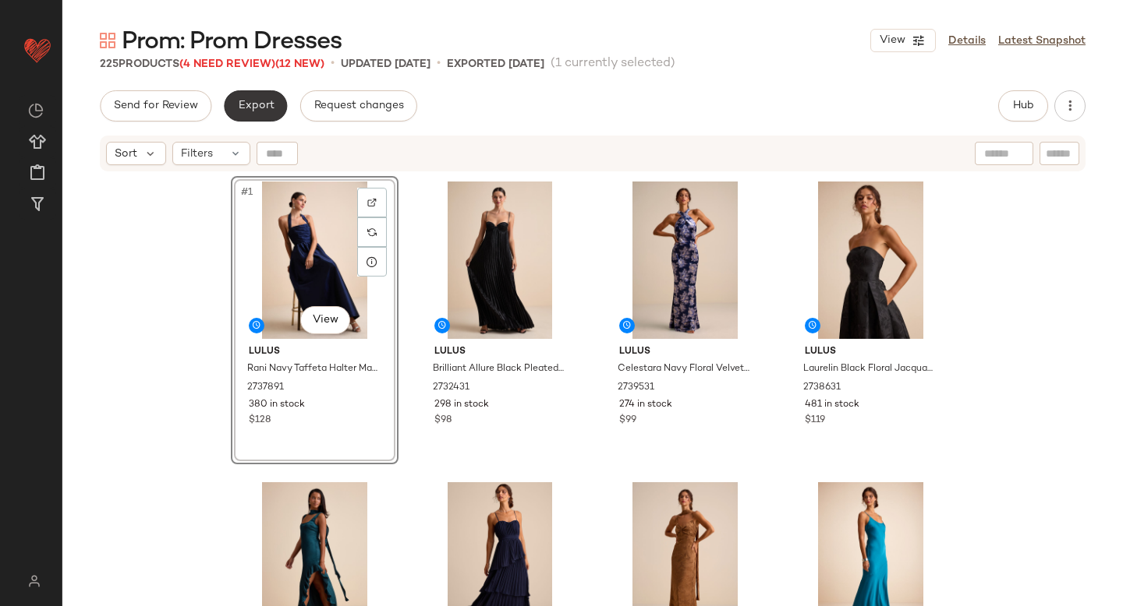
click at [242, 108] on span "Export" at bounding box center [255, 106] width 37 height 12
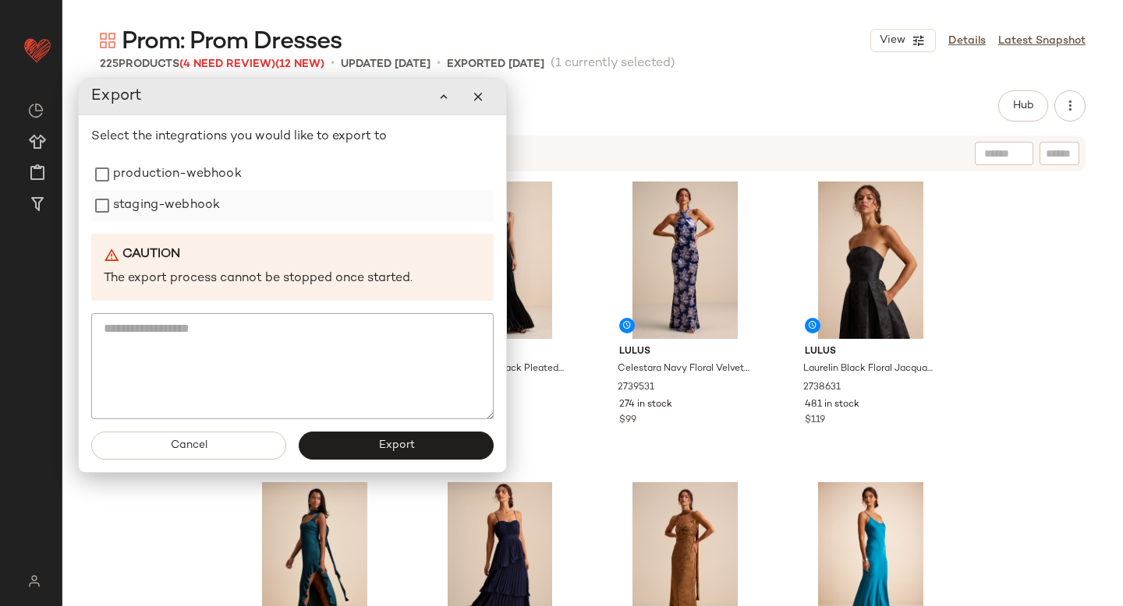
click at [175, 193] on label "staging-webhook" at bounding box center [166, 205] width 107 height 31
click at [169, 179] on label "production-webhook" at bounding box center [177, 174] width 129 height 31
click at [409, 452] on button "Export" at bounding box center [396, 446] width 195 height 28
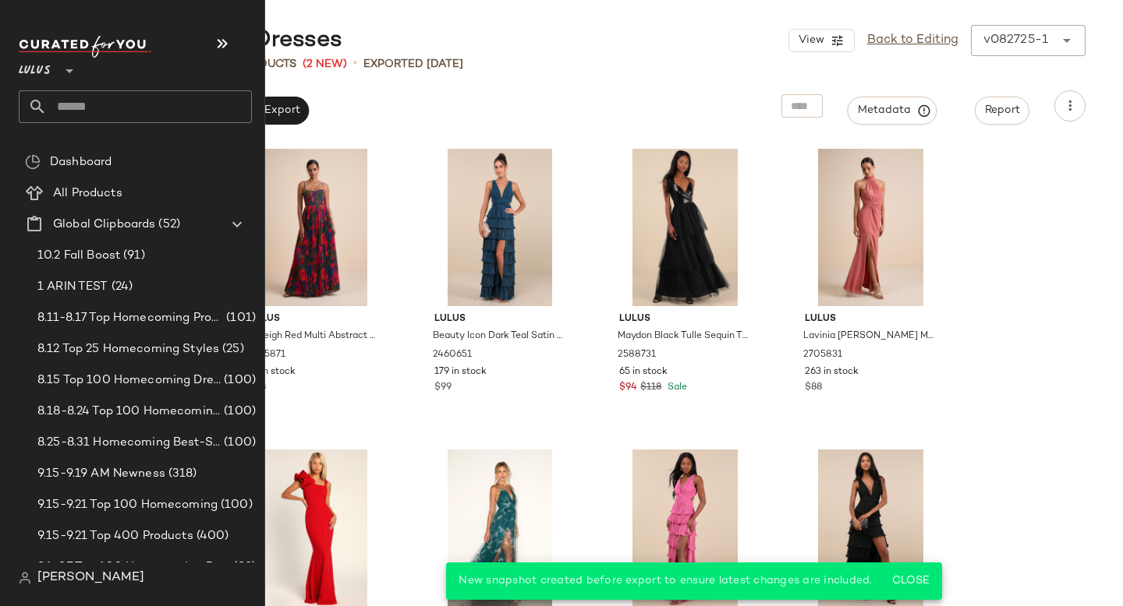
click at [115, 104] on input "text" at bounding box center [149, 106] width 205 height 33
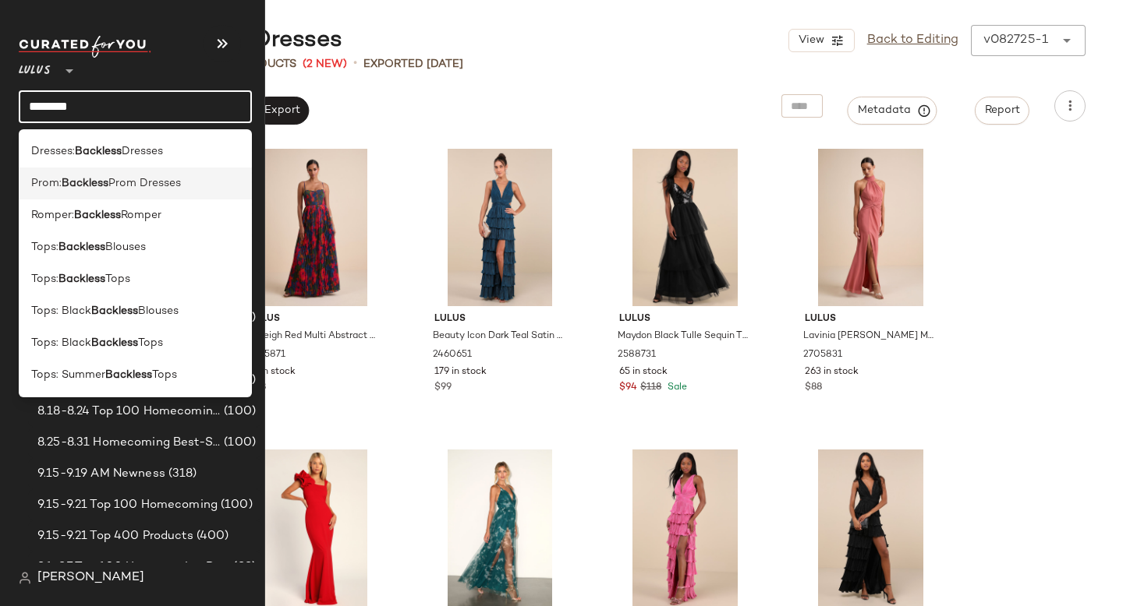
type input "********"
click at [84, 181] on b "Backless" at bounding box center [85, 183] width 47 height 16
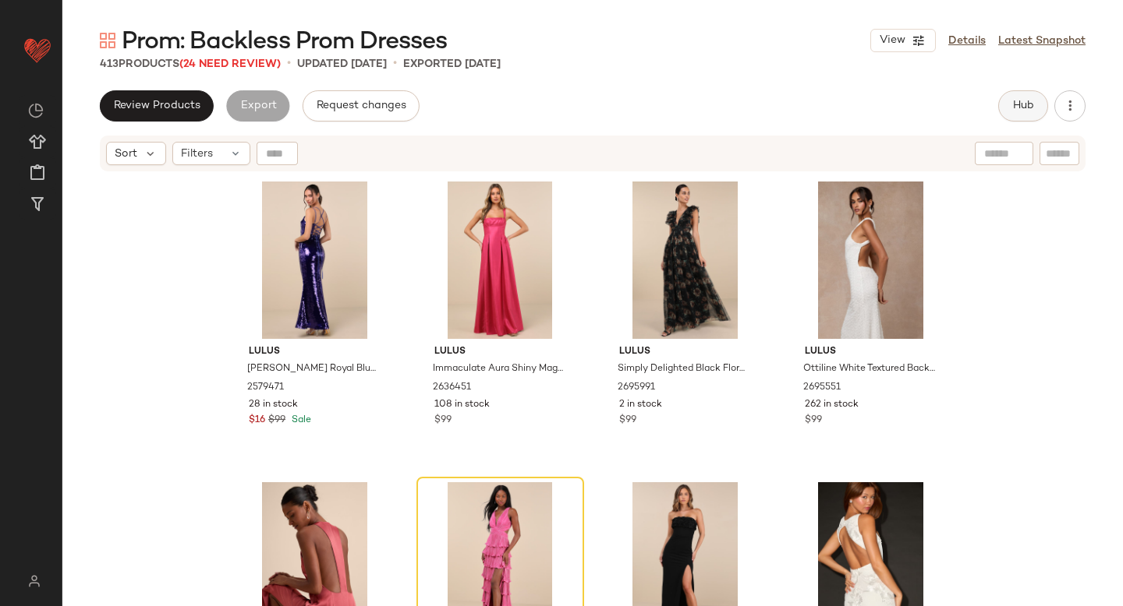
click at [1020, 97] on button "Hub" at bounding box center [1023, 105] width 50 height 31
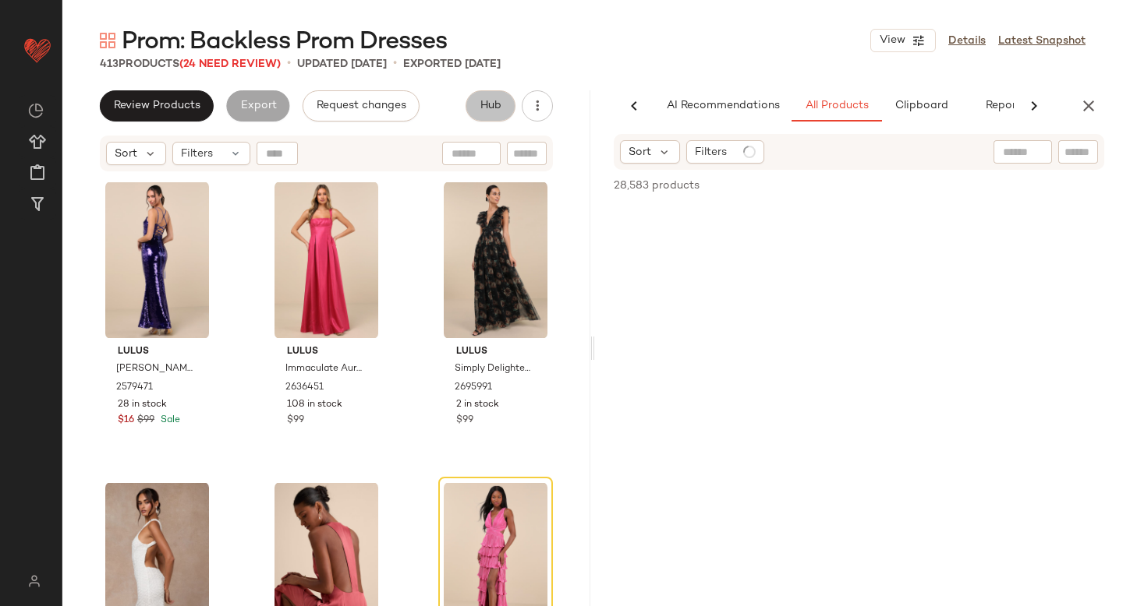
scroll to position [0, 37]
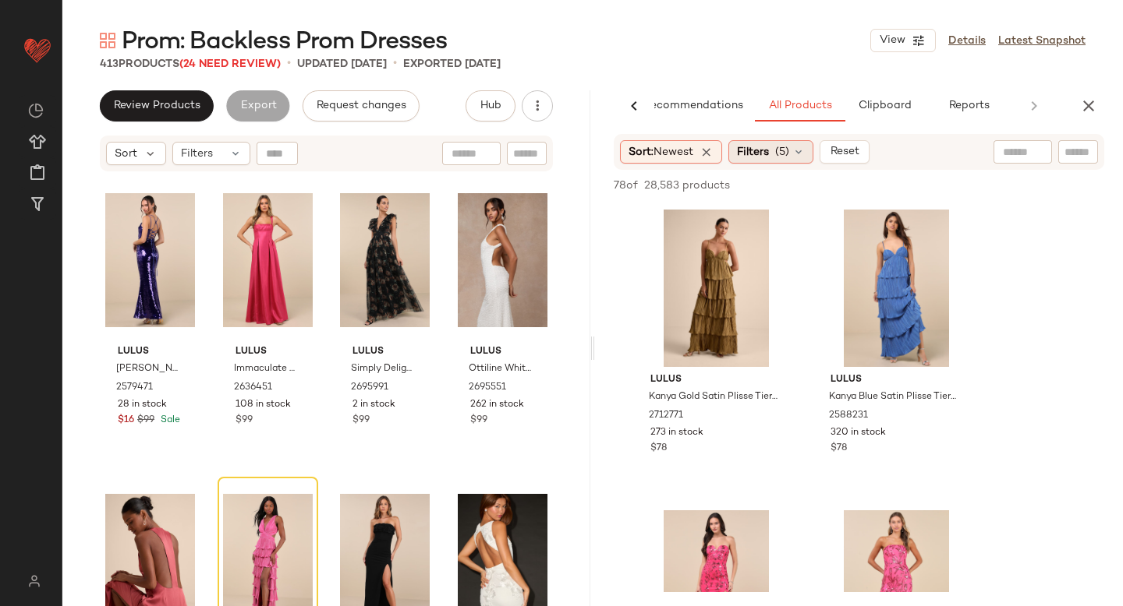
click at [769, 157] on span "Filters" at bounding box center [753, 152] width 32 height 16
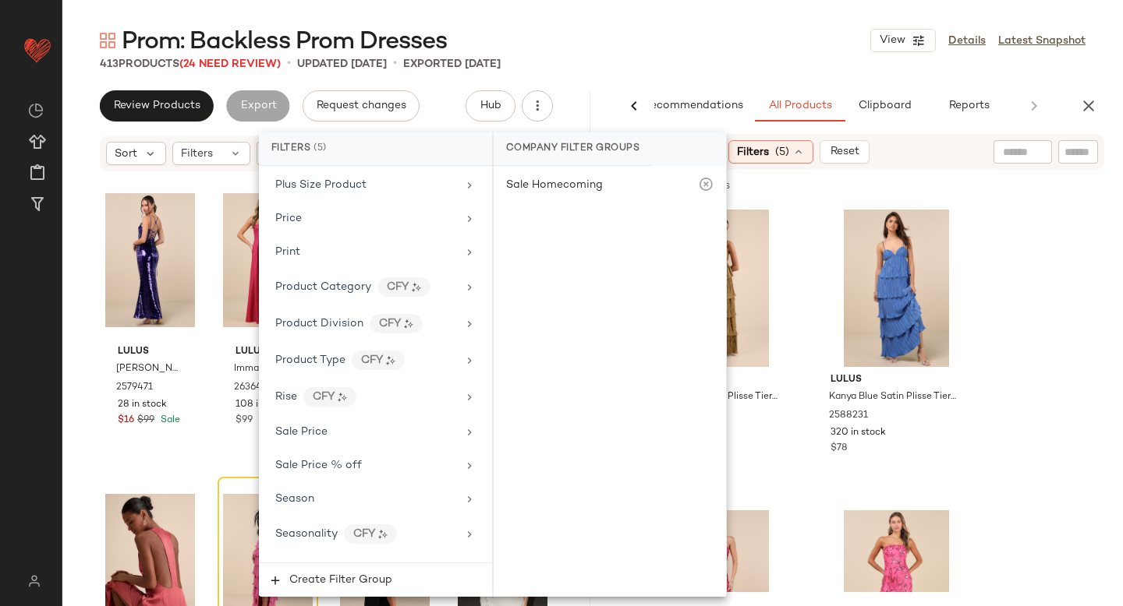
scroll to position [1244, 0]
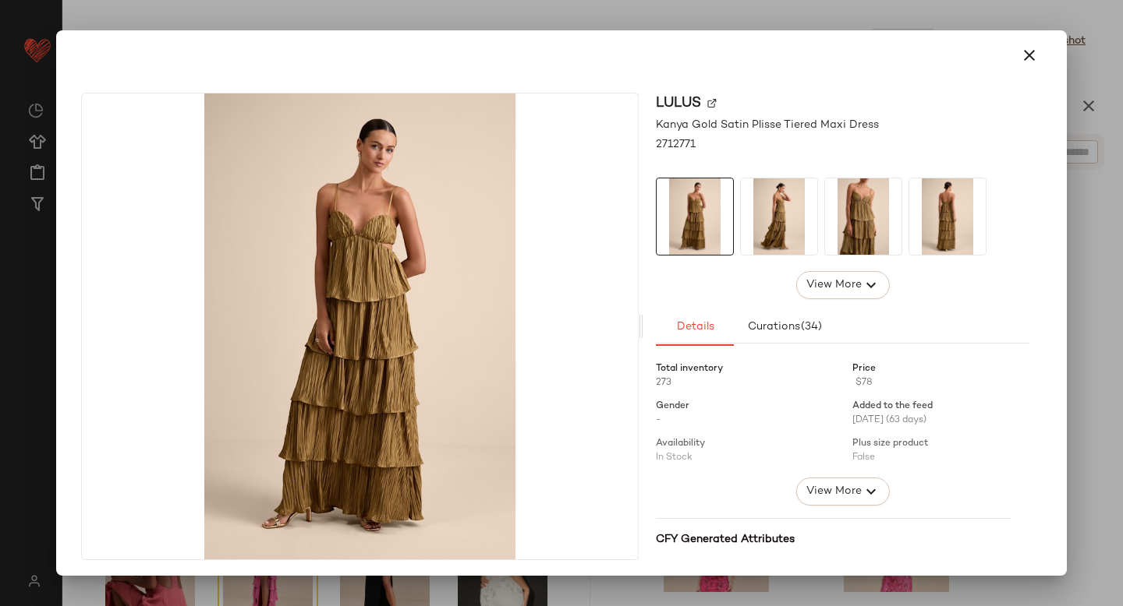
click at [950, 201] on img at bounding box center [947, 217] width 76 height 76
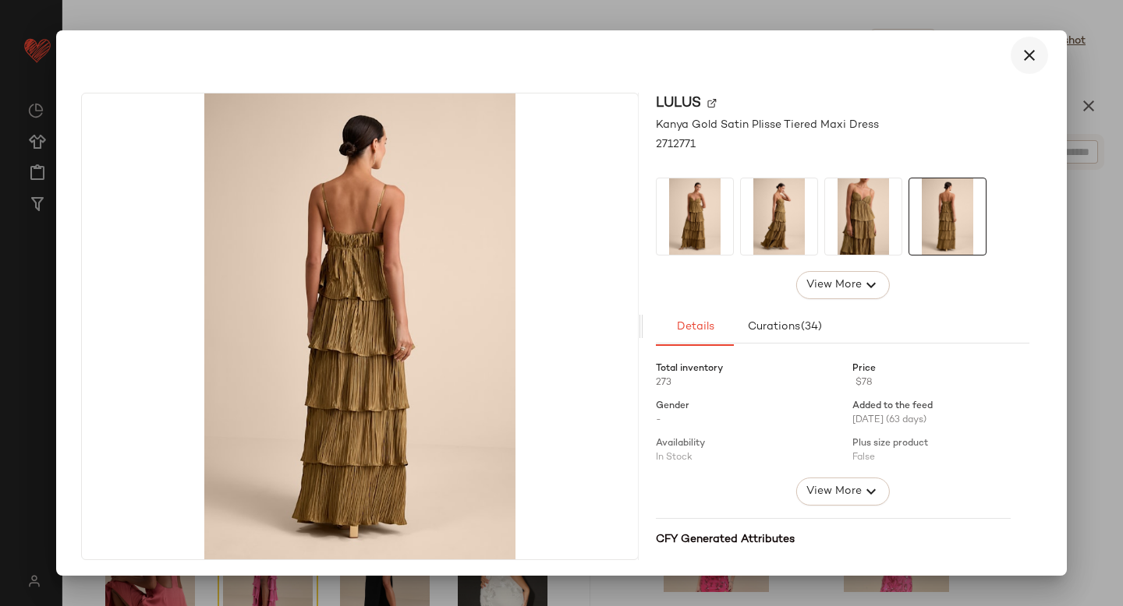
click at [1028, 57] on icon "button" at bounding box center [1029, 55] width 19 height 19
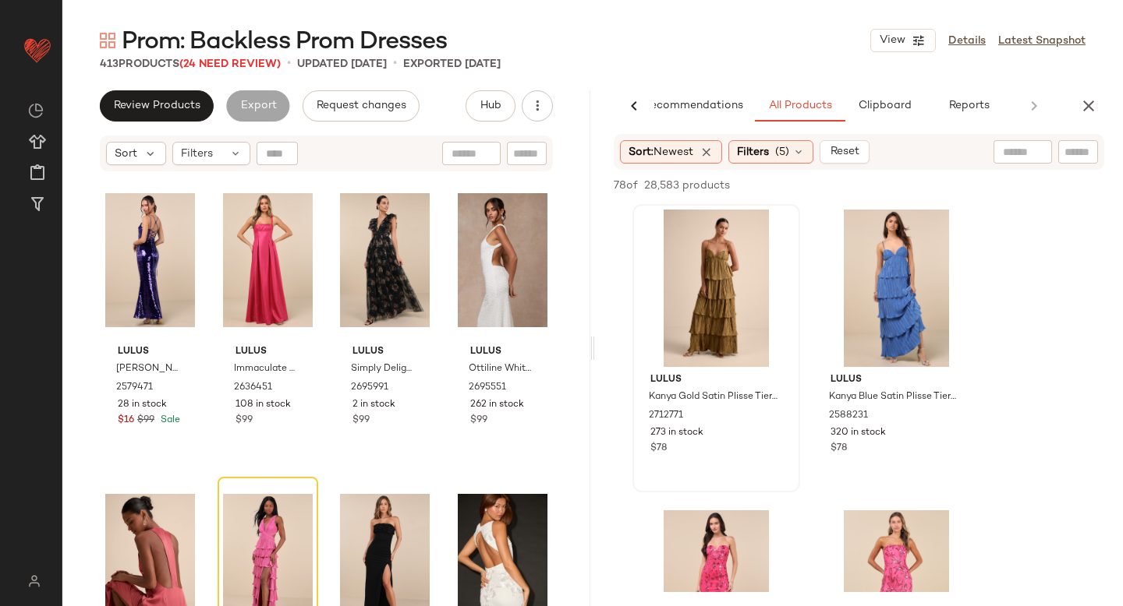
click at [1083, 147] on input "text" at bounding box center [1077, 152] width 27 height 16
type input "********"
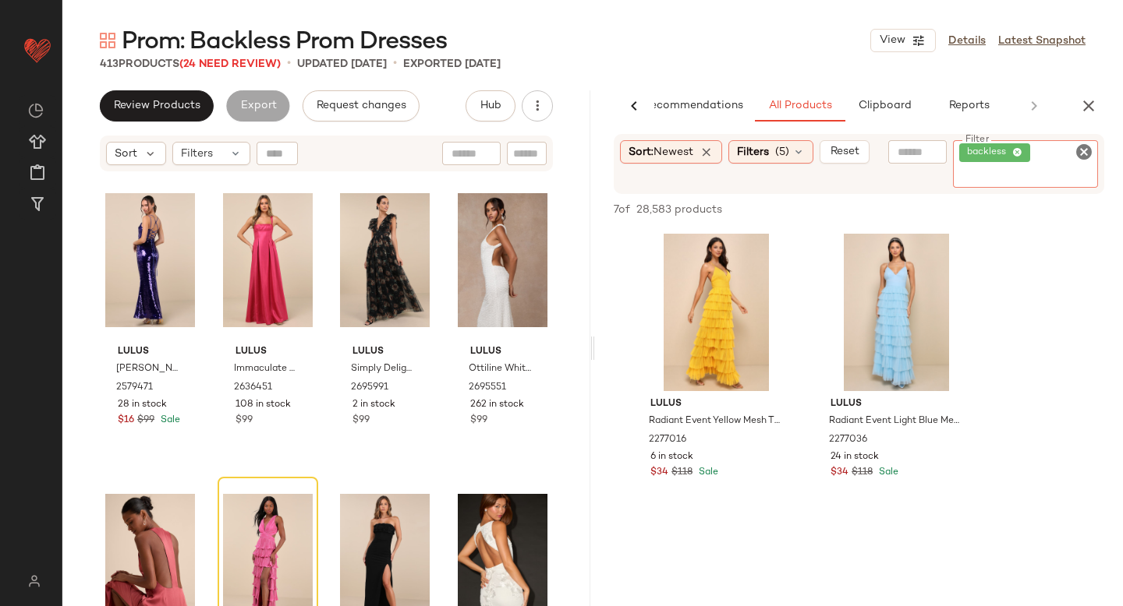
click at [1087, 147] on icon "Clear Filter" at bounding box center [1083, 152] width 19 height 19
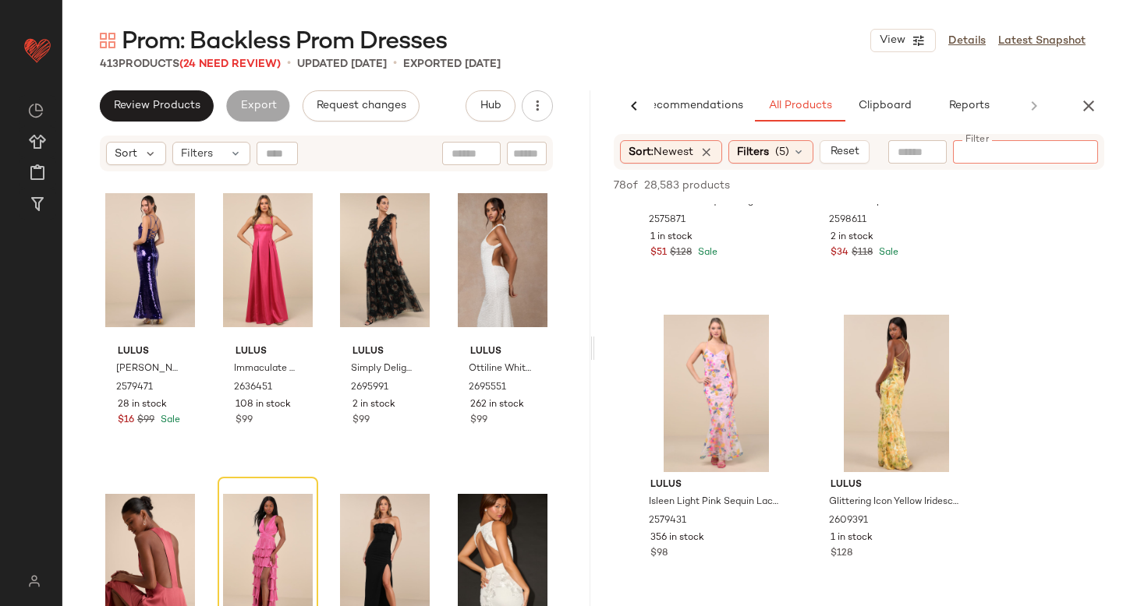
scroll to position [2320, 0]
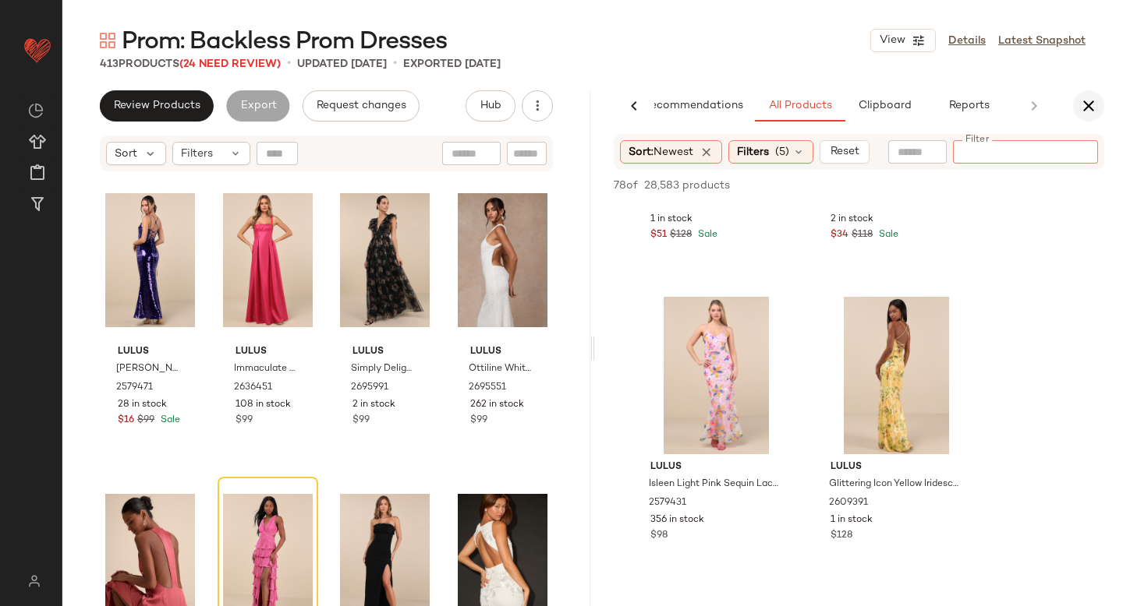
click at [1087, 104] on icon "button" at bounding box center [1088, 106] width 19 height 19
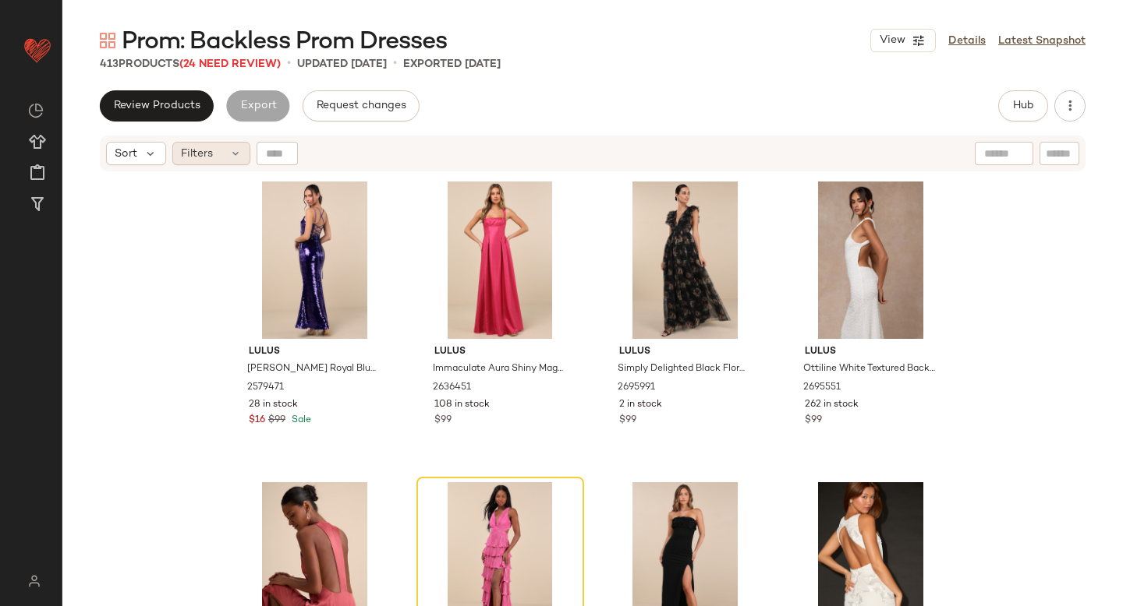
click at [220, 163] on div "Filters" at bounding box center [211, 153] width 78 height 23
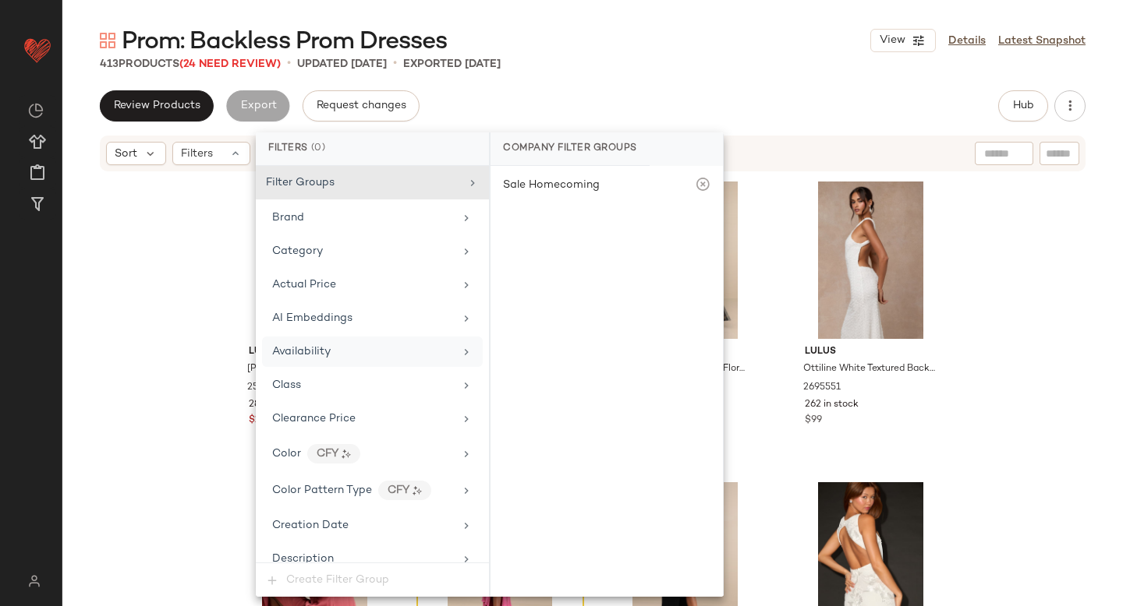
click at [317, 349] on span "Availability" at bounding box center [301, 352] width 58 height 12
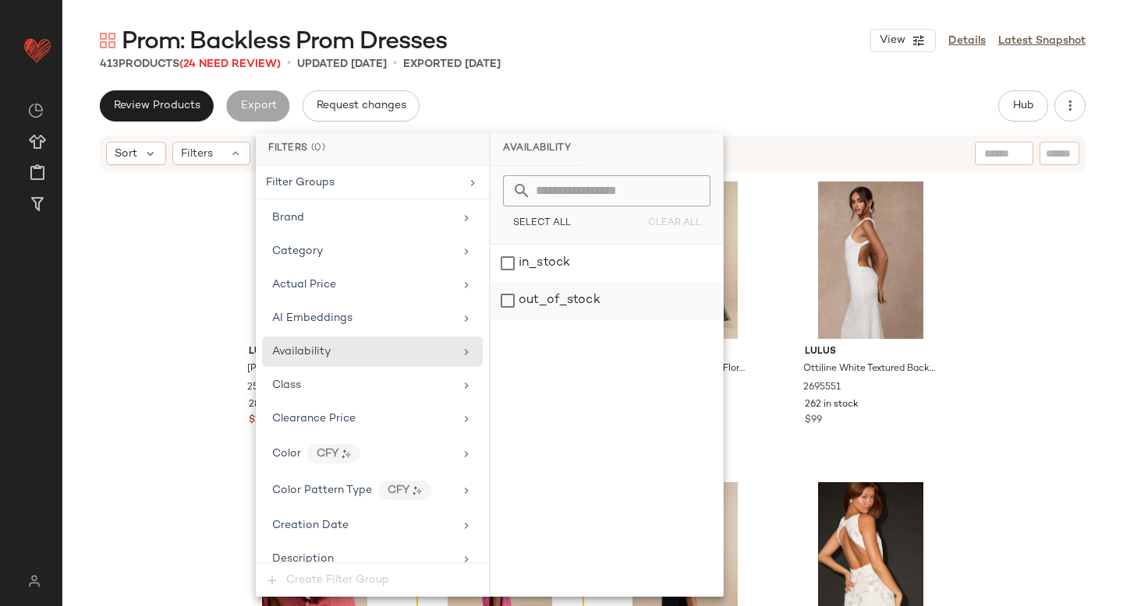
click at [515, 296] on div "out_of_stock" at bounding box center [606, 300] width 232 height 37
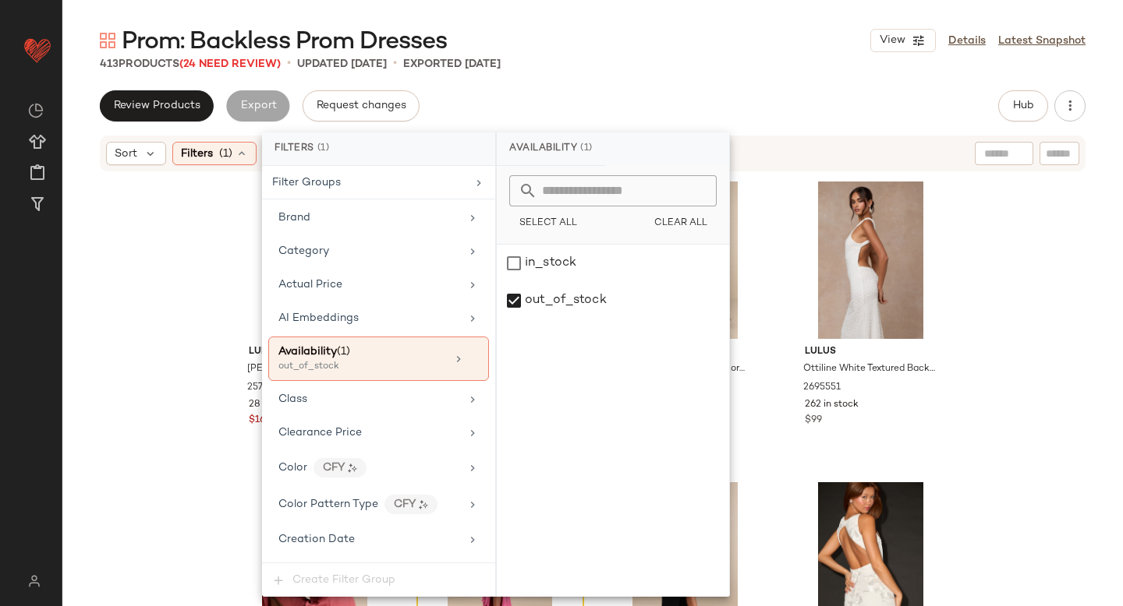
click at [1060, 239] on div "Lulus Sania Royal Blue Sequin Lace-Up Mermaid Maxi Dress 2579471 28 in stock $1…" at bounding box center [592, 409] width 1060 height 472
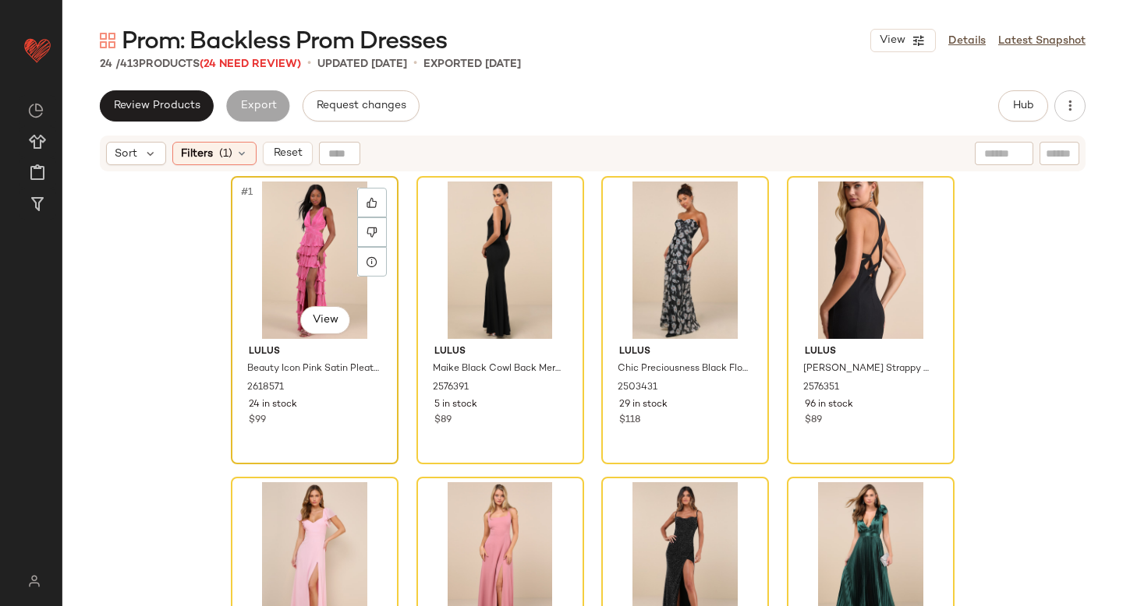
click at [292, 244] on div "#1 View" at bounding box center [314, 260] width 157 height 157
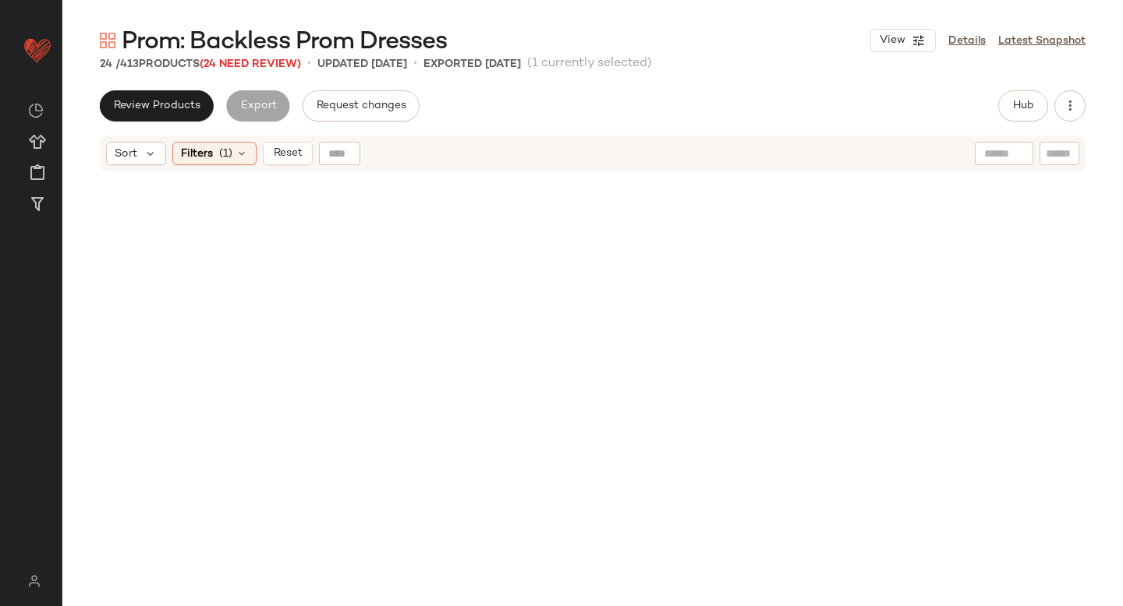
scroll to position [1336, 0]
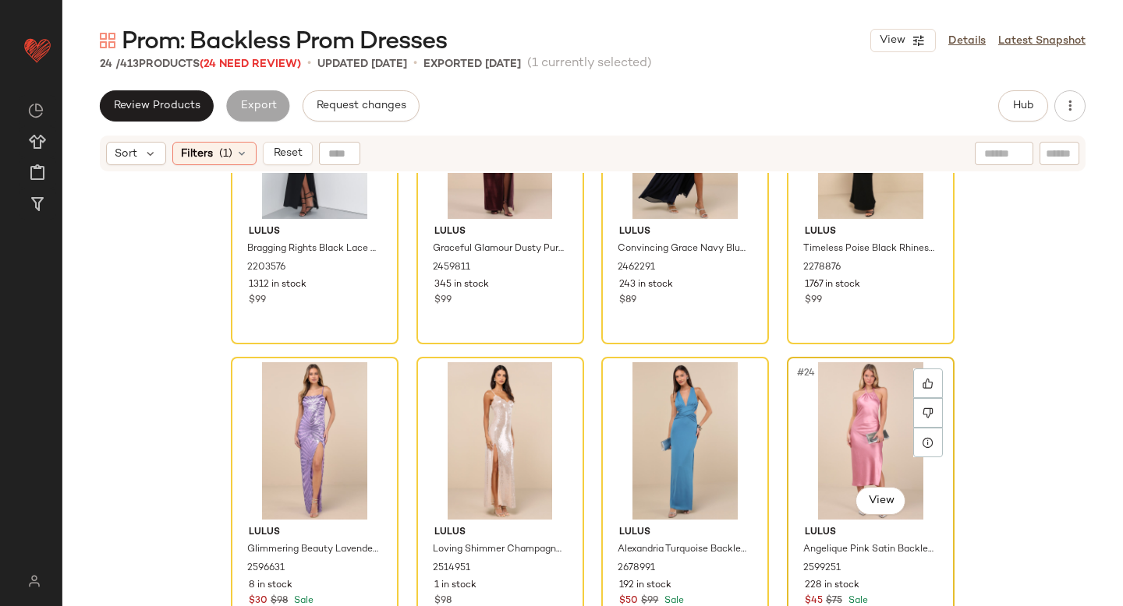
click at [856, 409] on div "#24 View" at bounding box center [870, 440] width 157 height 157
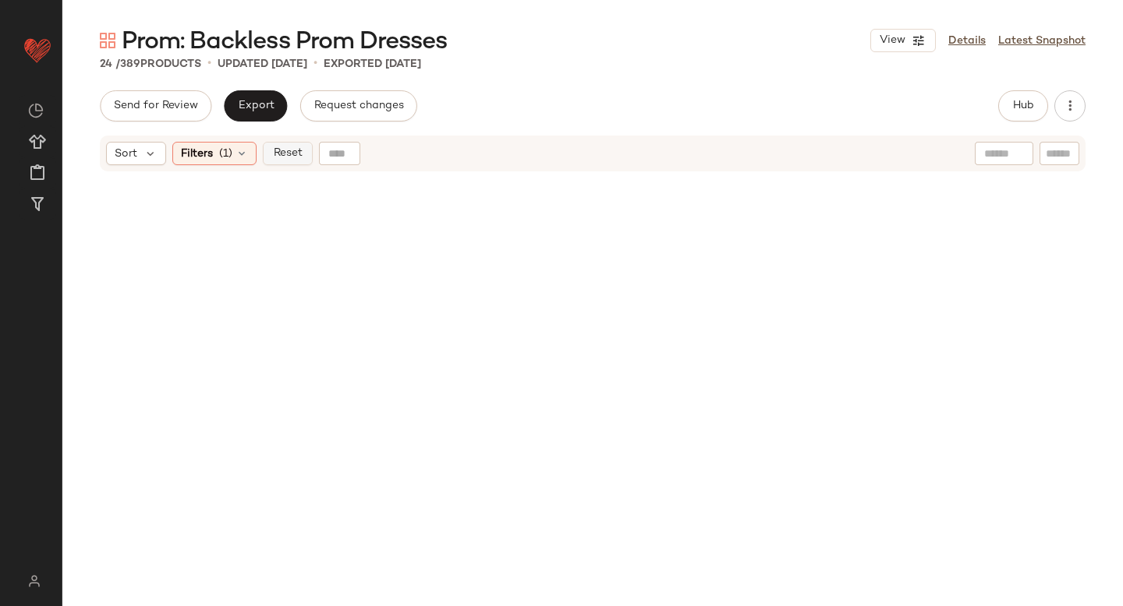
click at [279, 156] on span "Reset" at bounding box center [287, 153] width 30 height 12
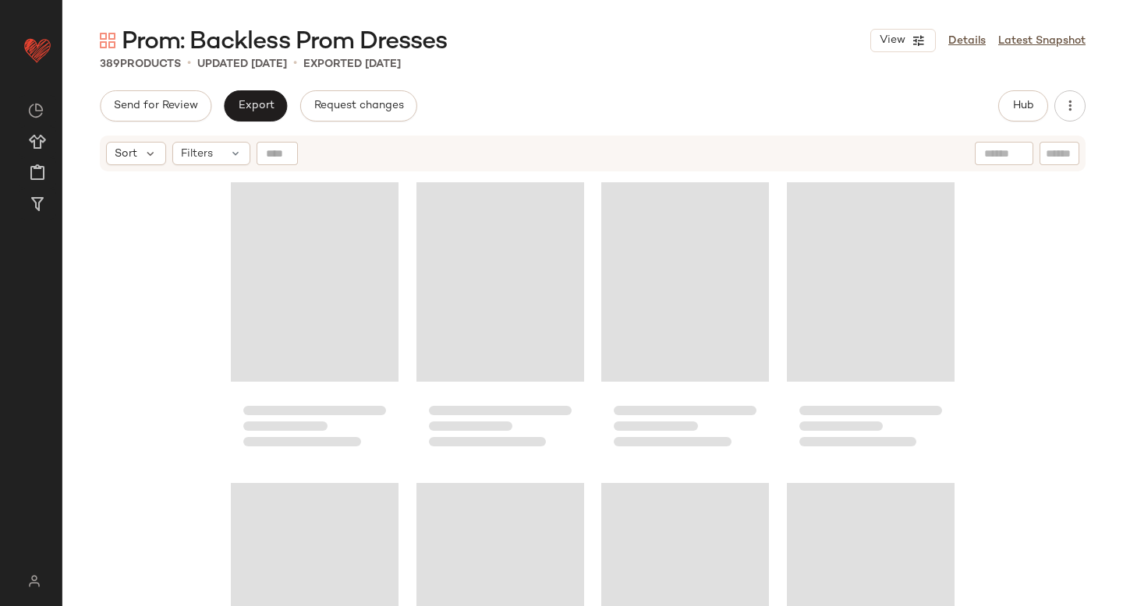
scroll to position [28585, 0]
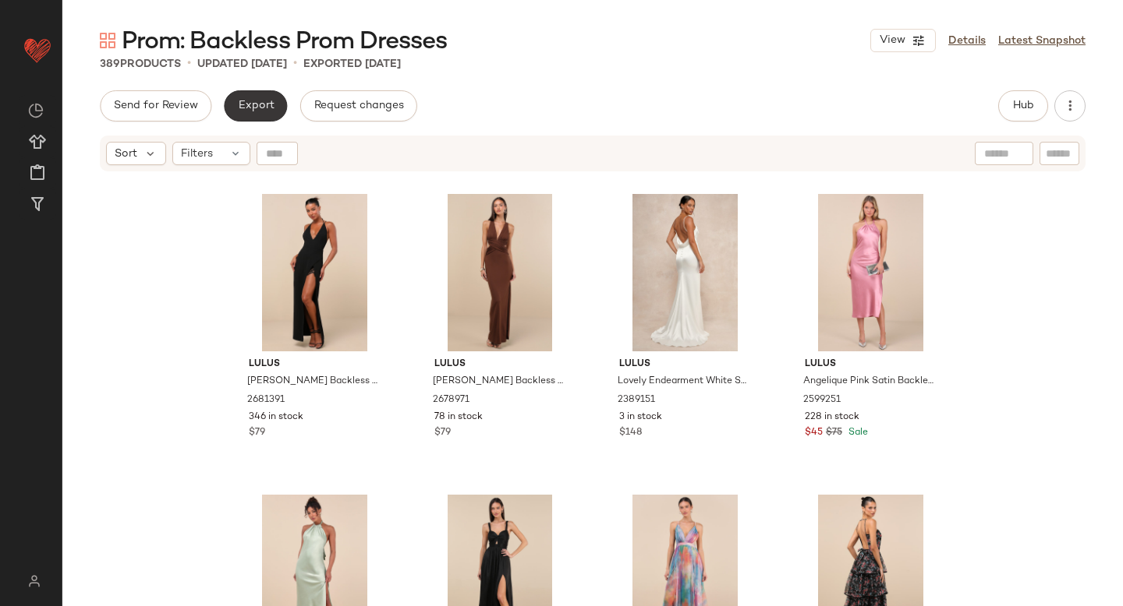
click at [249, 112] on span "Export" at bounding box center [255, 106] width 37 height 12
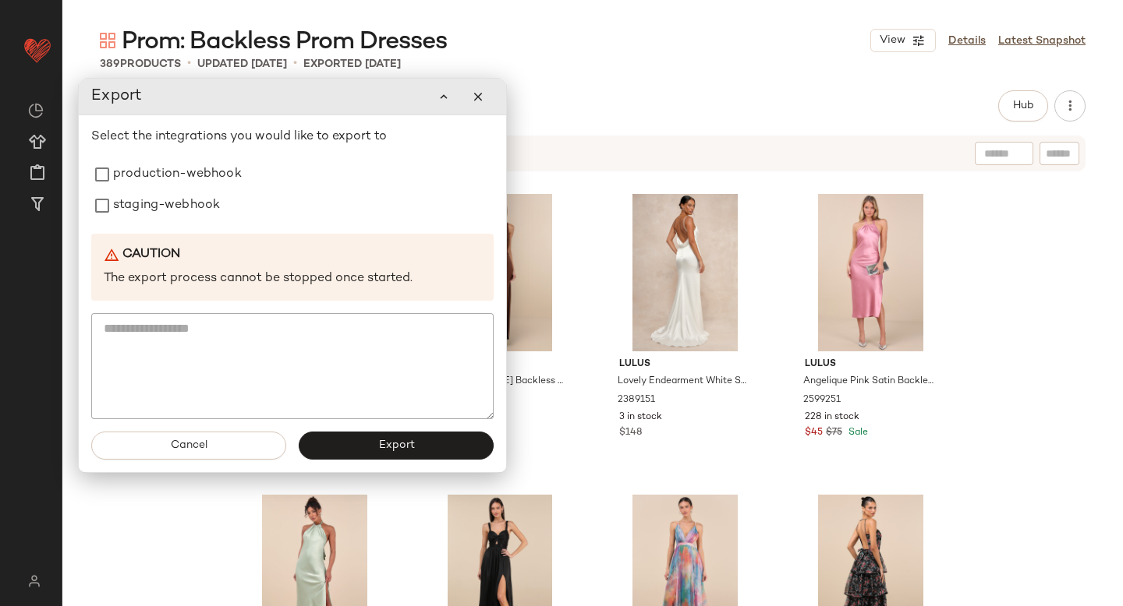
click at [958, 306] on div "Lulus Kennon Black Backless Surplice Maxi Dress 2681391 346 in stock $79 Lulus …" at bounding box center [592, 409] width 1060 height 472
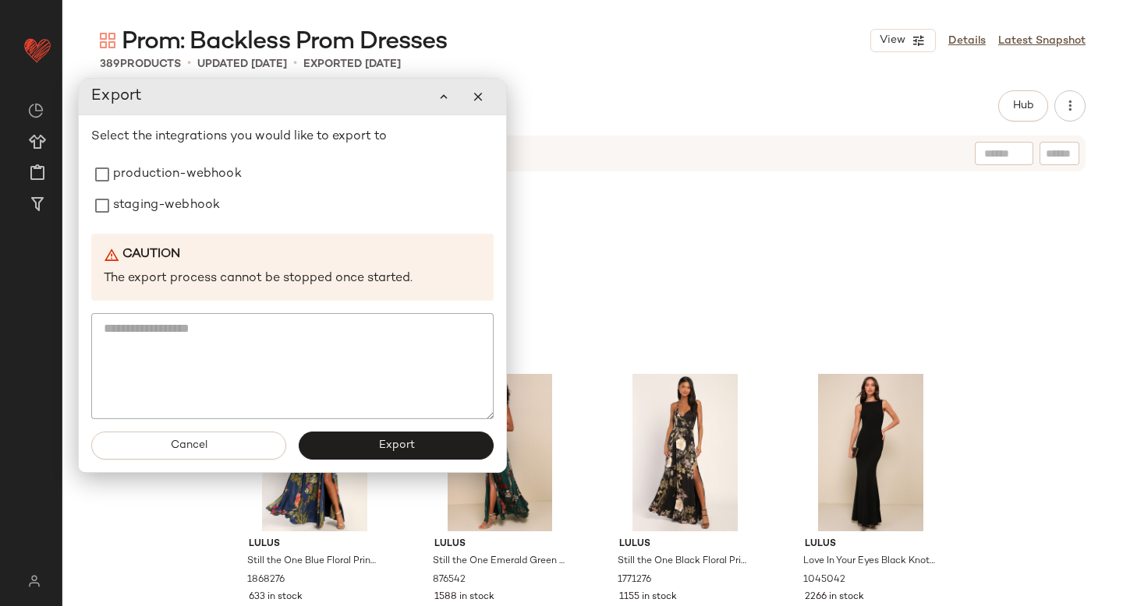
scroll to position [26465, 0]
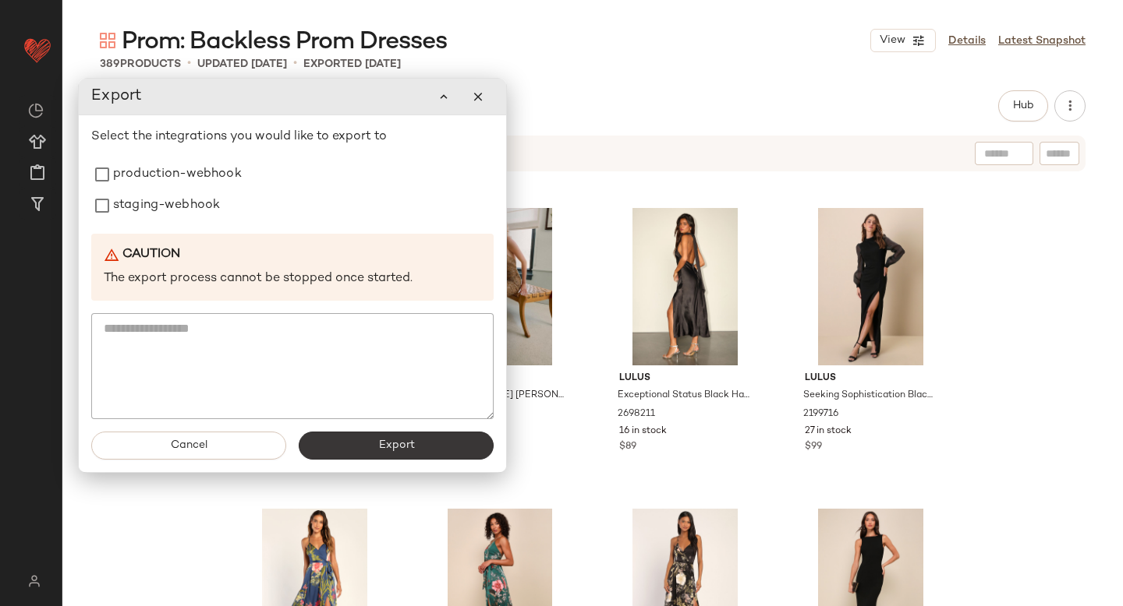
click at [350, 435] on button "Export" at bounding box center [396, 446] width 195 height 28
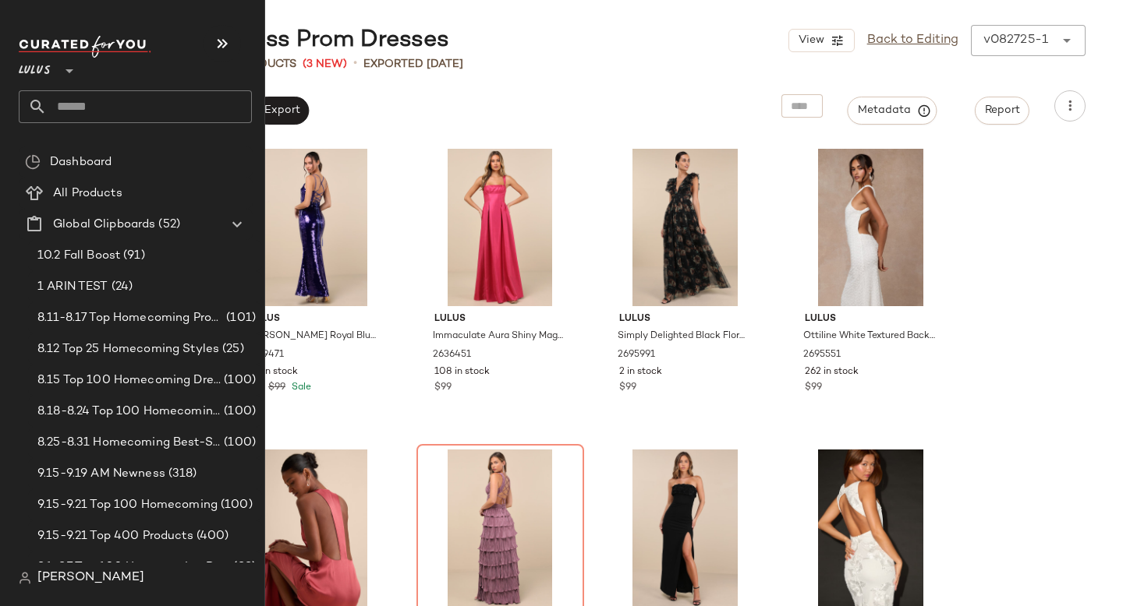
click at [151, 110] on input "text" at bounding box center [149, 106] width 205 height 33
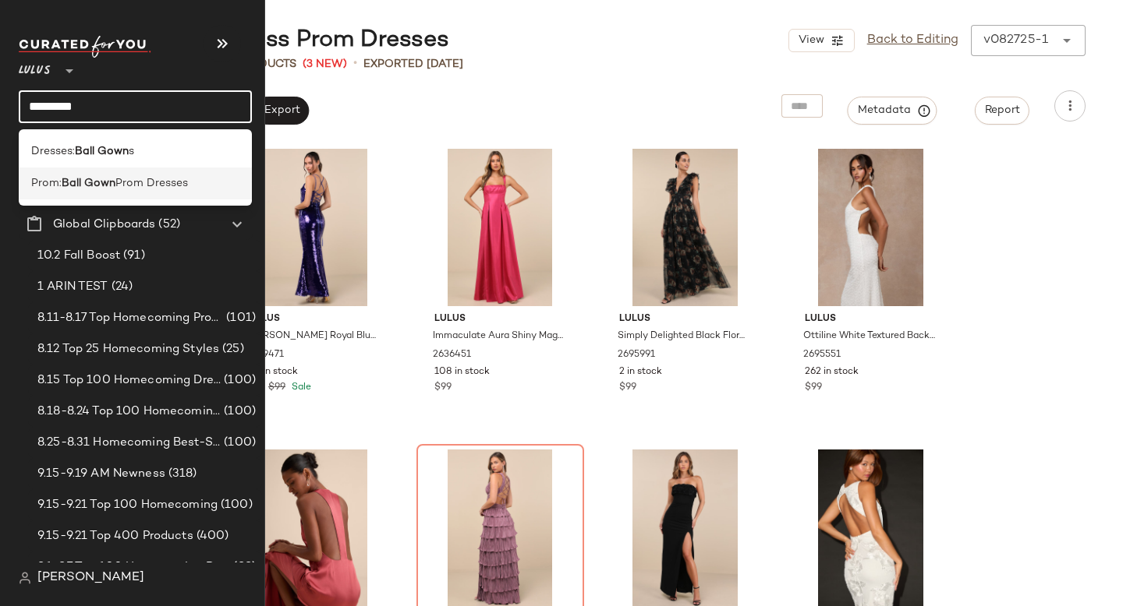
type input "*********"
click at [170, 177] on span "Prom Dresses" at bounding box center [151, 183] width 72 height 16
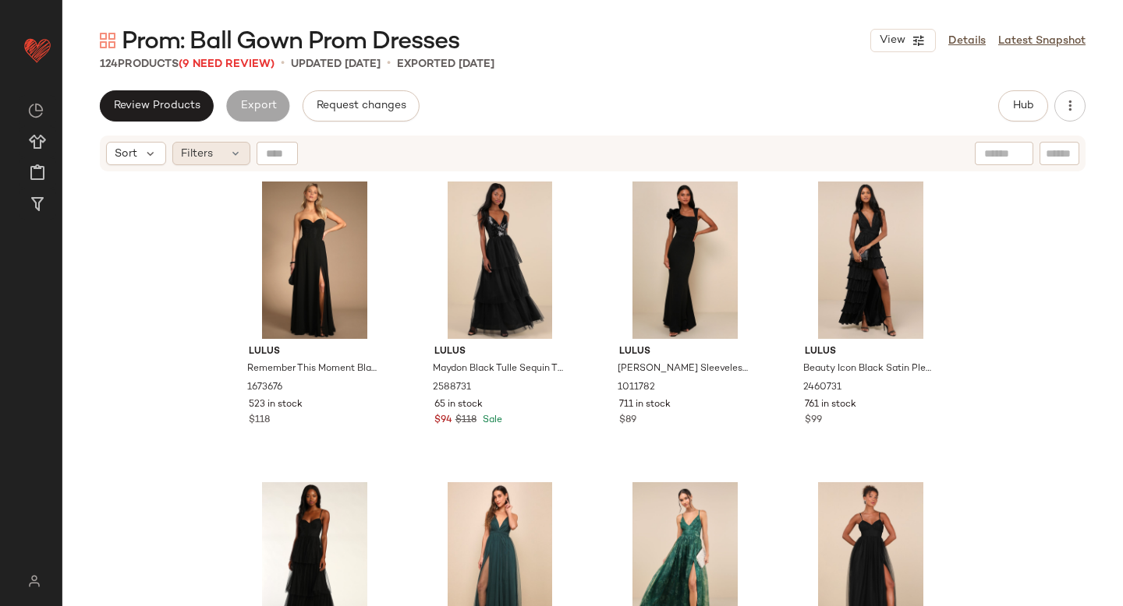
click at [227, 154] on div "Filters" at bounding box center [211, 153] width 78 height 23
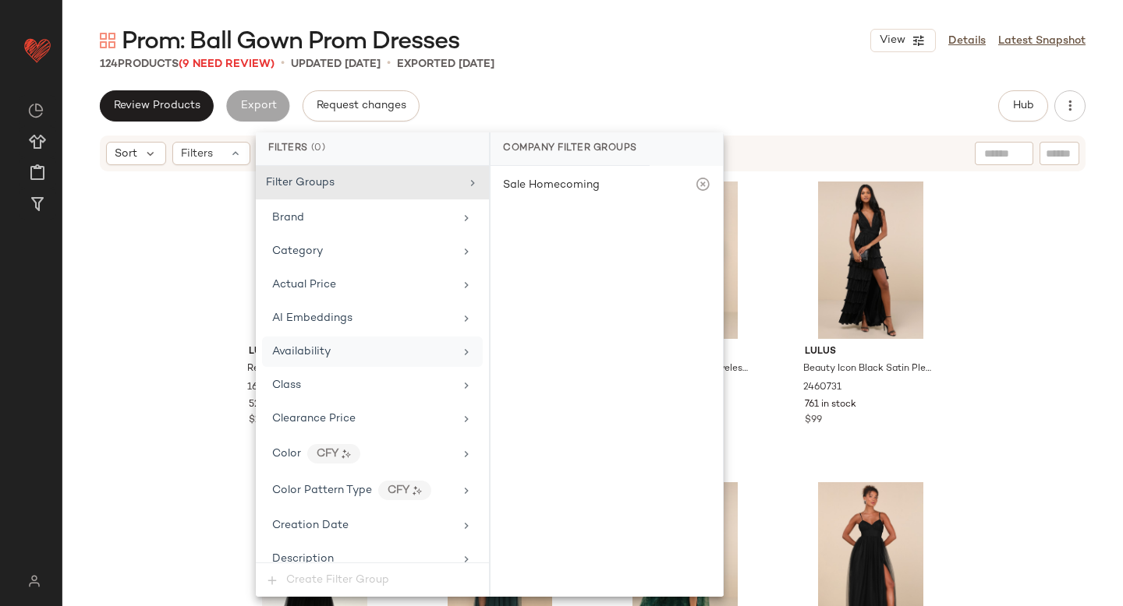
click at [316, 340] on div "Availability" at bounding box center [372, 352] width 221 height 30
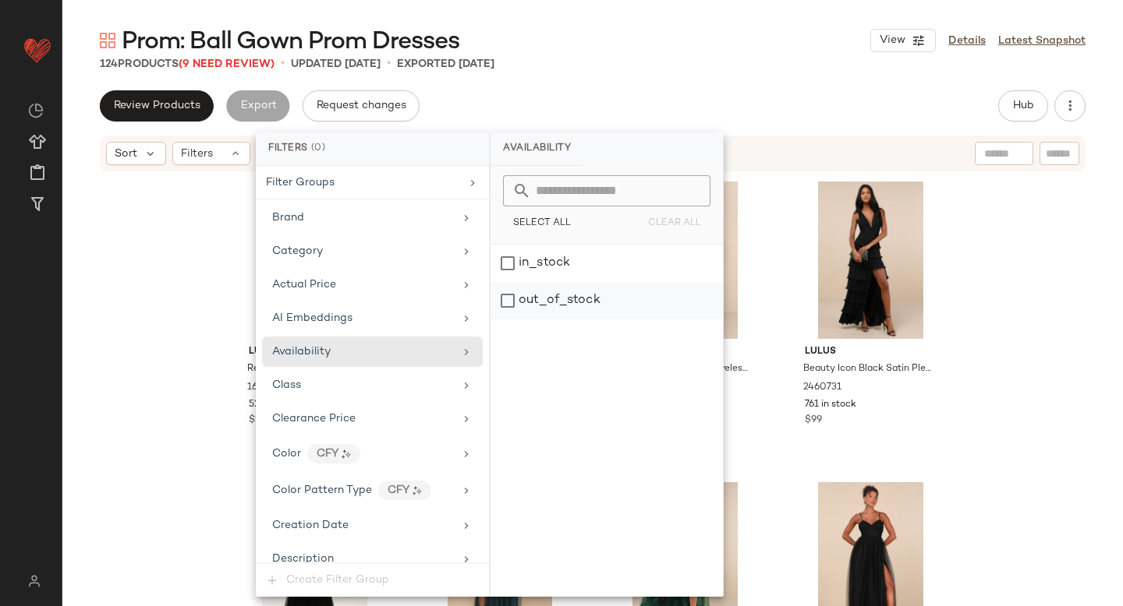
click at [564, 298] on div "out_of_stock" at bounding box center [606, 300] width 232 height 37
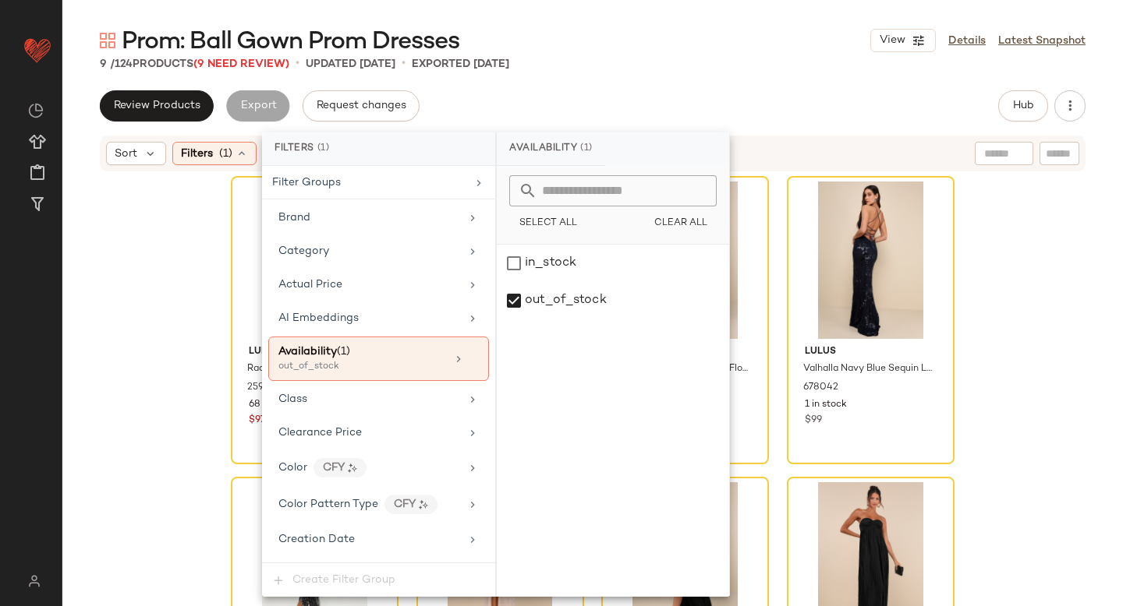
click at [755, 121] on div "Review Products Export Request changes Hub Send for Review External Review Inte…" at bounding box center [592, 105] width 985 height 31
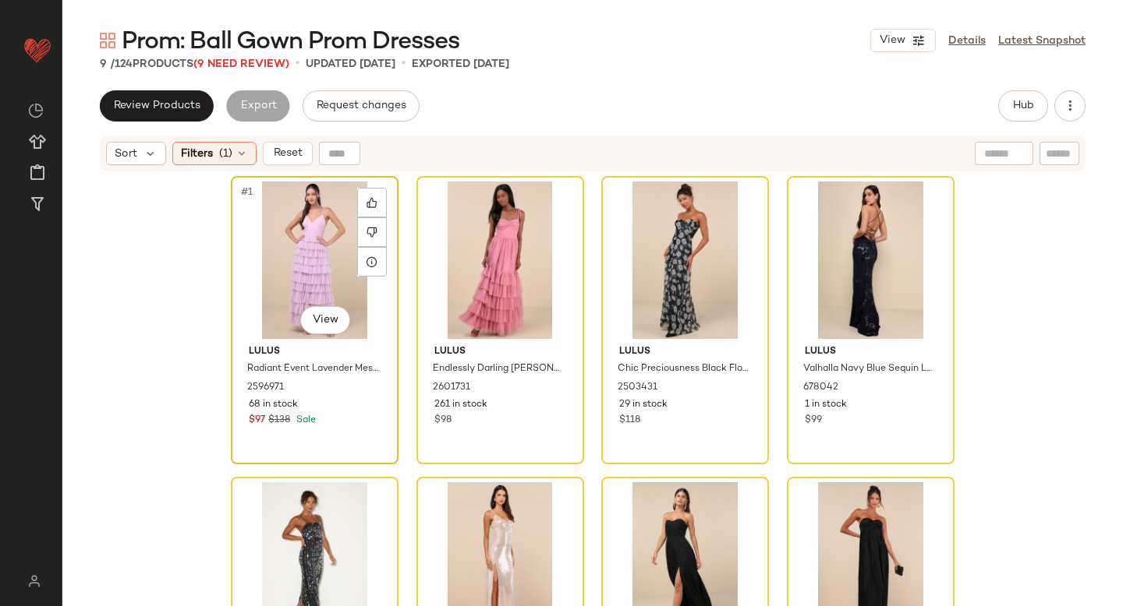
click at [325, 221] on div "#1 View" at bounding box center [314, 260] width 157 height 157
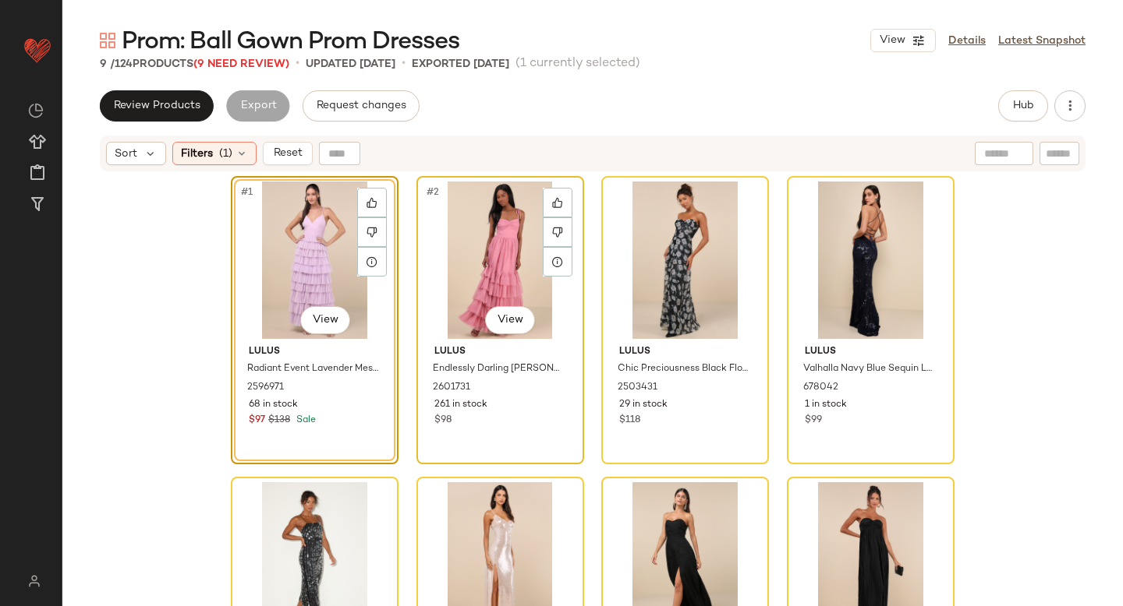
scroll to position [433, 0]
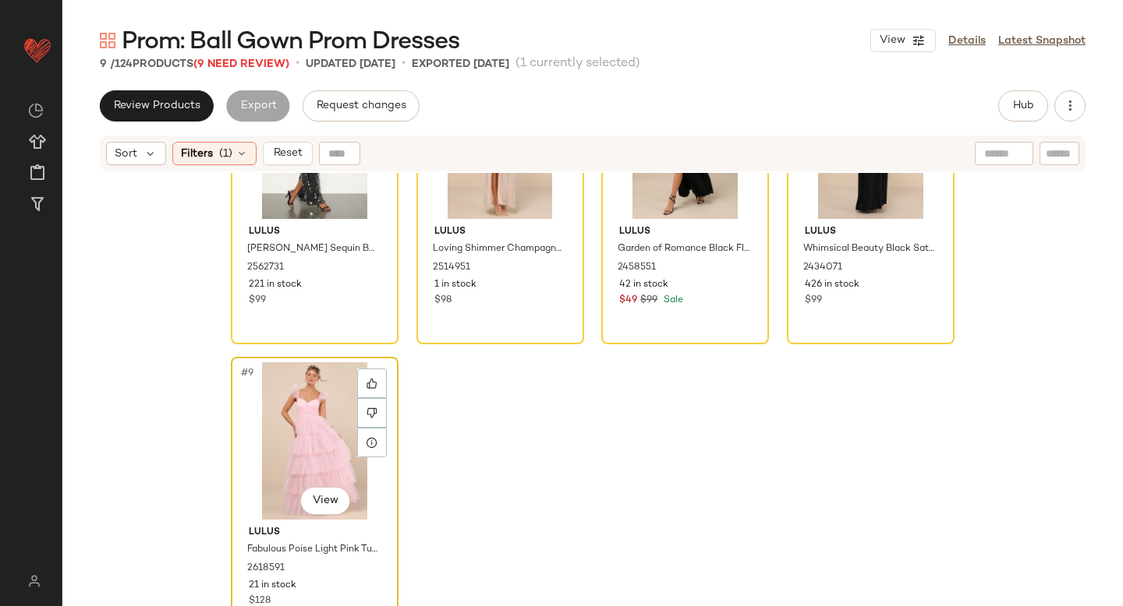
click at [309, 444] on div "#9 View" at bounding box center [314, 440] width 157 height 157
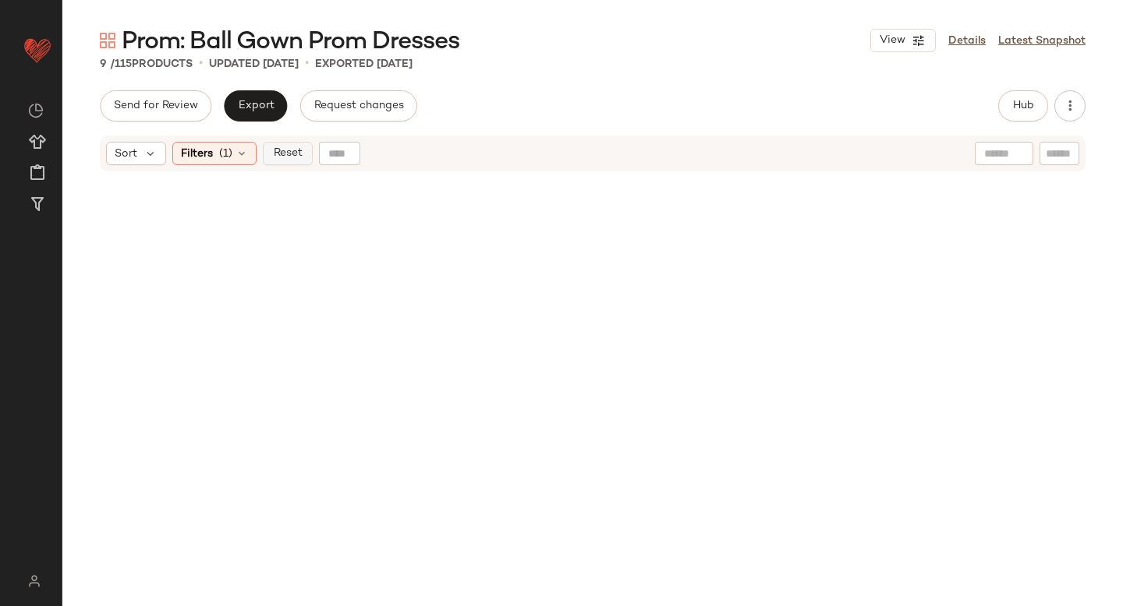
click at [300, 150] on span "Reset" at bounding box center [287, 153] width 30 height 12
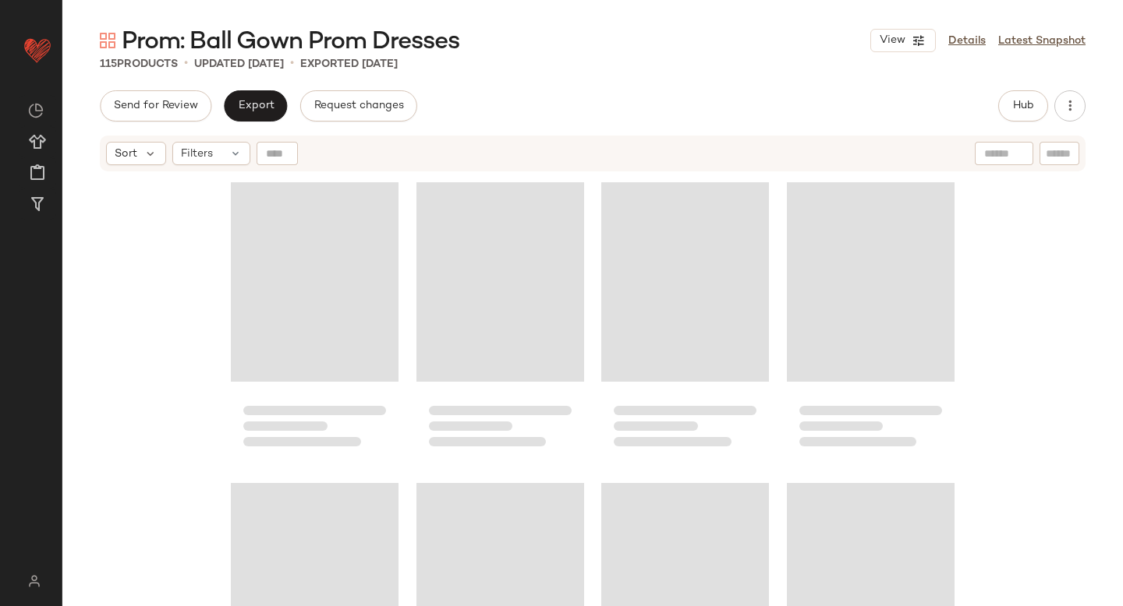
scroll to position [4513, 0]
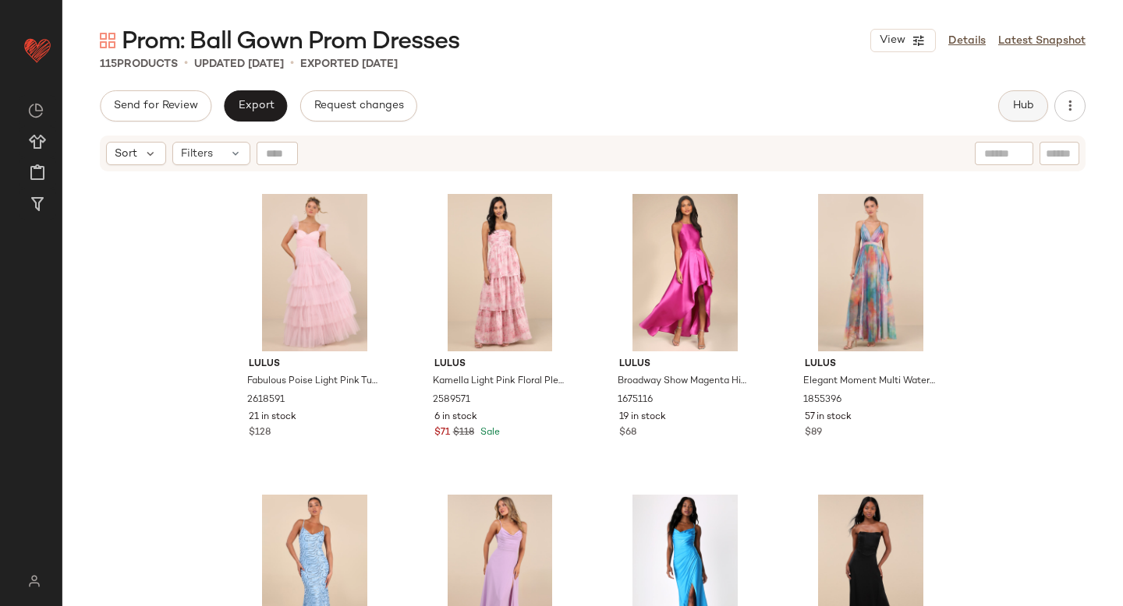
click at [1013, 98] on button "Hub" at bounding box center [1023, 105] width 50 height 31
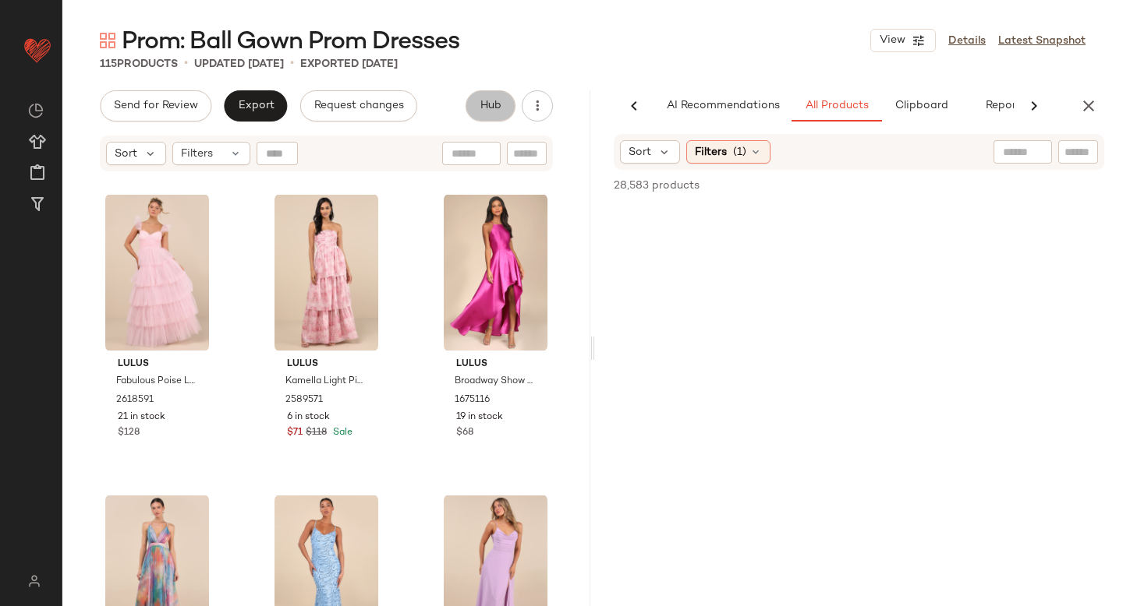
scroll to position [0, 37]
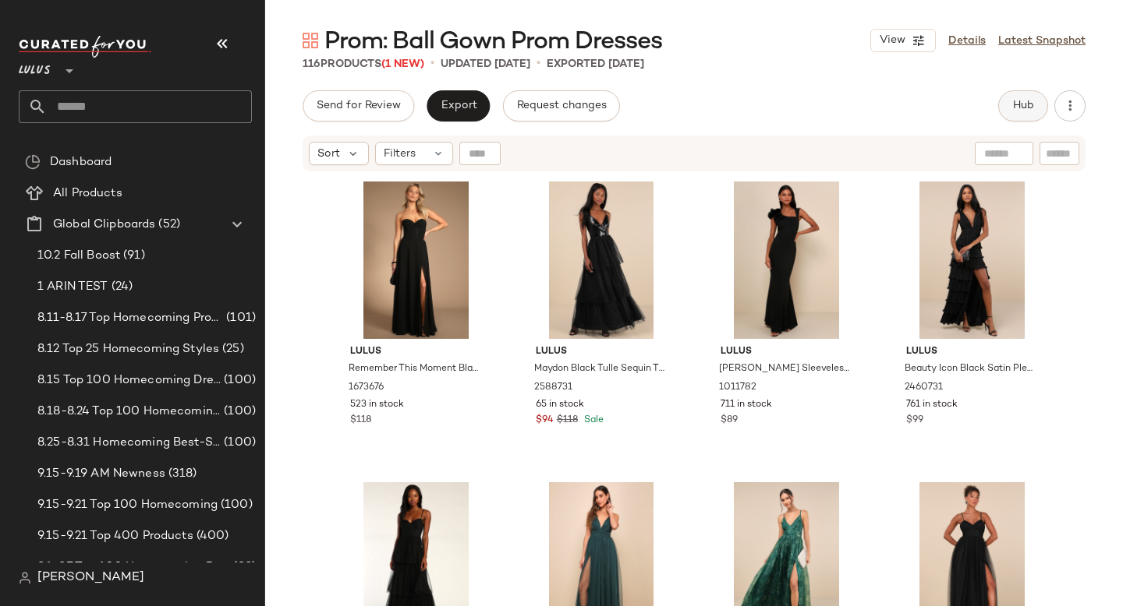
click at [1016, 102] on span "Hub" at bounding box center [1023, 106] width 22 height 12
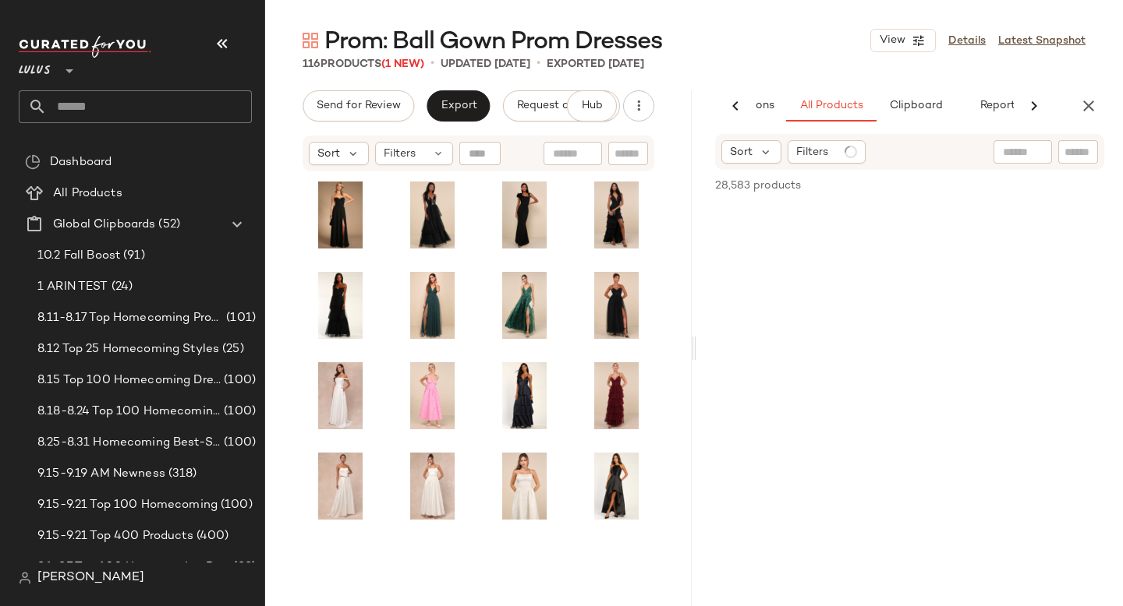
scroll to position [0, 107]
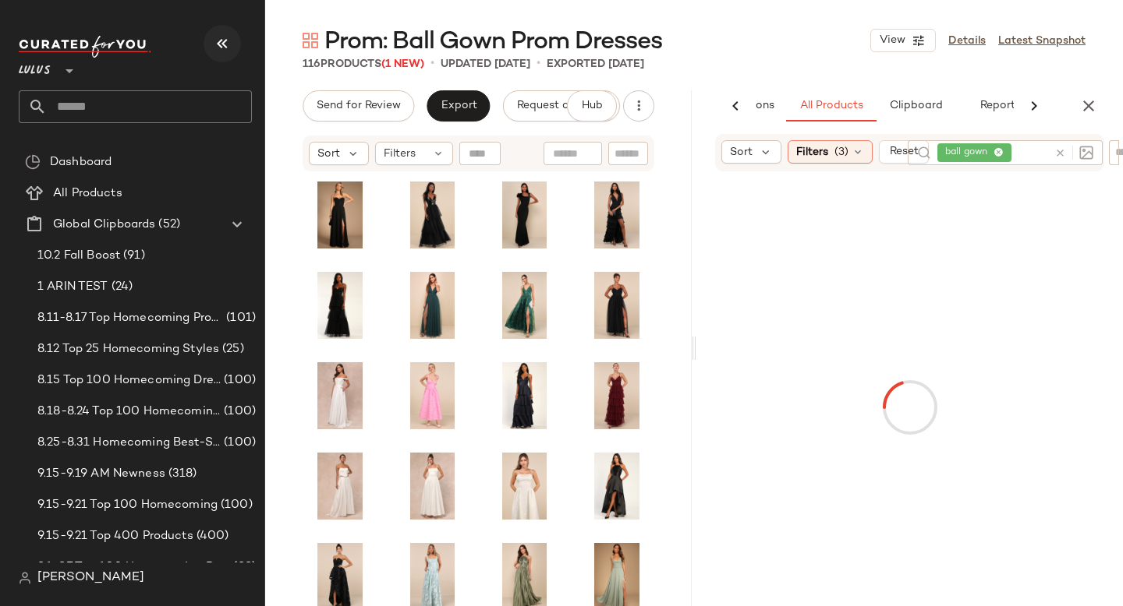
click at [214, 47] on icon "button" at bounding box center [222, 43] width 19 height 19
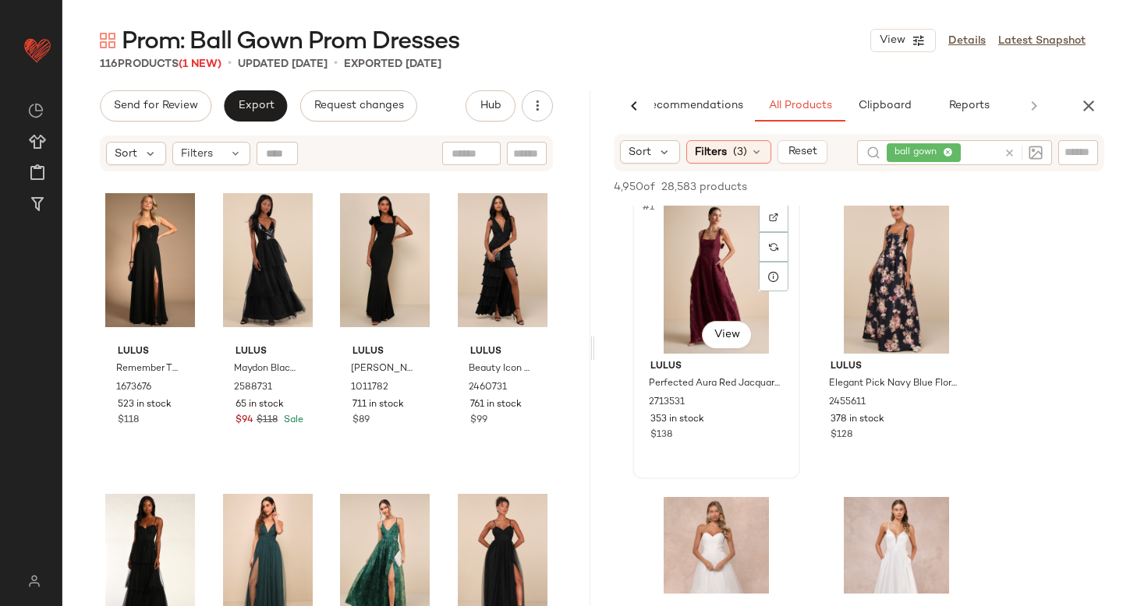
scroll to position [0, 0]
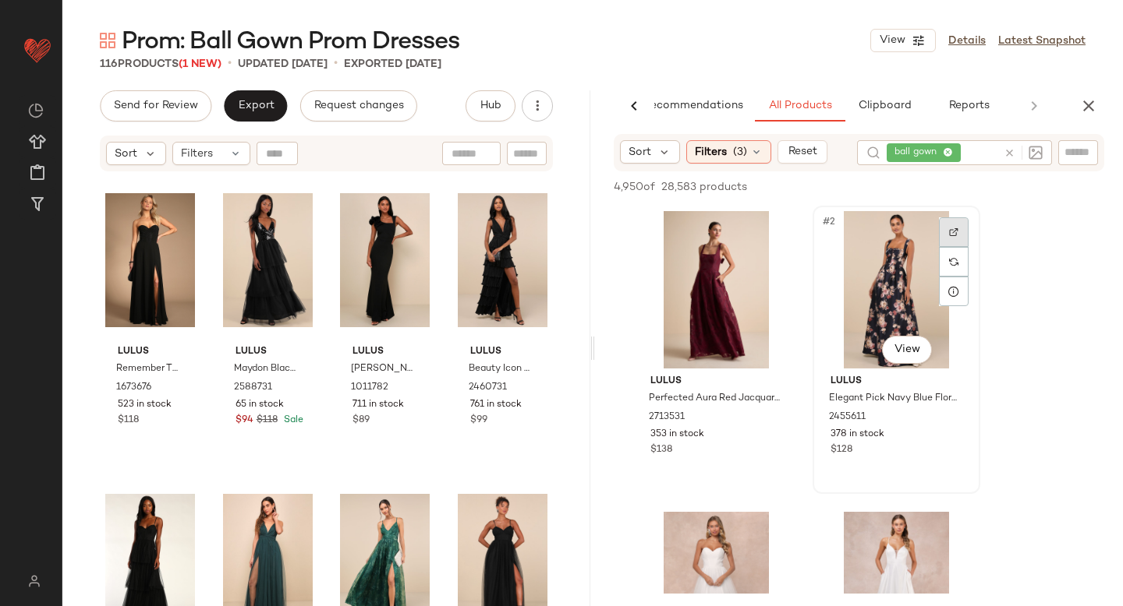
click at [950, 239] on div at bounding box center [954, 232] width 30 height 30
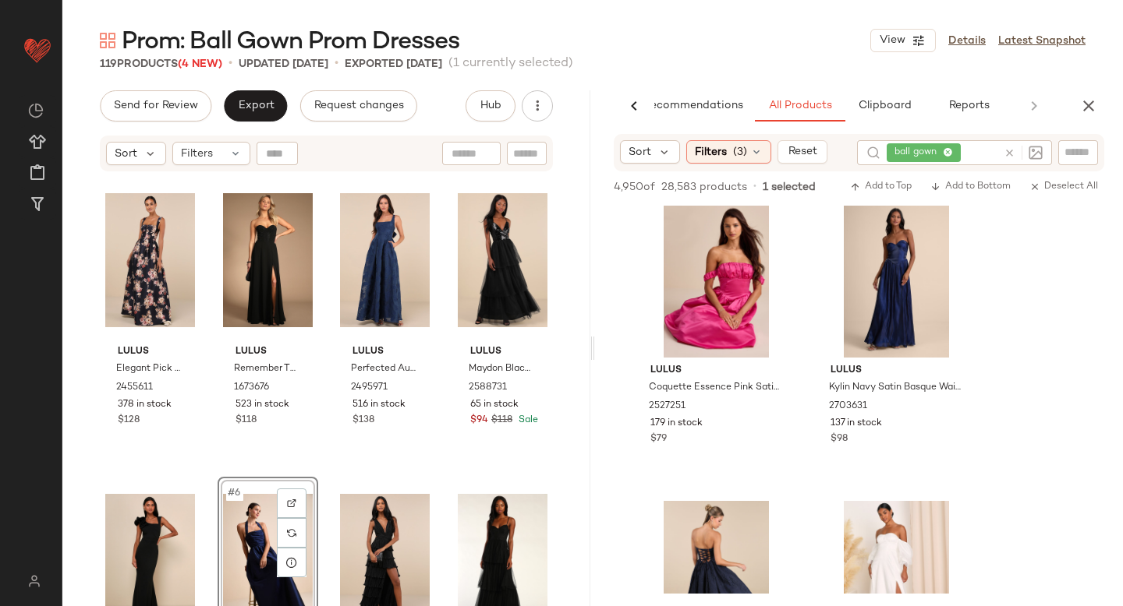
scroll to position [3017, 0]
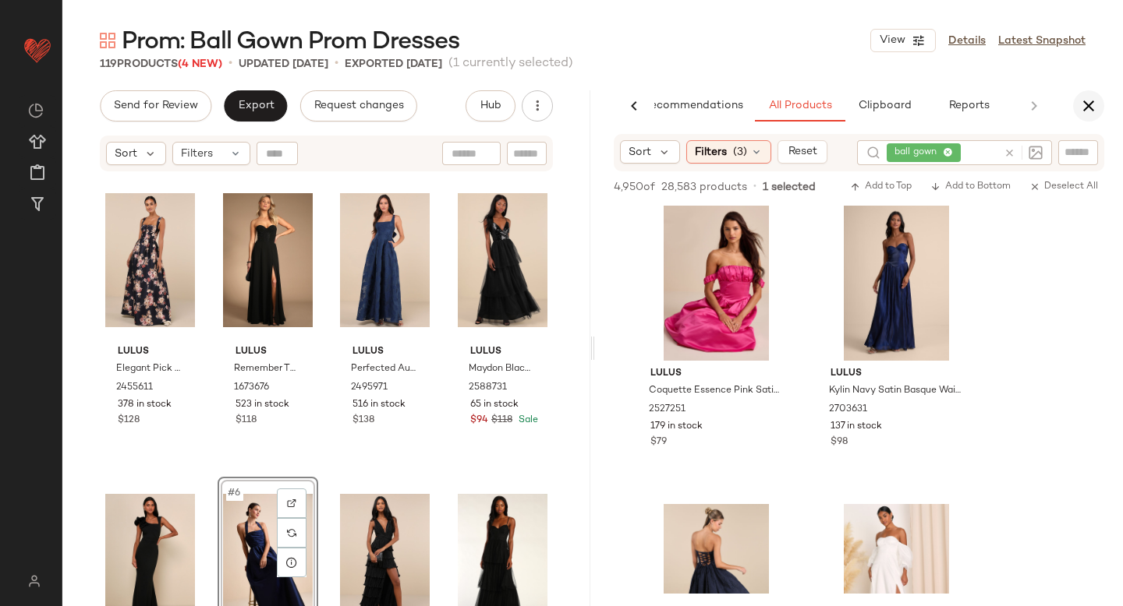
click at [1077, 108] on button "button" at bounding box center [1088, 105] width 31 height 31
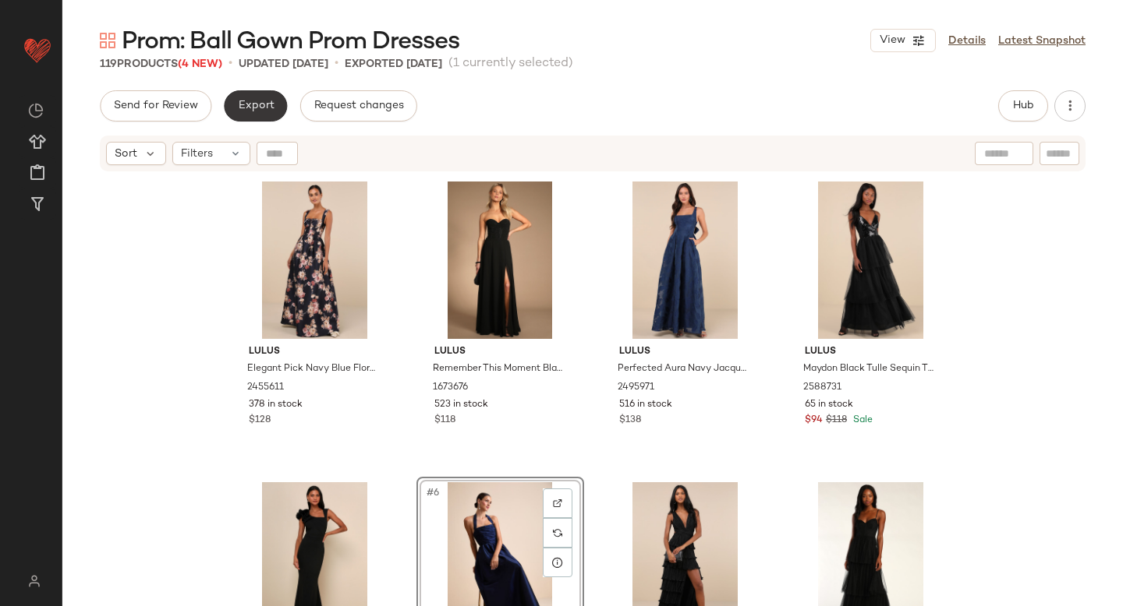
click at [253, 102] on span "Export" at bounding box center [255, 106] width 37 height 12
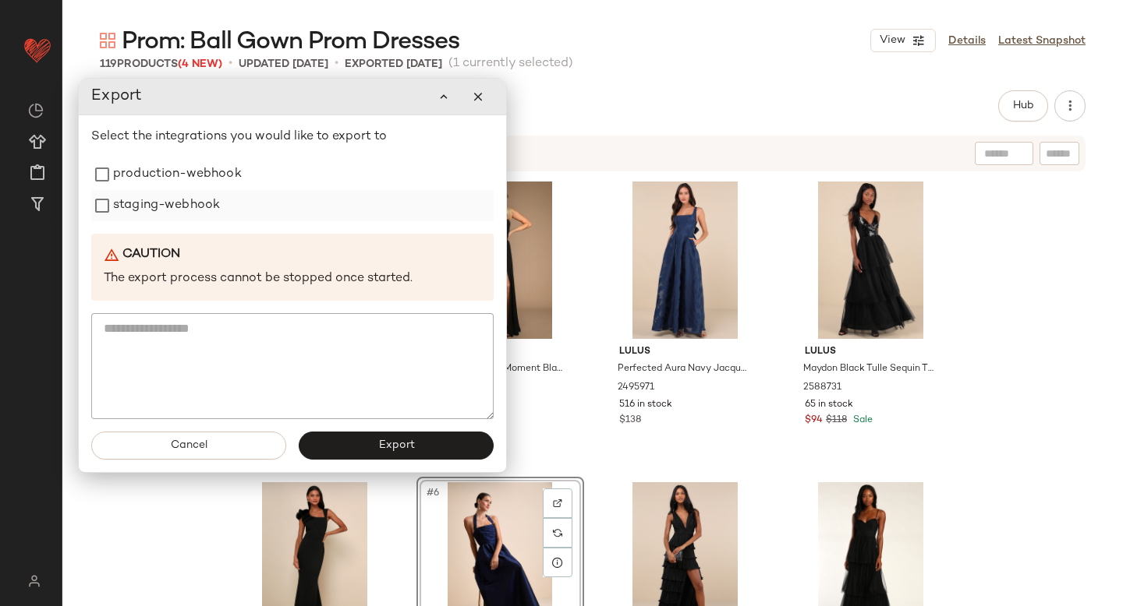
click at [163, 193] on label "staging-webhook" at bounding box center [166, 205] width 107 height 31
click at [163, 172] on label "production-webhook" at bounding box center [177, 174] width 129 height 31
click at [394, 447] on span "Export" at bounding box center [395, 446] width 37 height 12
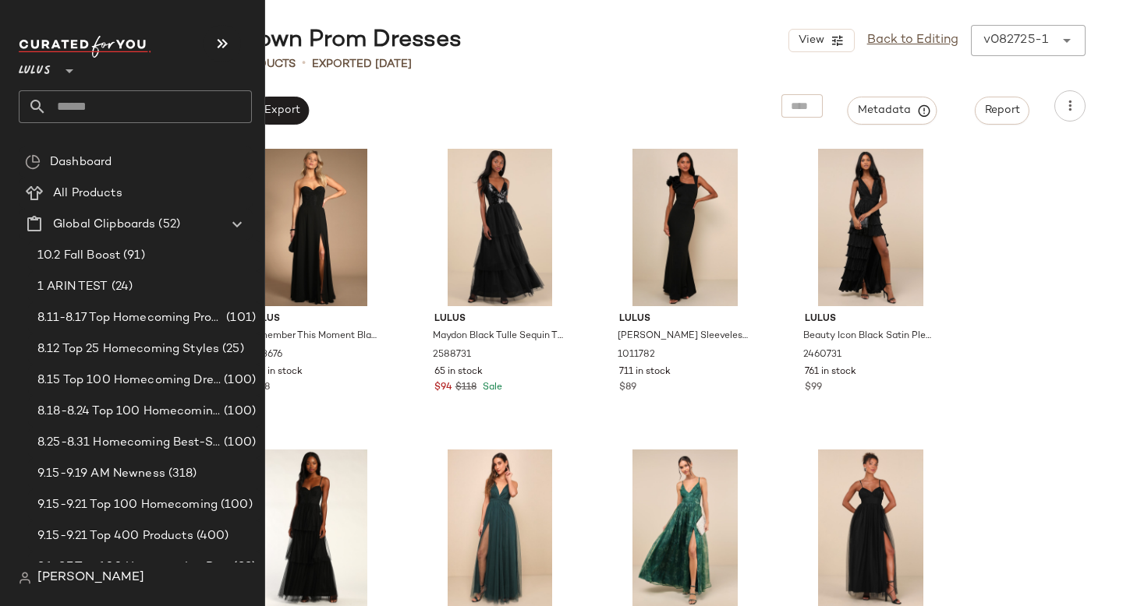
click at [115, 100] on input "text" at bounding box center [149, 106] width 205 height 33
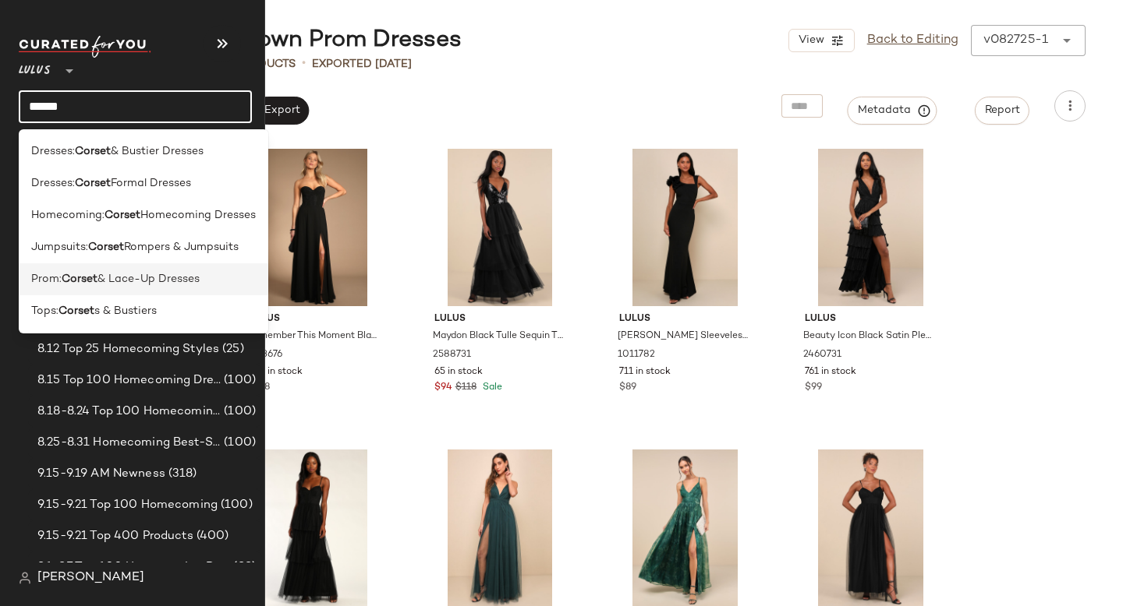
type input "******"
click at [143, 290] on div "Prom: Corset & Lace-Up Dresses" at bounding box center [143, 279] width 249 height 32
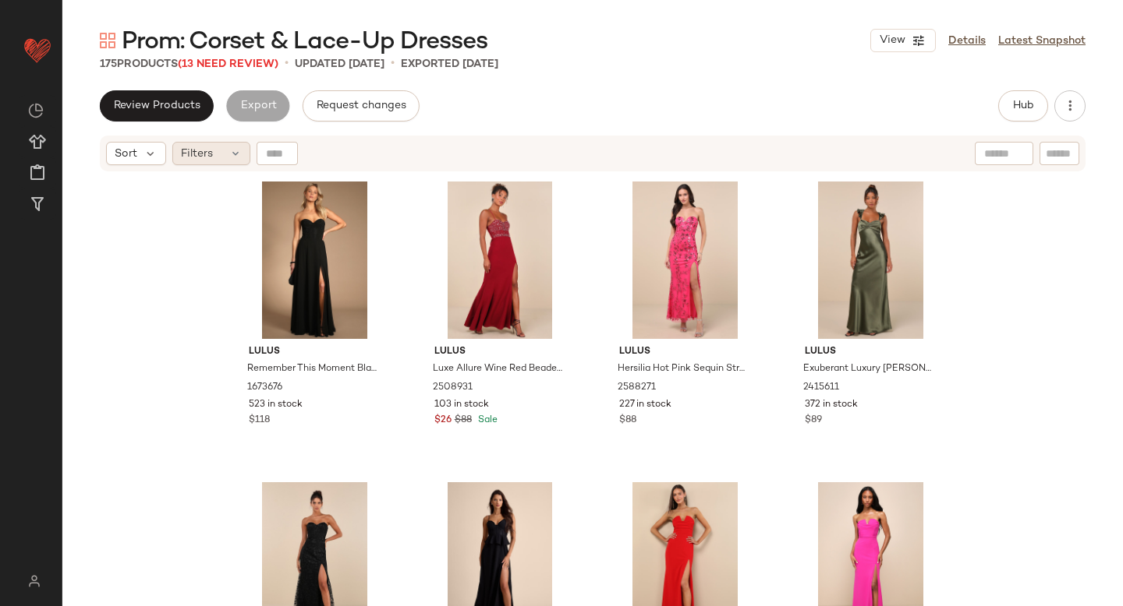
click at [225, 148] on div "Filters" at bounding box center [211, 153] width 78 height 23
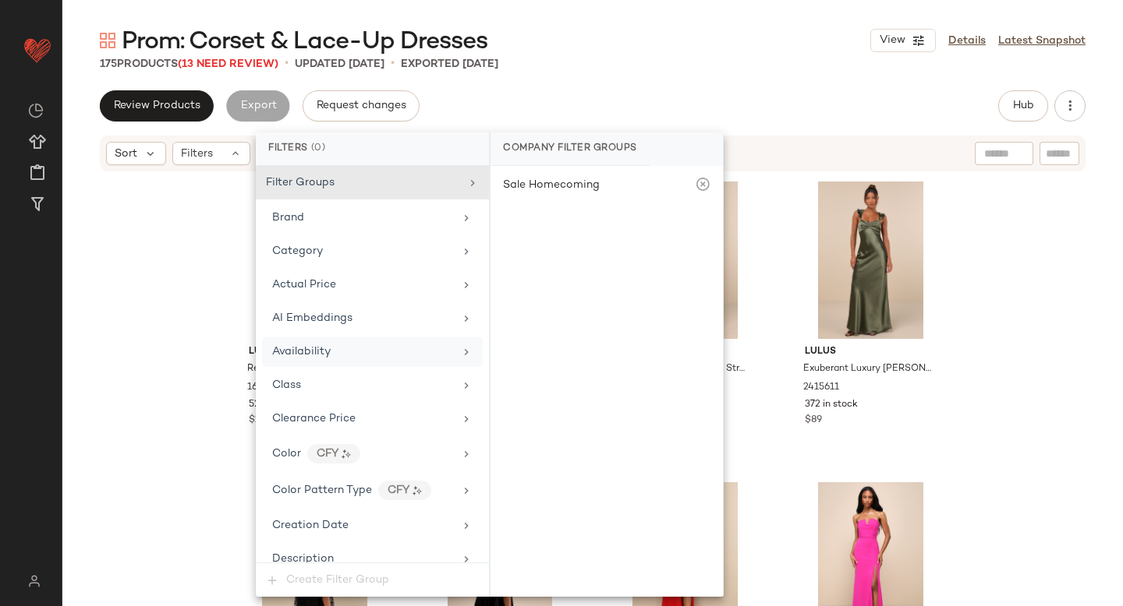
click at [310, 355] on span "Availability" at bounding box center [301, 352] width 58 height 12
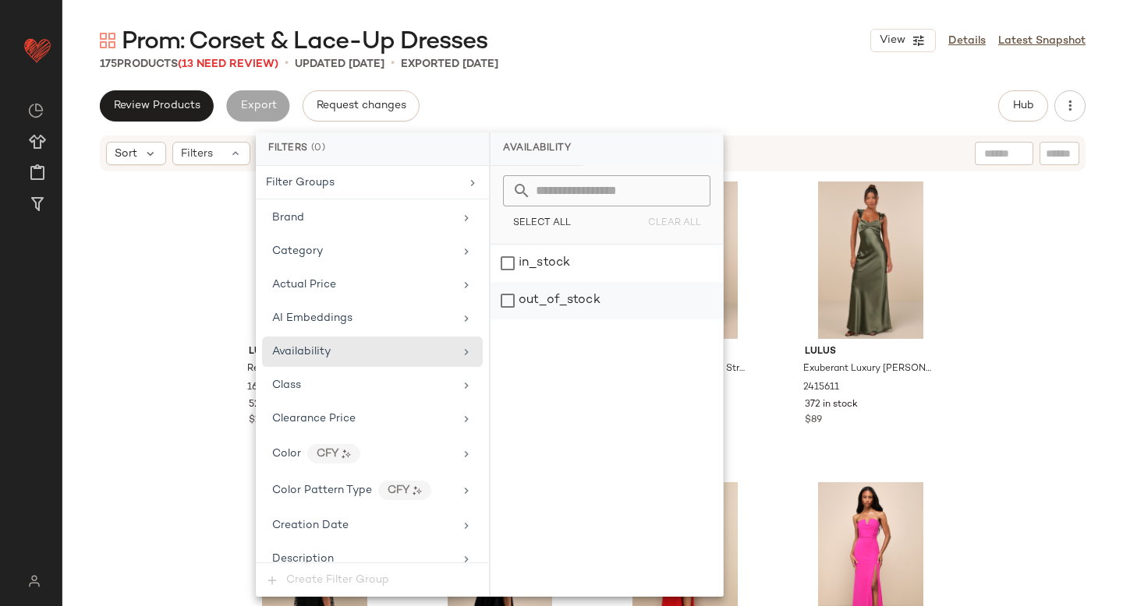
click at [571, 308] on div "out_of_stock" at bounding box center [606, 300] width 232 height 37
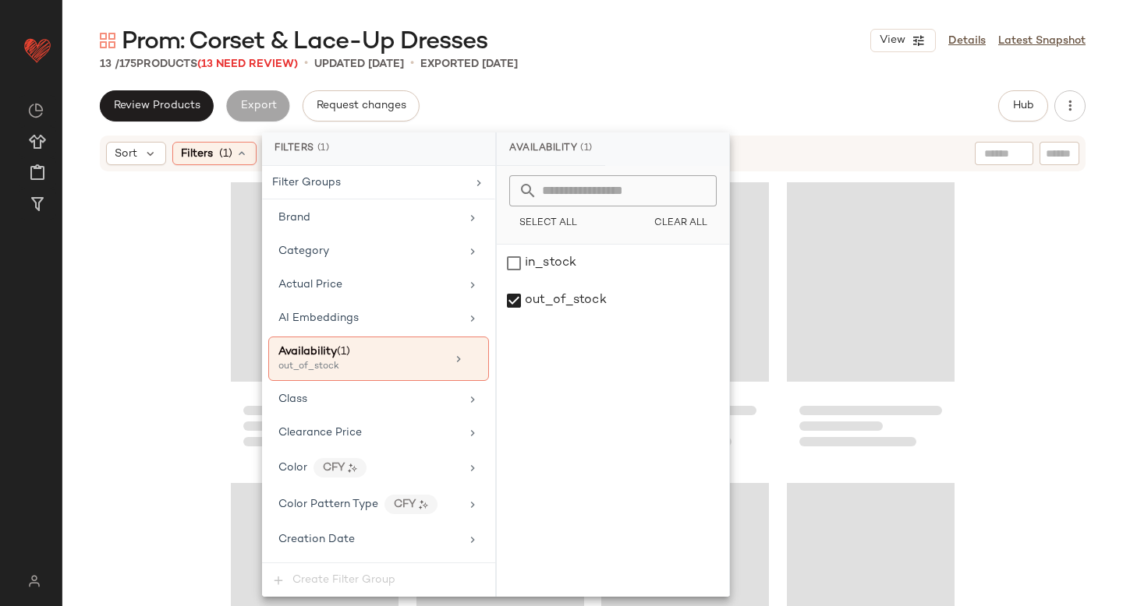
click at [714, 76] on div "Prom: Corset & Lace-Up Dresses View Details Latest Snapshot 13 / 175 Products (…" at bounding box center [592, 316] width 1060 height 582
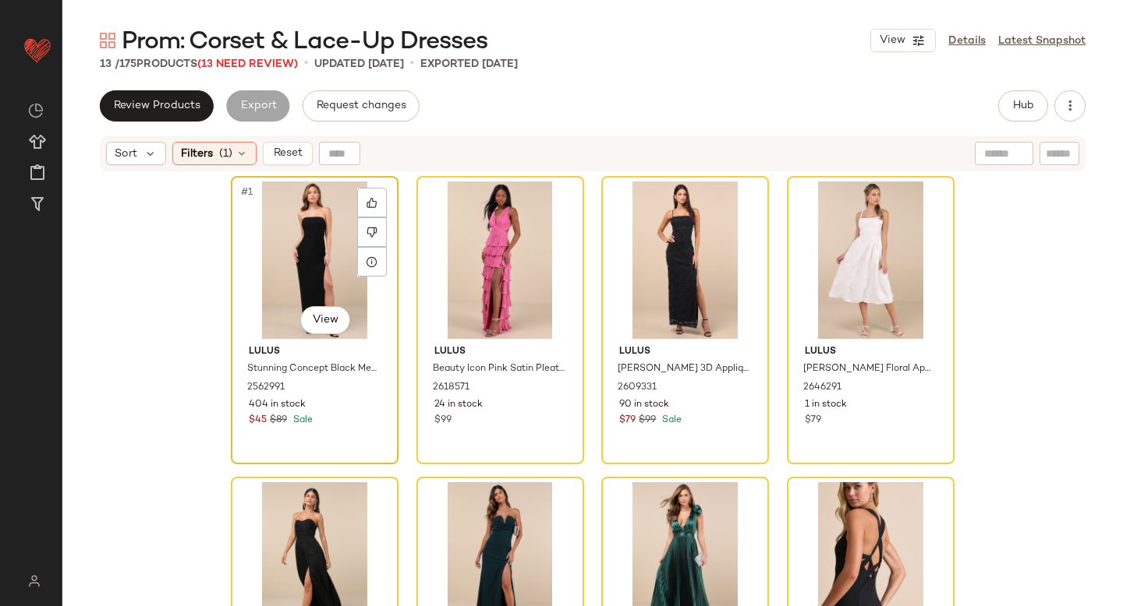
click at [324, 259] on div "#1 View" at bounding box center [314, 260] width 157 height 157
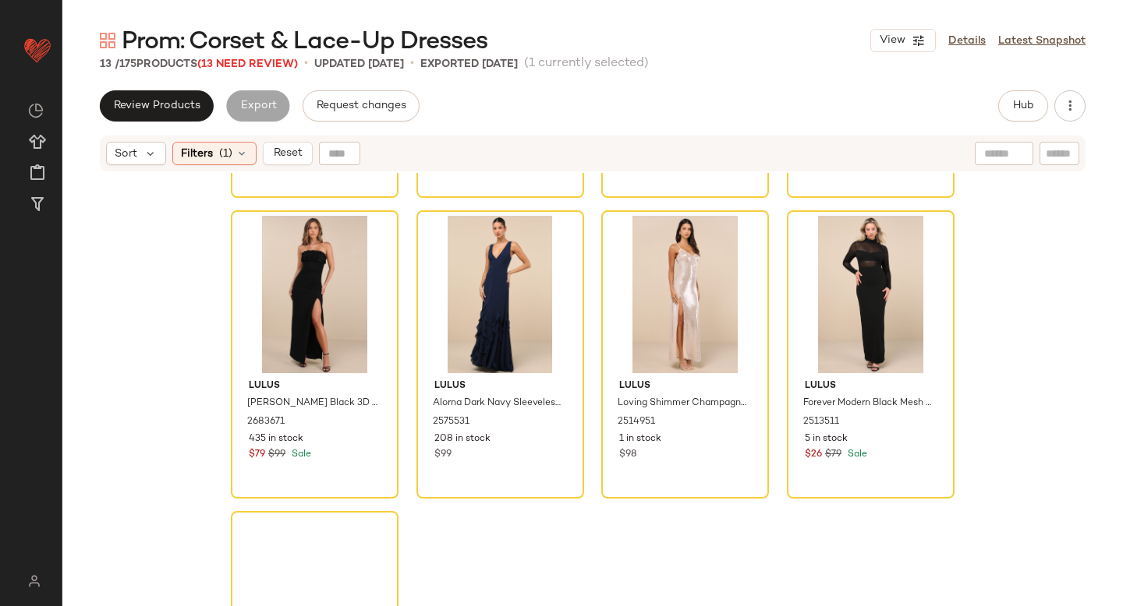
scroll to position [734, 0]
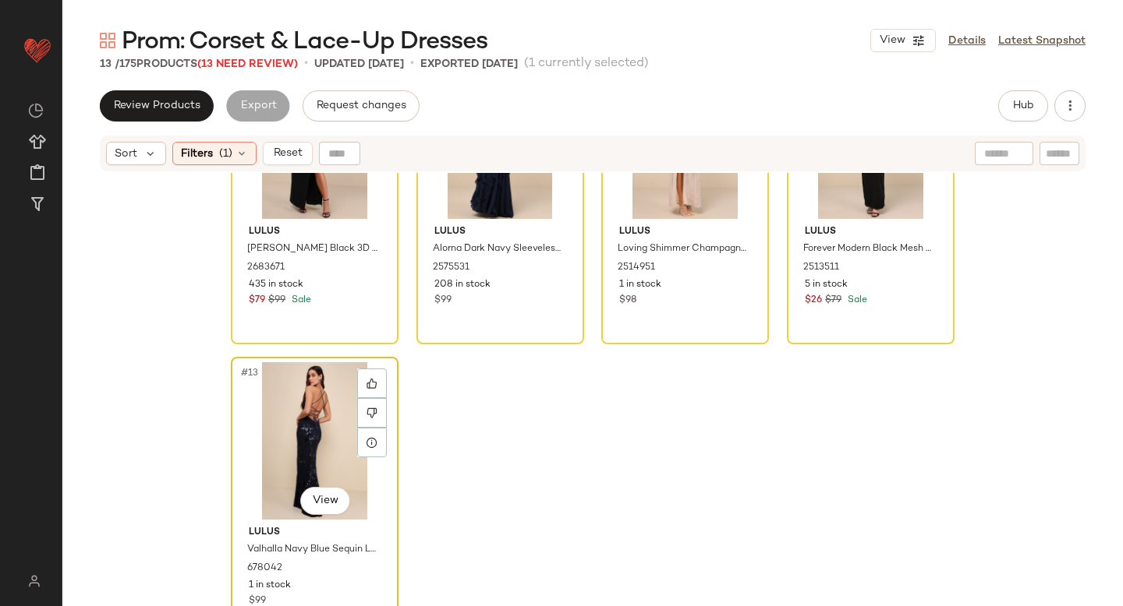
click at [294, 417] on div "#13 View" at bounding box center [314, 440] width 157 height 157
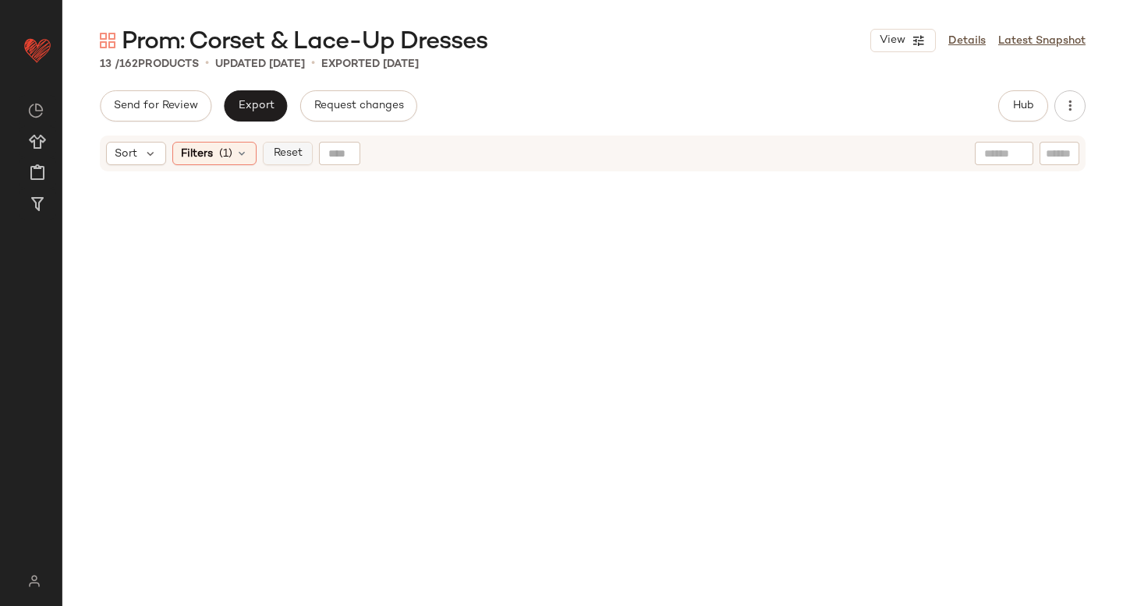
click at [303, 150] on button "Reset" at bounding box center [288, 153] width 50 height 23
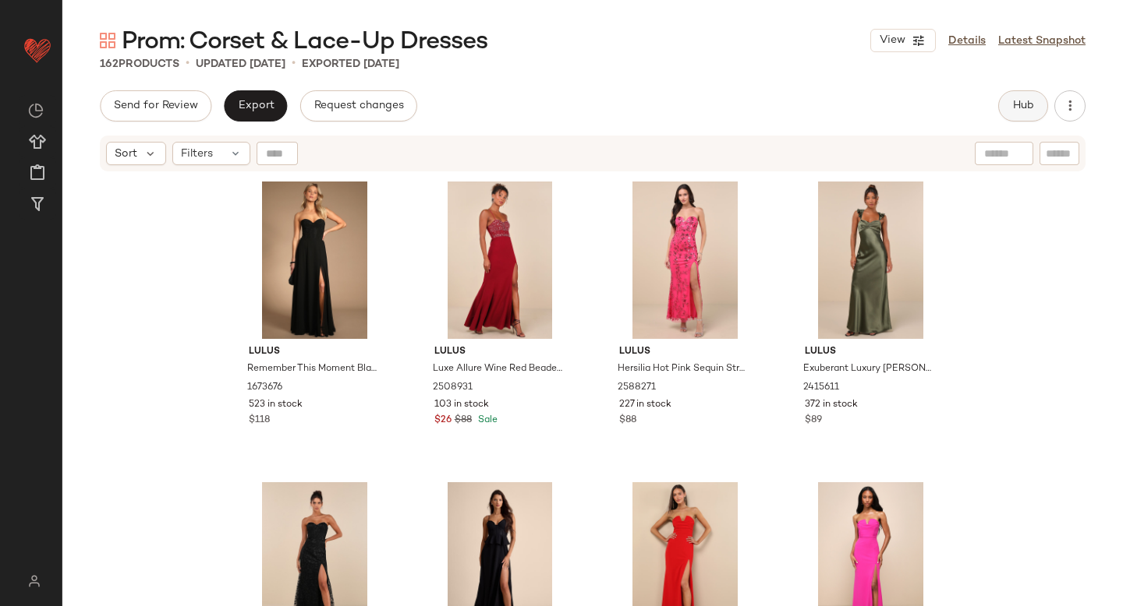
click at [1011, 116] on button "Hub" at bounding box center [1023, 105] width 50 height 31
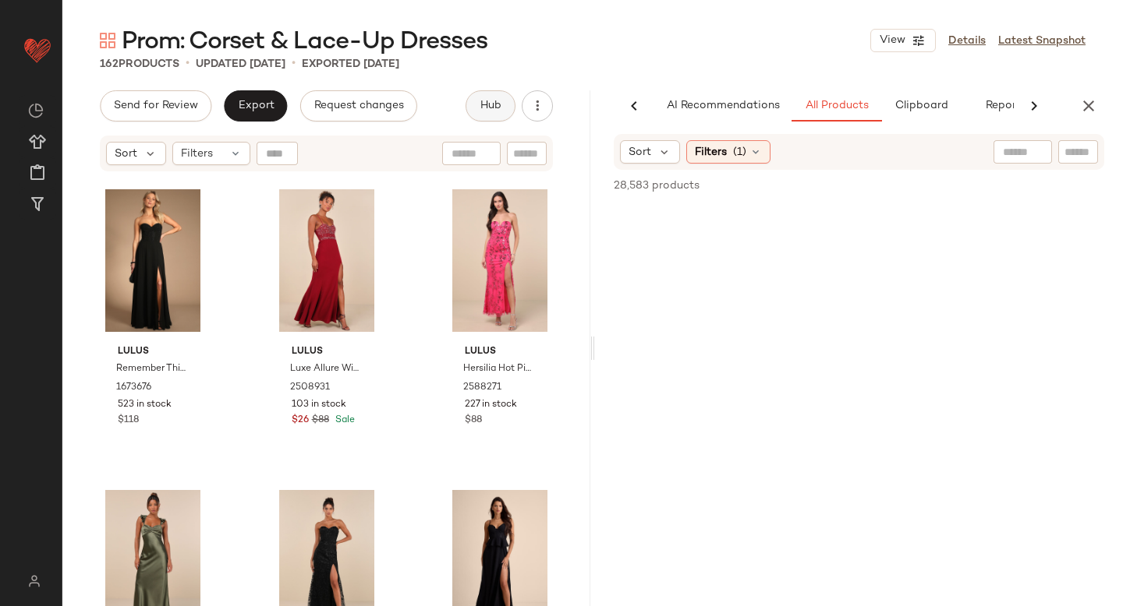
scroll to position [0, 37]
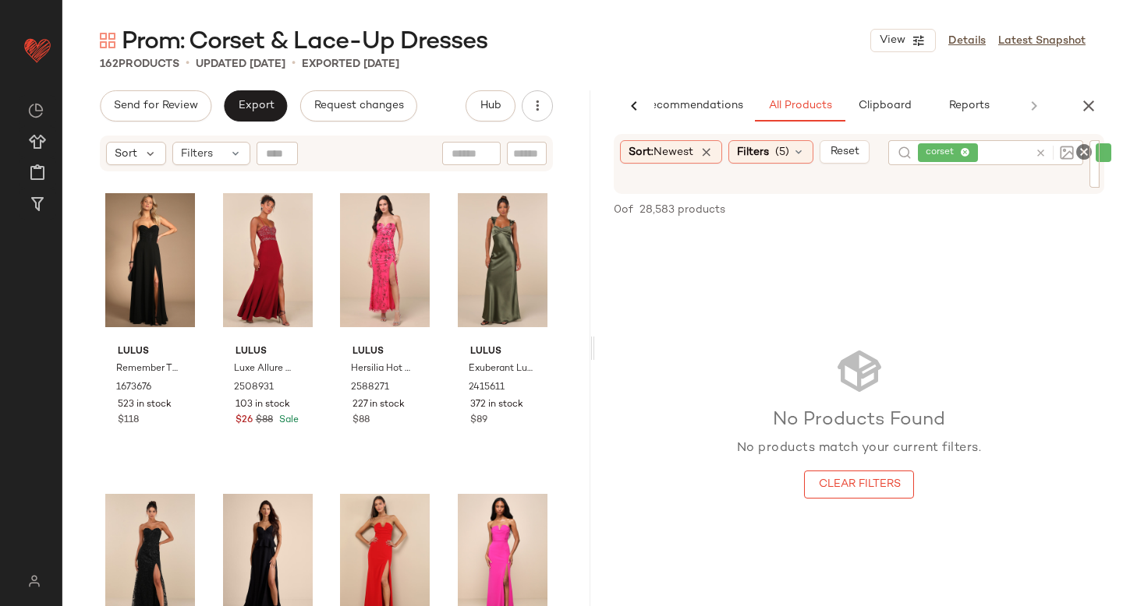
click at [1109, 157] on span "corset" at bounding box center [1103, 152] width 16 height 19
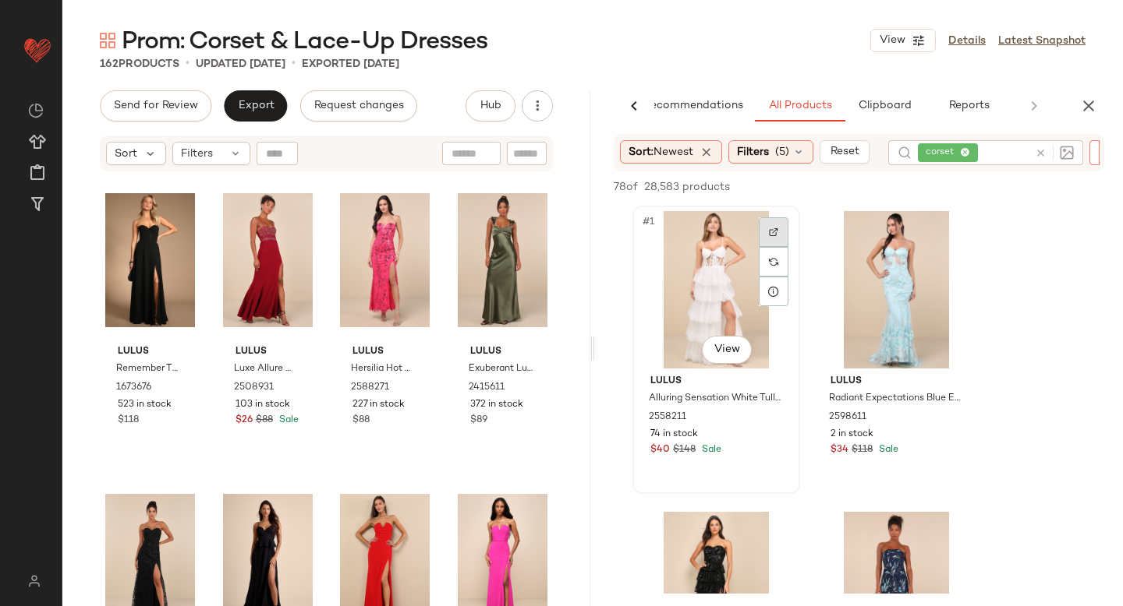
click at [784, 231] on div at bounding box center [773, 232] width 30 height 30
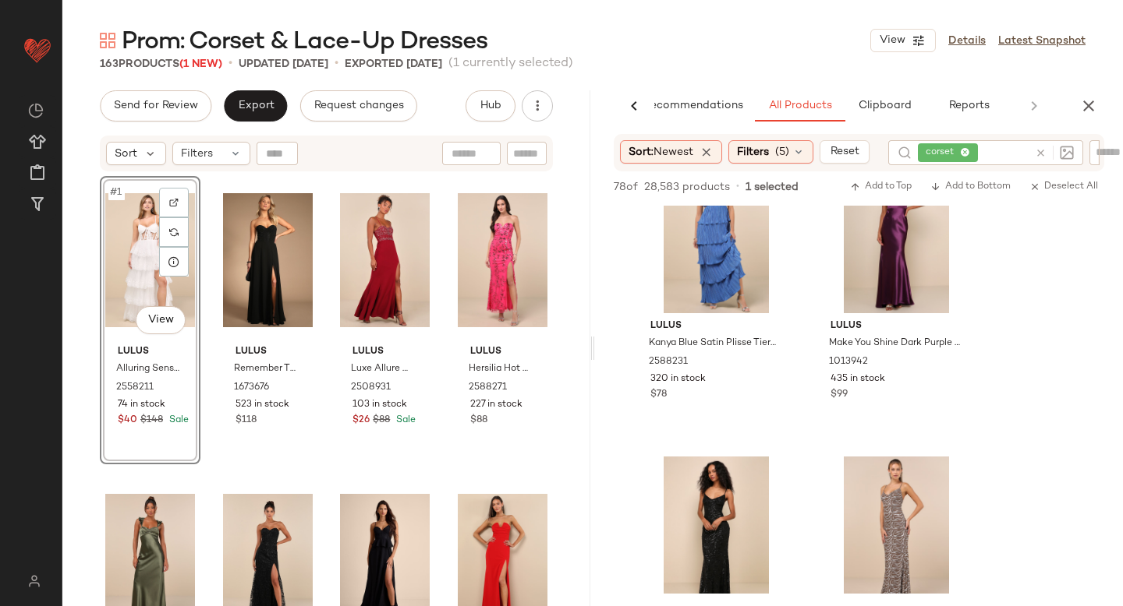
scroll to position [2870, 0]
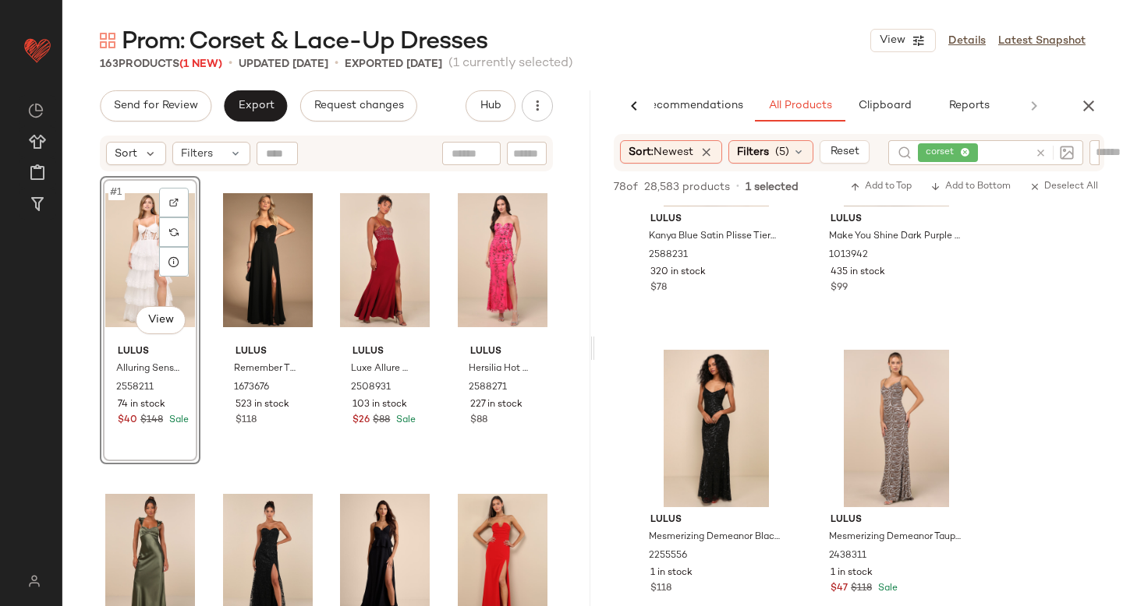
click at [1045, 151] on div at bounding box center [1050, 152] width 45 height 25
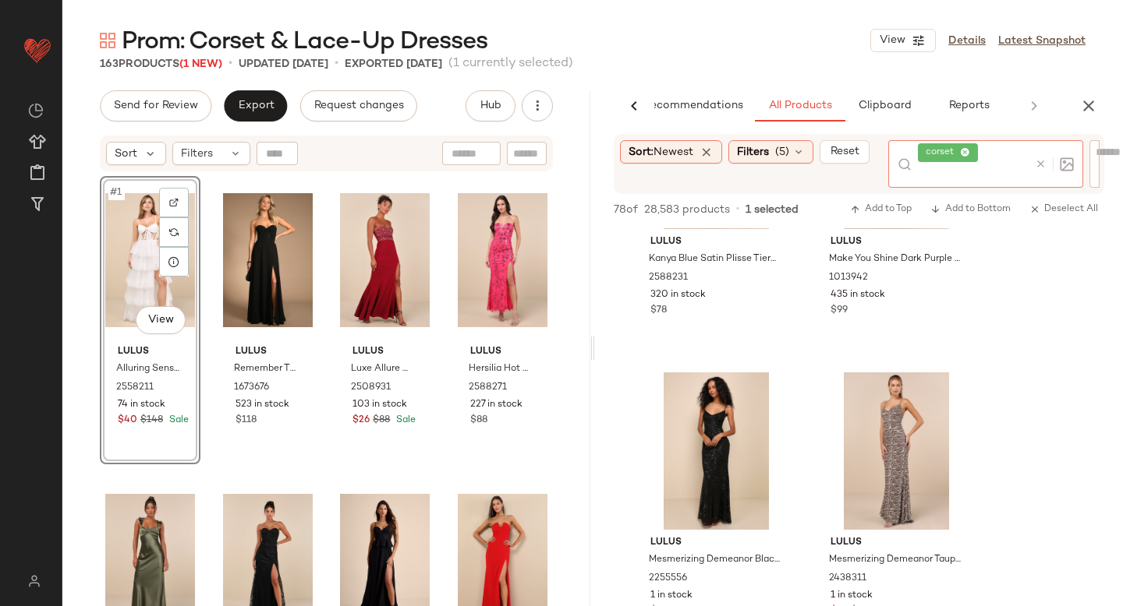
click at [1043, 164] on icon at bounding box center [1040, 164] width 12 height 12
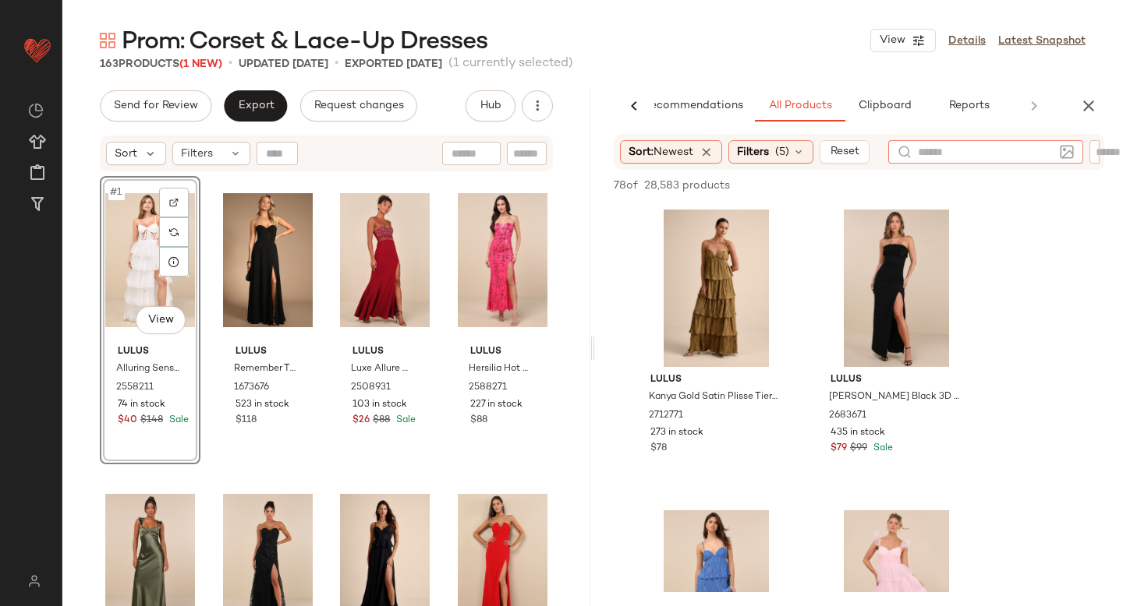
click at [1084, 146] on input "text" at bounding box center [1077, 152] width 27 height 16
type input "*"
type input "******"
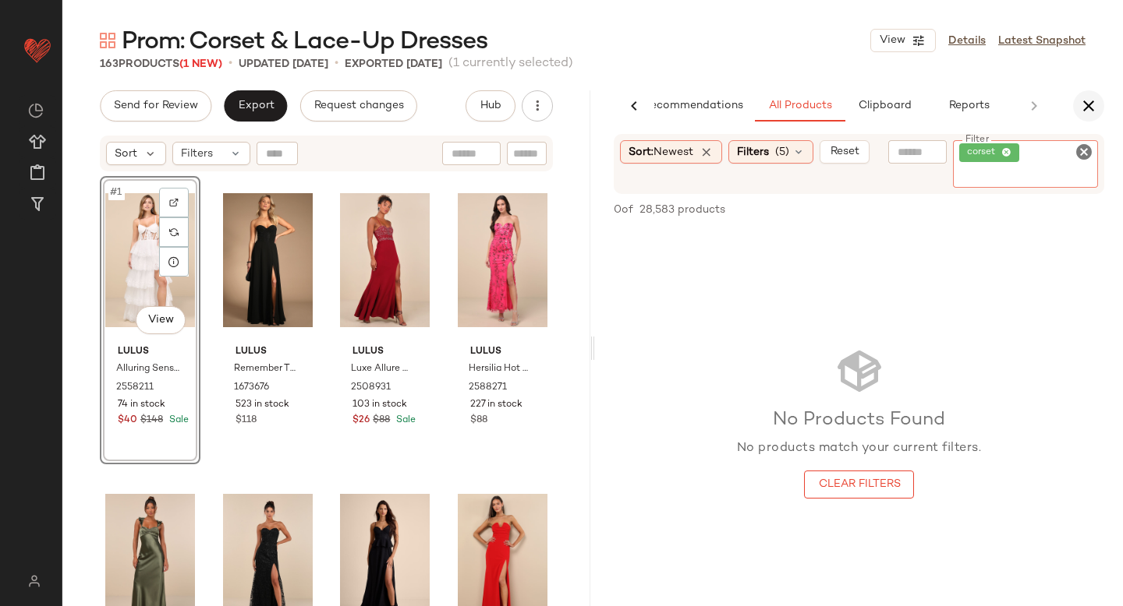
click at [1081, 97] on icon "button" at bounding box center [1088, 106] width 19 height 19
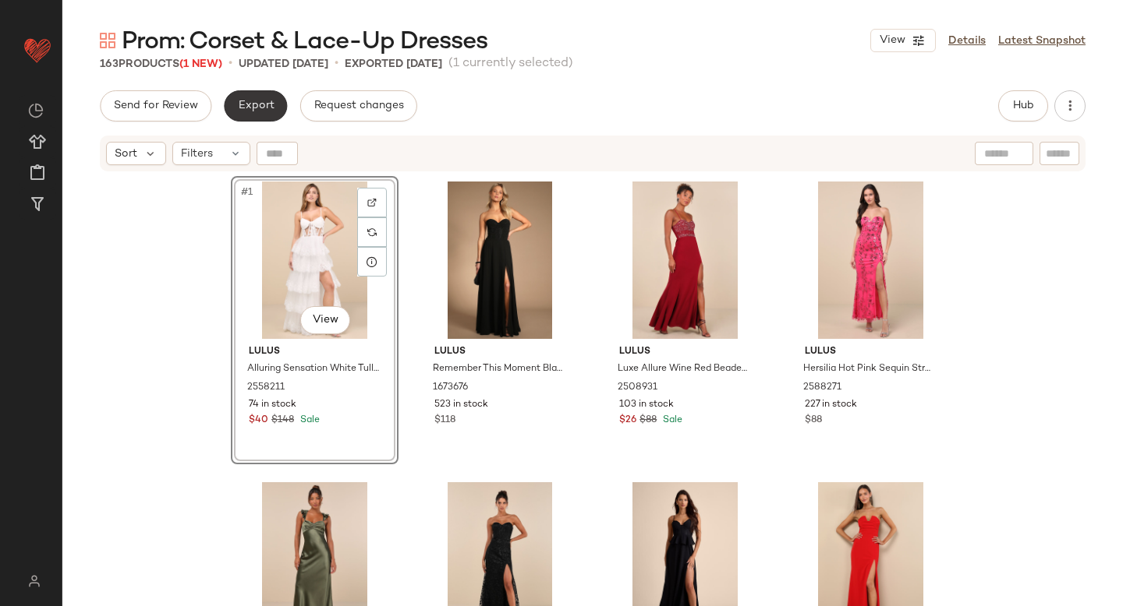
click at [269, 102] on span "Export" at bounding box center [255, 106] width 37 height 12
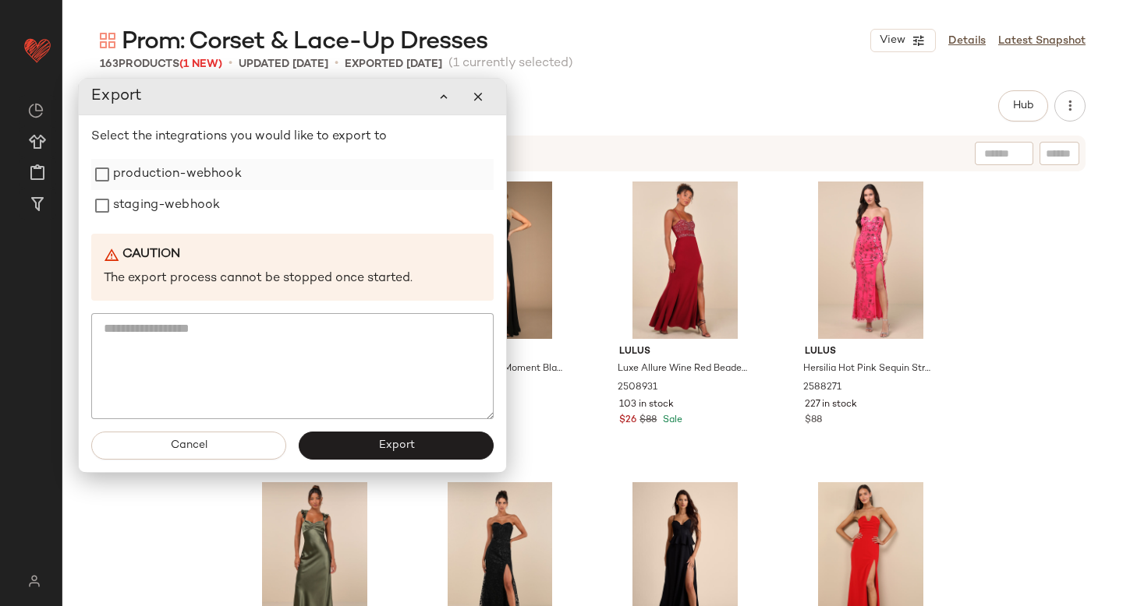
click at [205, 172] on label "production-webhook" at bounding box center [177, 174] width 129 height 31
click at [191, 217] on label "staging-webhook" at bounding box center [166, 205] width 107 height 31
click at [391, 433] on button "Export" at bounding box center [396, 446] width 195 height 28
